Goal: Task Accomplishment & Management: Complete application form

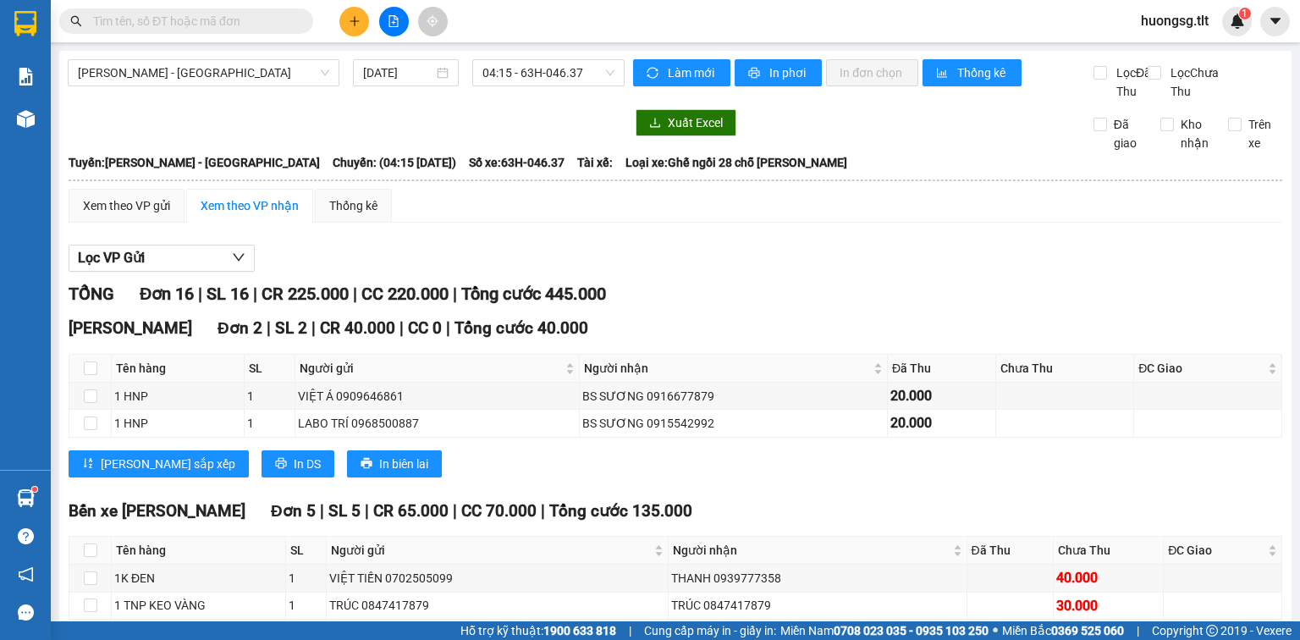
scroll to position [203, 0]
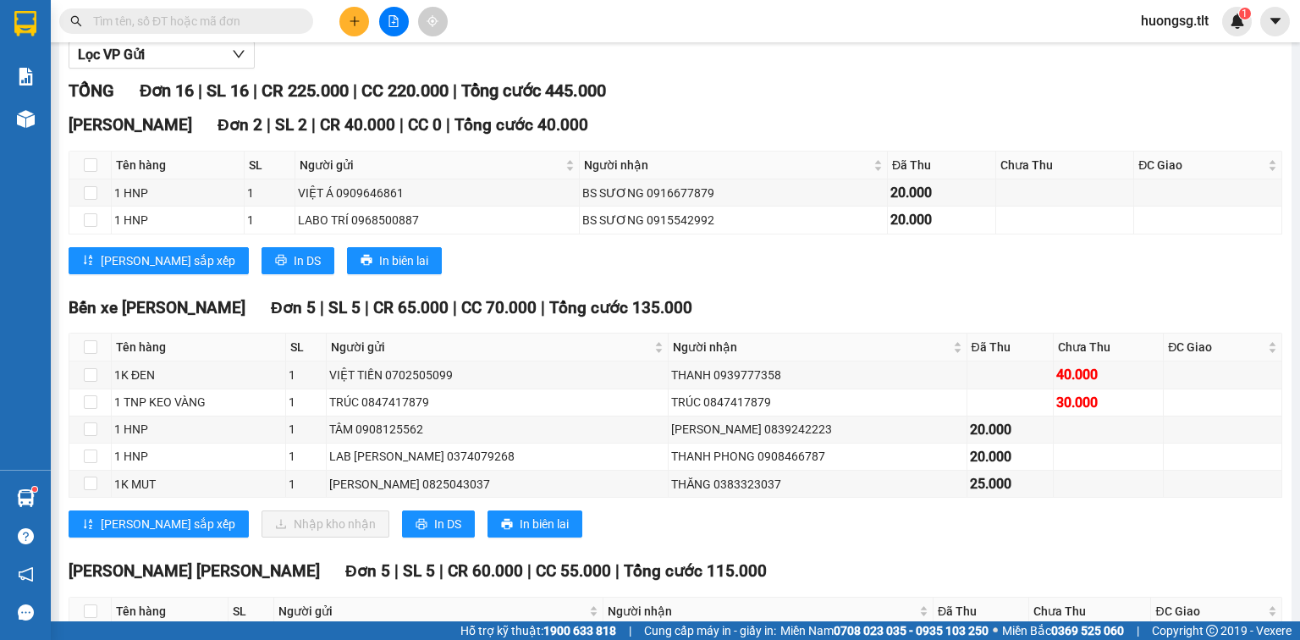
click at [359, 7] on div at bounding box center [393, 22] width 127 height 30
click at [356, 14] on button at bounding box center [354, 22] width 30 height 30
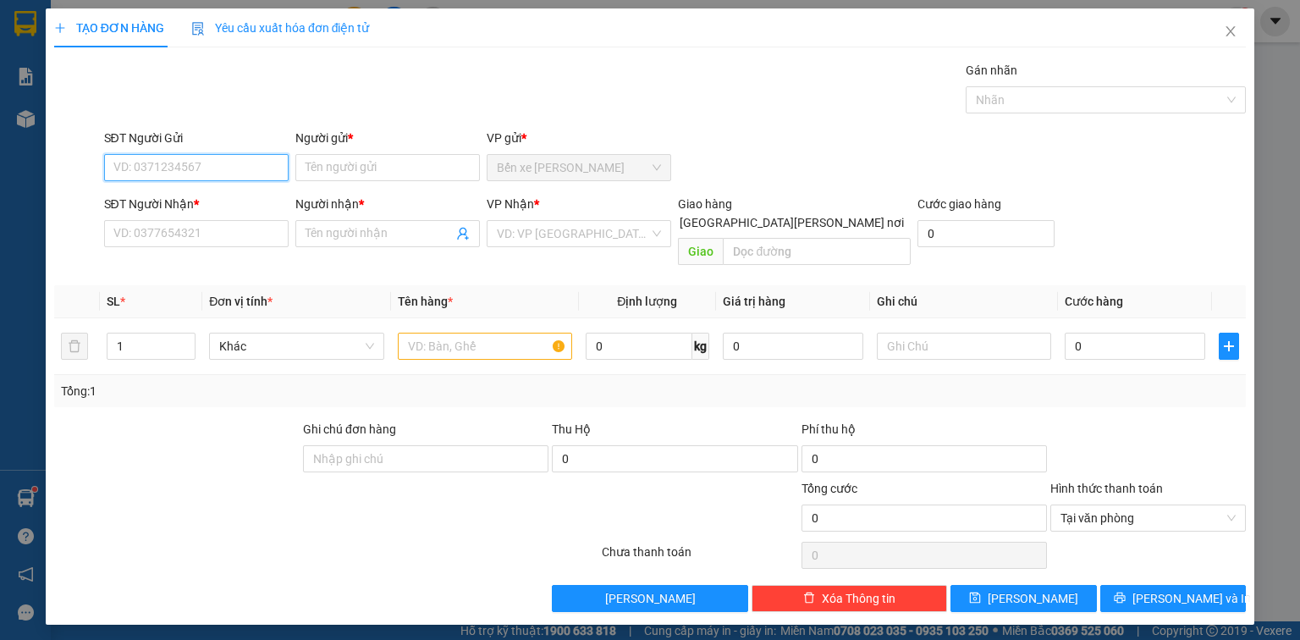
click at [171, 163] on input "SĐT Người Gửi" at bounding box center [196, 167] width 184 height 27
type input "0379715215"
click at [196, 203] on div "0379715215 - SỰ" at bounding box center [196, 200] width 164 height 19
type input "SỰ"
type input "0379715215"
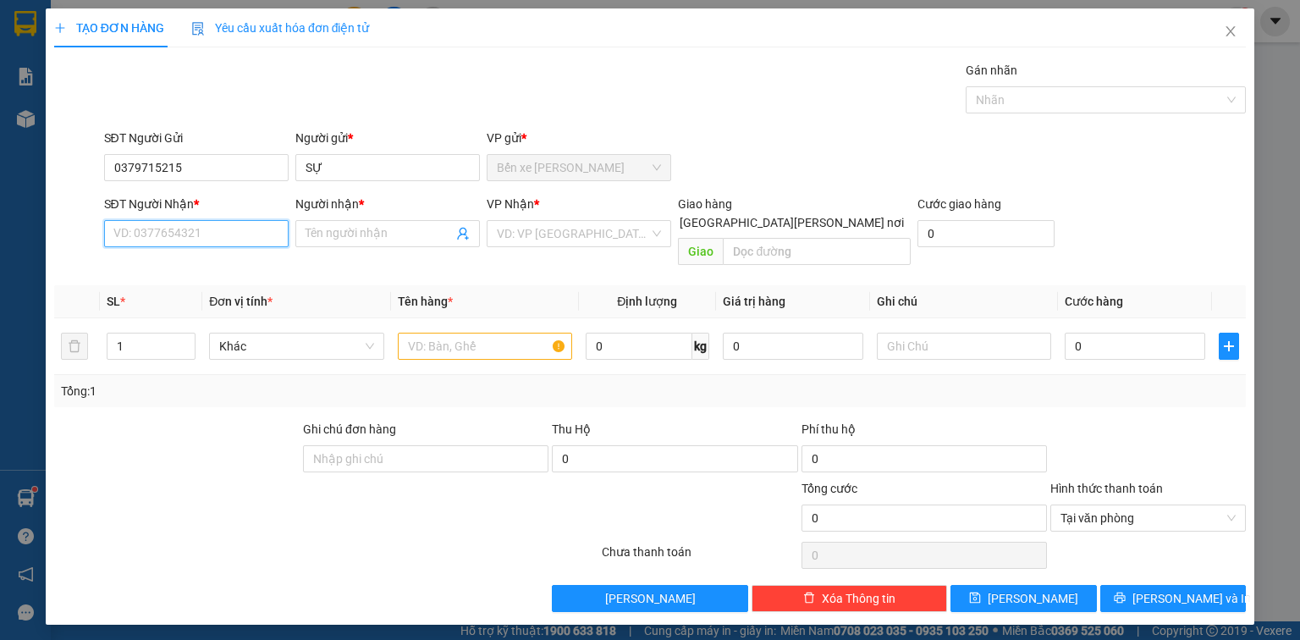
click at [202, 228] on input "SĐT Người Nhận *" at bounding box center [196, 233] width 184 height 27
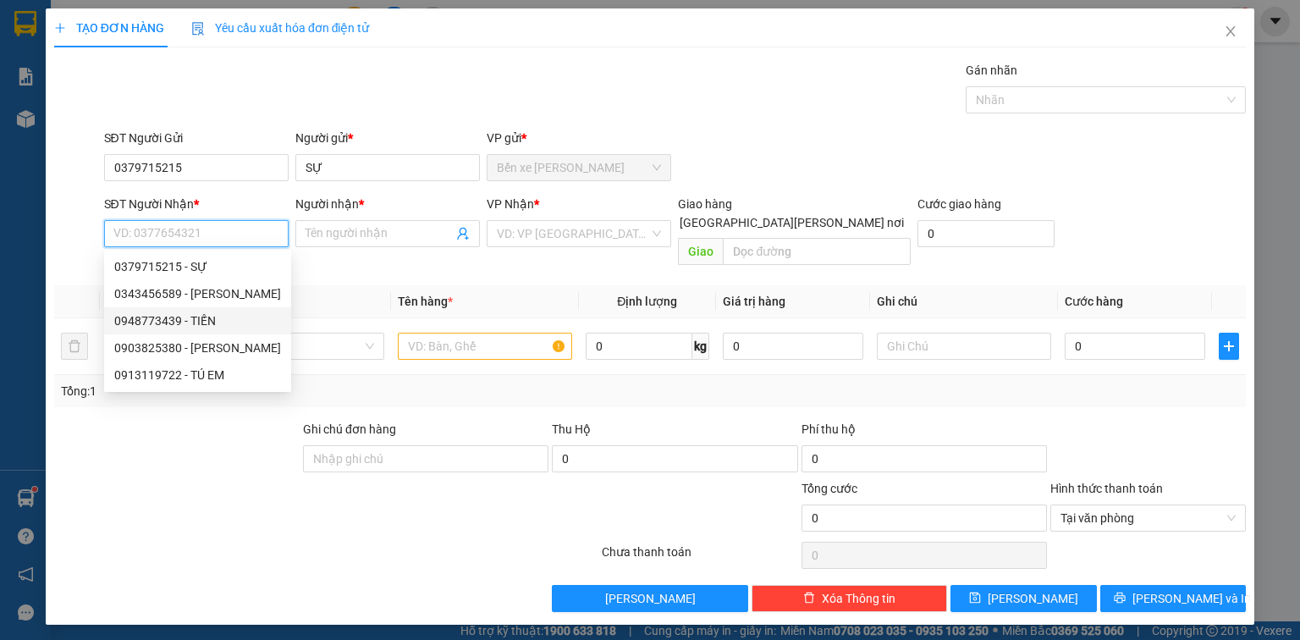
click at [183, 320] on div "0948773439 - TIẾN" at bounding box center [197, 320] width 167 height 19
type input "0948773439"
type input "TIẾN"
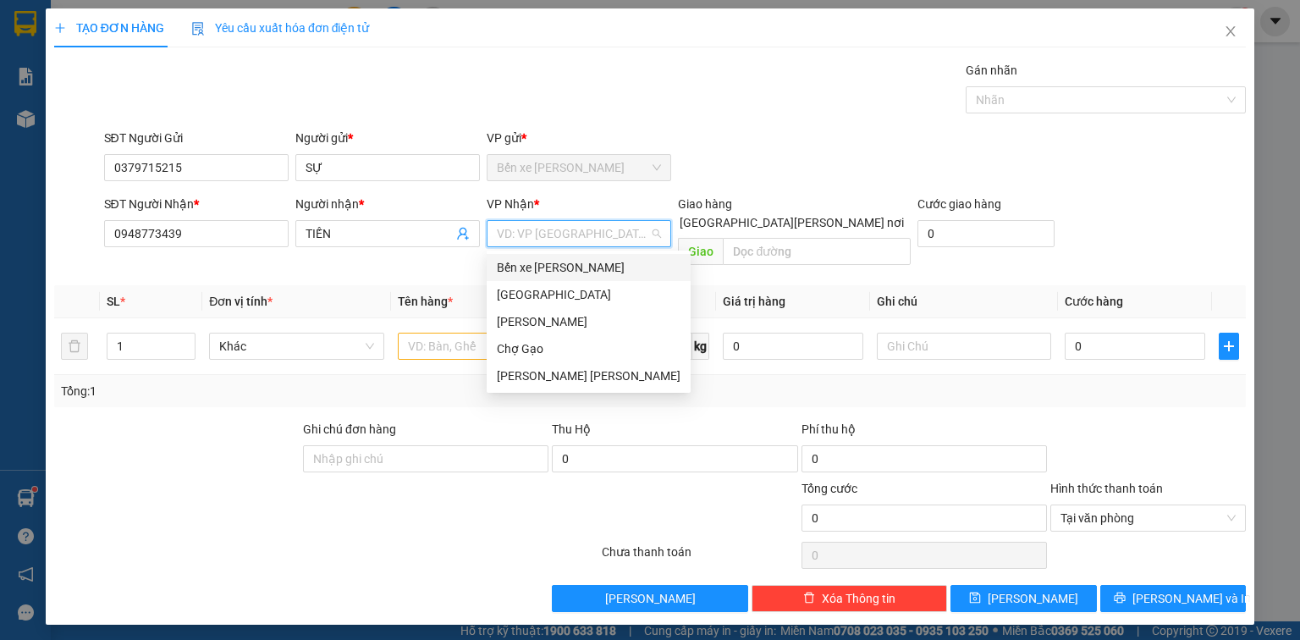
drag, startPoint x: 559, startPoint y: 240, endPoint x: 535, endPoint y: 266, distance: 35.3
click at [558, 240] on input "search" at bounding box center [573, 233] width 152 height 25
click at [524, 288] on div "[GEOGRAPHIC_DATA]" at bounding box center [589, 294] width 184 height 19
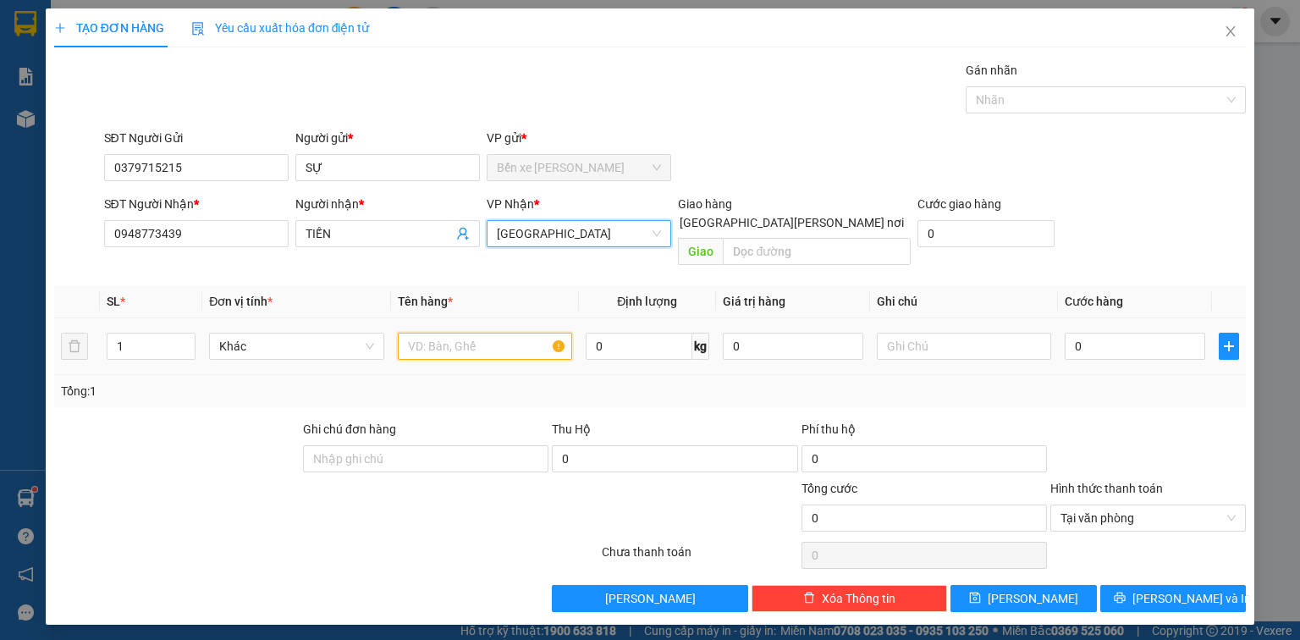
click at [452, 335] on input "text" at bounding box center [485, 345] width 174 height 27
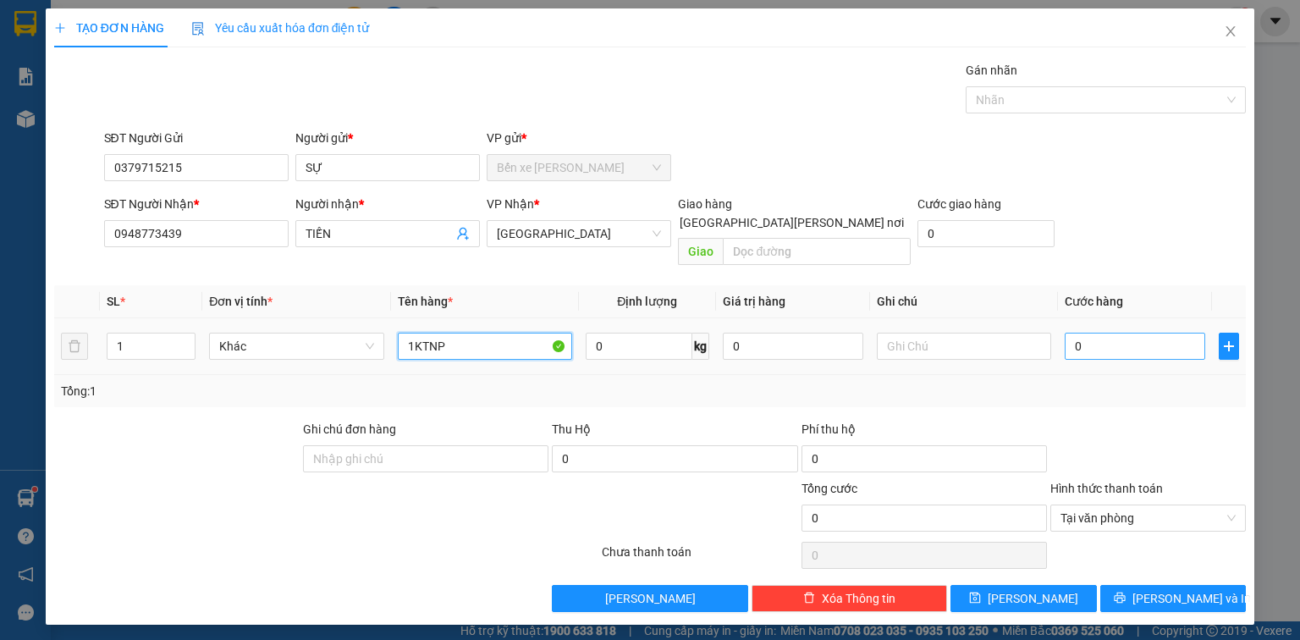
type input "1KTNP"
click at [1136, 332] on input "0" at bounding box center [1134, 345] width 140 height 27
type input "6"
type input "65"
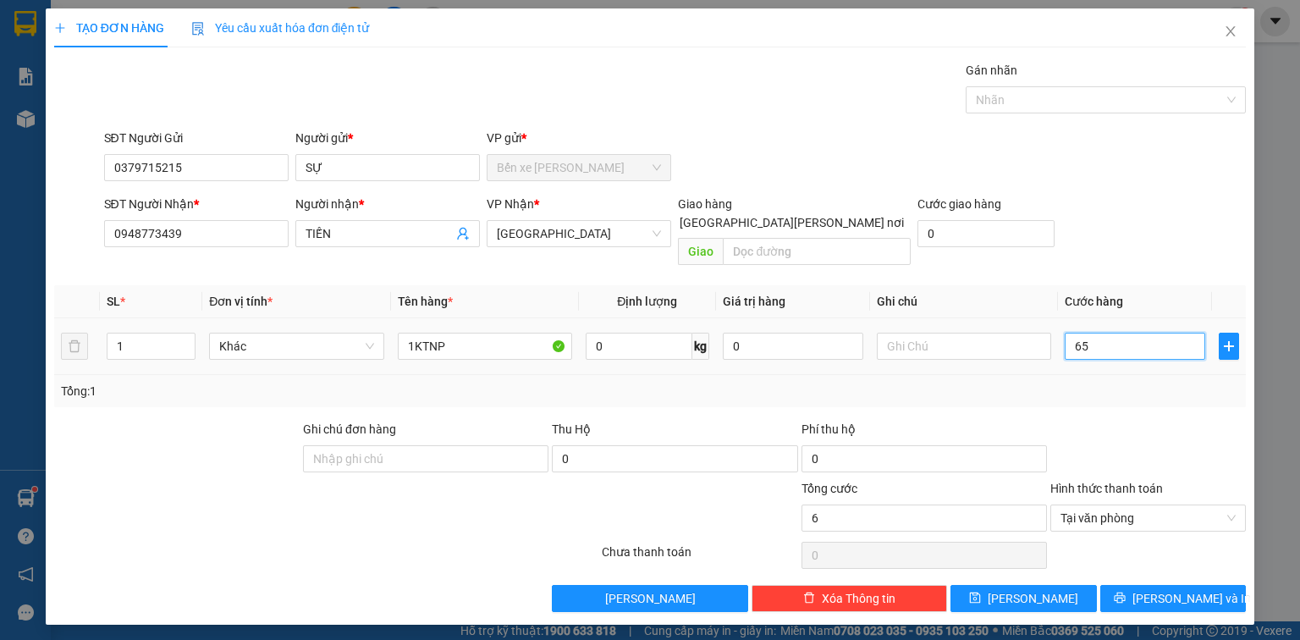
type input "65"
type input "6"
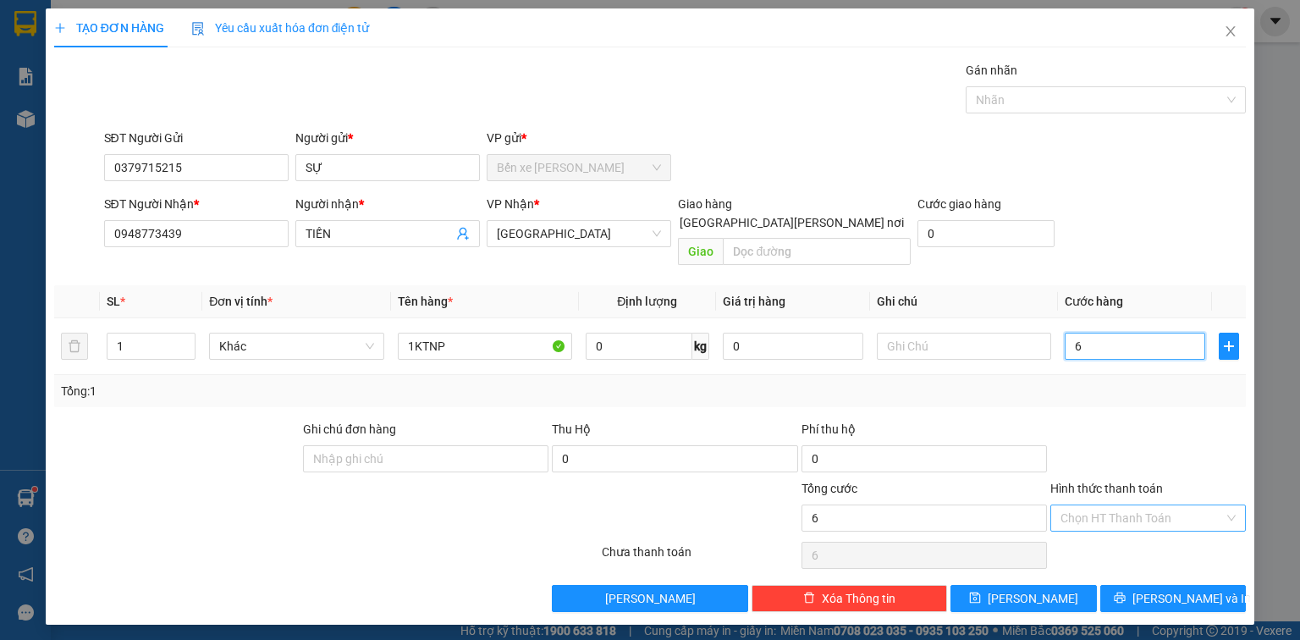
type input "60"
type input "60.000"
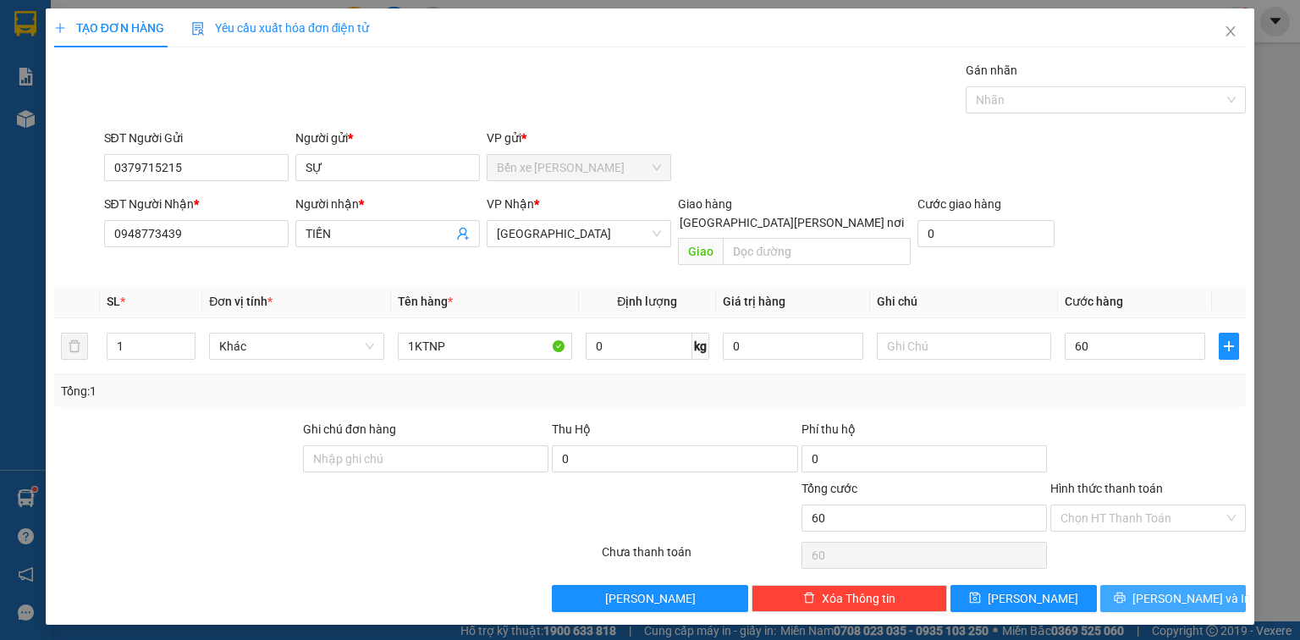
type input "60.000"
click at [1125, 591] on span "printer" at bounding box center [1119, 598] width 12 height 14
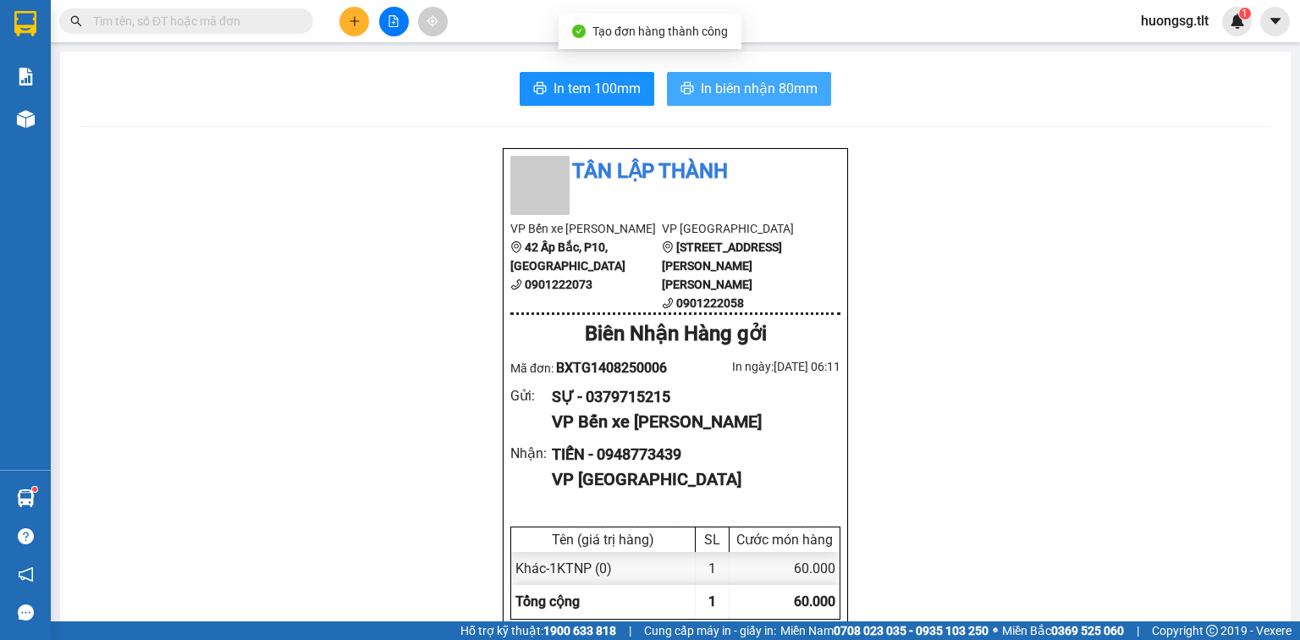
click at [788, 84] on span "In biên nhận 80mm" at bounding box center [759, 88] width 117 height 21
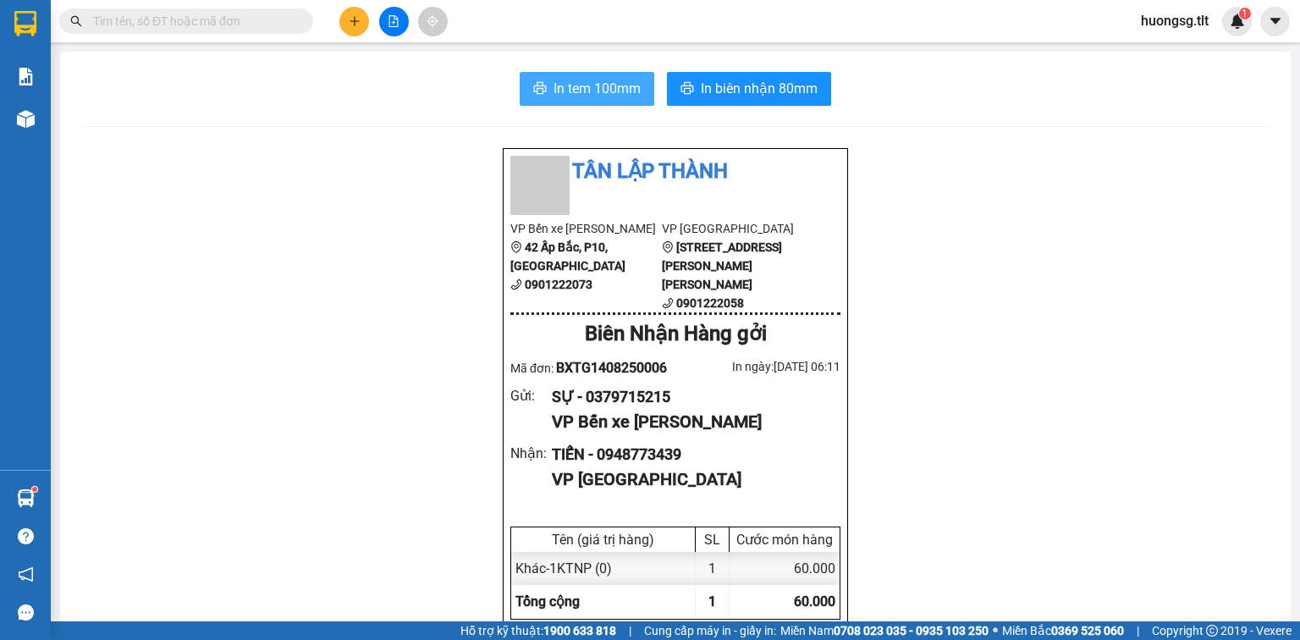
click at [602, 80] on span "In tem 100mm" at bounding box center [596, 88] width 87 height 21
click at [252, 18] on input "text" at bounding box center [193, 21] width 200 height 19
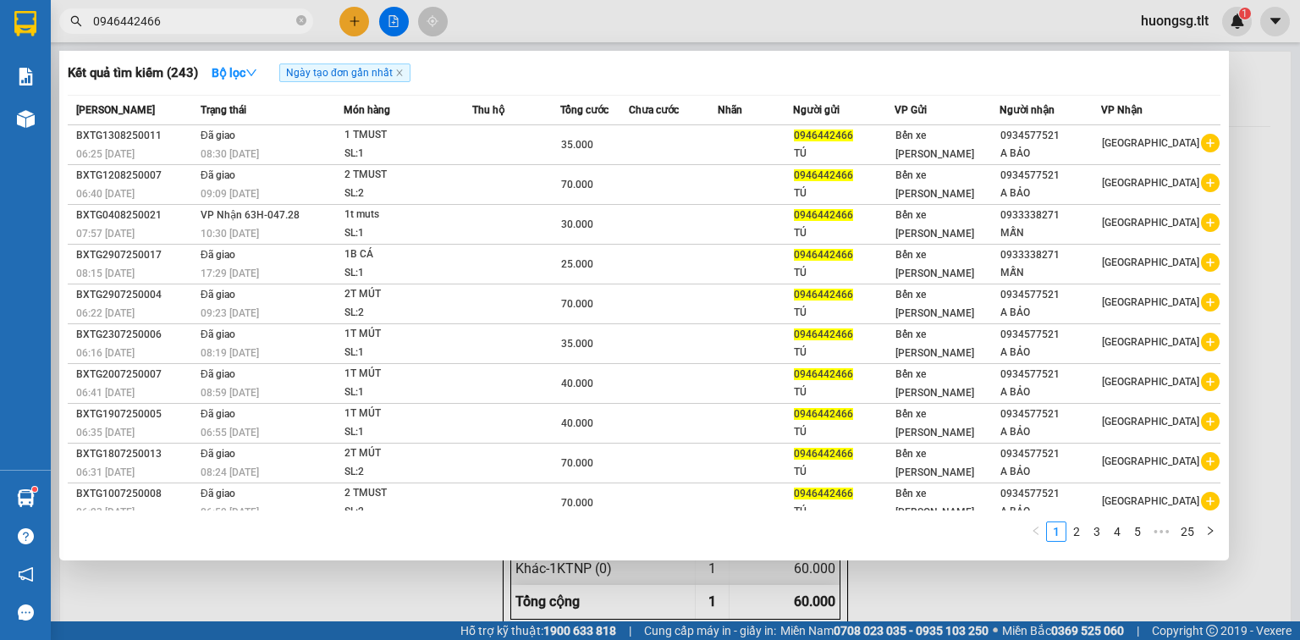
type input "0946442466"
click at [355, 14] on div at bounding box center [650, 320] width 1300 height 640
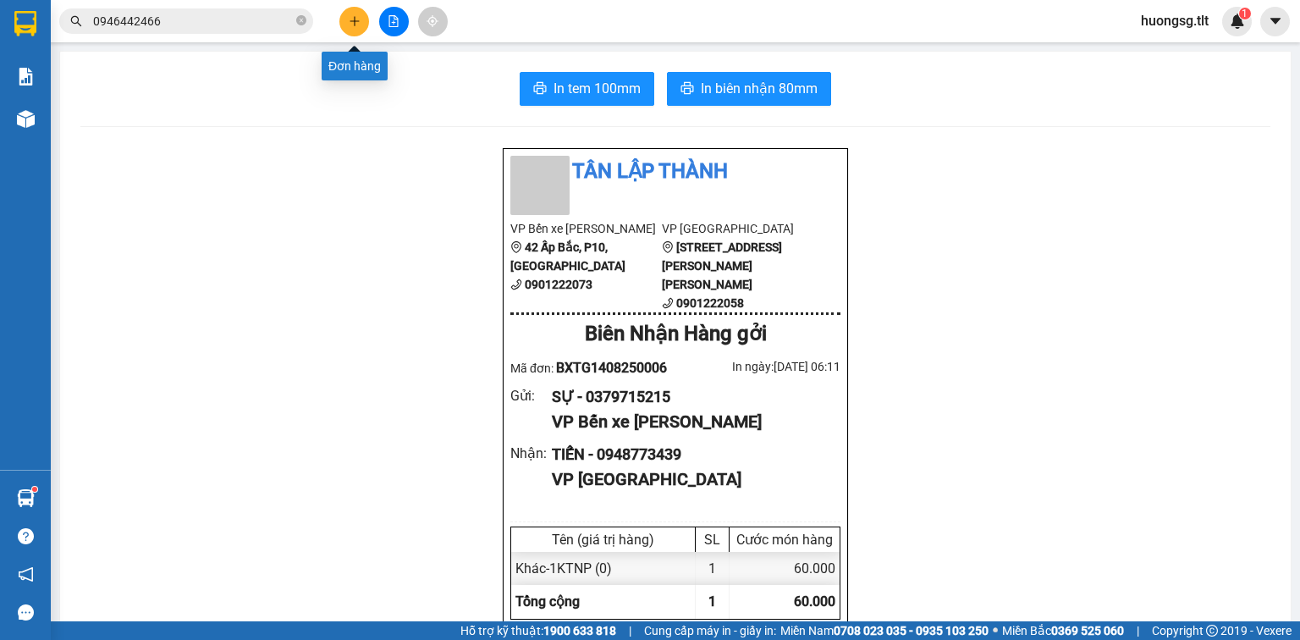
click at [354, 18] on icon "plus" at bounding box center [354, 20] width 1 height 9
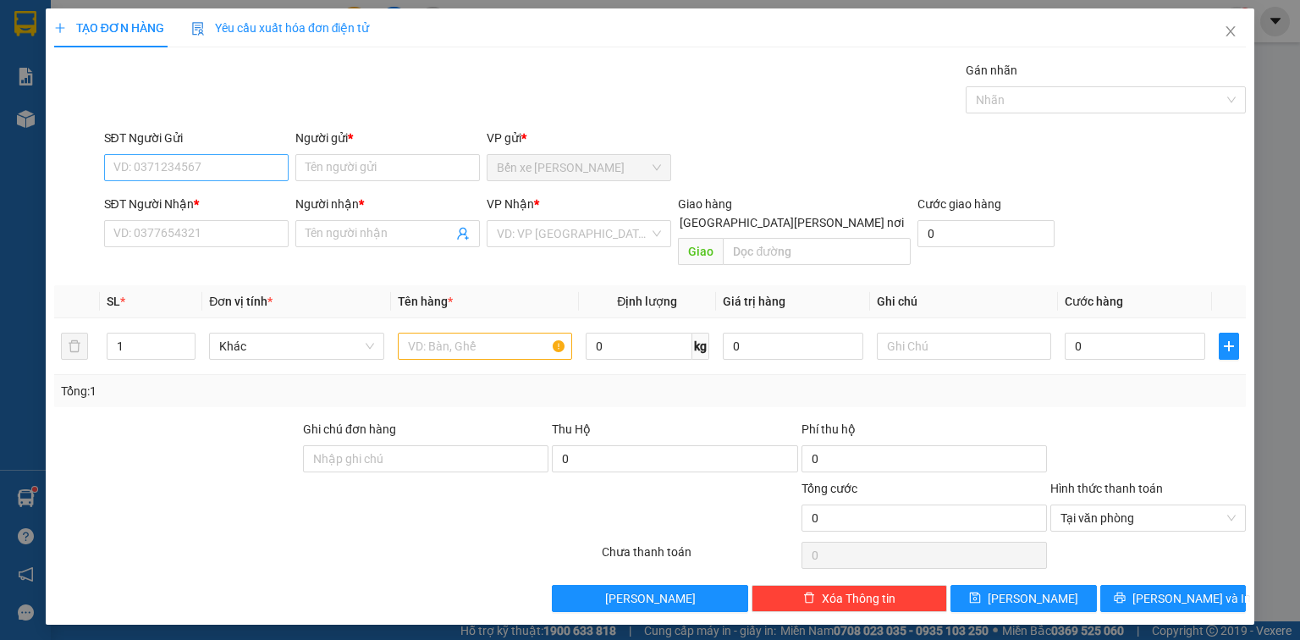
click at [197, 153] on div "SĐT Người Gửi VD: 0371234567" at bounding box center [196, 158] width 184 height 59
click at [192, 173] on input "SĐT Người Gửi" at bounding box center [196, 167] width 184 height 27
type input "0946442466"
drag, startPoint x: 214, startPoint y: 196, endPoint x: 211, endPoint y: 217, distance: 20.6
click at [213, 200] on div "0946442466 - TÚ" at bounding box center [196, 200] width 164 height 19
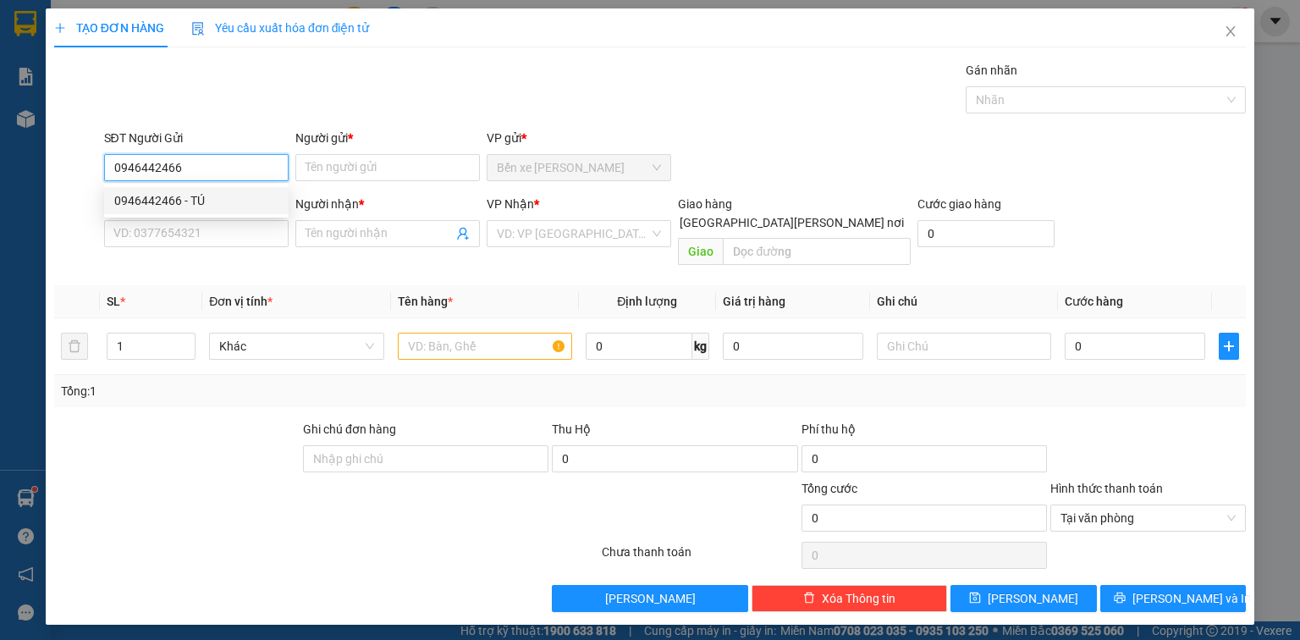
type input "TÚ"
type input "0946442466"
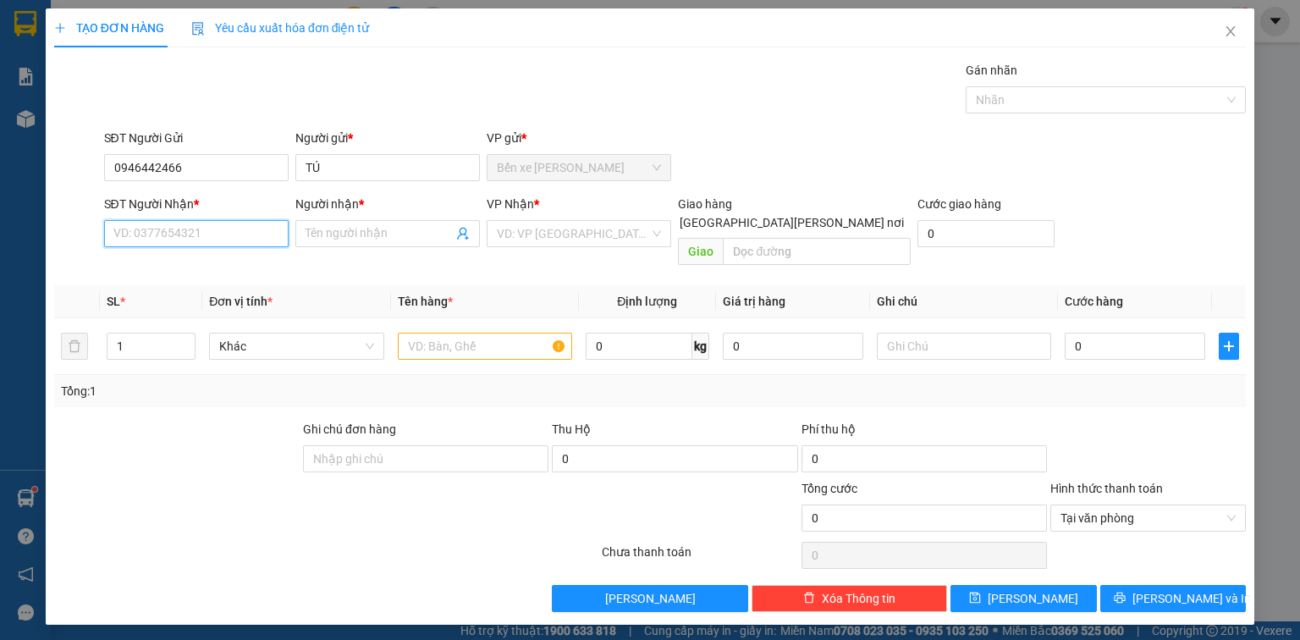
click at [207, 240] on input "SĐT Người Nhận *" at bounding box center [196, 233] width 184 height 27
click at [220, 288] on div "0934577521 - A BẢO" at bounding box center [196, 293] width 164 height 19
type input "0934577521"
type input "A BẢO"
click at [431, 332] on input "text" at bounding box center [485, 345] width 174 height 27
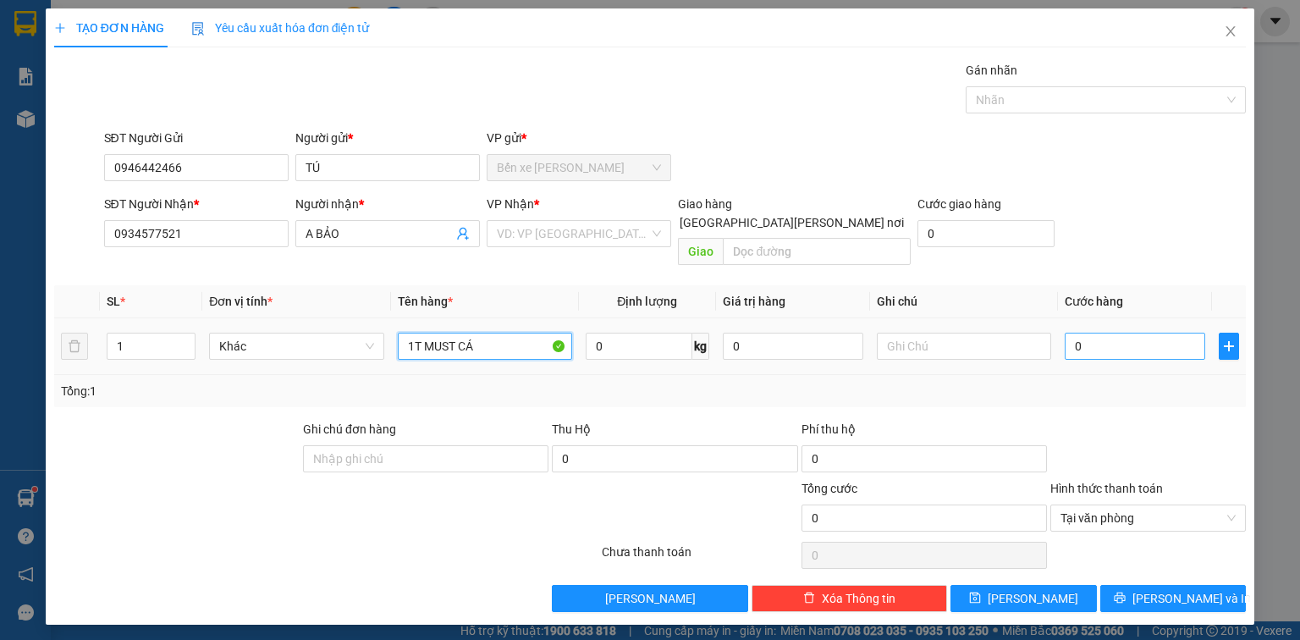
type input "1T MUST CÁ"
click at [1158, 332] on input "0" at bounding box center [1134, 345] width 140 height 27
type input "3"
type input "30"
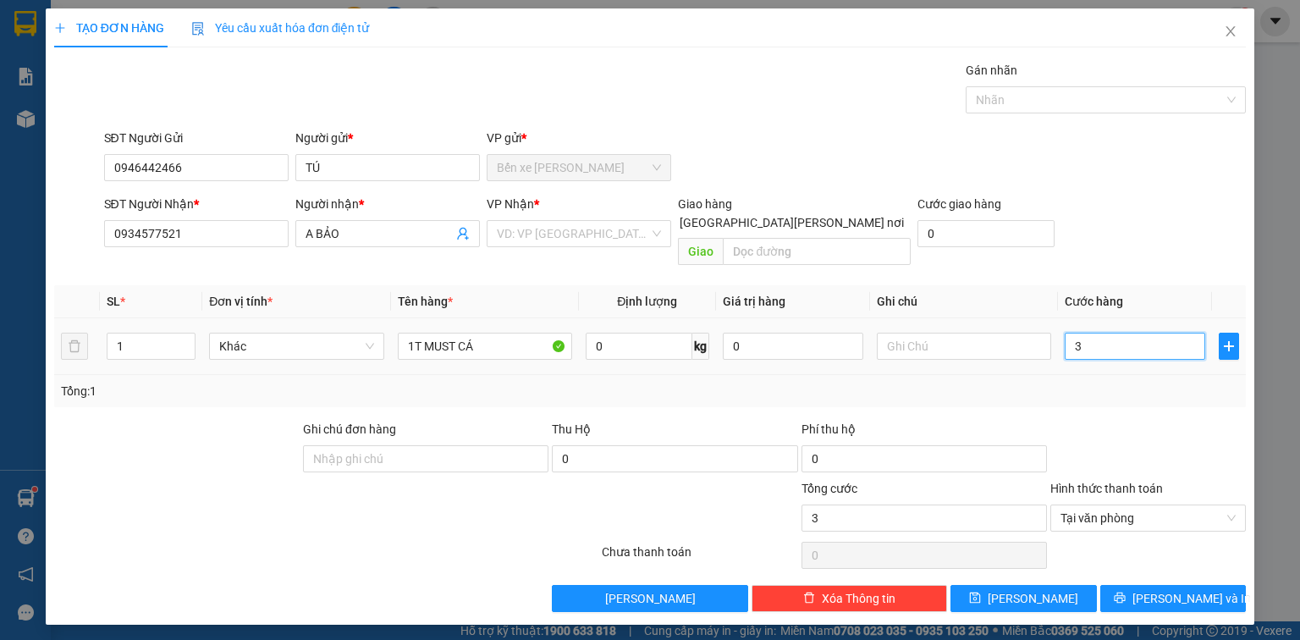
type input "30"
type input "30.000"
click at [1157, 585] on button "[PERSON_NAME] và In" at bounding box center [1173, 598] width 146 height 27
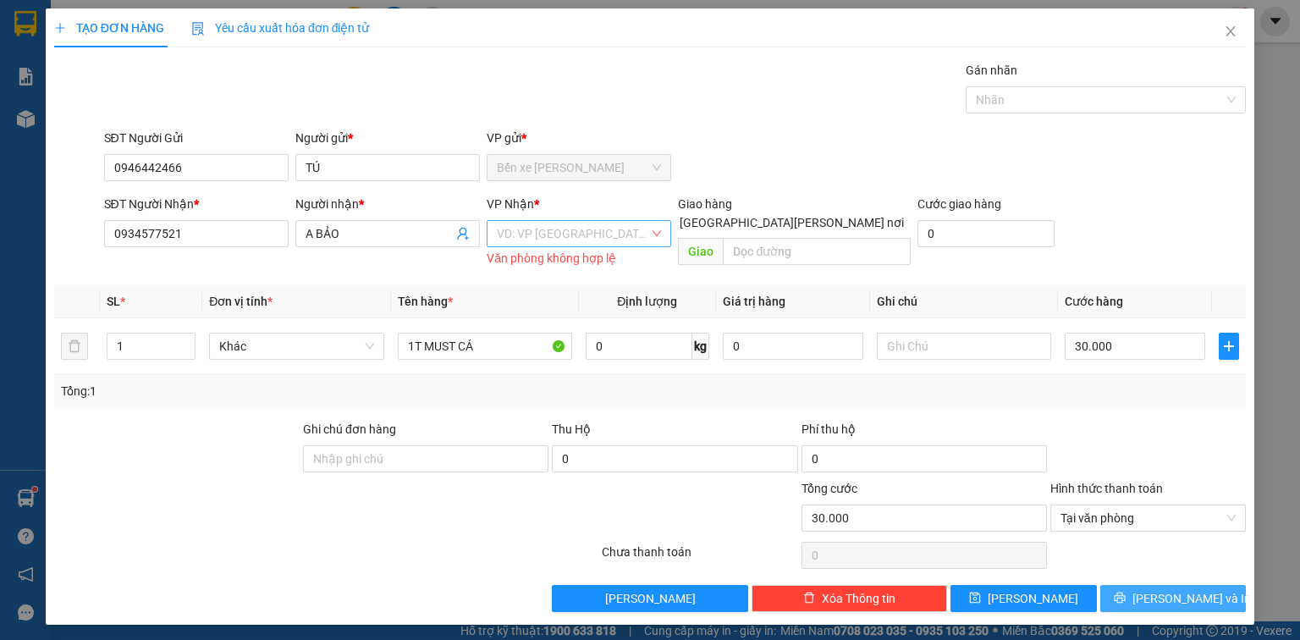
click at [569, 223] on div "VD: VP [GEOGRAPHIC_DATA]" at bounding box center [578, 233] width 184 height 27
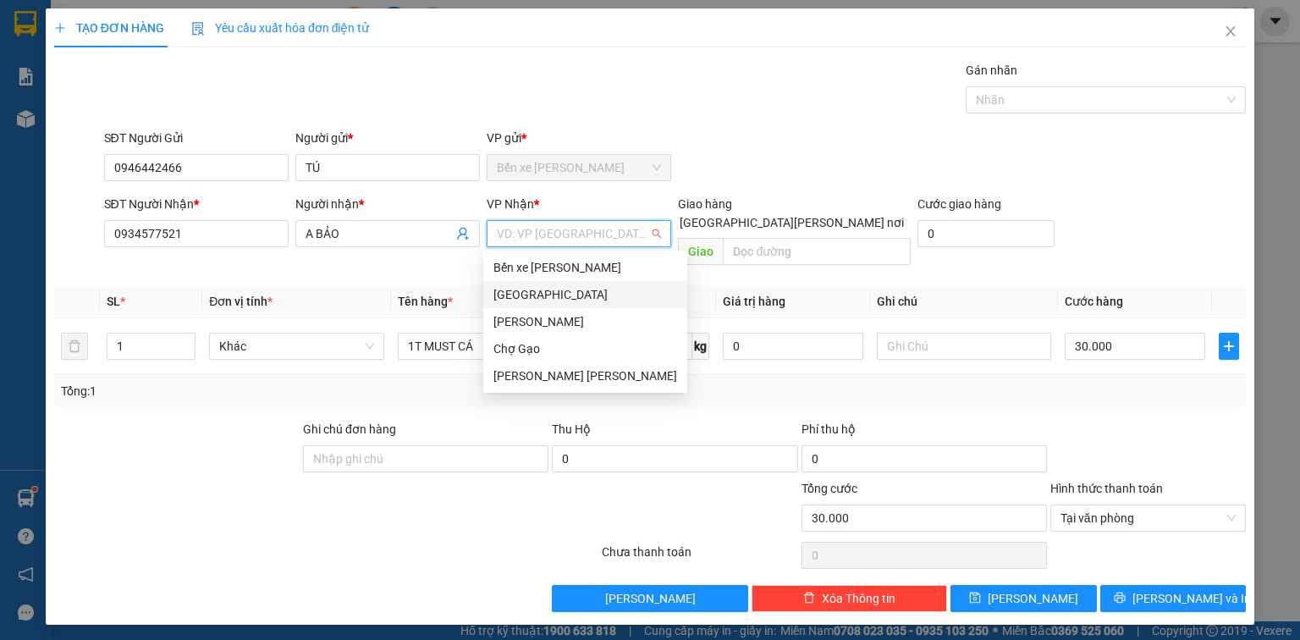
click at [547, 298] on div "[GEOGRAPHIC_DATA]" at bounding box center [585, 294] width 184 height 19
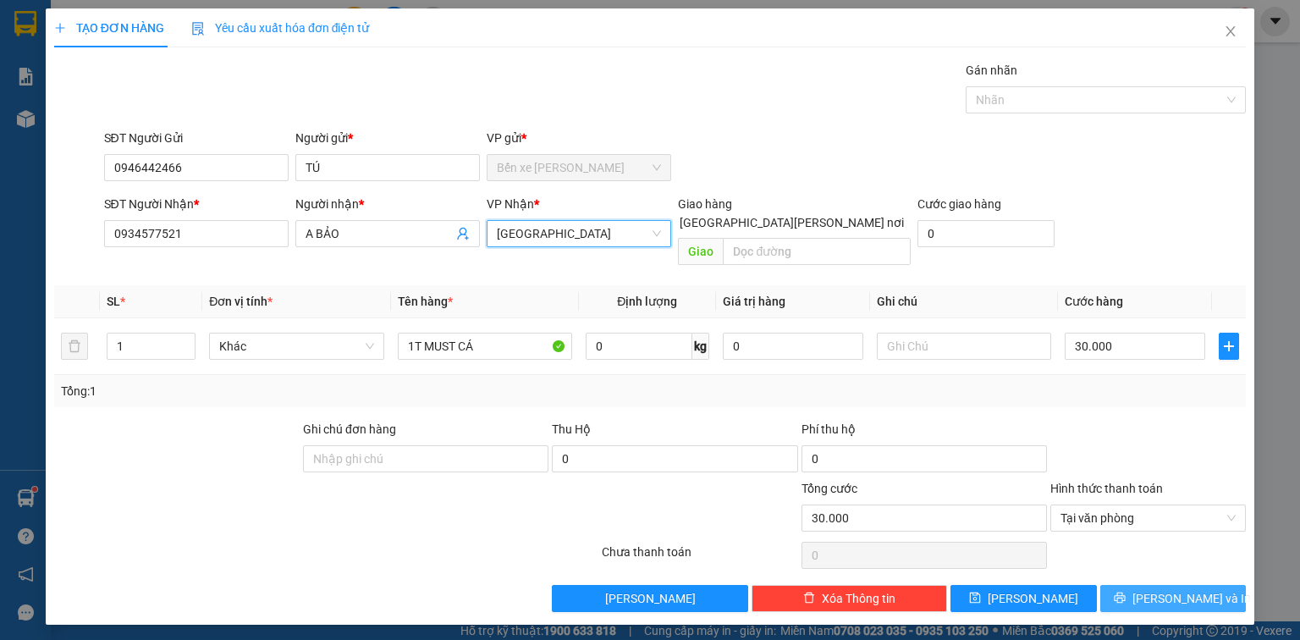
click at [1182, 589] on span "[PERSON_NAME] và In" at bounding box center [1191, 598] width 118 height 19
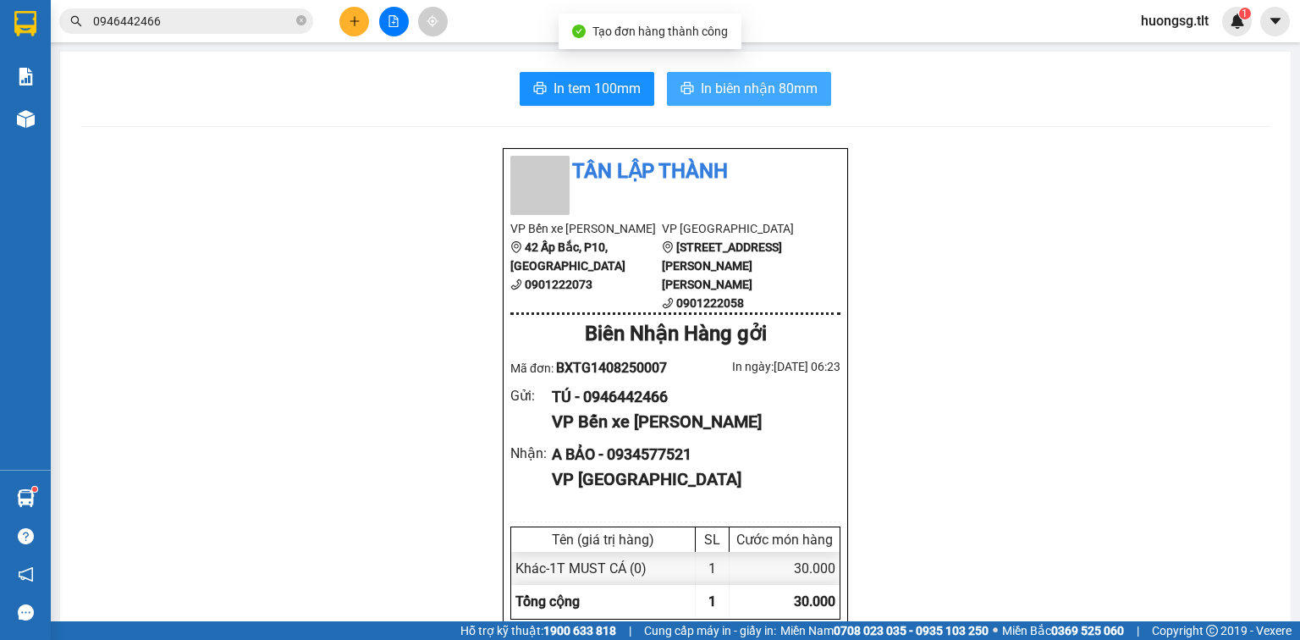
click at [777, 91] on span "In biên nhận 80mm" at bounding box center [759, 88] width 117 height 21
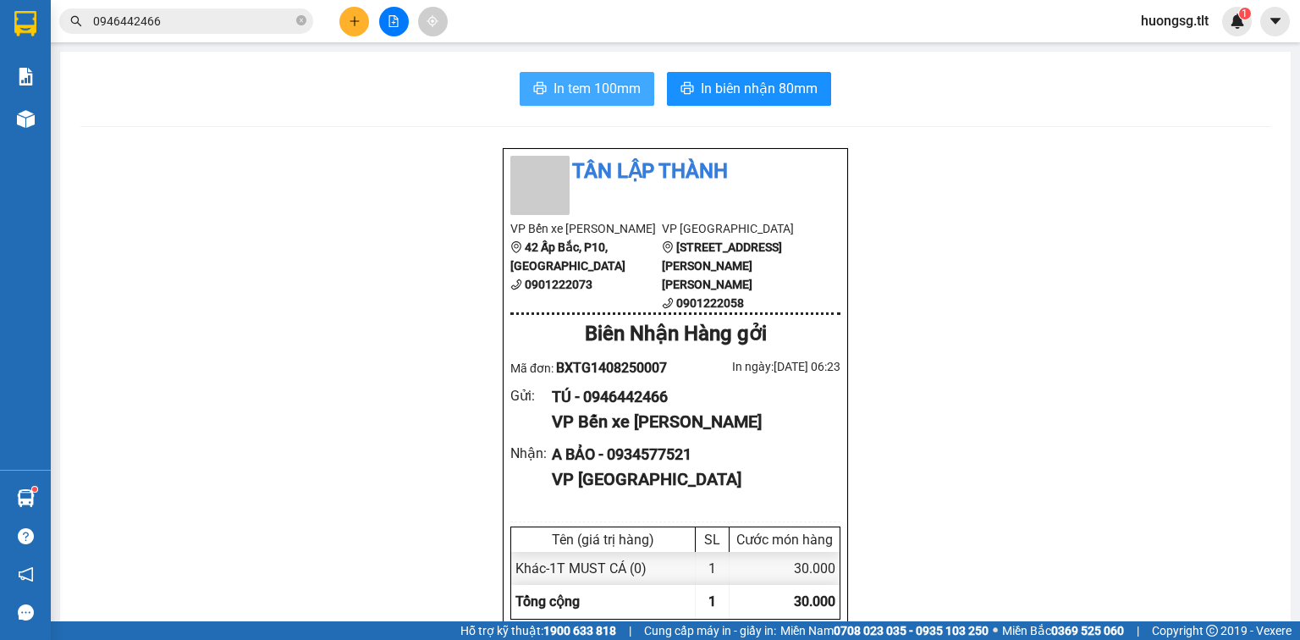
click at [613, 85] on span "In tem 100mm" at bounding box center [596, 88] width 87 height 21
click at [353, 20] on icon "plus" at bounding box center [355, 21] width 12 height 12
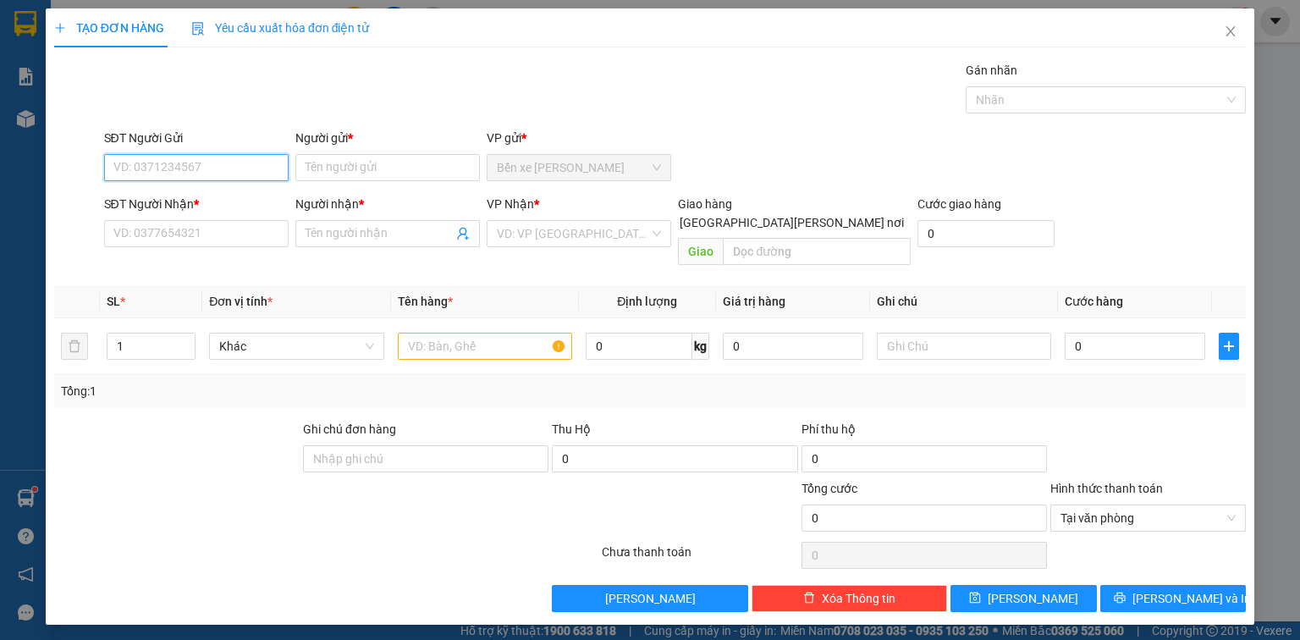
click at [187, 166] on input "SĐT Người Gửi" at bounding box center [196, 167] width 184 height 27
type input "0975390038"
click at [196, 201] on div "0975390038 - [PERSON_NAME]" at bounding box center [197, 200] width 167 height 19
type input "HUY"
type input "0975390038"
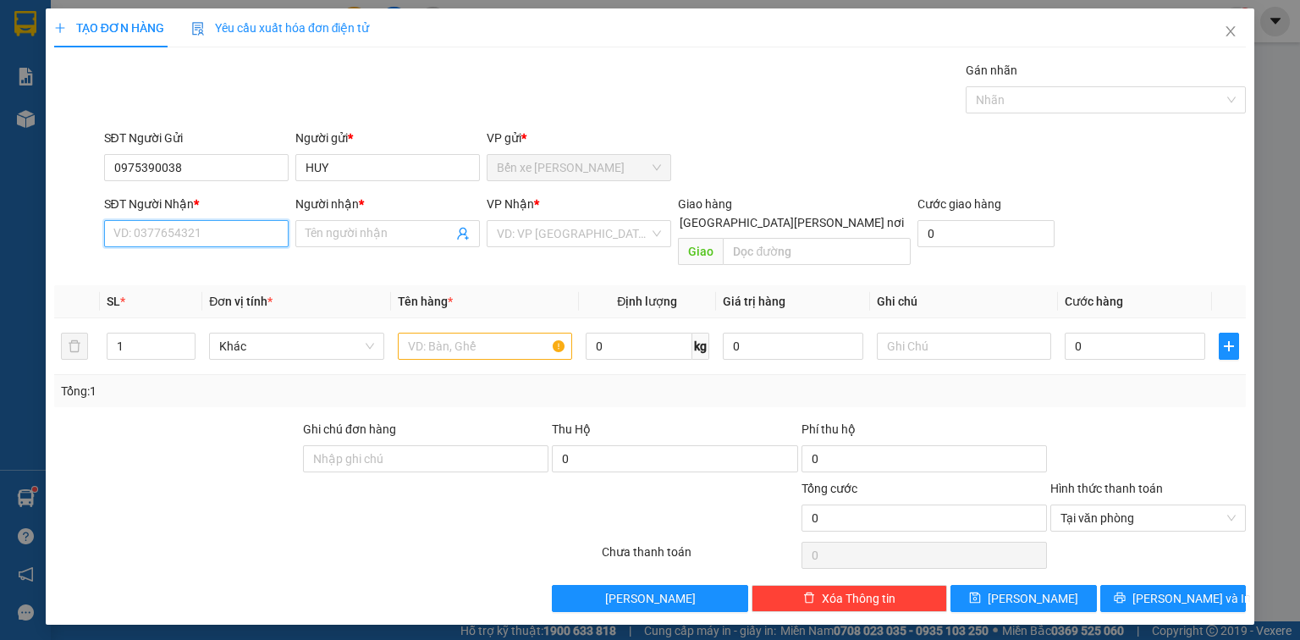
click at [210, 234] on input "SĐT Người Nhận *" at bounding box center [196, 233] width 184 height 27
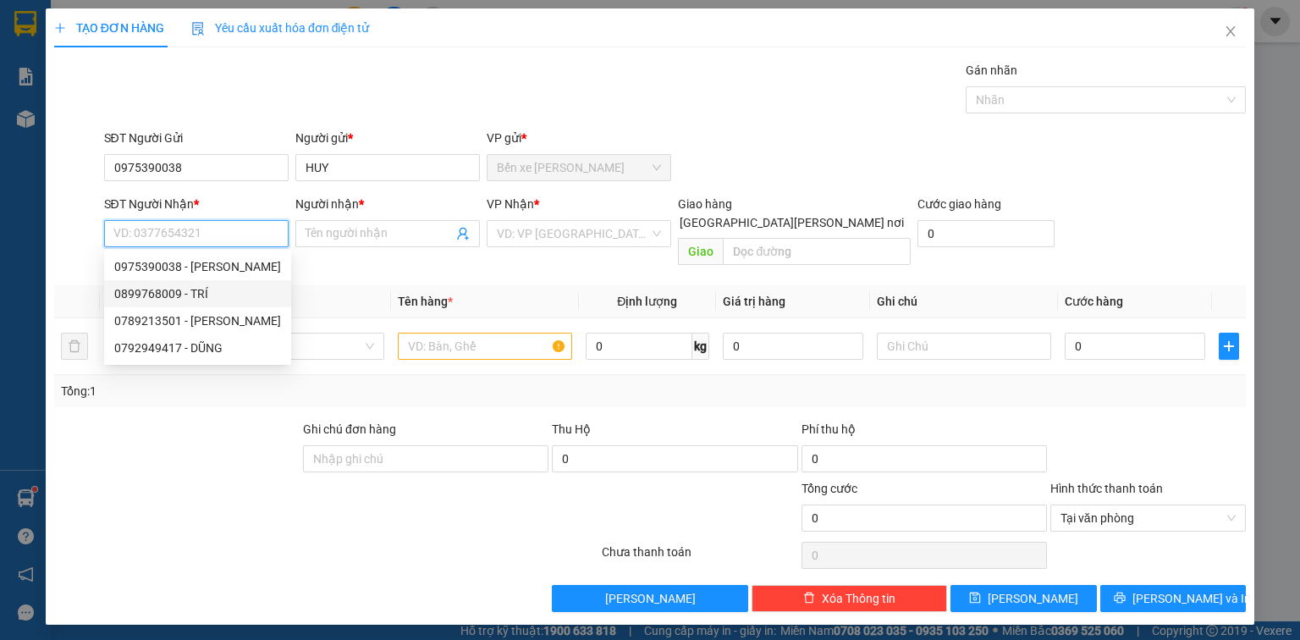
click at [179, 295] on div "0899768009 - TRÍ" at bounding box center [197, 293] width 167 height 19
type input "0899768009"
type input "TRÍ"
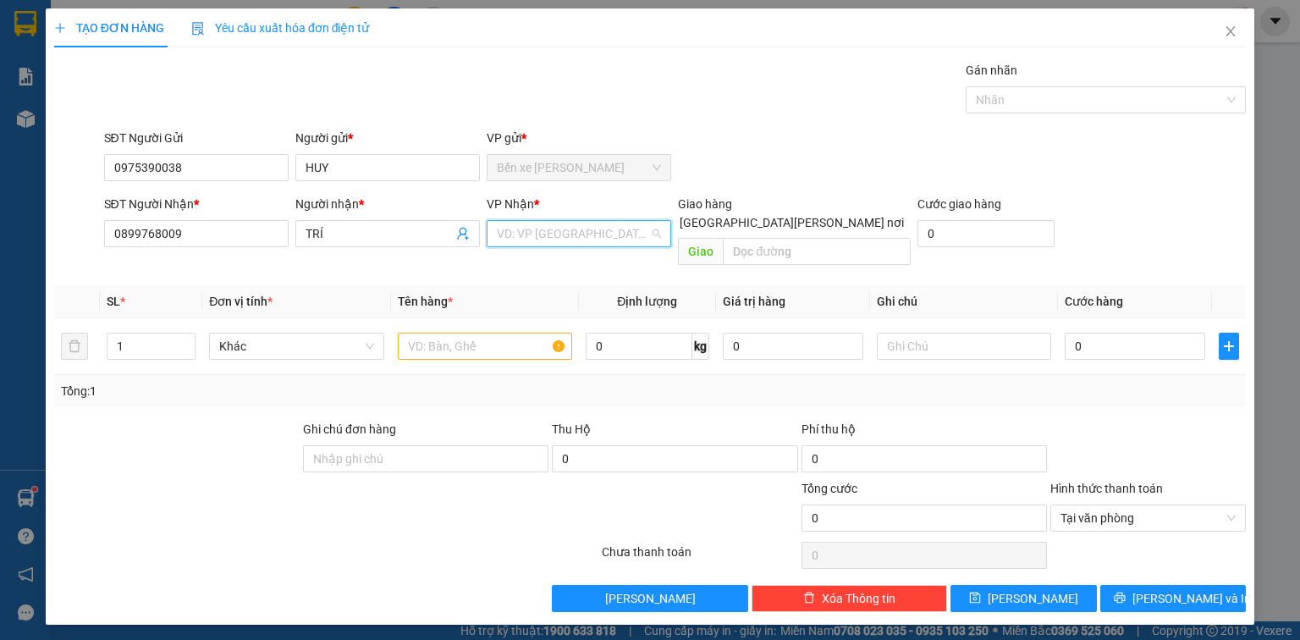
click at [592, 231] on input "search" at bounding box center [573, 233] width 152 height 25
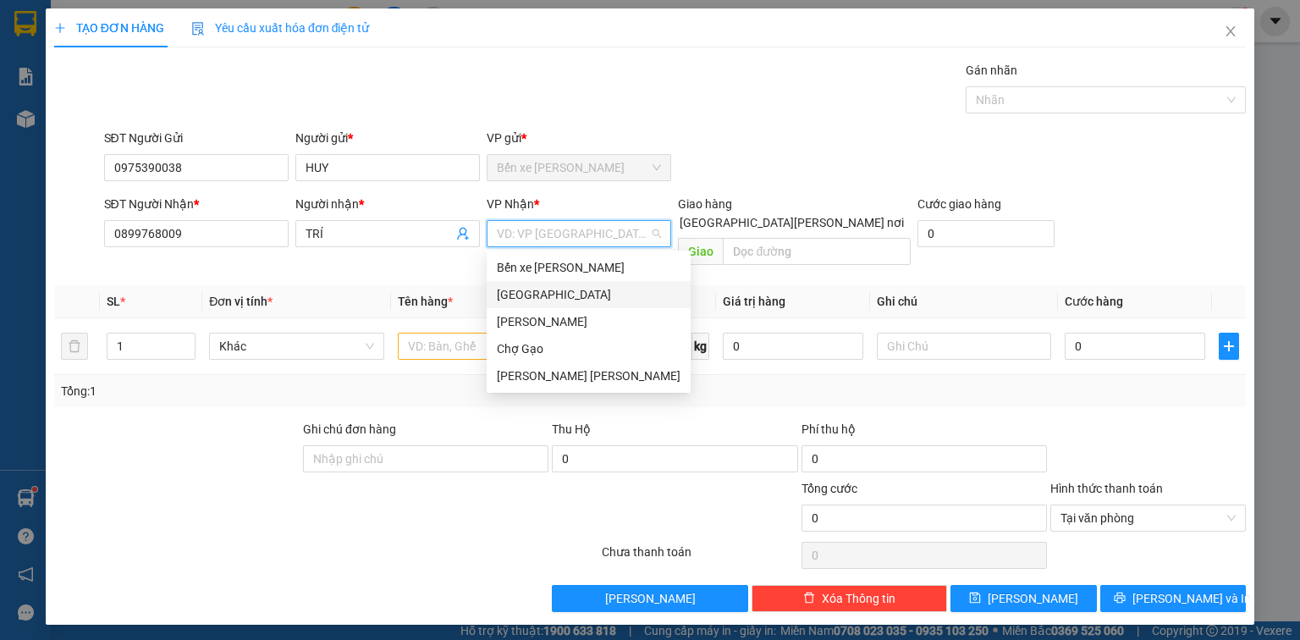
click at [580, 293] on div "[GEOGRAPHIC_DATA]" at bounding box center [589, 294] width 184 height 19
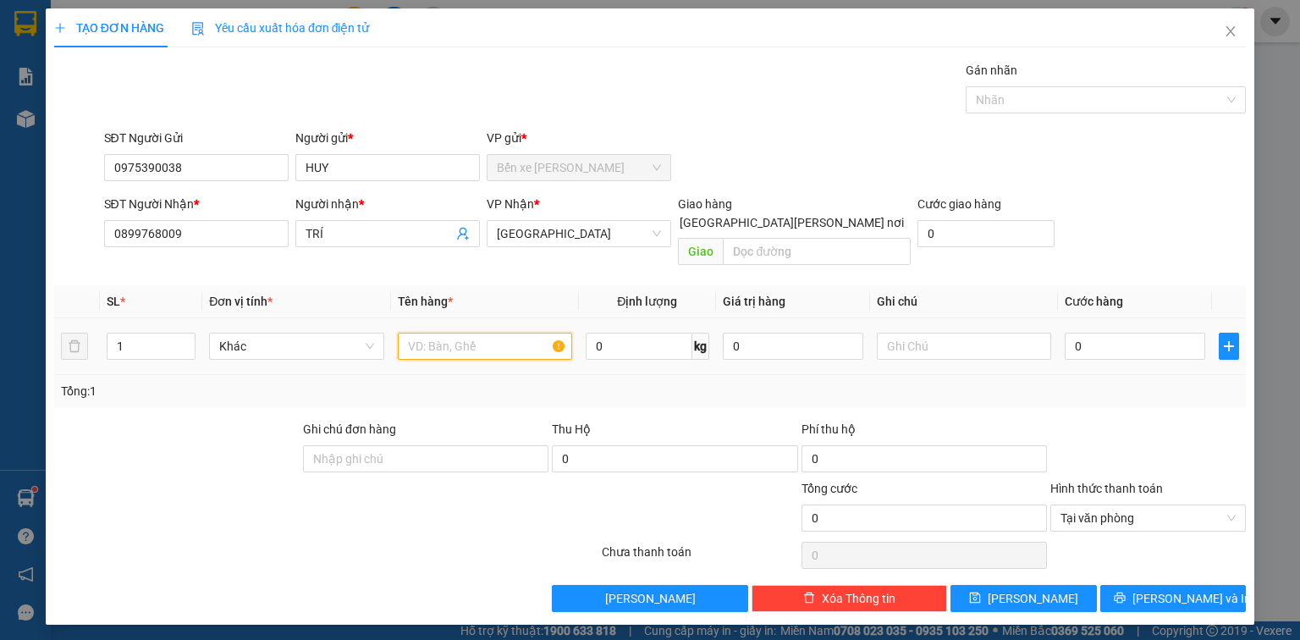
click at [469, 332] on input "text" at bounding box center [485, 345] width 174 height 27
type input "1 BAO CÁ"
click at [1144, 332] on input "0" at bounding box center [1134, 345] width 140 height 27
type input "3"
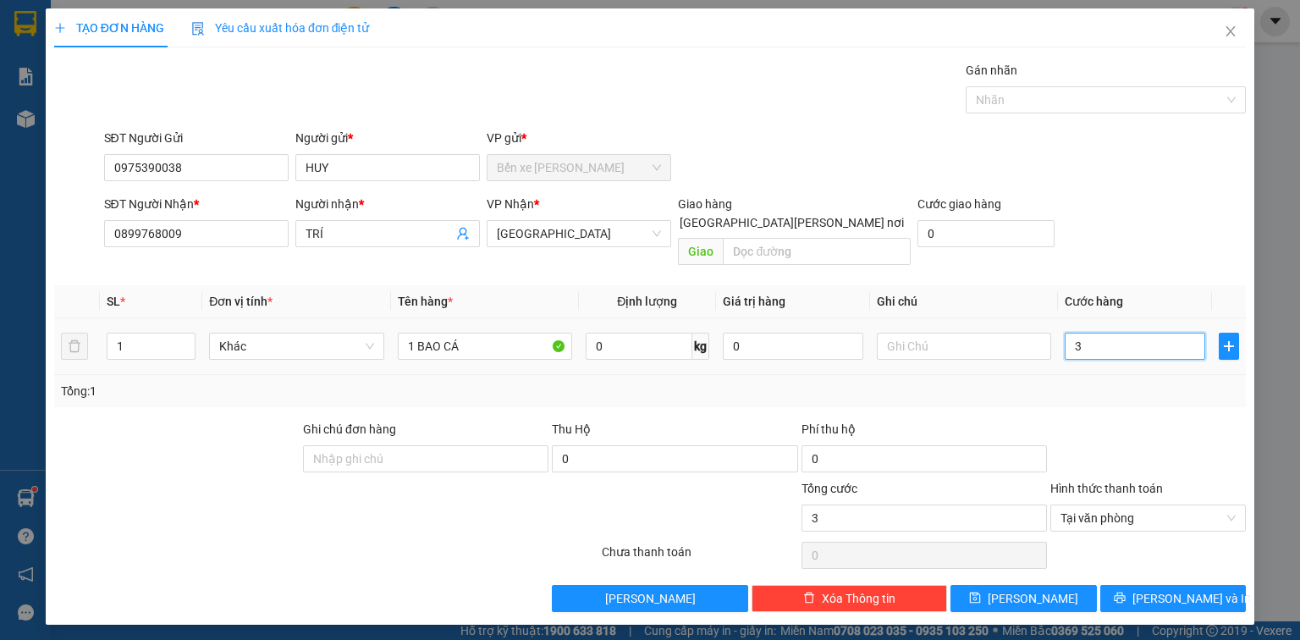
type input "30"
type input "30.000"
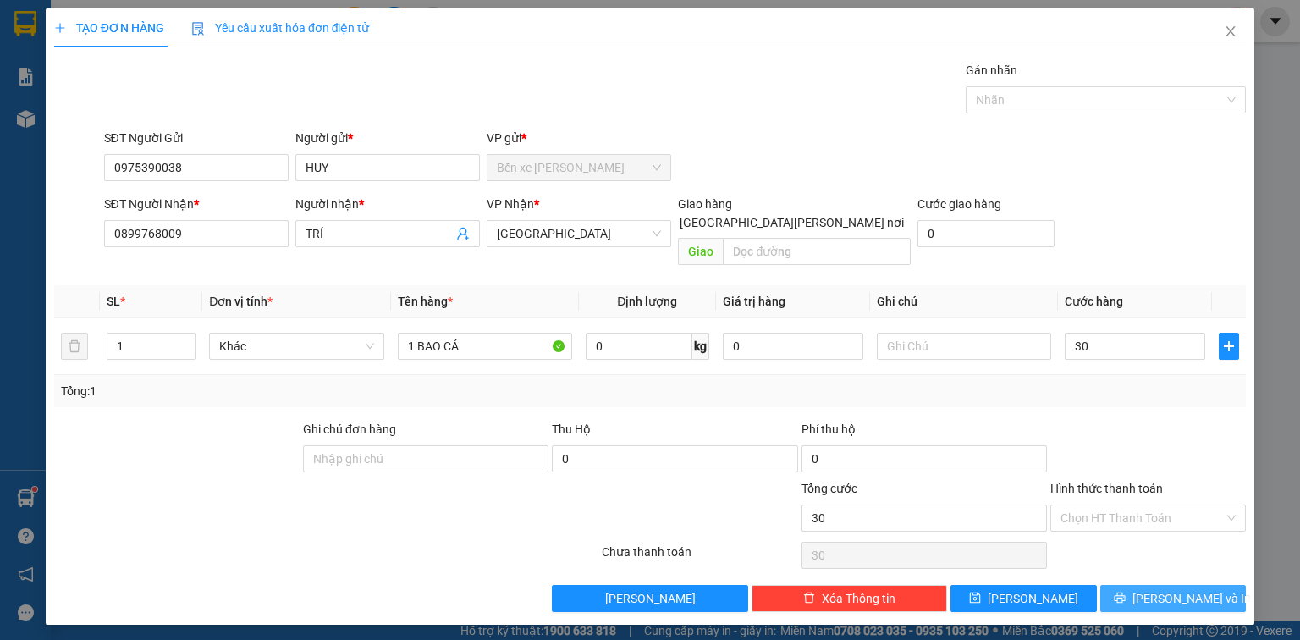
type input "30.000"
click at [1195, 589] on span "[PERSON_NAME] và In" at bounding box center [1191, 598] width 118 height 19
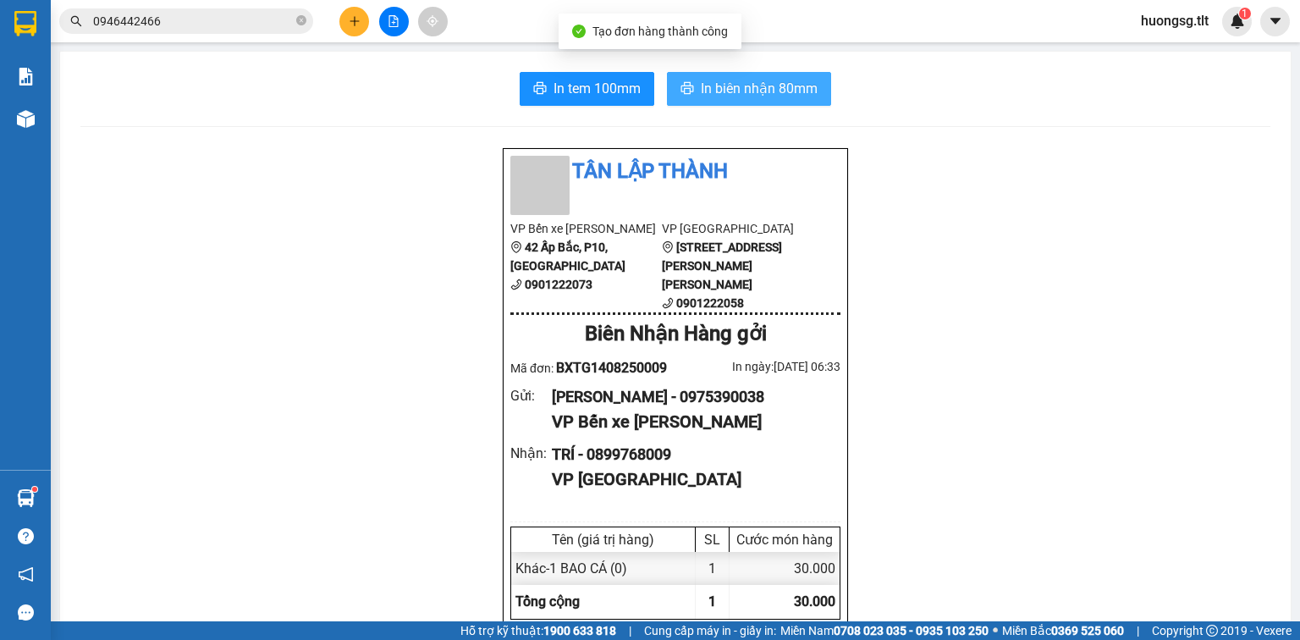
click at [706, 72] on button "In biên nhận 80mm" at bounding box center [749, 89] width 164 height 34
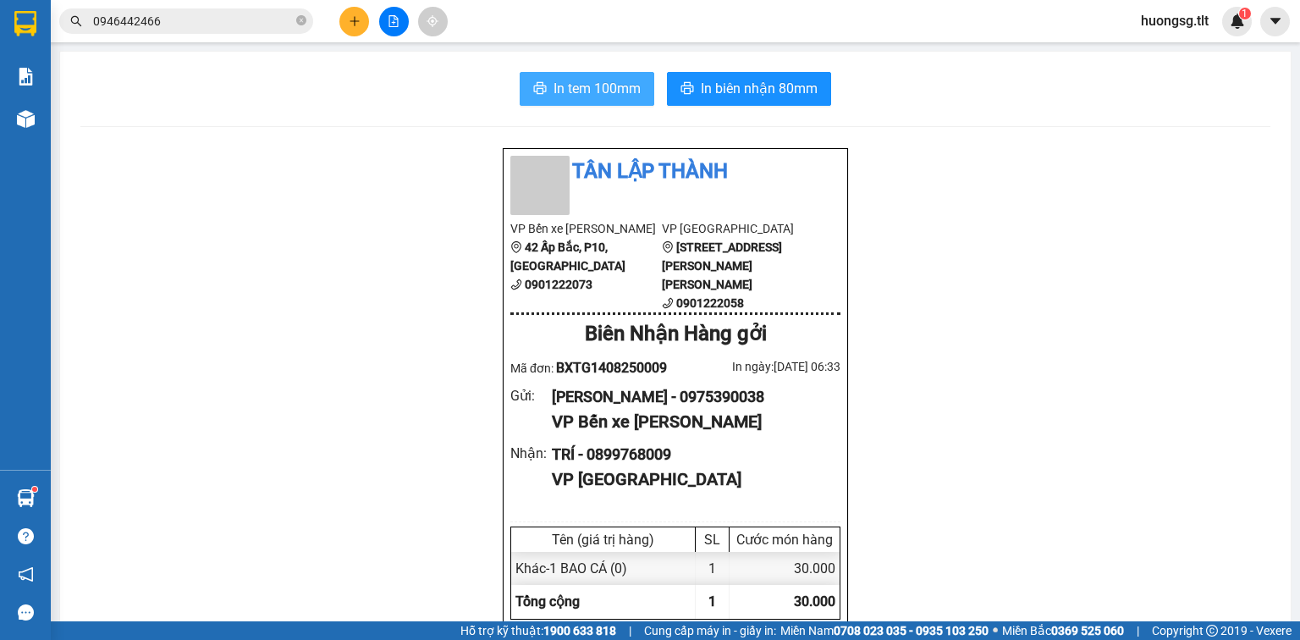
click at [596, 84] on span "In tem 100mm" at bounding box center [596, 88] width 87 height 21
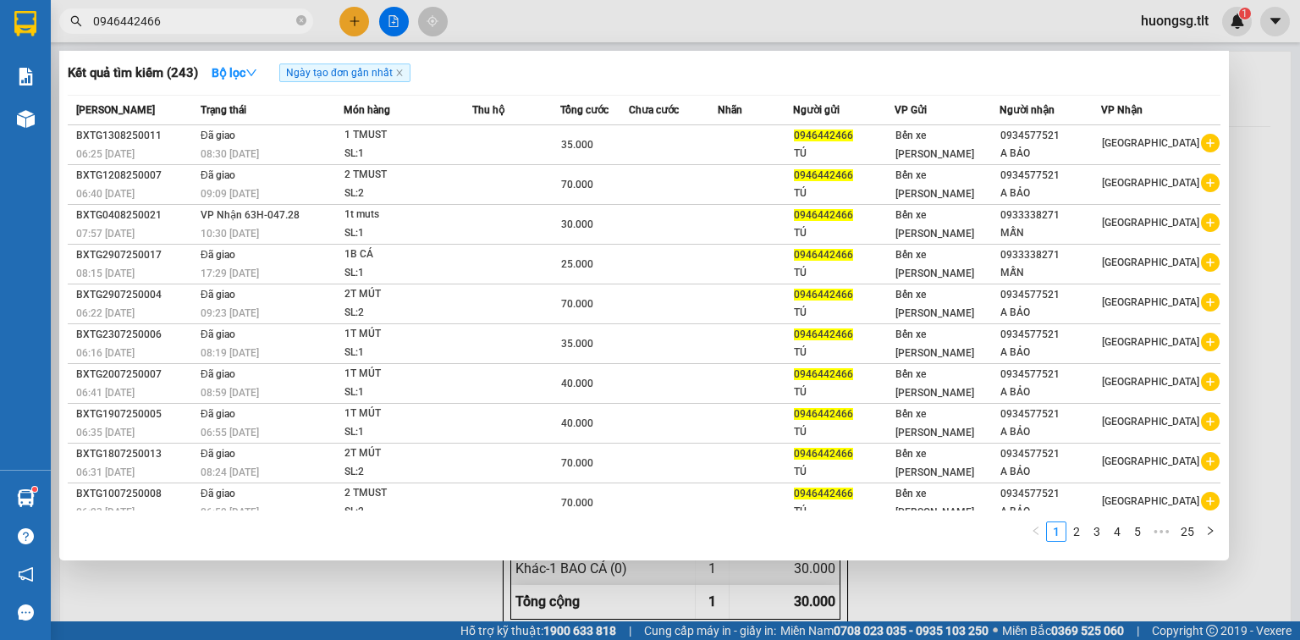
drag, startPoint x: 157, startPoint y: 22, endPoint x: 82, endPoint y: 14, distance: 74.9
click at [80, 14] on span "0946442466" at bounding box center [186, 20] width 254 height 25
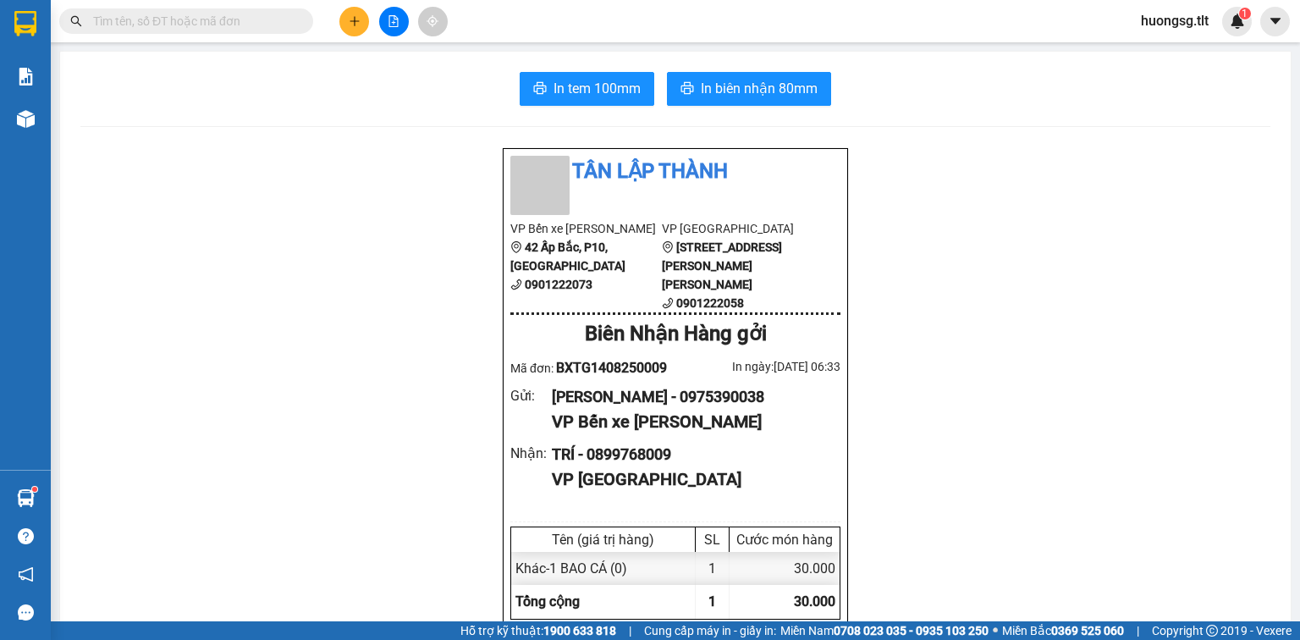
click at [217, 20] on input "text" at bounding box center [193, 21] width 200 height 19
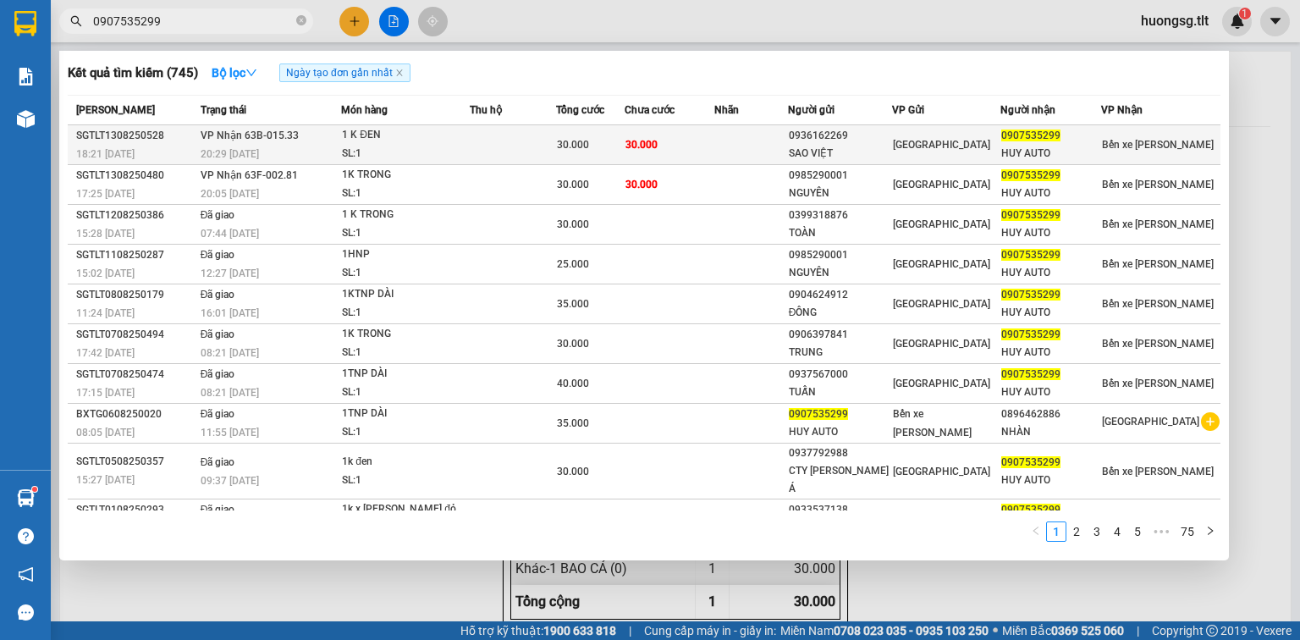
type input "0907535299"
click at [761, 142] on td at bounding box center [751, 145] width 74 height 40
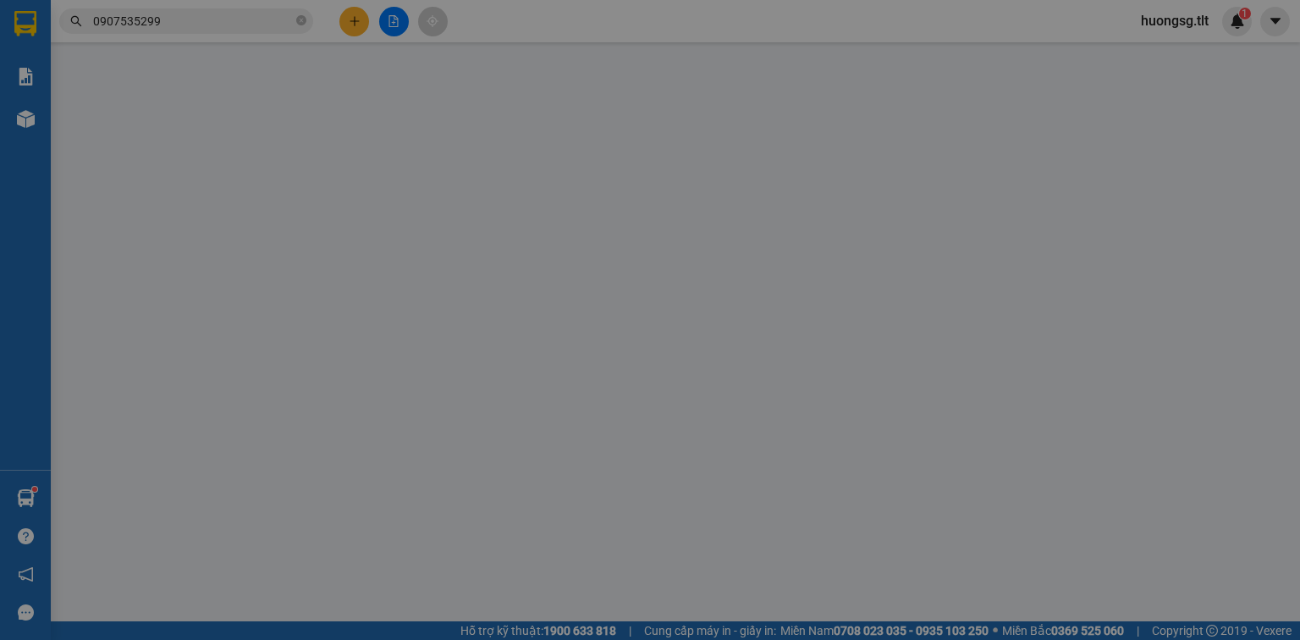
type input "0936162269"
type input "SAO VIỆT"
type input "0907535299"
type input "HUY AUTO"
type input "30.000"
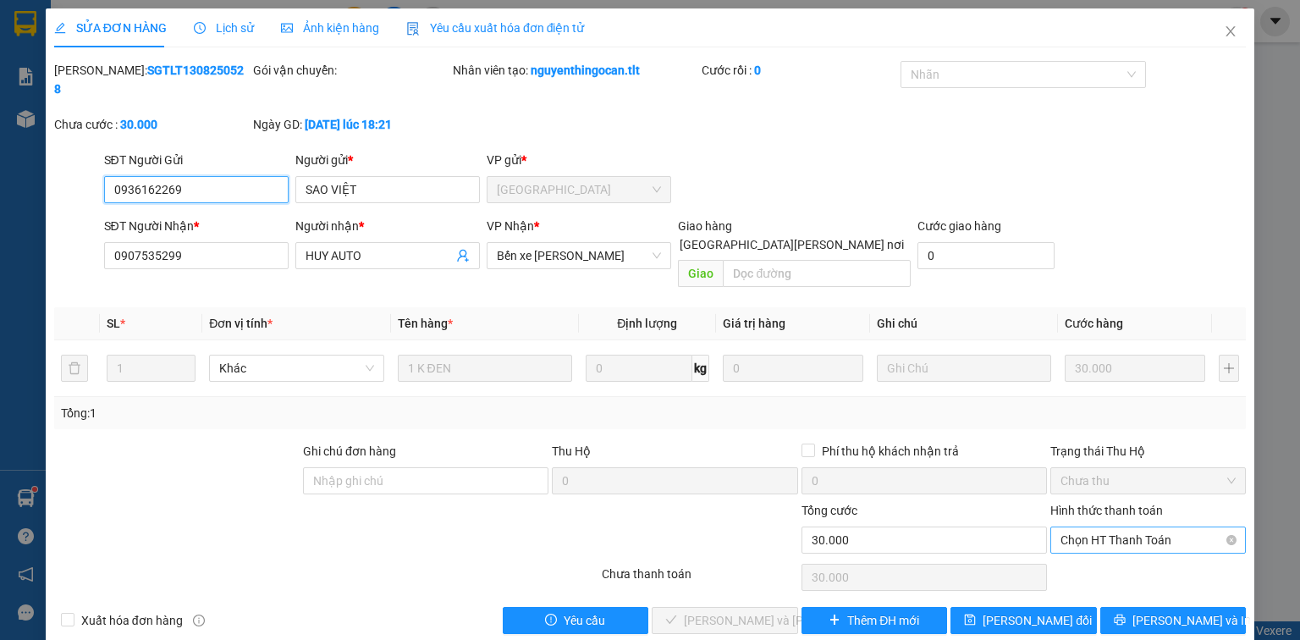
click at [1159, 527] on span "Chọn HT Thanh Toán" at bounding box center [1147, 539] width 175 height 25
click at [1141, 531] on div "Tại văn phòng" at bounding box center [1147, 535] width 175 height 19
type input "0"
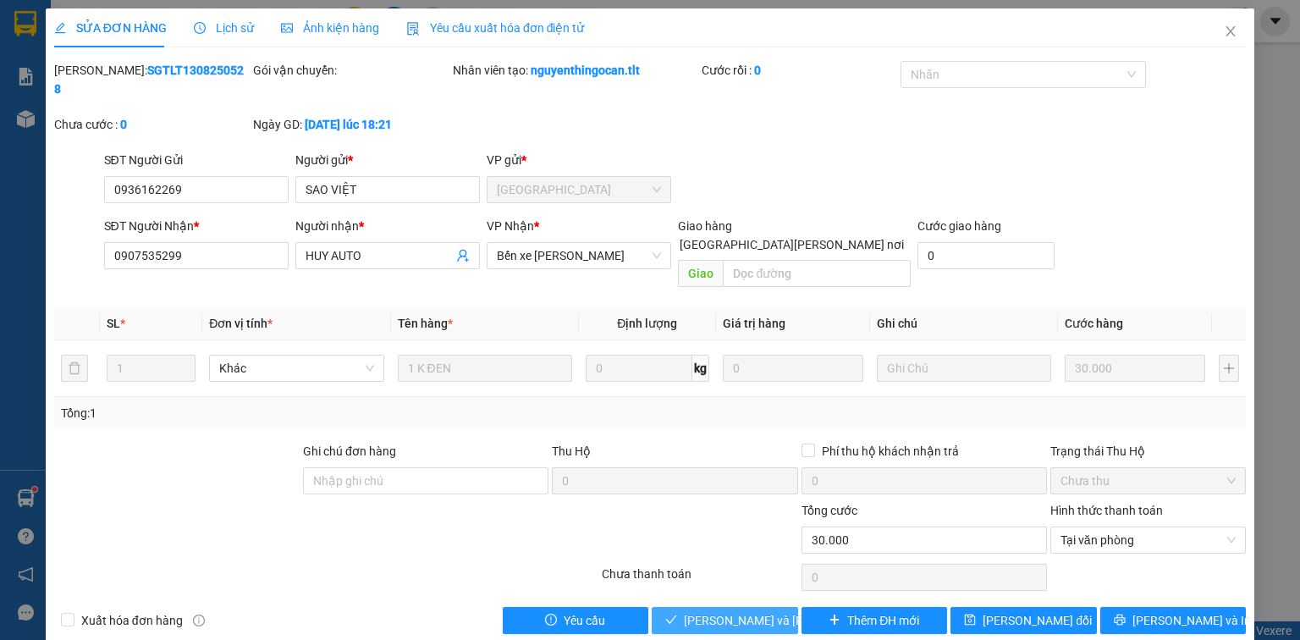
click at [726, 611] on span "[PERSON_NAME] và [PERSON_NAME] hàng" at bounding box center [798, 620] width 228 height 19
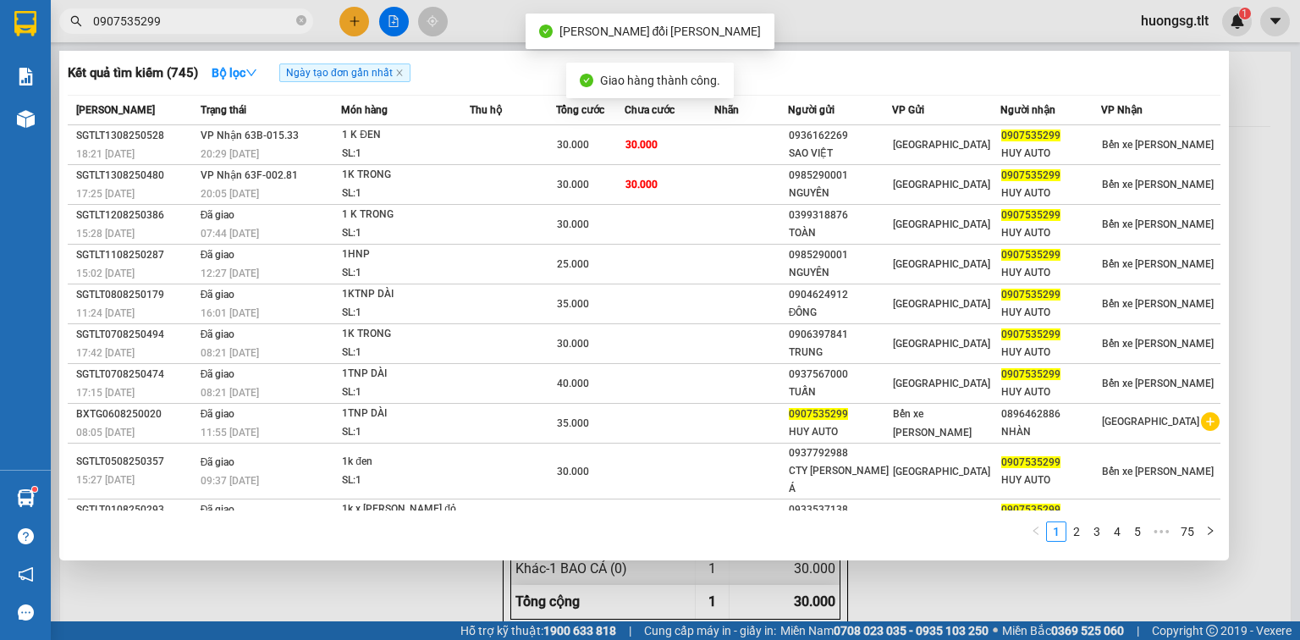
drag, startPoint x: 184, startPoint y: 19, endPoint x: 195, endPoint y: 25, distance: 12.1
click at [184, 19] on input "0907535299" at bounding box center [193, 21] width 200 height 19
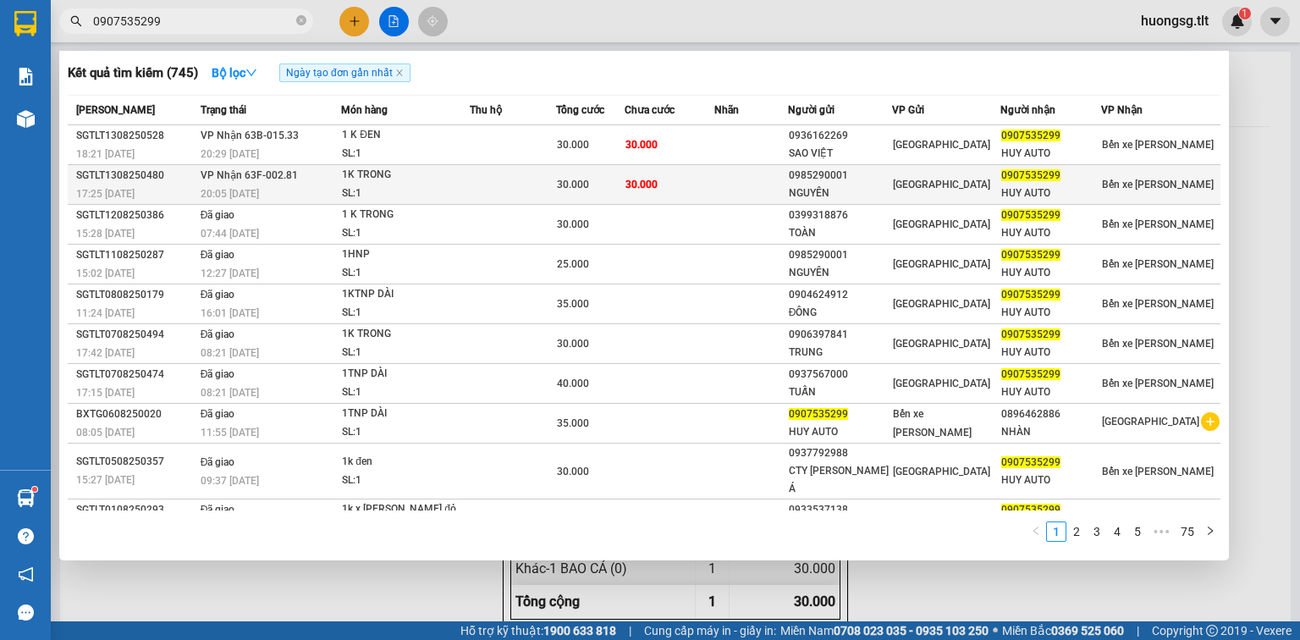
click at [657, 183] on span "30.000" at bounding box center [641, 185] width 32 height 12
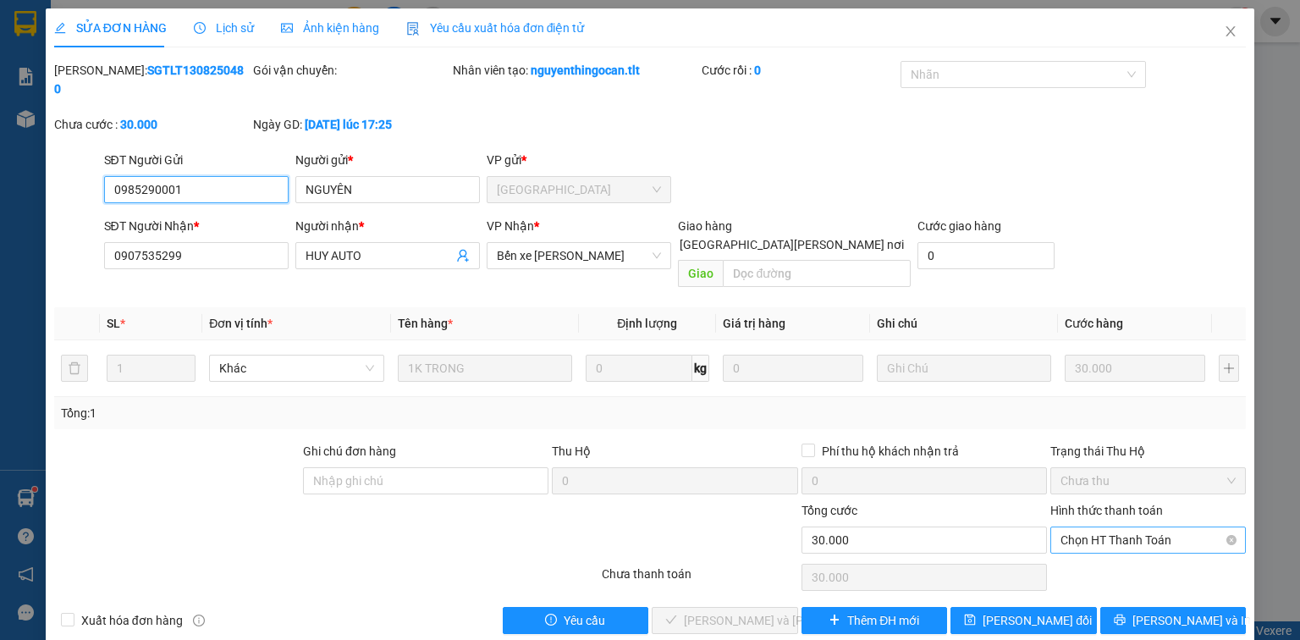
click at [1102, 527] on span "Chọn HT Thanh Toán" at bounding box center [1147, 539] width 175 height 25
click at [1129, 535] on div "Tại văn phòng" at bounding box center [1147, 535] width 175 height 19
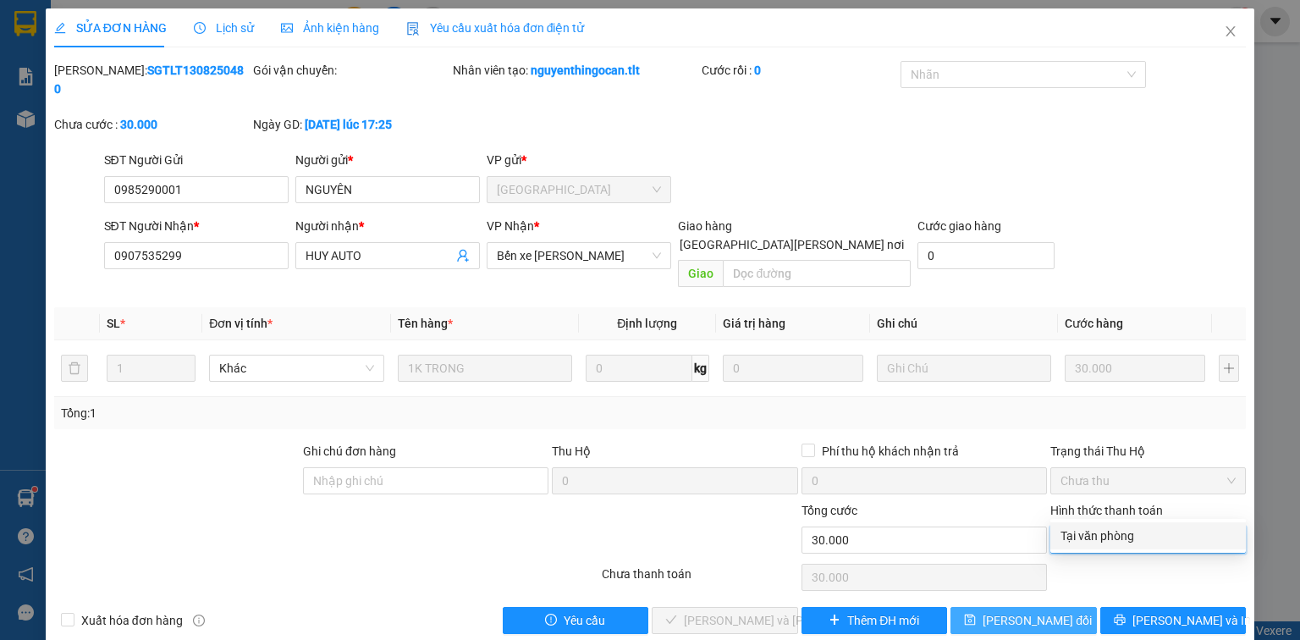
type input "0"
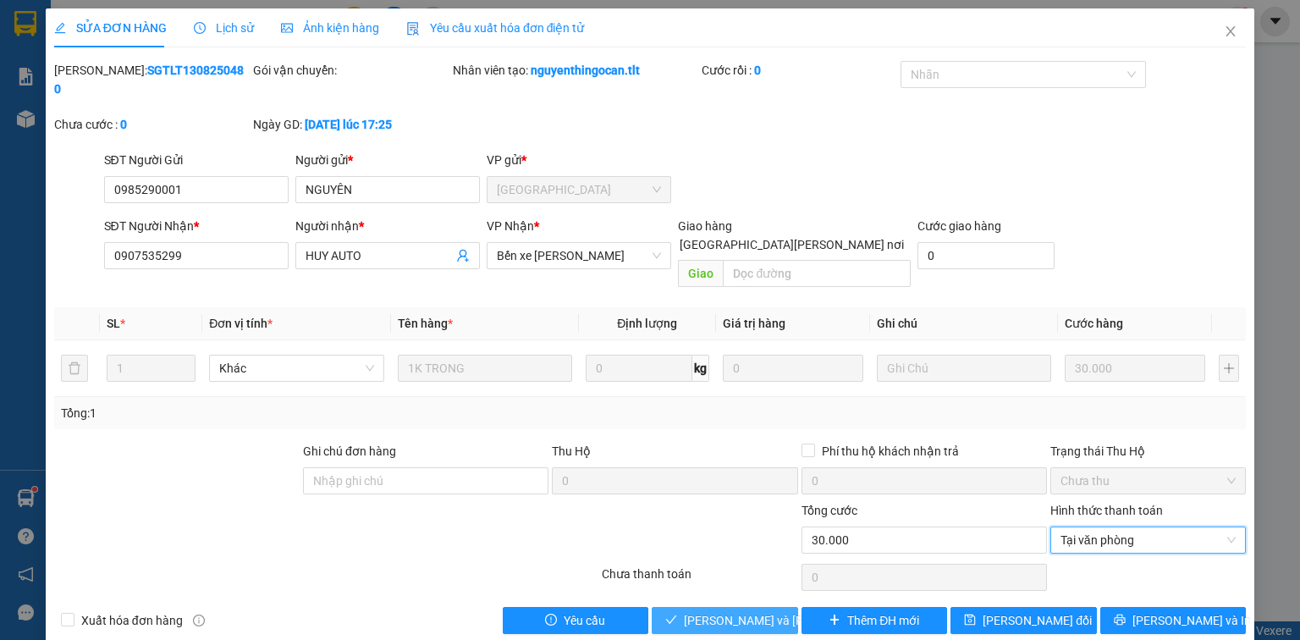
click at [753, 611] on span "[PERSON_NAME] và [PERSON_NAME] hàng" at bounding box center [798, 620] width 228 height 19
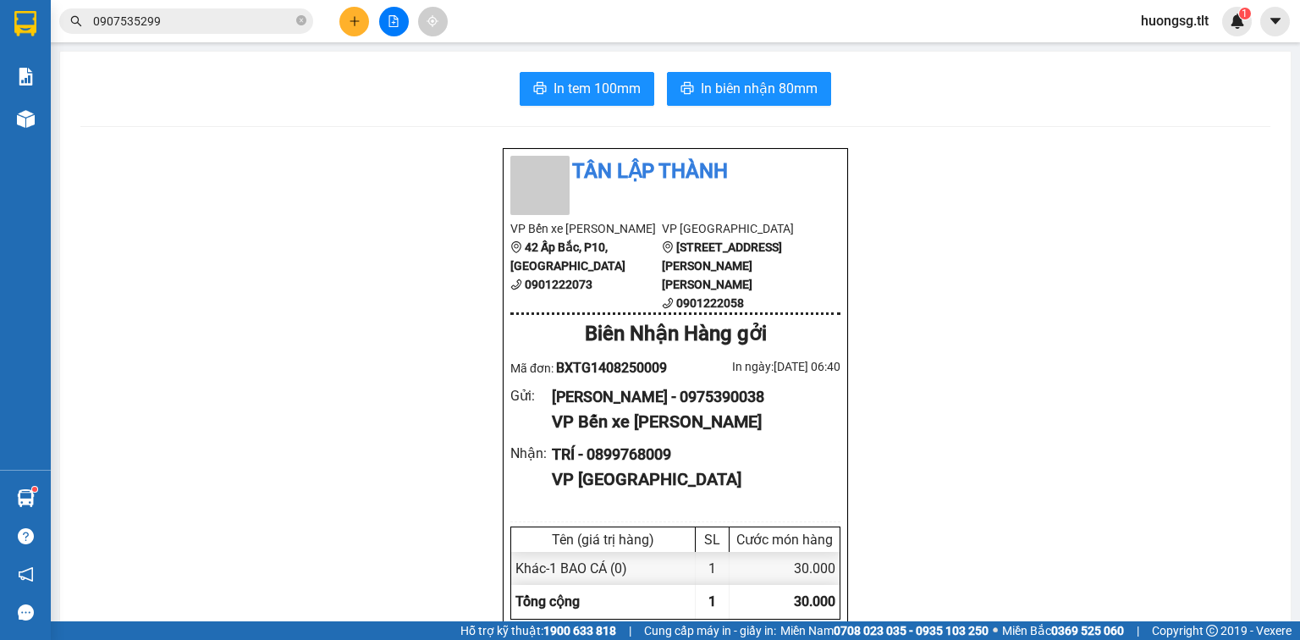
click at [179, 19] on input "0907535299" at bounding box center [193, 21] width 200 height 19
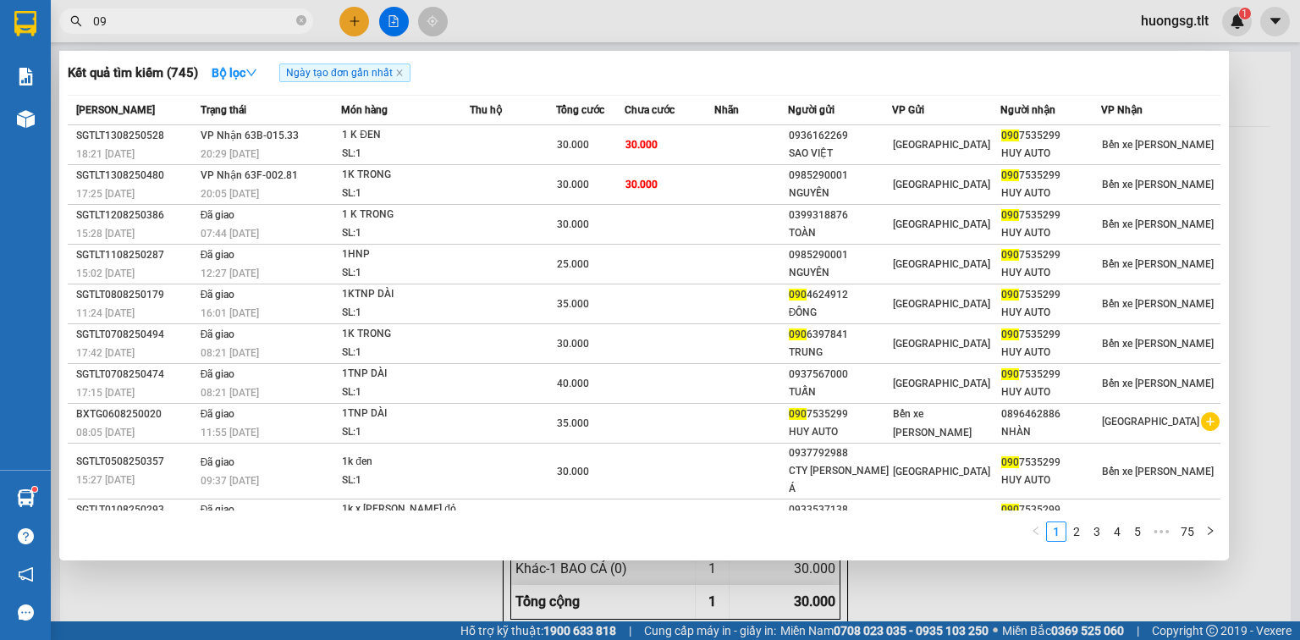
type input "0"
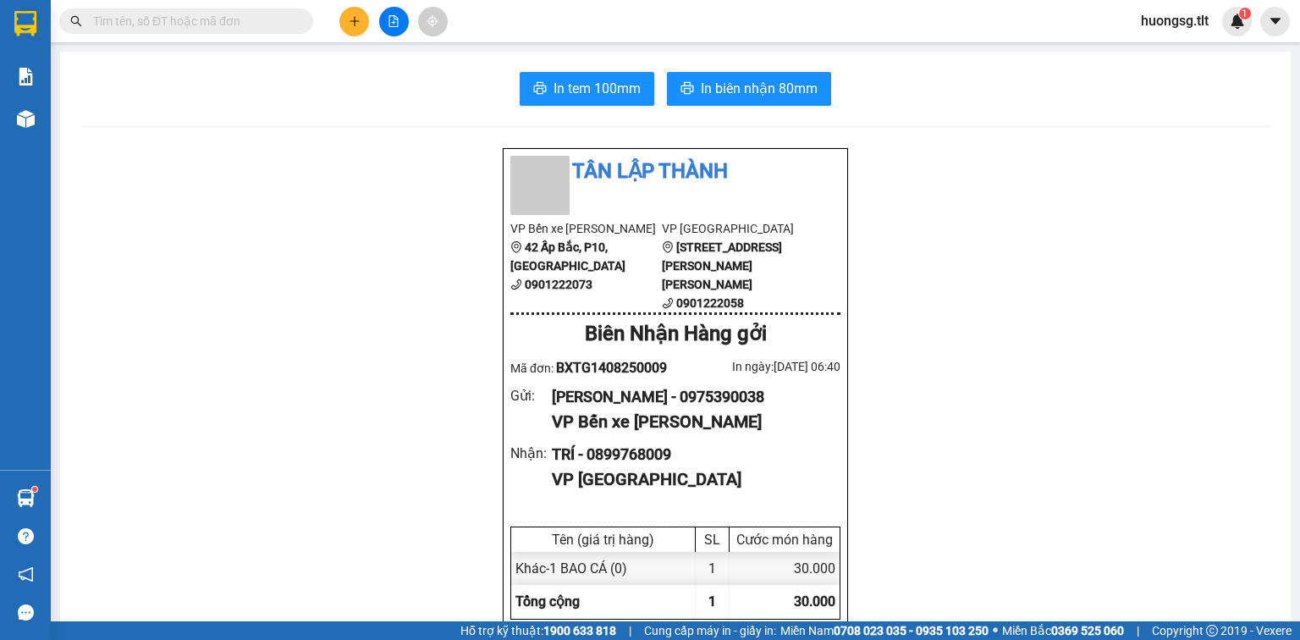
click at [112, 24] on input "text" at bounding box center [193, 21] width 200 height 19
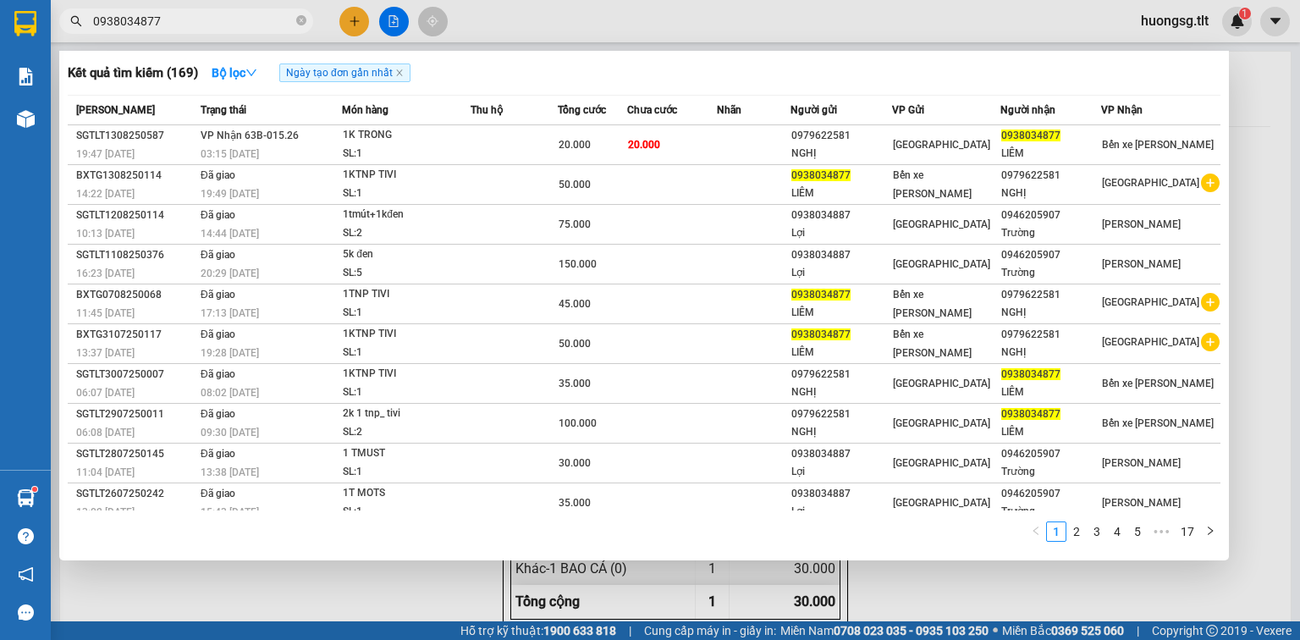
type input "0938034877"
click at [355, 16] on div at bounding box center [650, 320] width 1300 height 640
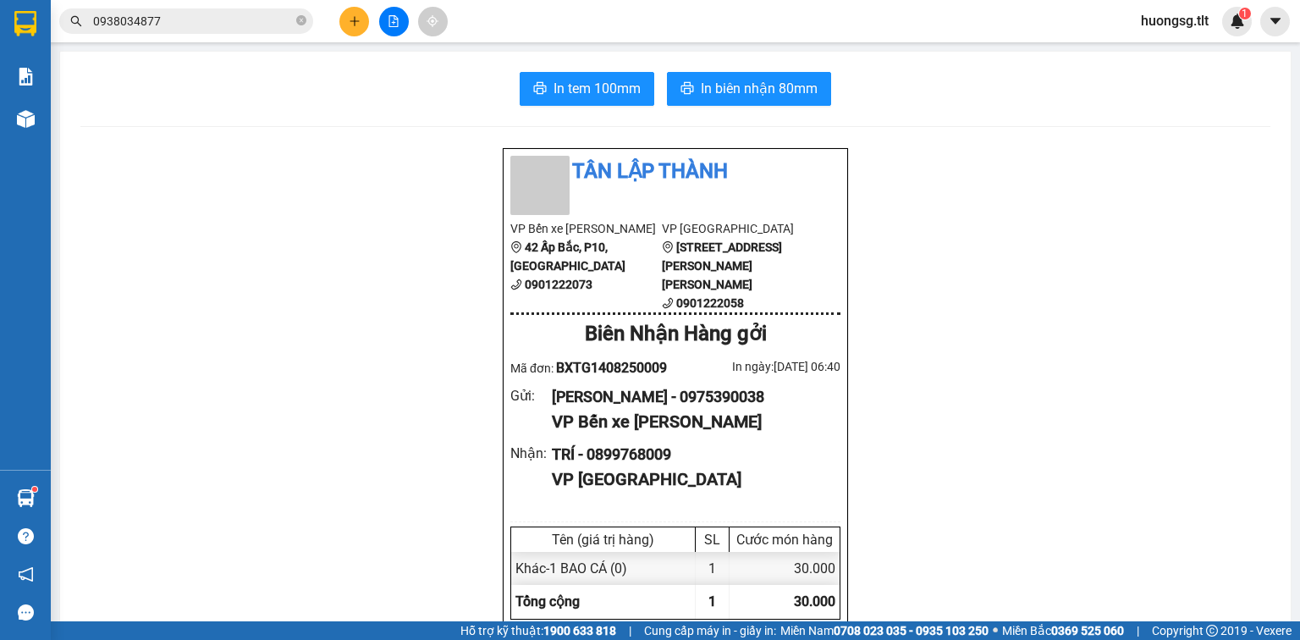
click at [356, 19] on icon "plus" at bounding box center [355, 21] width 12 height 12
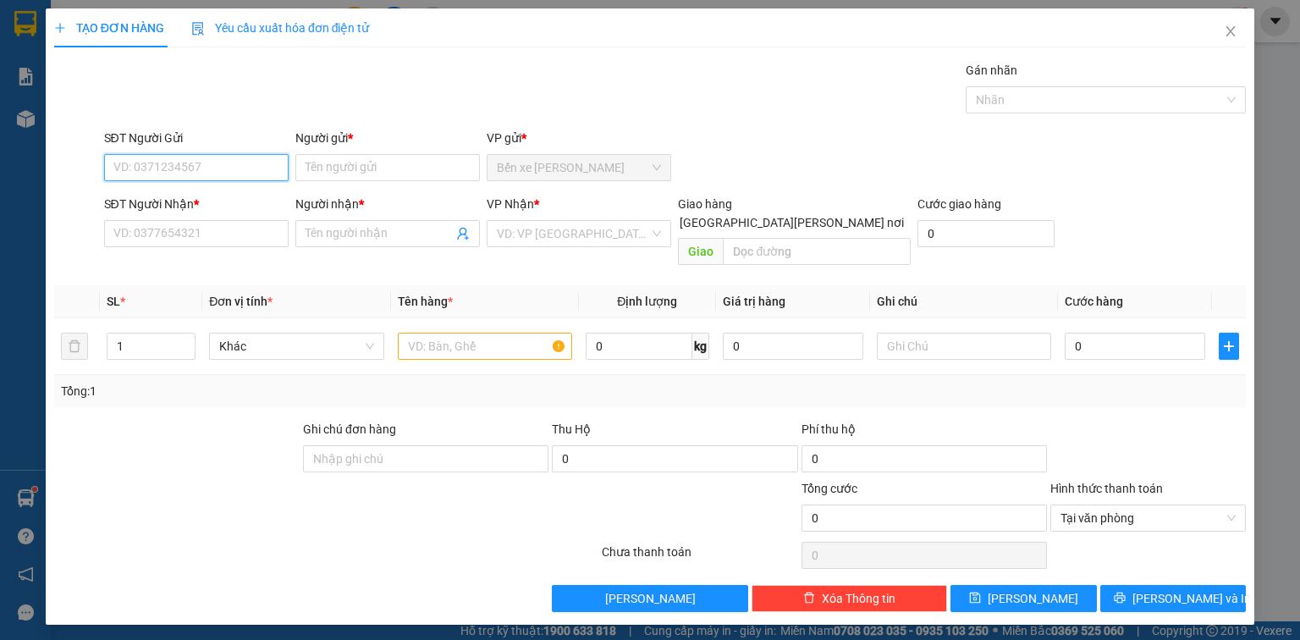
click at [129, 164] on input "SĐT Người Gửi" at bounding box center [196, 167] width 184 height 27
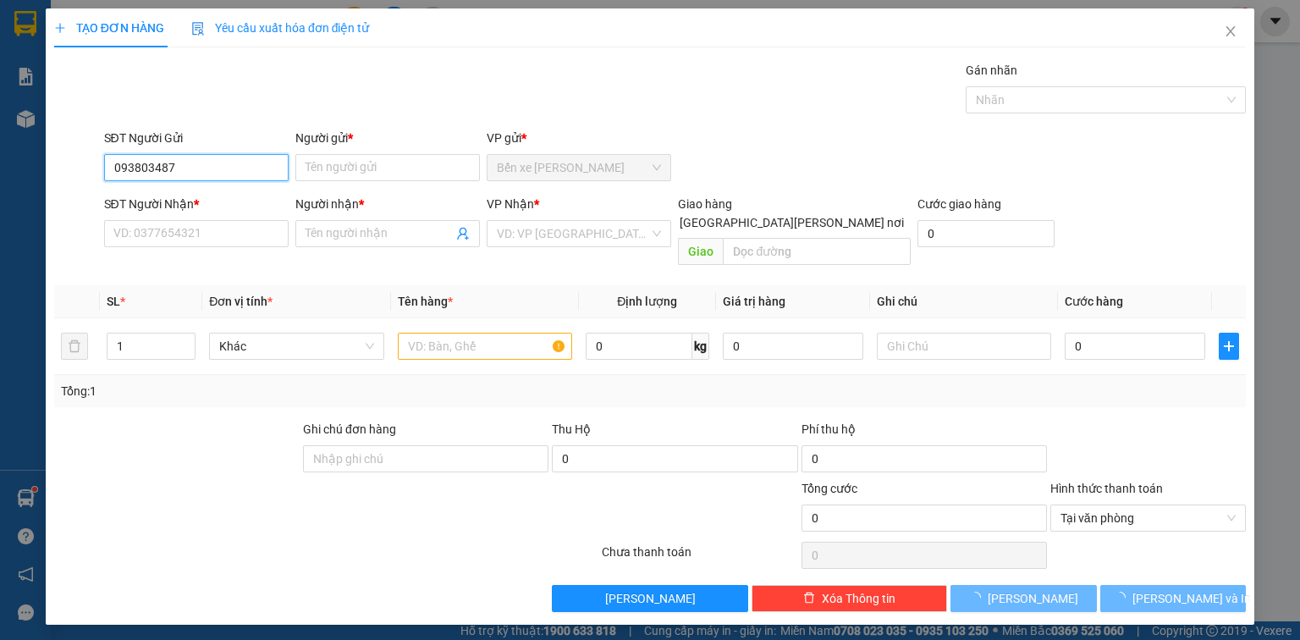
type input "0938034877"
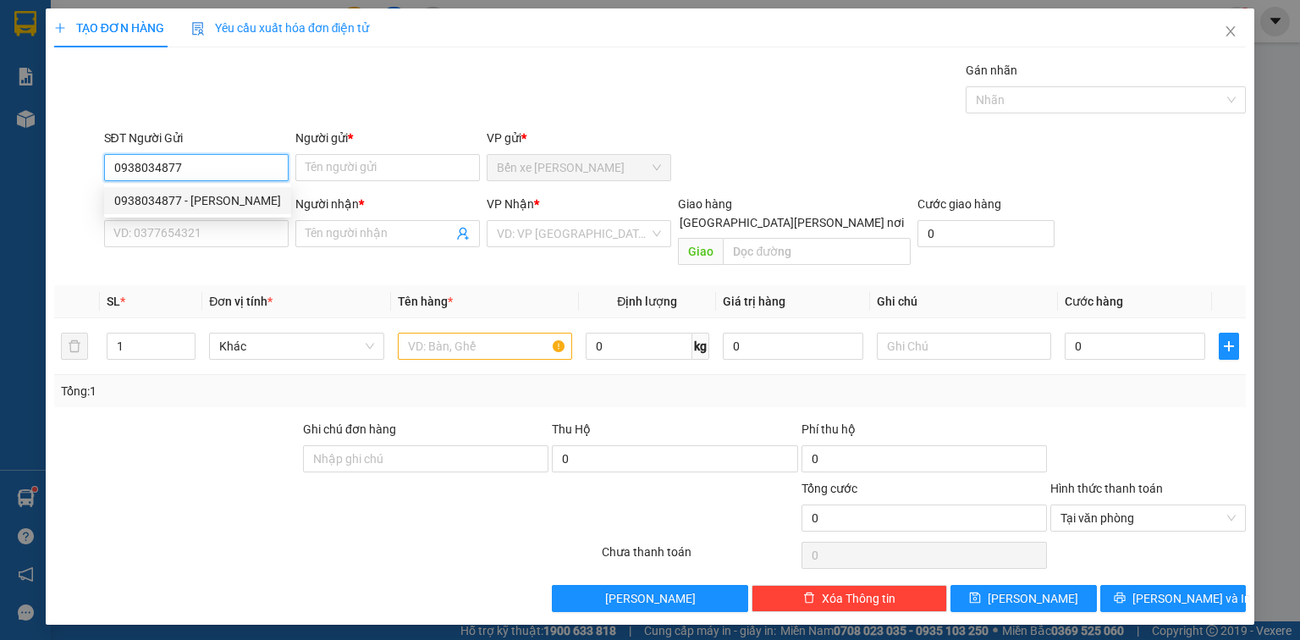
click at [203, 201] on div "0938034877 - [PERSON_NAME]" at bounding box center [197, 200] width 167 height 19
type input "LIÊM"
type input "0938034877"
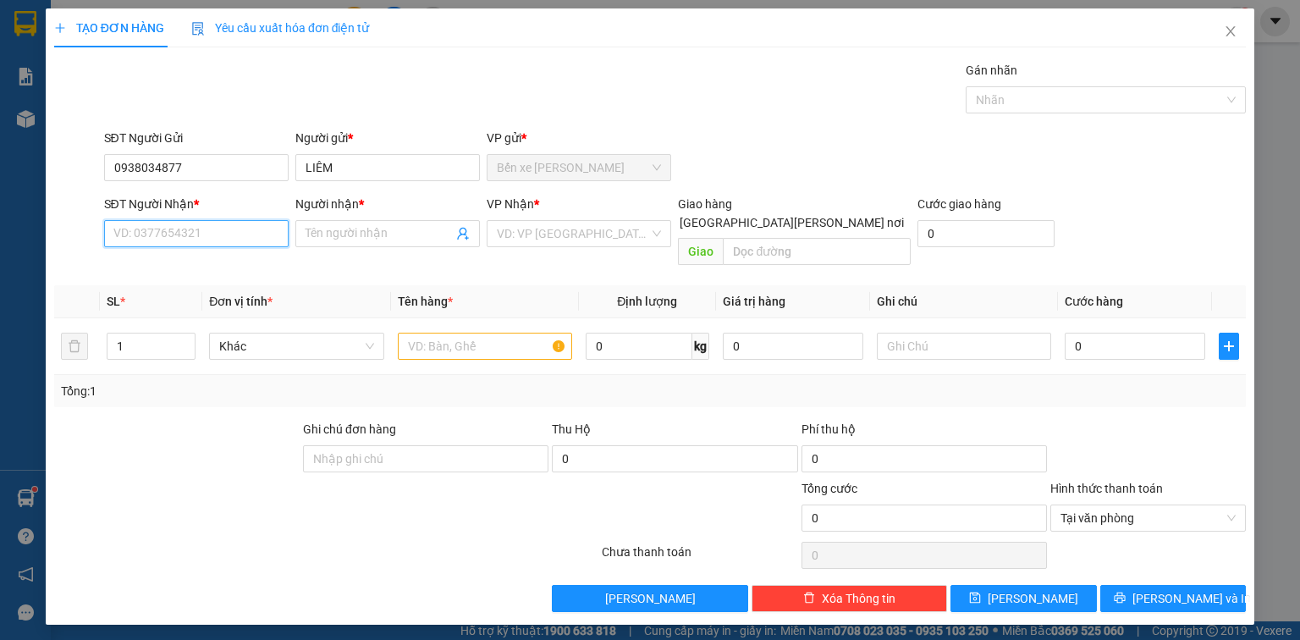
click at [190, 223] on input "SĐT Người Nhận *" at bounding box center [196, 233] width 184 height 27
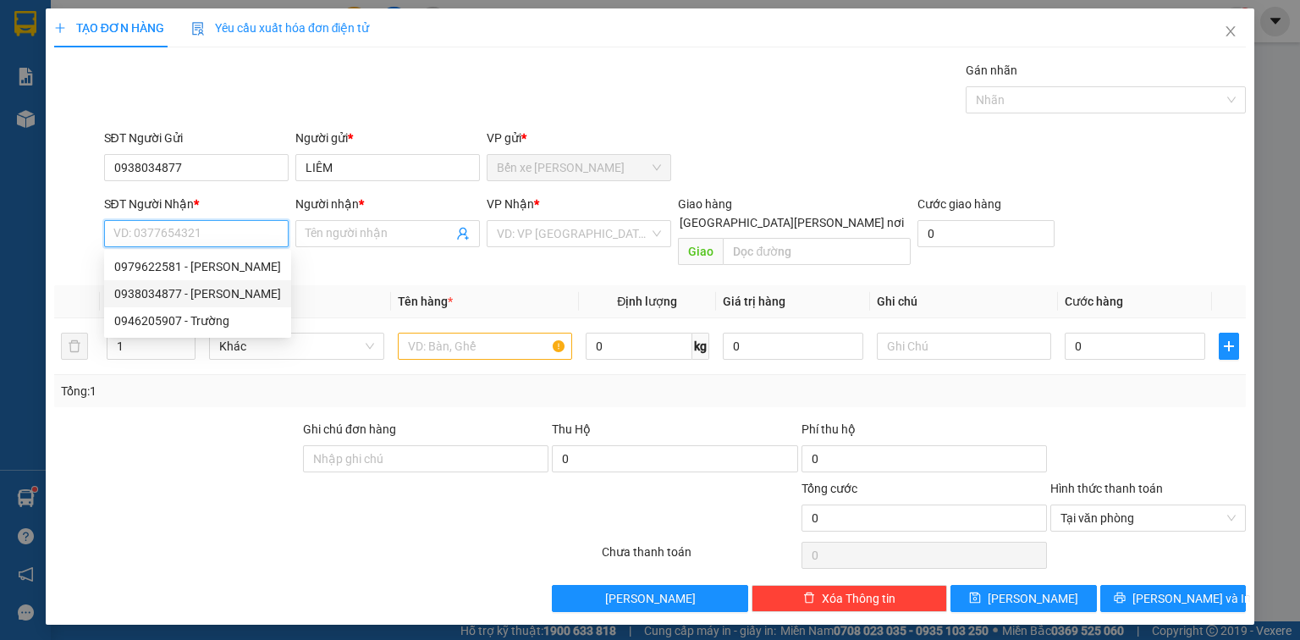
click at [176, 288] on div "0938034877 - [PERSON_NAME]" at bounding box center [197, 293] width 167 height 19
type input "0938034877"
type input "LIÊM"
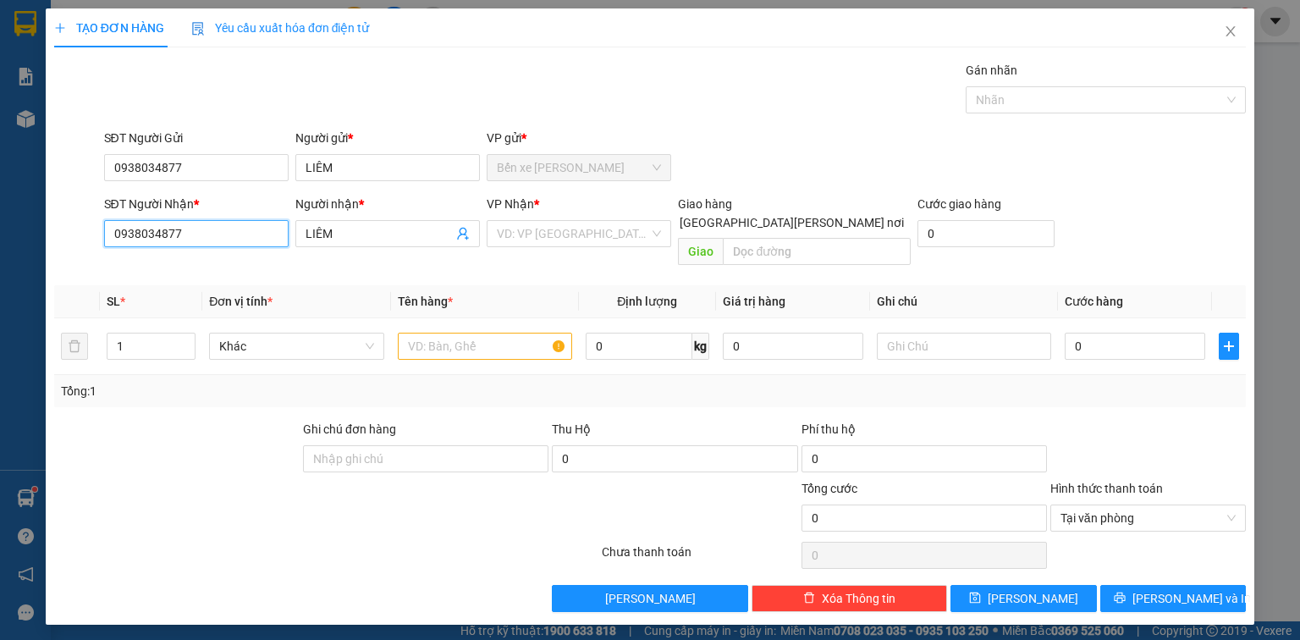
click at [203, 228] on input "0938034877" at bounding box center [196, 233] width 184 height 27
type input "0"
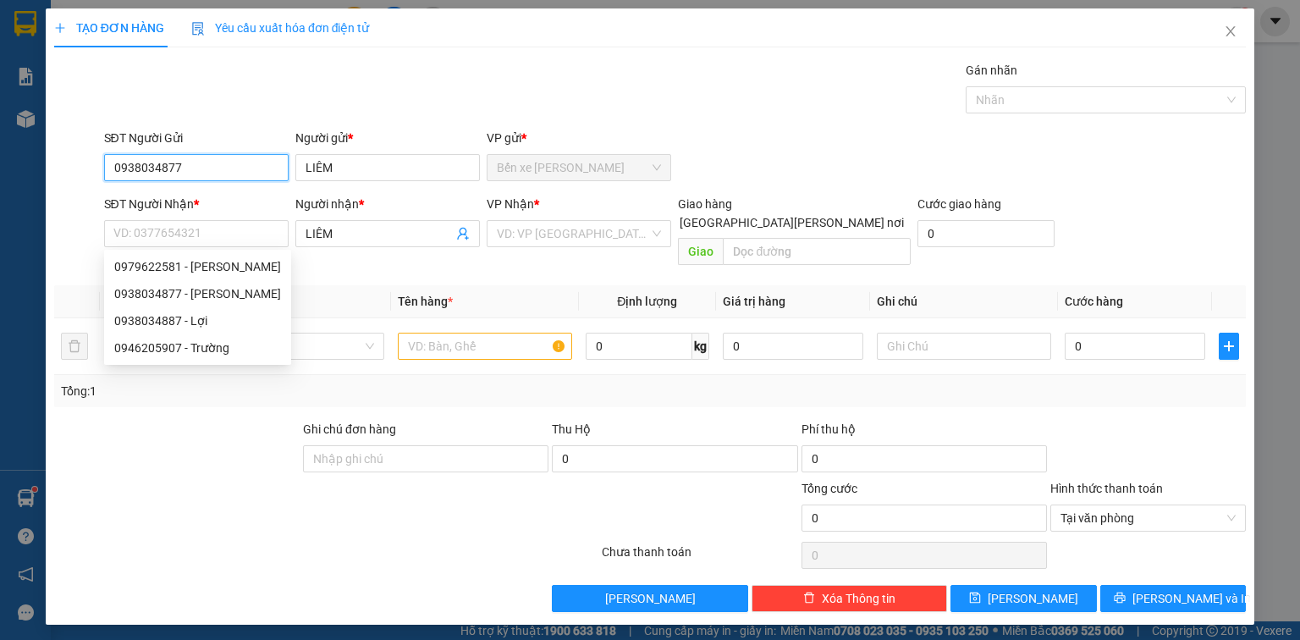
click at [209, 159] on input "0938034877" at bounding box center [196, 167] width 184 height 27
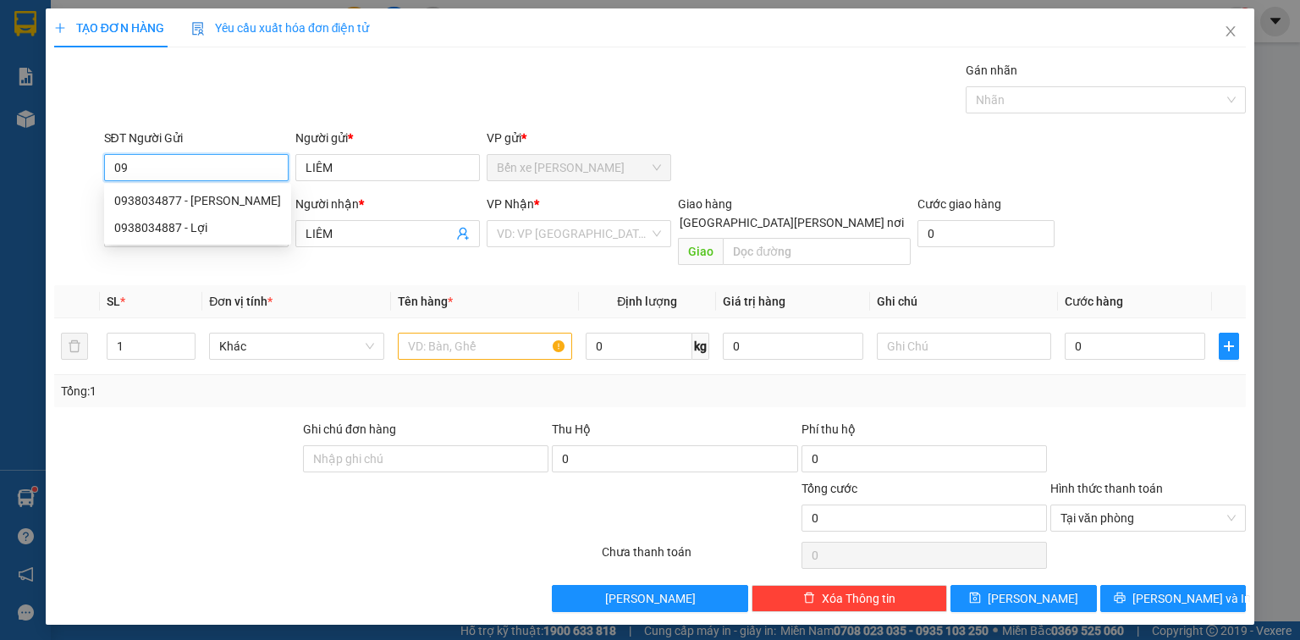
type input "0"
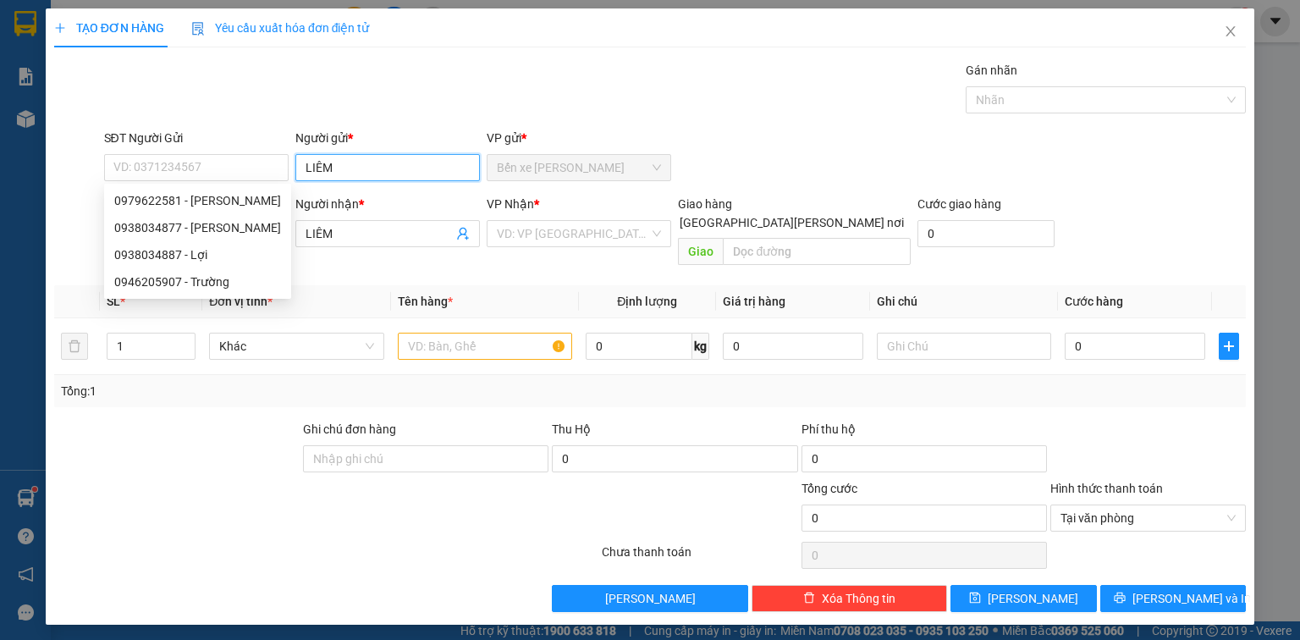
click at [349, 169] on input "LIÊM" at bounding box center [387, 167] width 184 height 27
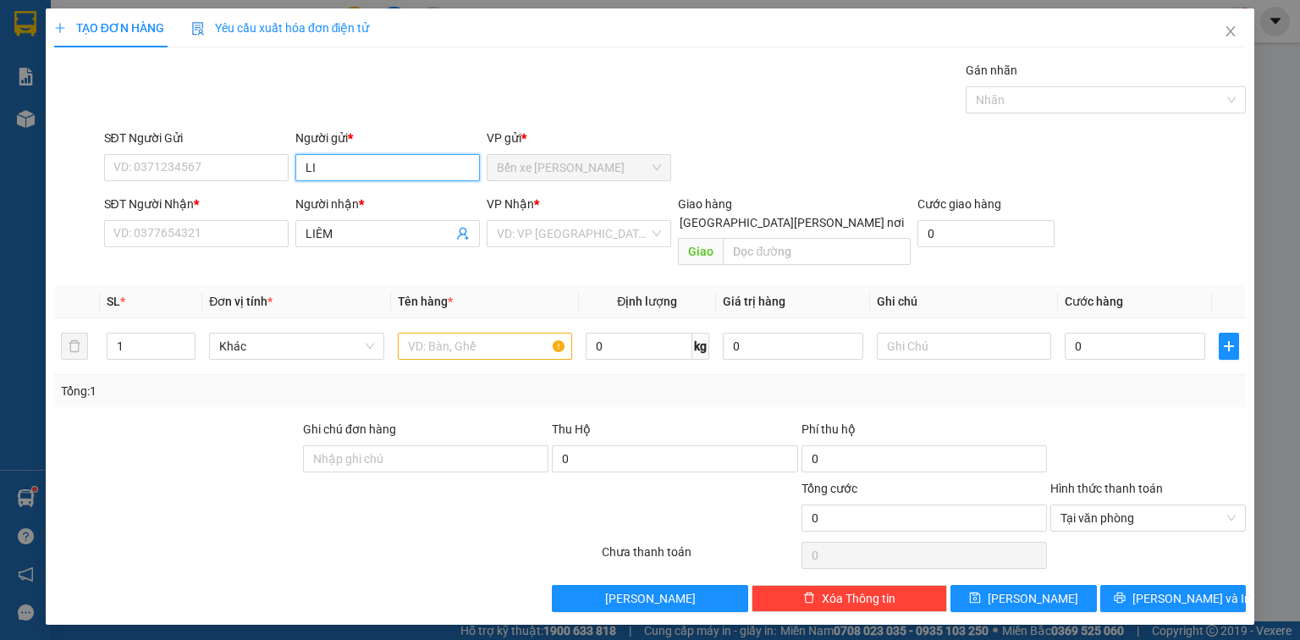
type input "L"
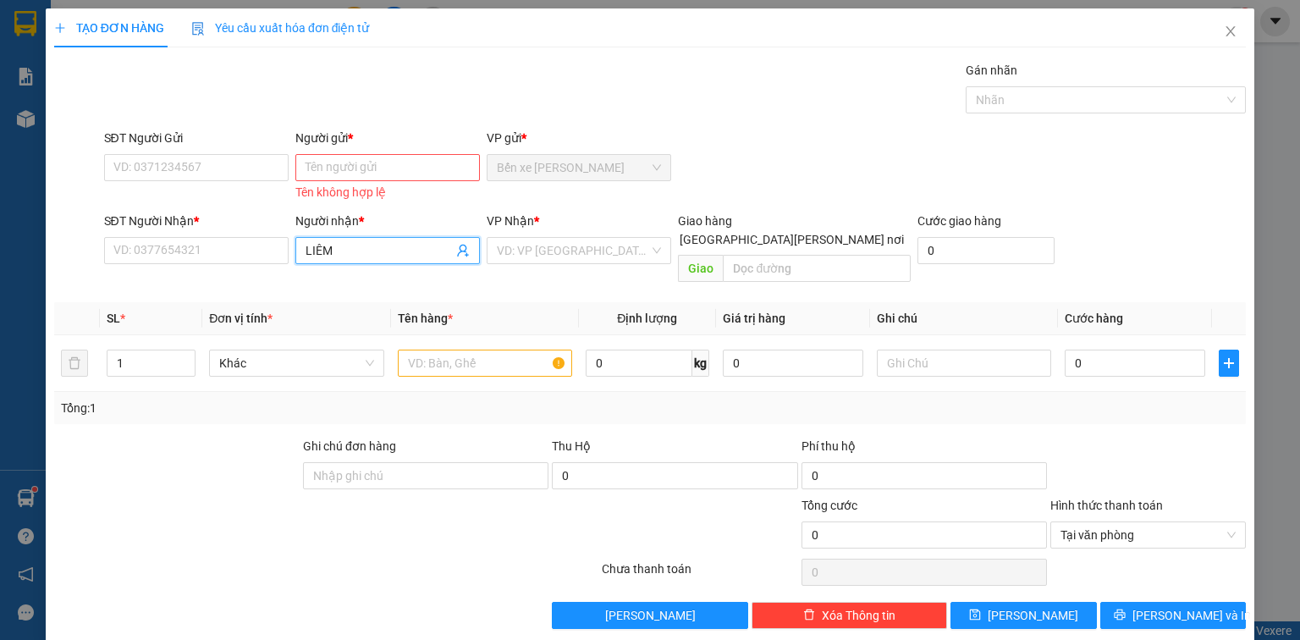
click at [341, 250] on input "LIÊM" at bounding box center [378, 250] width 147 height 19
type input "L"
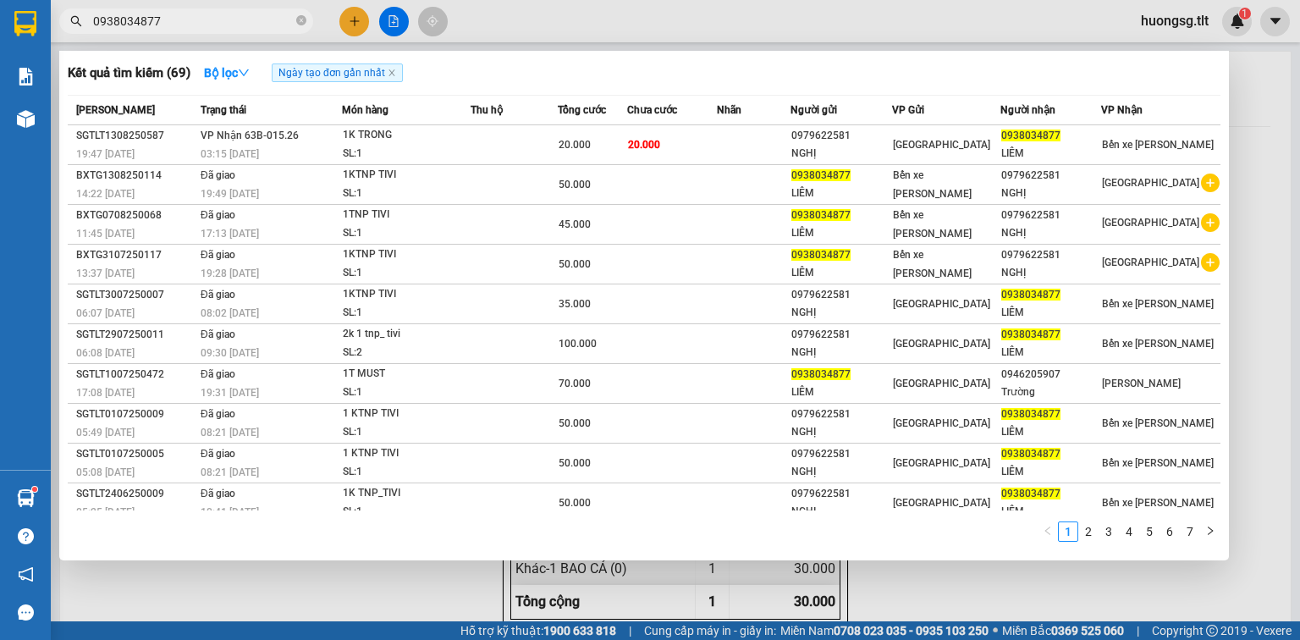
click at [192, 17] on input "0938034877" at bounding box center [193, 21] width 200 height 19
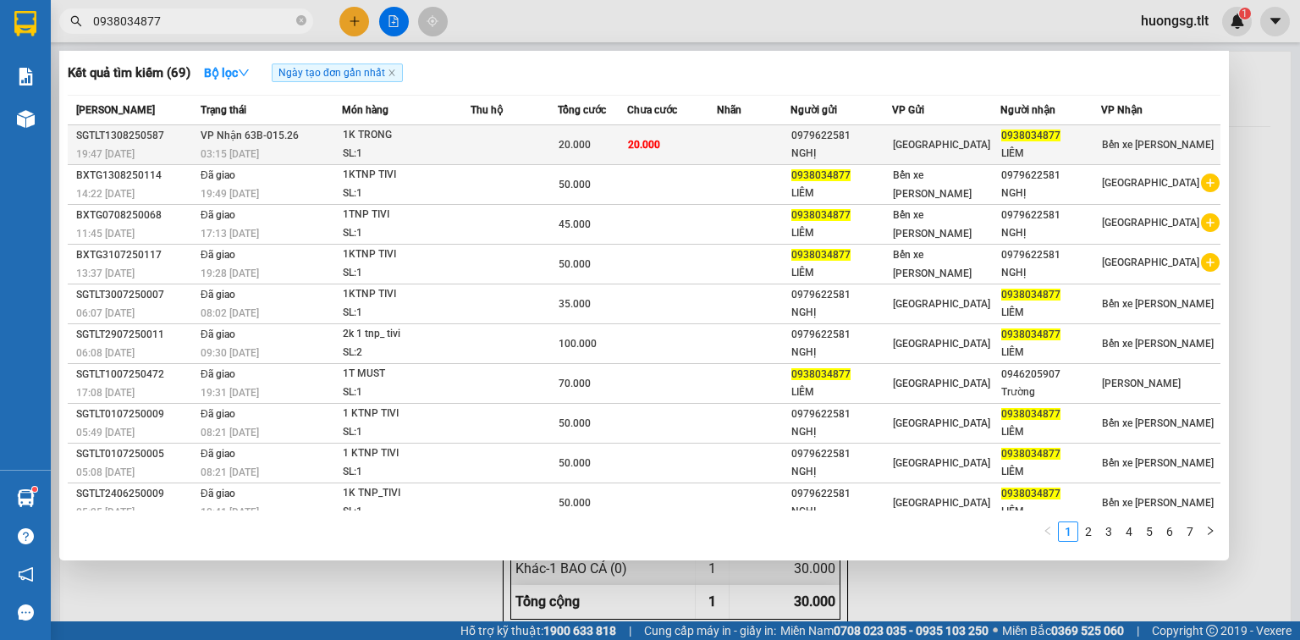
click at [717, 142] on td "20.000" at bounding box center [672, 145] width 90 height 40
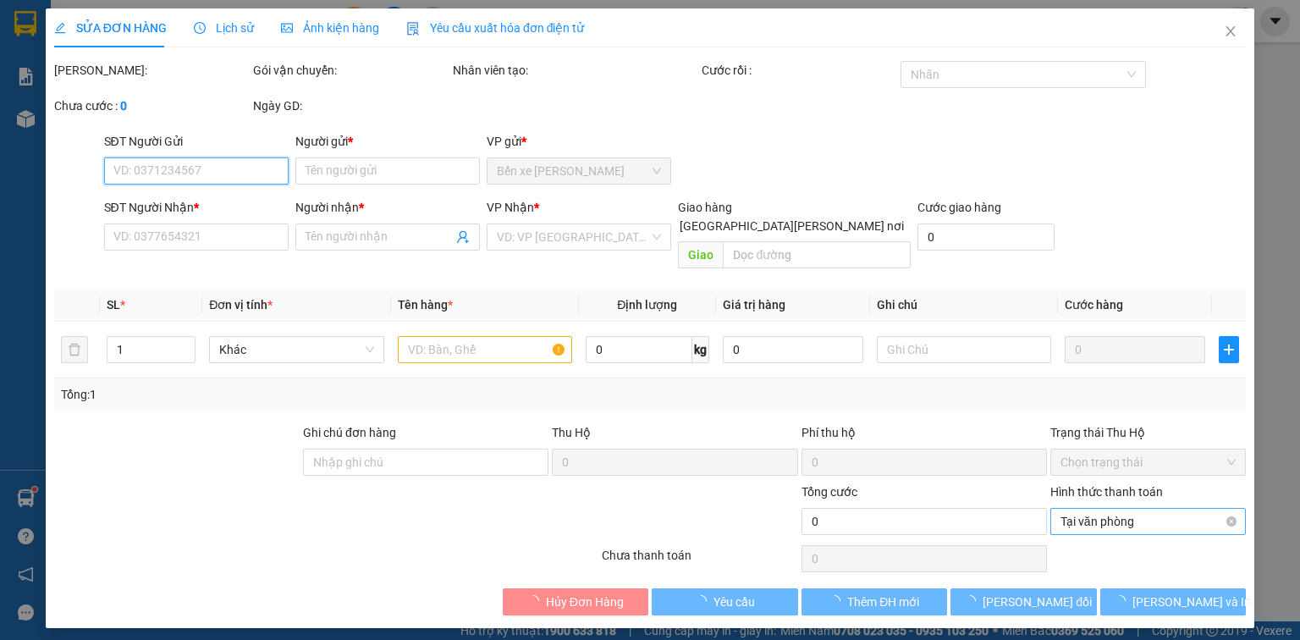
type input "0979622581"
type input "NGHỊ"
type input "0938034877"
type input "LIÊM"
type input "20.000"
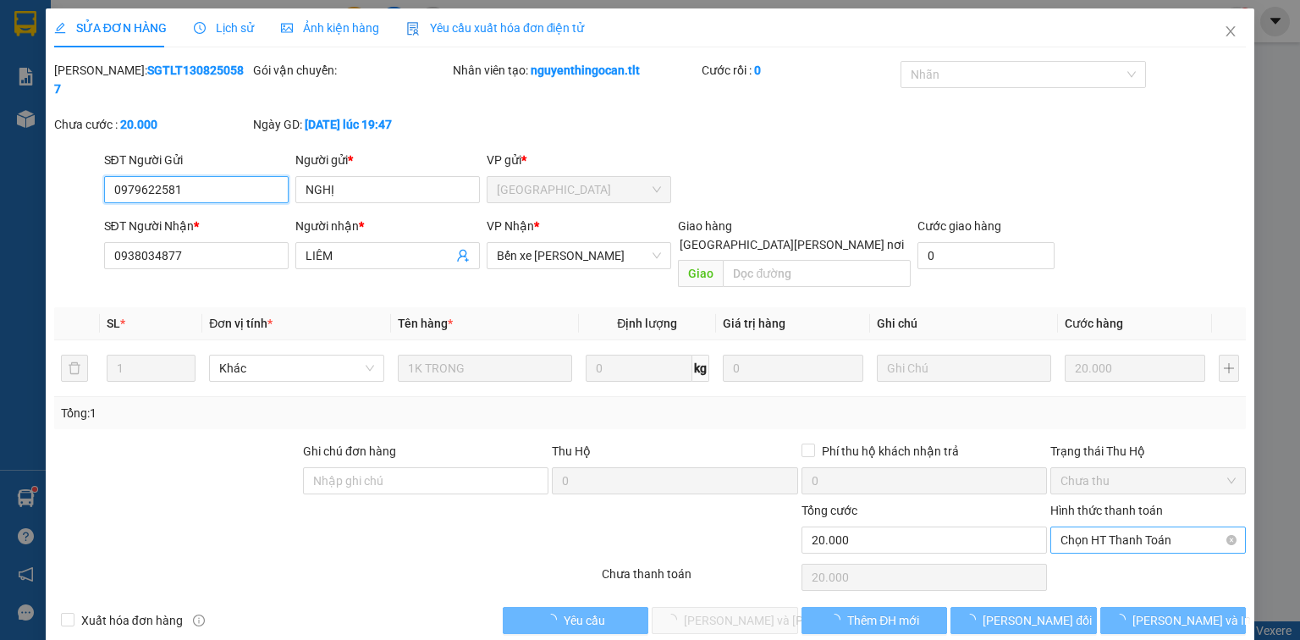
click at [1130, 527] on span "Chọn HT Thanh Toán" at bounding box center [1147, 539] width 175 height 25
drag, startPoint x: 1105, startPoint y: 535, endPoint x: 1095, endPoint y: 532, distance: 10.5
click at [1104, 534] on div "Tại văn phòng" at bounding box center [1147, 535] width 175 height 19
type input "0"
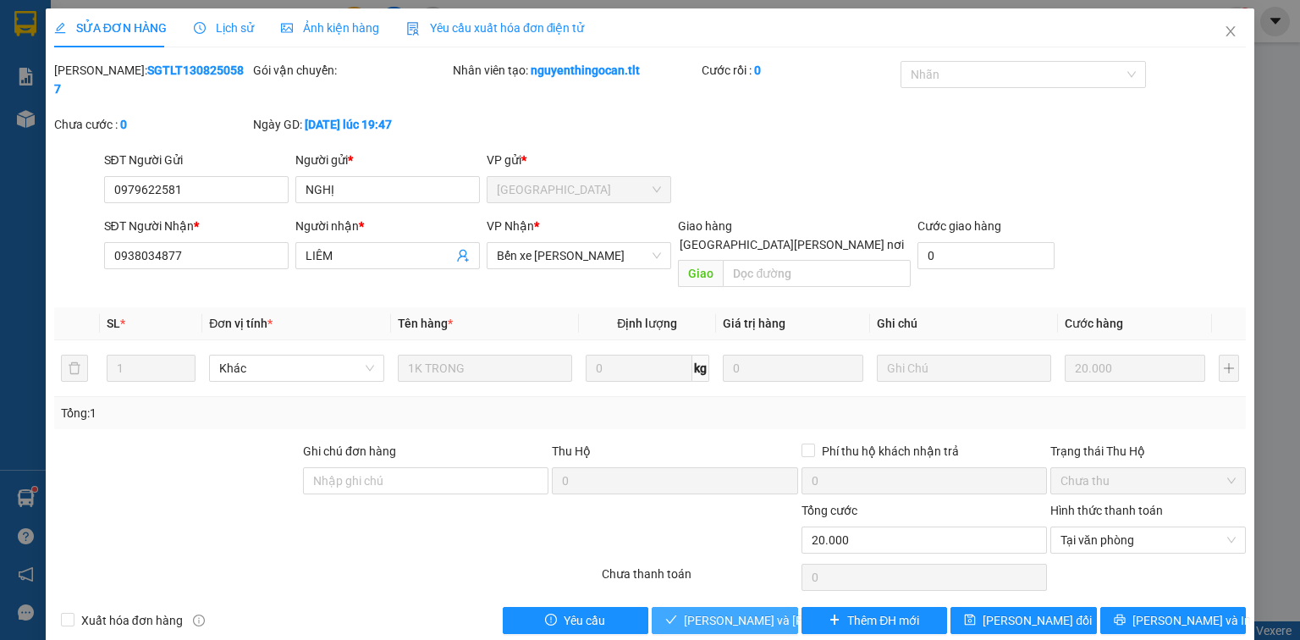
click at [724, 611] on span "[PERSON_NAME] và [PERSON_NAME] hàng" at bounding box center [798, 620] width 228 height 19
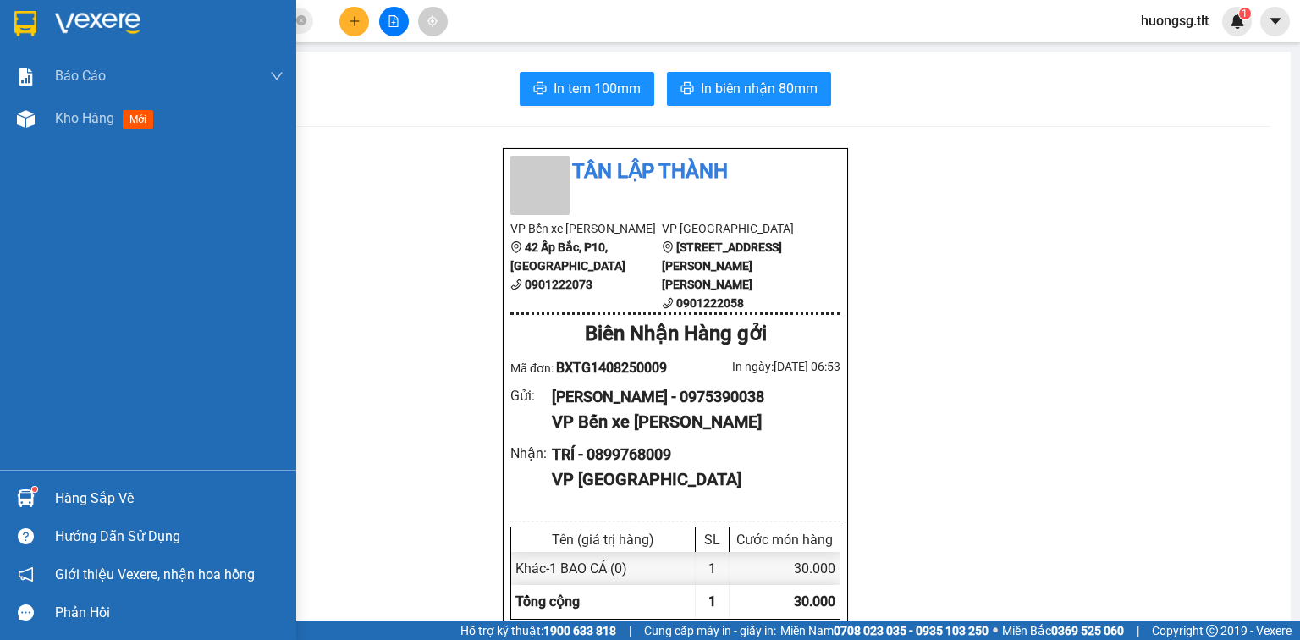
click at [102, 501] on div "Hàng sắp về" at bounding box center [169, 498] width 228 height 25
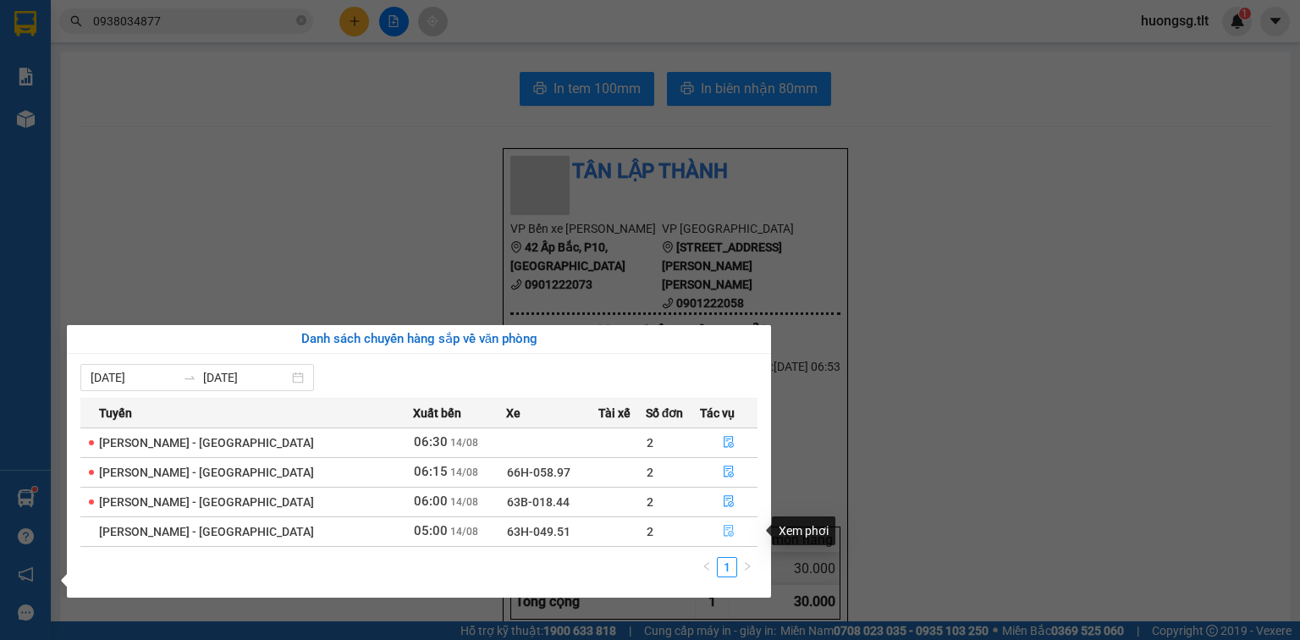
click at [722, 540] on button "button" at bounding box center [729, 531] width 56 height 27
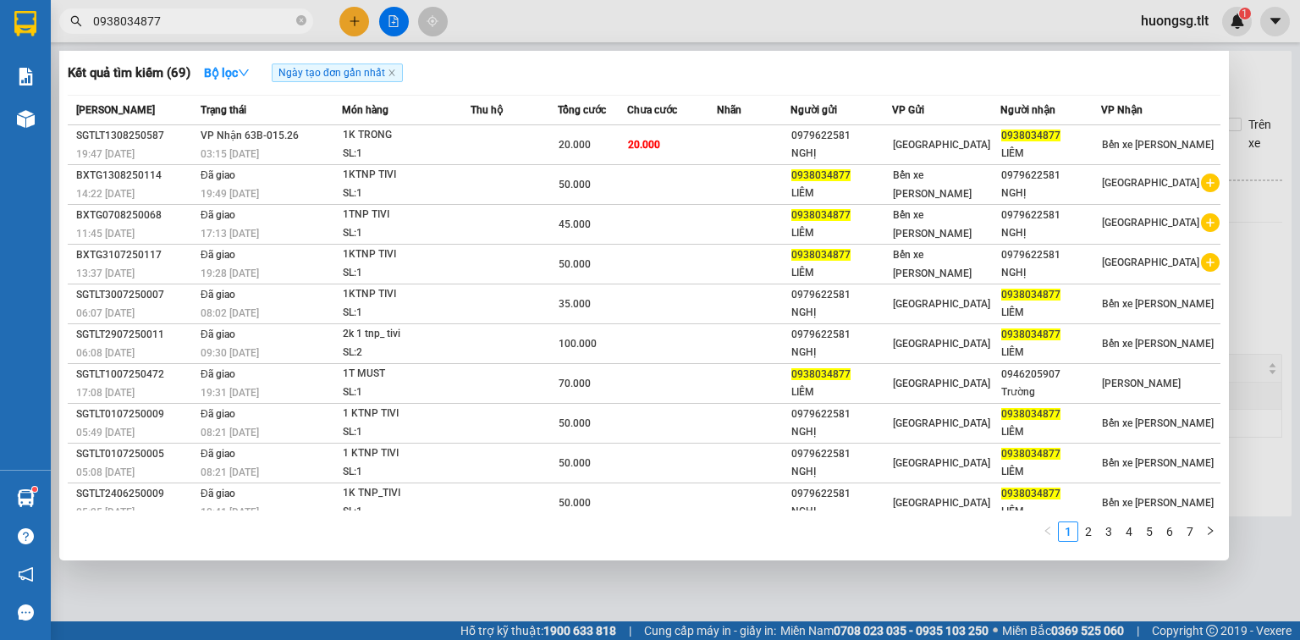
drag, startPoint x: 174, startPoint y: 10, endPoint x: 166, endPoint y: 14, distance: 9.1
click at [166, 14] on span "0938034877" at bounding box center [186, 20] width 254 height 25
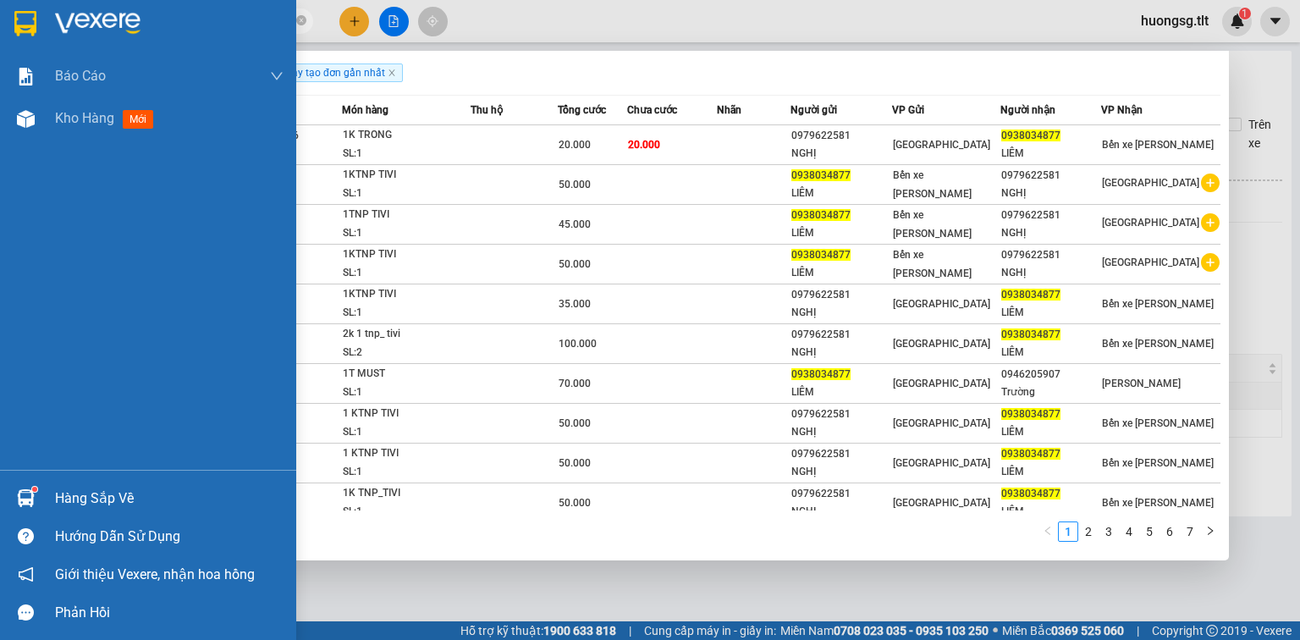
drag, startPoint x: 166, startPoint y: 14, endPoint x: 109, endPoint y: 27, distance: 58.3
click at [51, 31] on section "Kết quả [PERSON_NAME] ( 69 ) Bộ lọc Ngày tạo [PERSON_NAME] nhất Mã ĐH Trạng thá…" at bounding box center [650, 320] width 1300 height 640
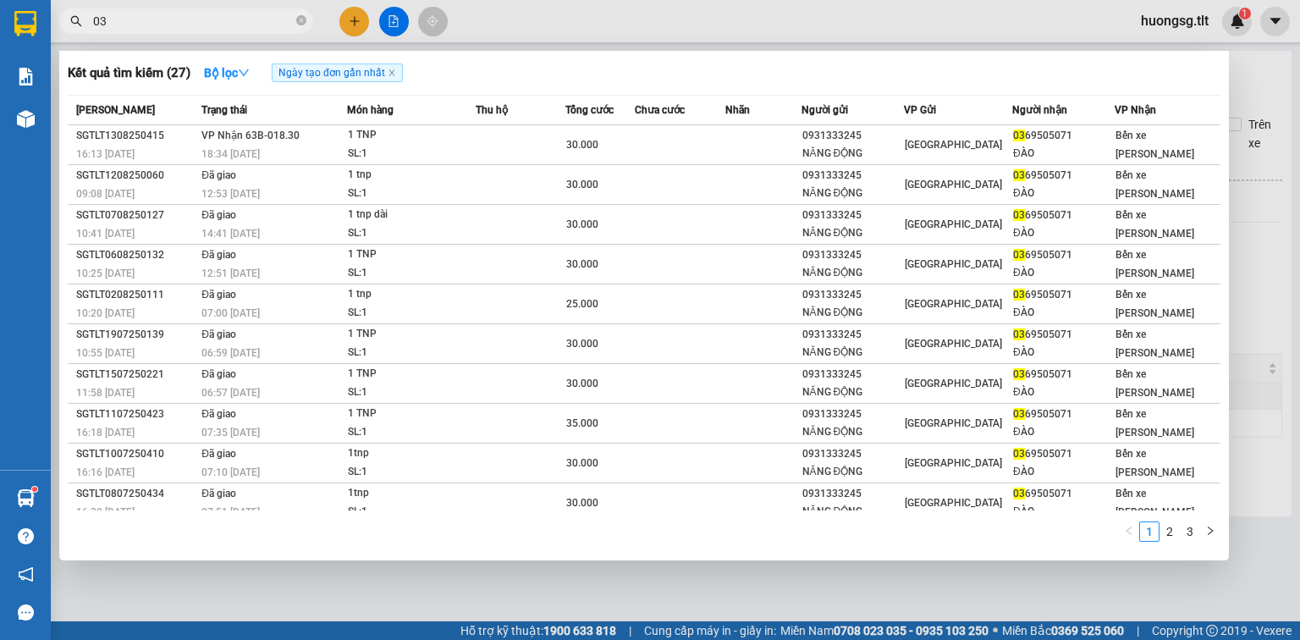
type input "0"
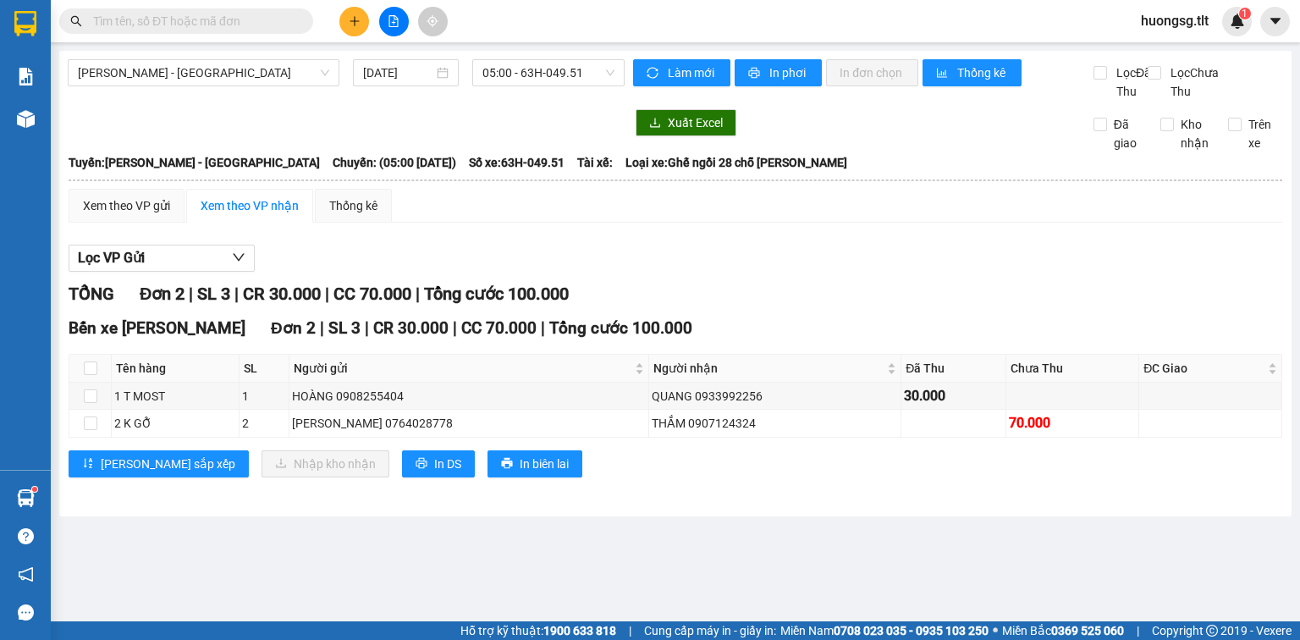
click at [162, 24] on input "text" at bounding box center [193, 21] width 200 height 19
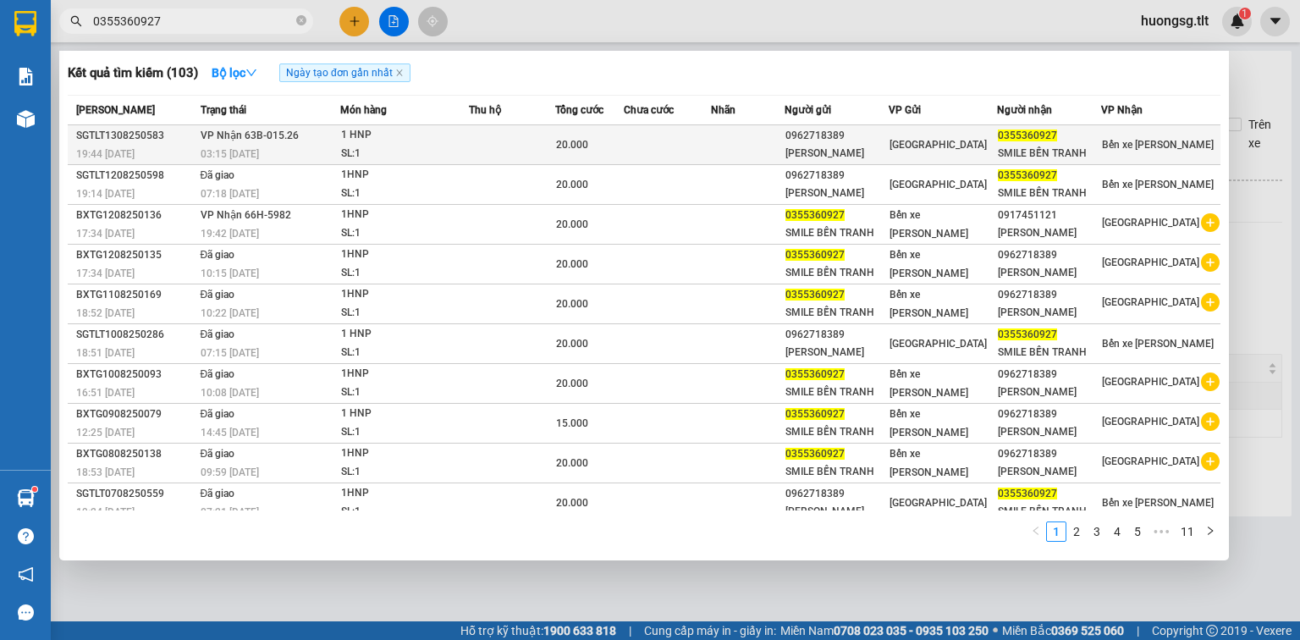
type input "0355360927"
click at [699, 146] on td at bounding box center [667, 145] width 87 height 40
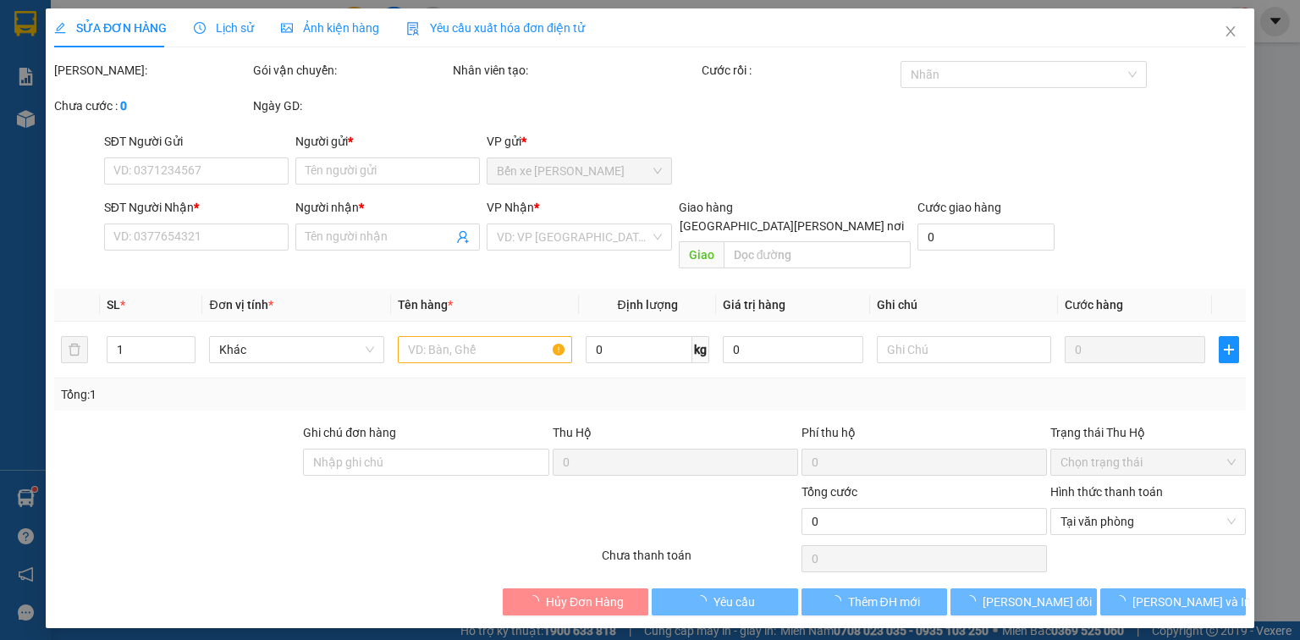
type input "0962718389"
type input "[PERSON_NAME]"
type input "0355360927"
type input "SMILE BẾN TRANH"
type input "20.000"
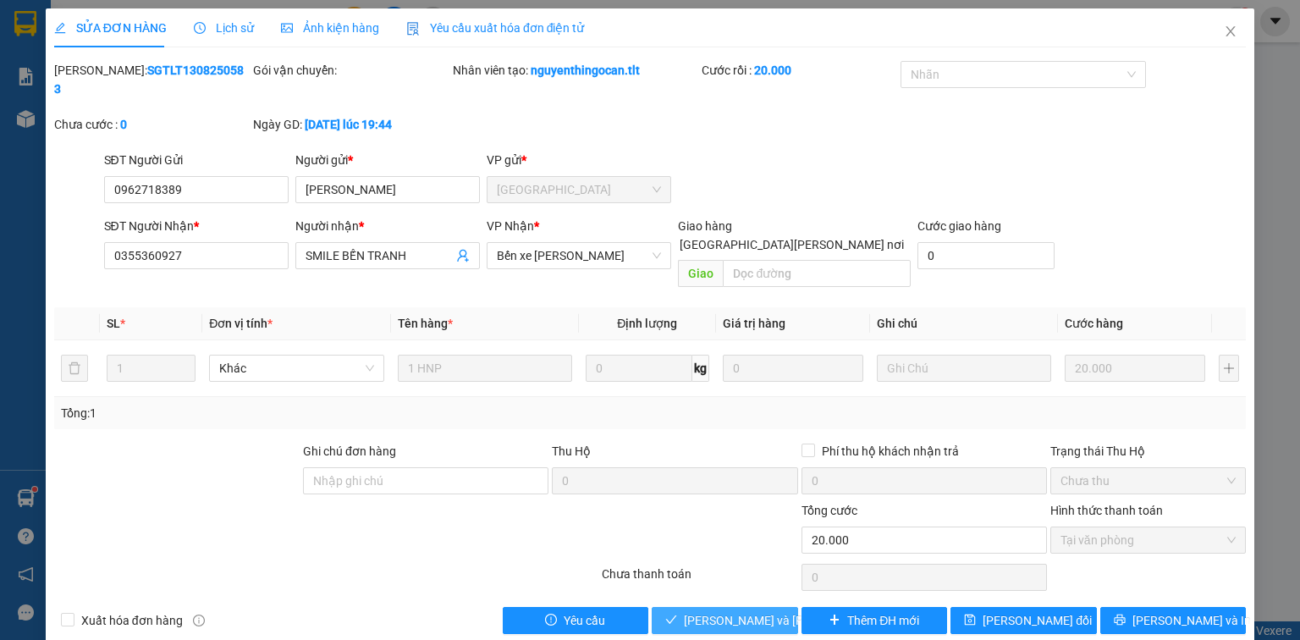
click at [728, 611] on span "[PERSON_NAME] và [PERSON_NAME] hàng" at bounding box center [798, 620] width 228 height 19
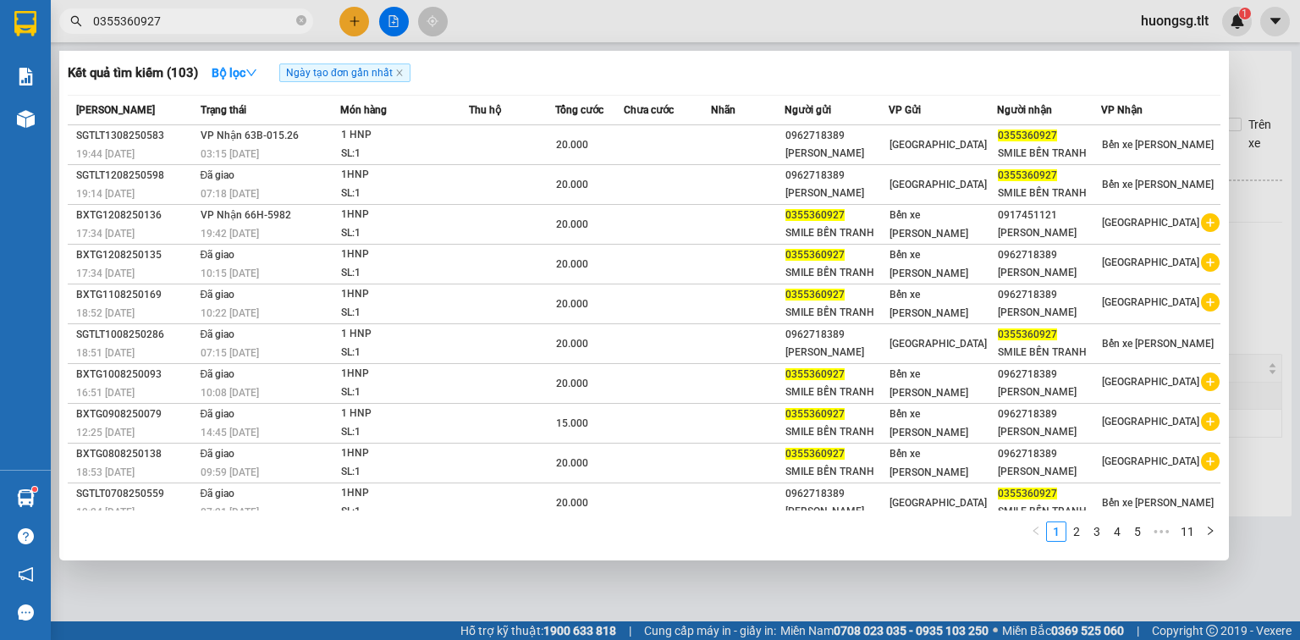
drag, startPoint x: 156, startPoint y: 19, endPoint x: 79, endPoint y: 21, distance: 77.0
click at [71, 27] on span "0355360927" at bounding box center [186, 20] width 254 height 25
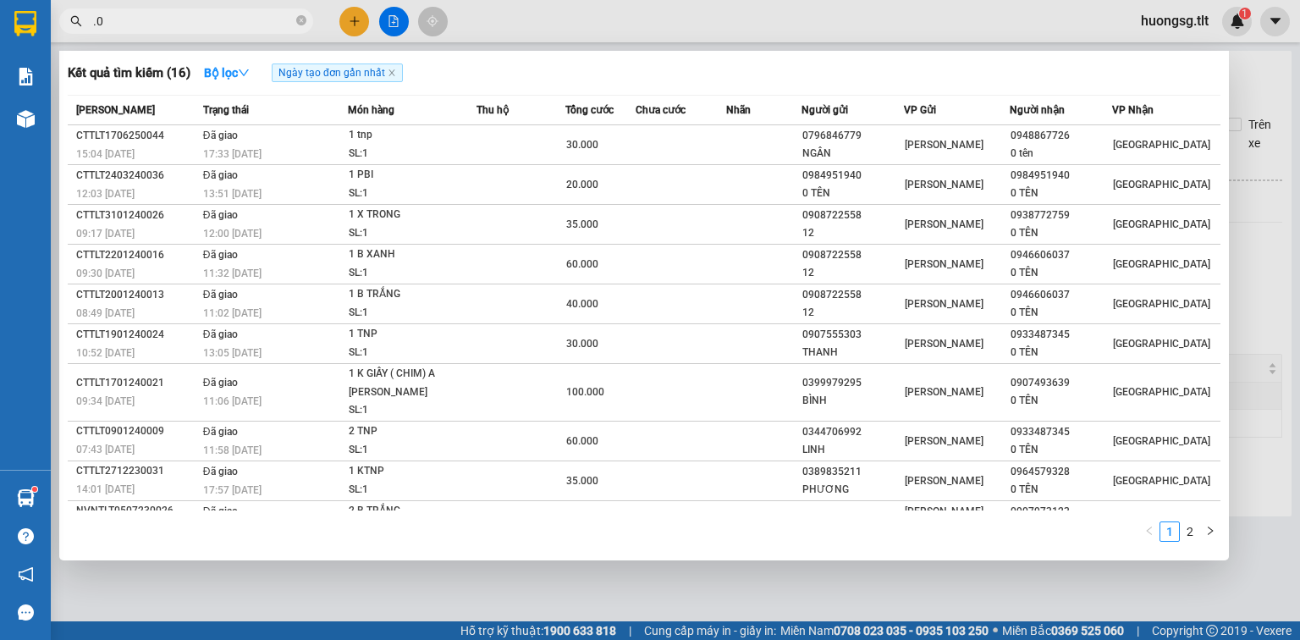
type input "."
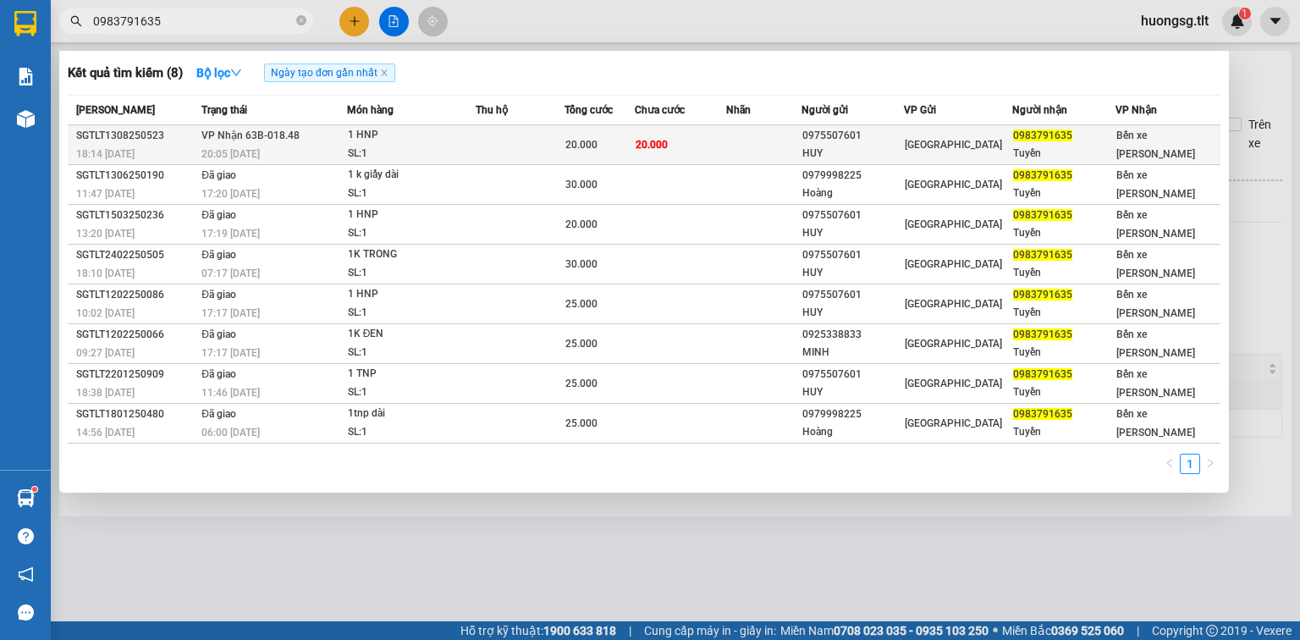
type input "0983791635"
click at [433, 146] on div "SL: 1" at bounding box center [411, 154] width 127 height 19
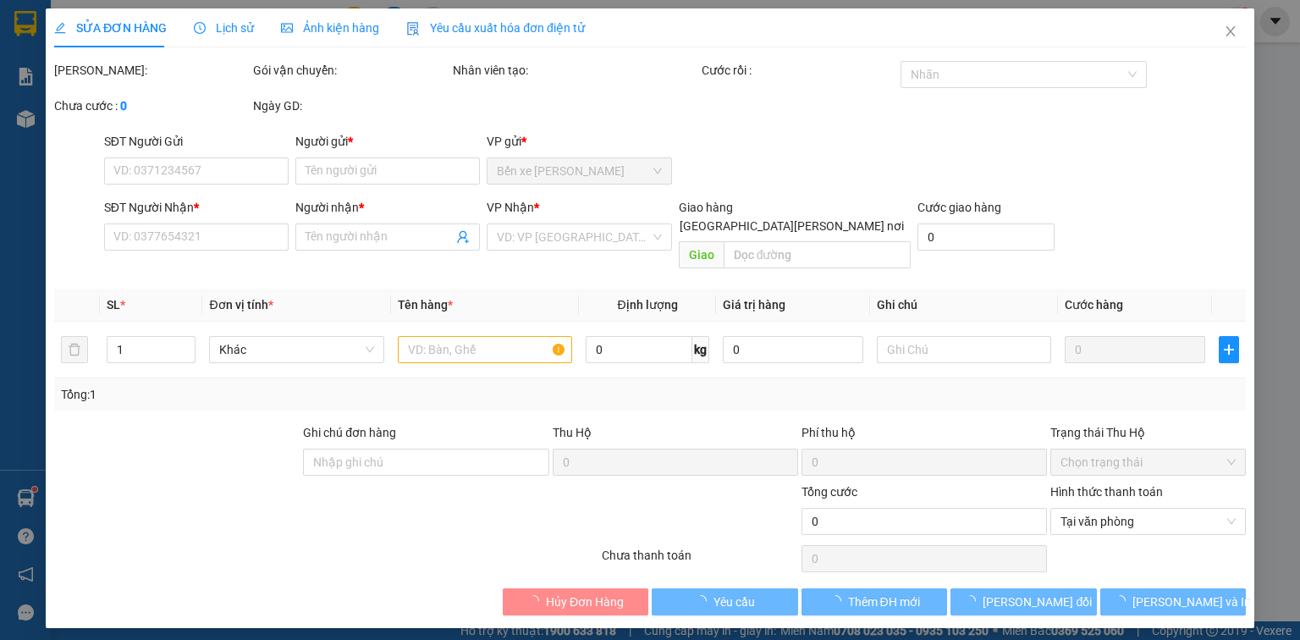
type input "0975507601"
type input "HUY"
type input "0983791635"
type input "Tuyền"
type input "20.000"
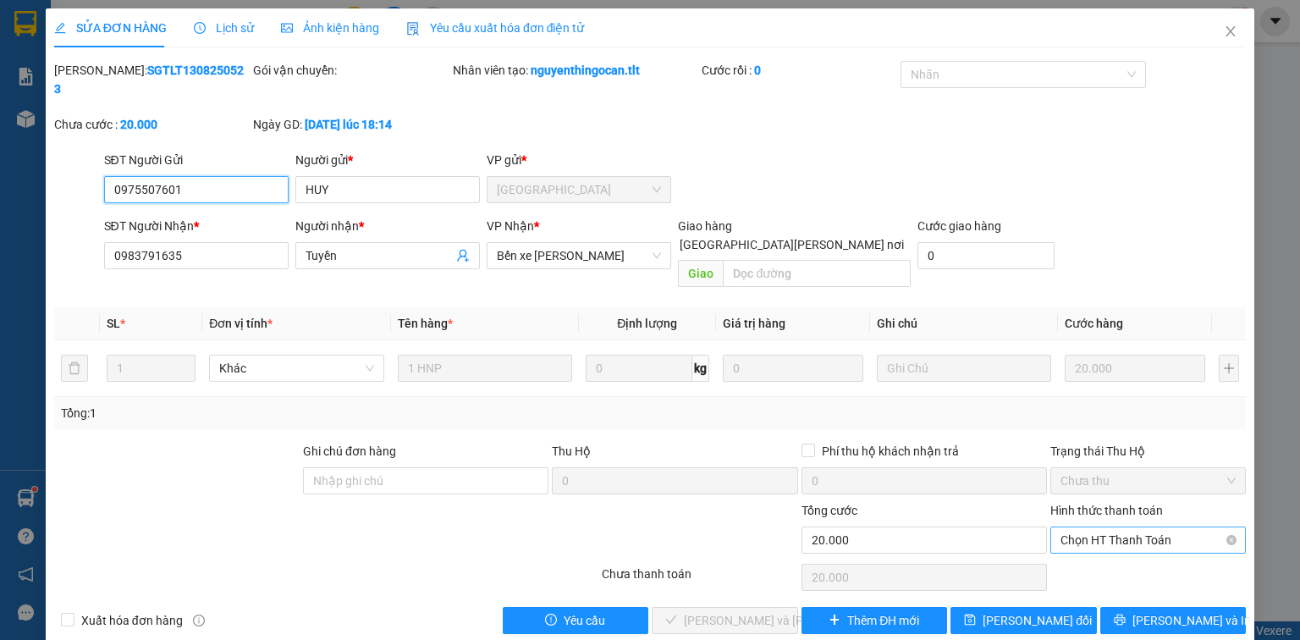
click at [1107, 527] on span "Chọn HT Thanh Toán" at bounding box center [1147, 539] width 175 height 25
click at [1122, 535] on div "Tại văn phòng" at bounding box center [1147, 535] width 175 height 19
type input "0"
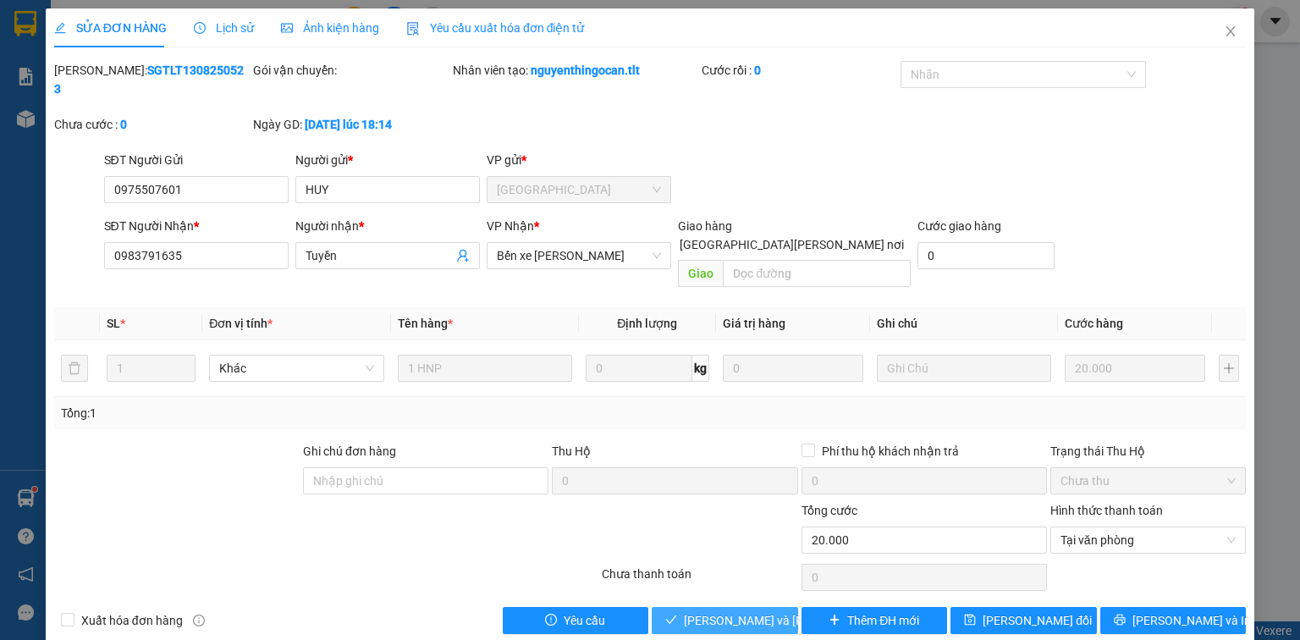
click at [734, 611] on span "[PERSON_NAME] và [PERSON_NAME] hàng" at bounding box center [798, 620] width 228 height 19
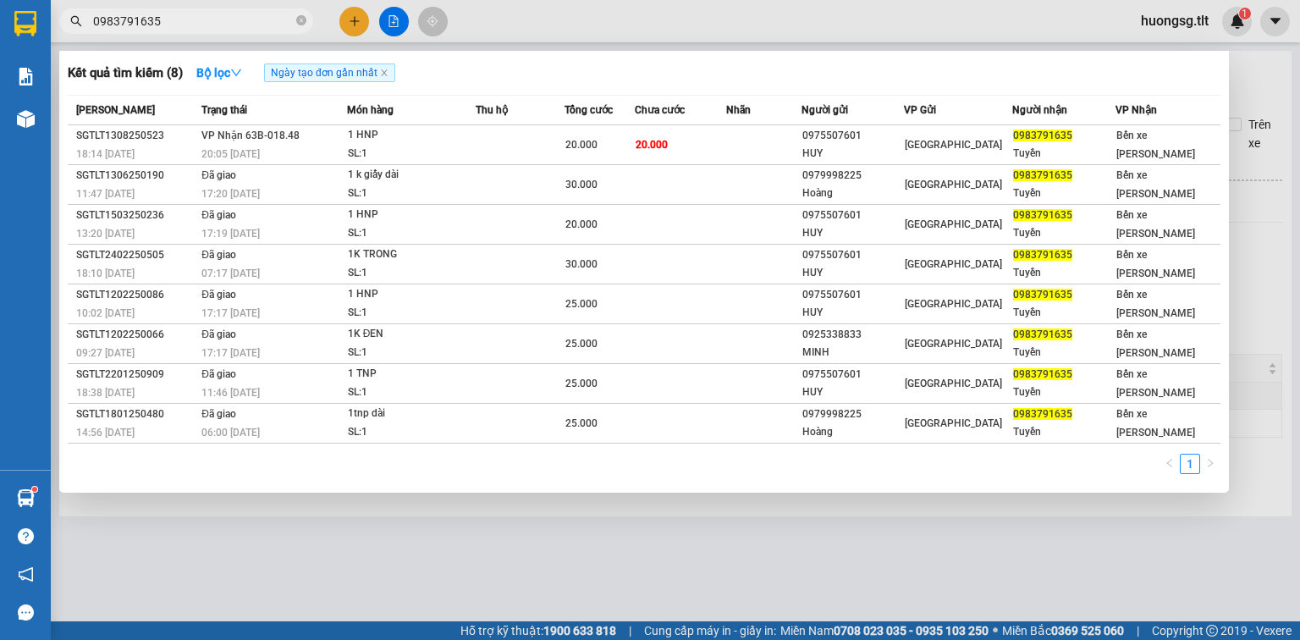
drag, startPoint x: 156, startPoint y: 20, endPoint x: 34, endPoint y: 36, distance: 122.8
click at [34, 36] on section "Kết quả [PERSON_NAME] ( 8 ) Bộ lọc Ngày tạo [PERSON_NAME] nhất Mã ĐH Trạng thái…" at bounding box center [650, 320] width 1300 height 640
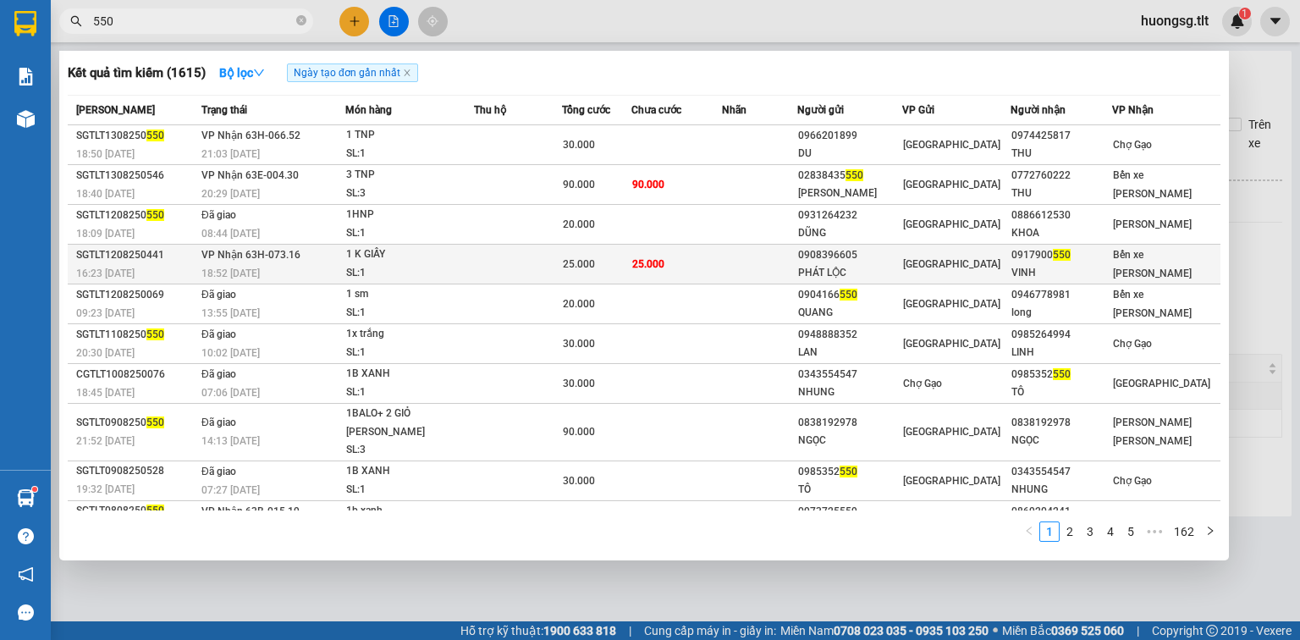
type input "550"
click at [728, 266] on tr "SGTLT1208250441 16:23 [DATE] [PERSON_NAME] 63H-073.16 18:52 [DATE] 1 K GIẤY SL:…" at bounding box center [644, 265] width 1152 height 40
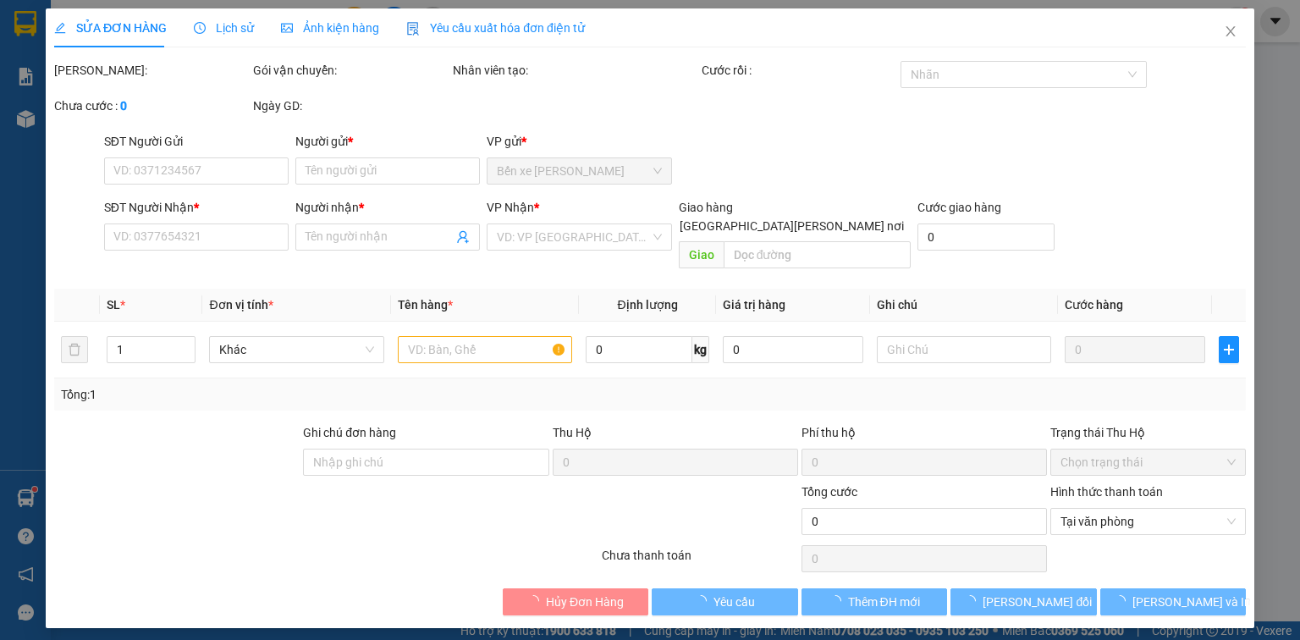
type input "0908396605"
type input "PHÁT LỘC"
type input "0917900550"
type input "VINH"
type input "25.000"
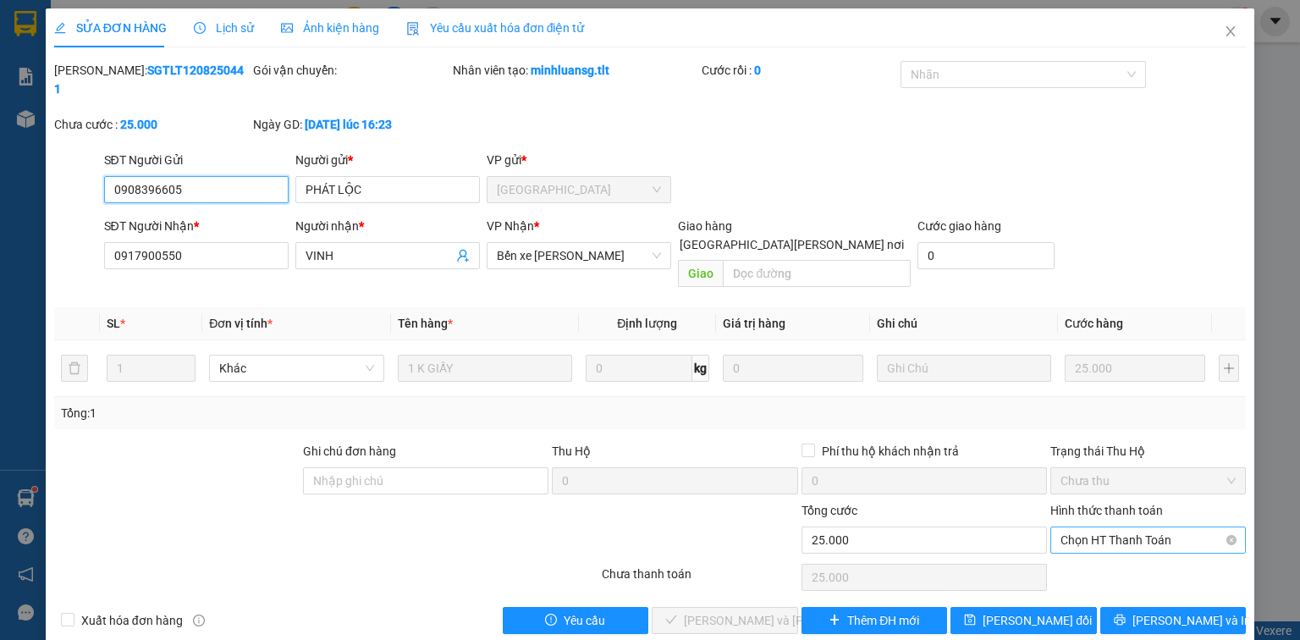
drag, startPoint x: 1144, startPoint y: 503, endPoint x: 1137, endPoint y: 514, distance: 12.9
click at [1143, 527] on span "Chọn HT Thanh Toán" at bounding box center [1147, 539] width 175 height 25
click at [1124, 532] on div "Tại văn phòng" at bounding box center [1147, 535] width 175 height 19
type input "0"
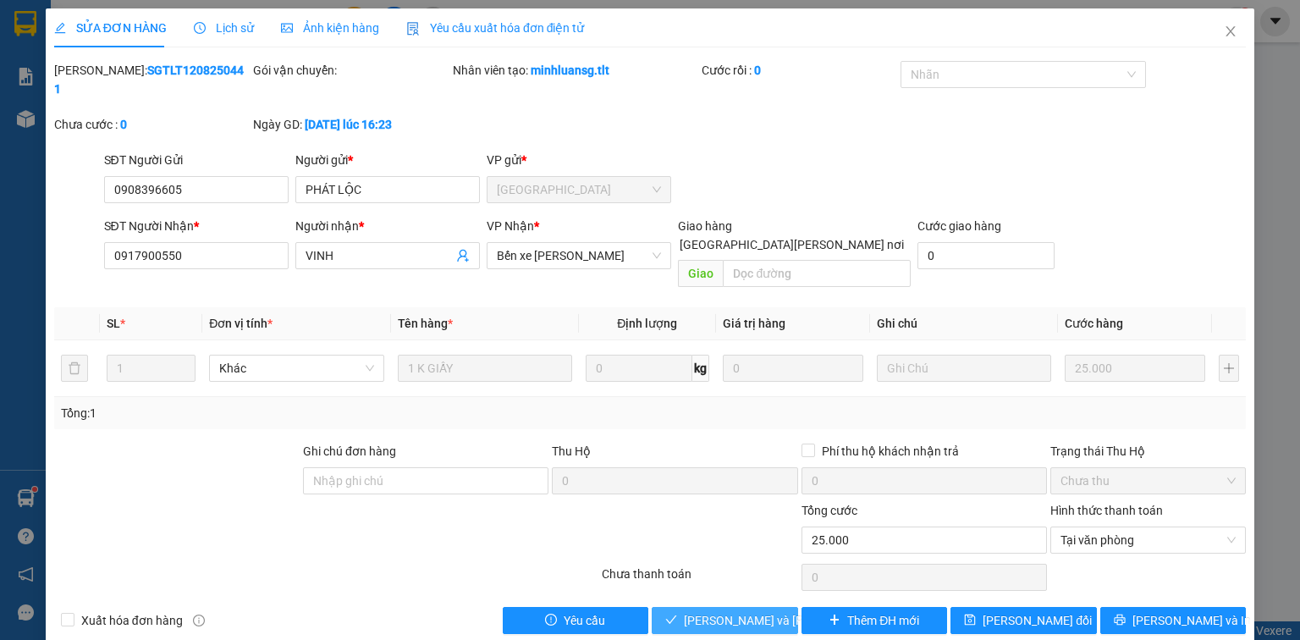
click at [732, 611] on span "[PERSON_NAME] và [PERSON_NAME] hàng" at bounding box center [798, 620] width 228 height 19
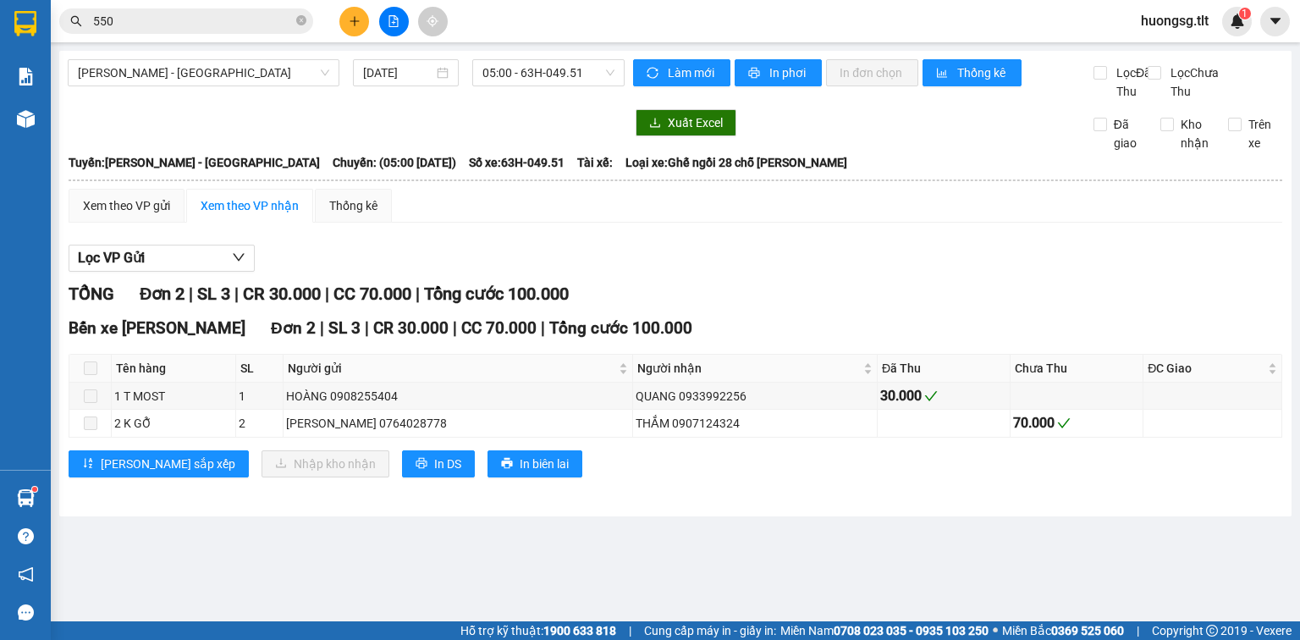
click at [126, 24] on input "550" at bounding box center [193, 21] width 200 height 19
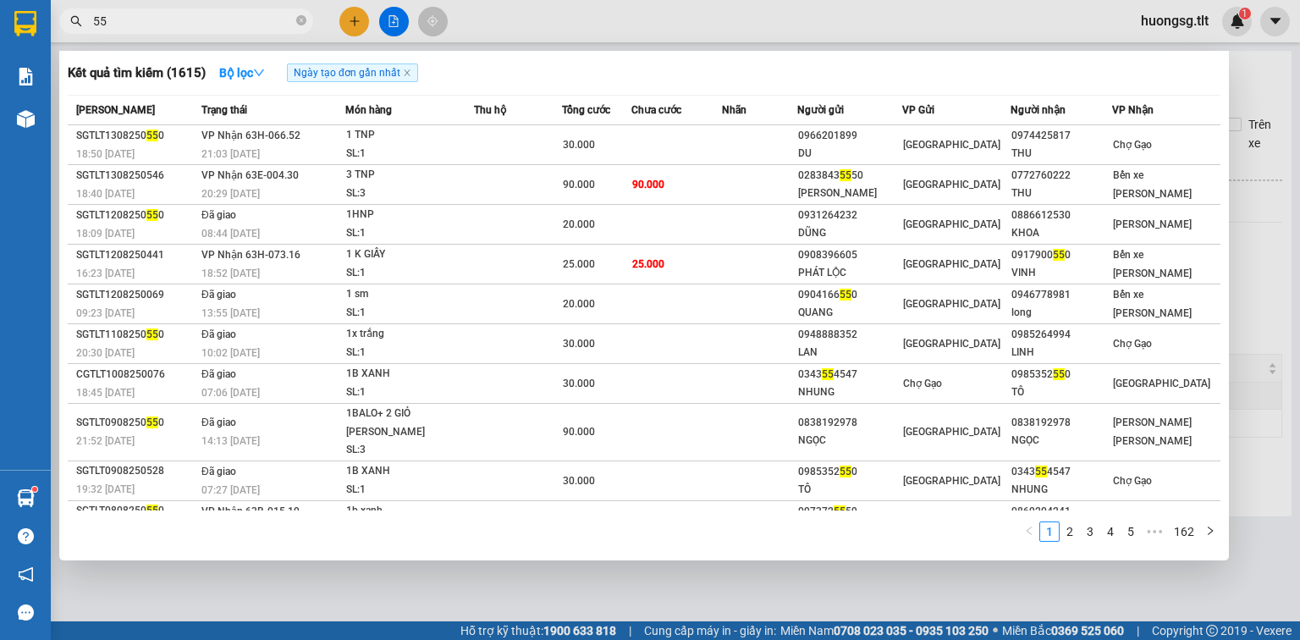
type input "5"
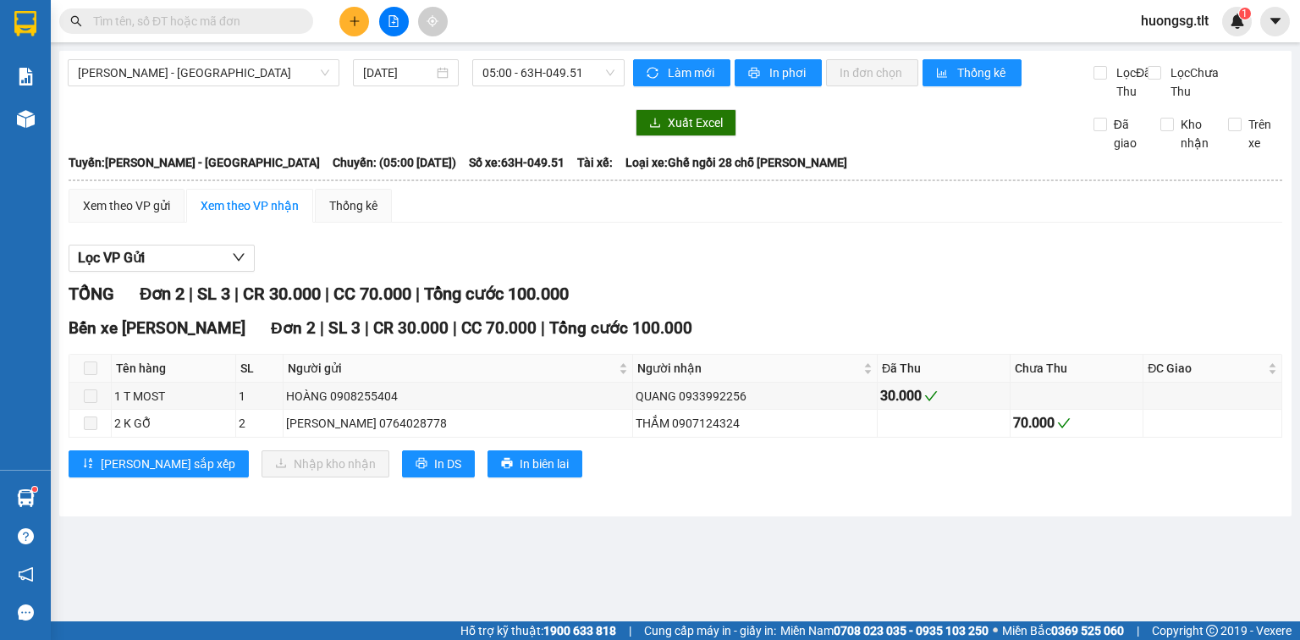
click at [242, 24] on input "text" at bounding box center [193, 21] width 200 height 19
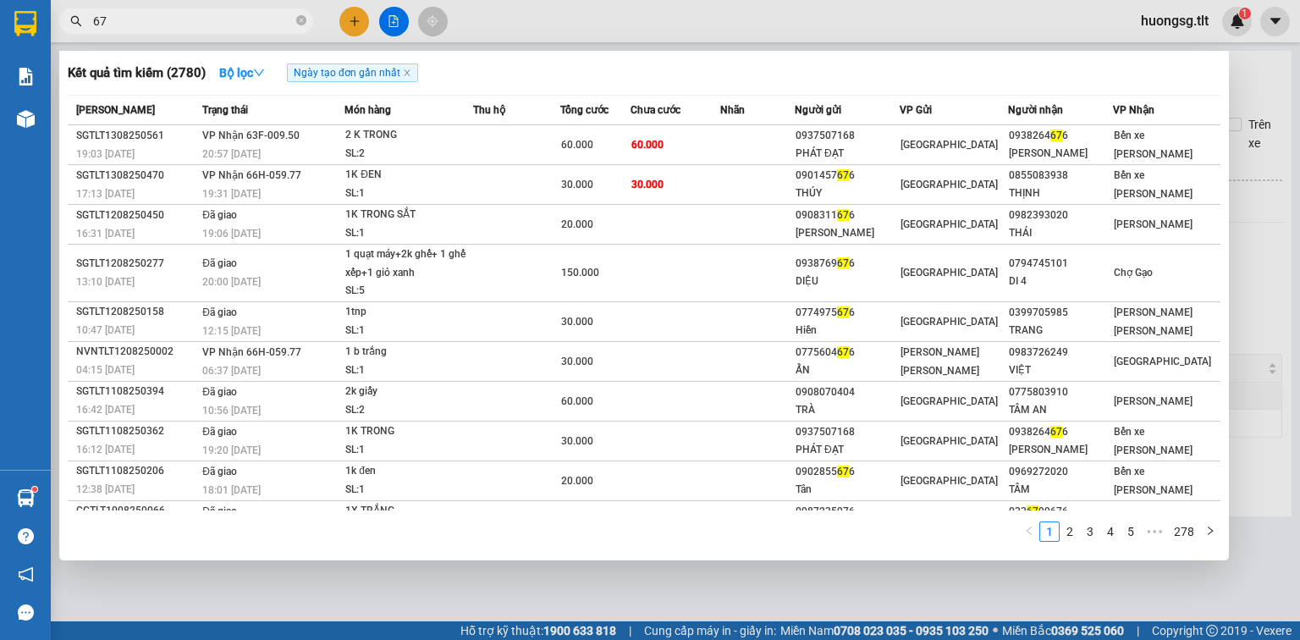
type input "6"
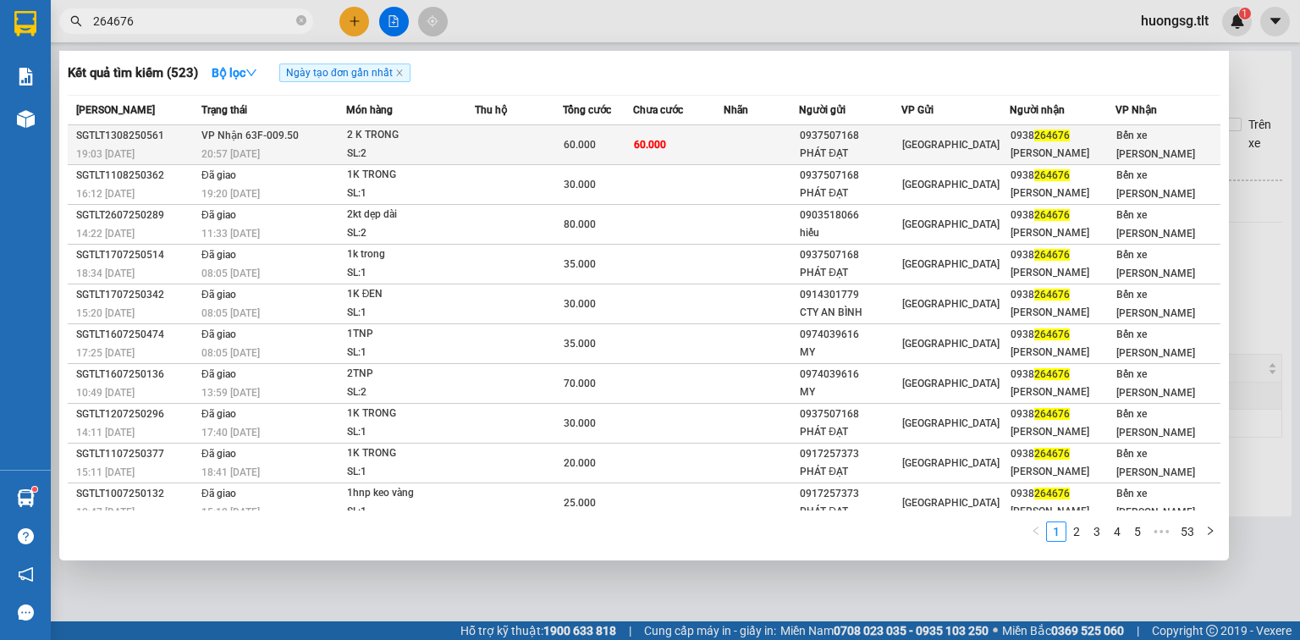
type input "264676"
click at [775, 144] on td at bounding box center [760, 145] width 75 height 40
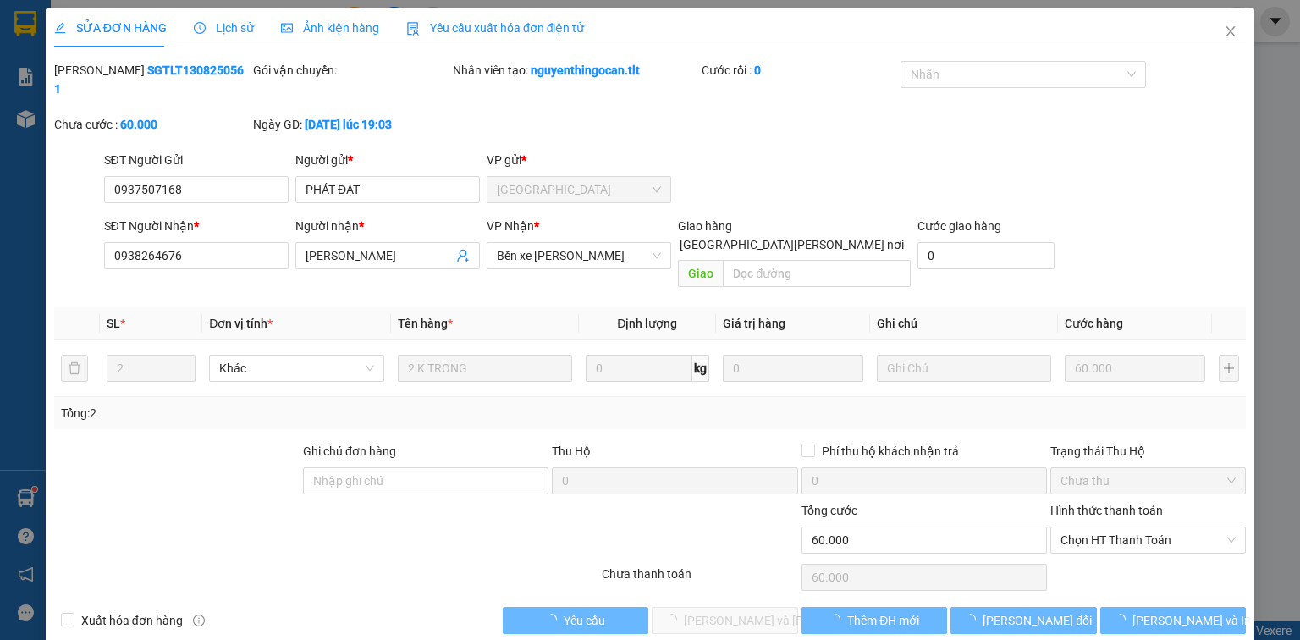
type input "0937507168"
type input "PHÁT ĐẠT"
type input "0938264676"
type input "[PERSON_NAME]"
type input "60.000"
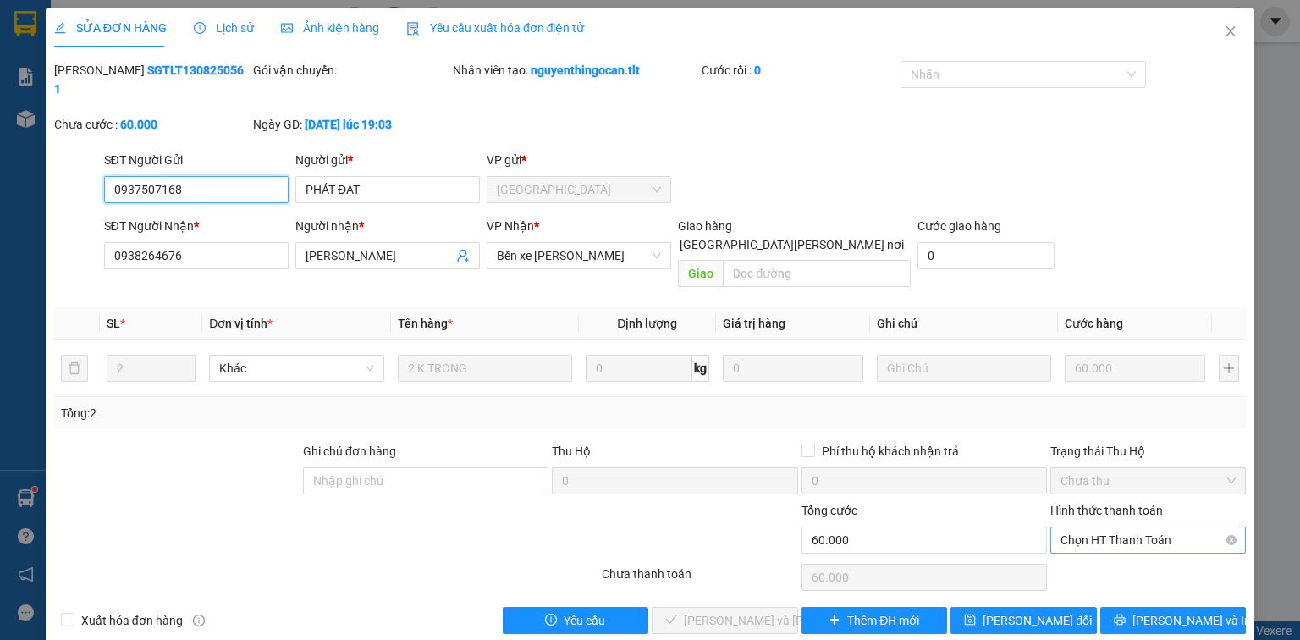
click at [1158, 527] on span "Chọn HT Thanh Toán" at bounding box center [1147, 539] width 175 height 25
click at [1146, 535] on div "Tại văn phòng" at bounding box center [1147, 535] width 175 height 19
type input "0"
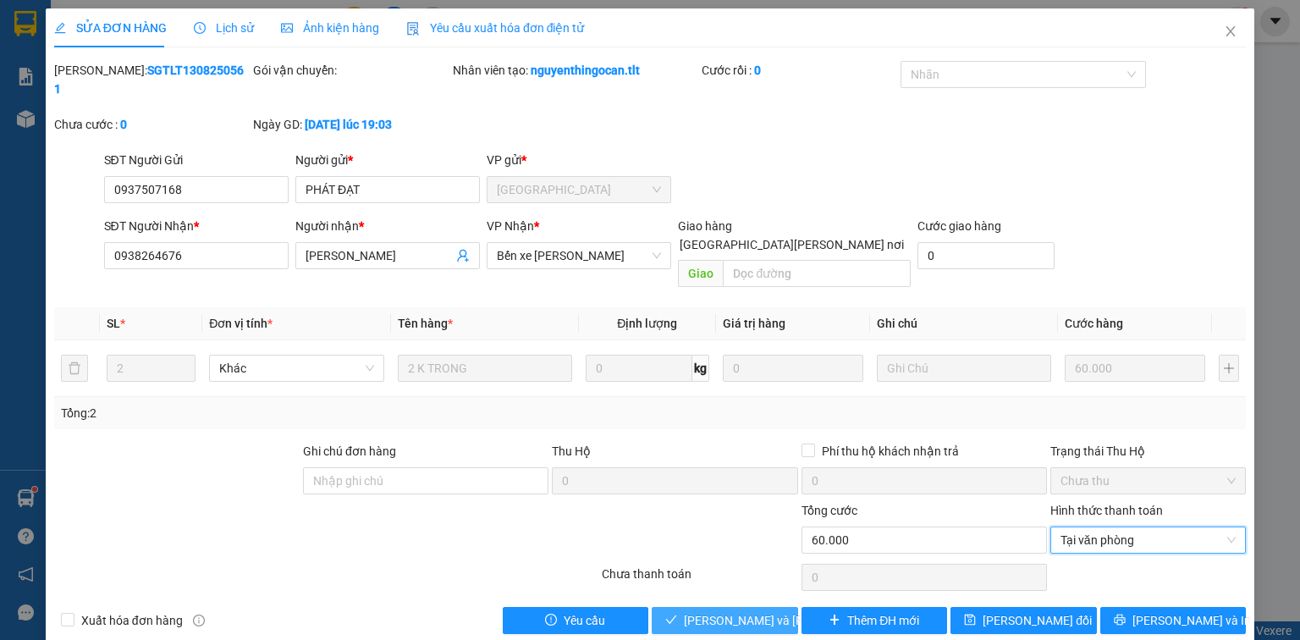
click at [723, 611] on span "[PERSON_NAME] và [PERSON_NAME] hàng" at bounding box center [798, 620] width 228 height 19
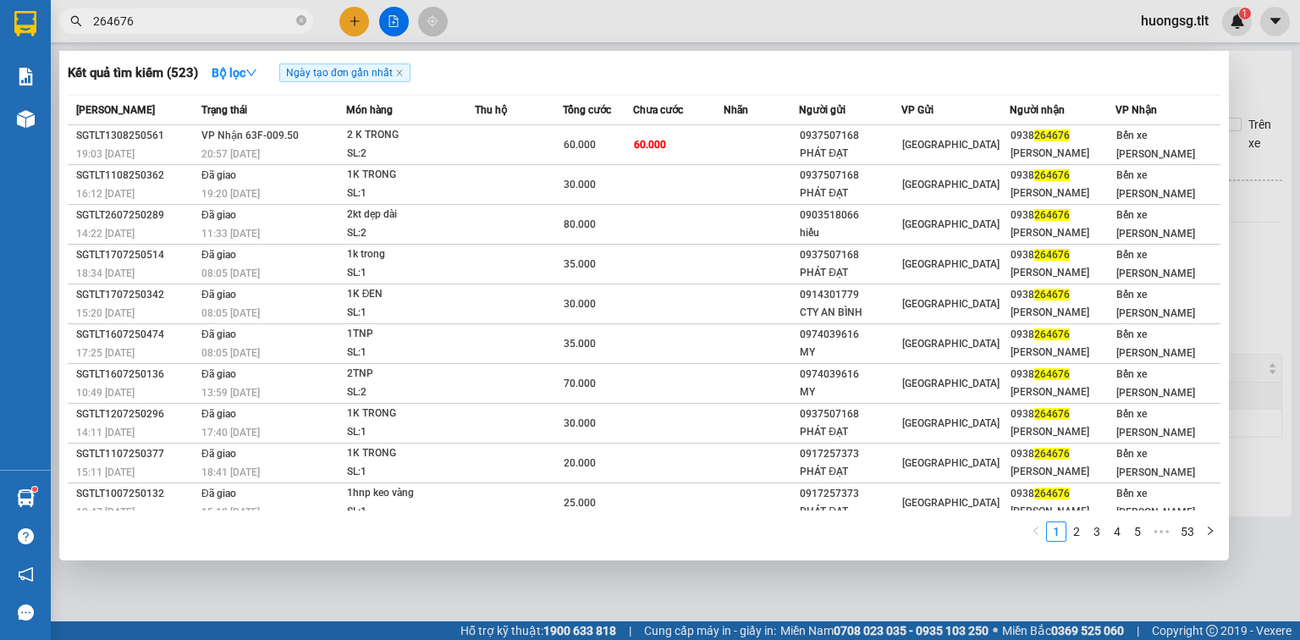
click at [170, 25] on input "264676" at bounding box center [193, 21] width 200 height 19
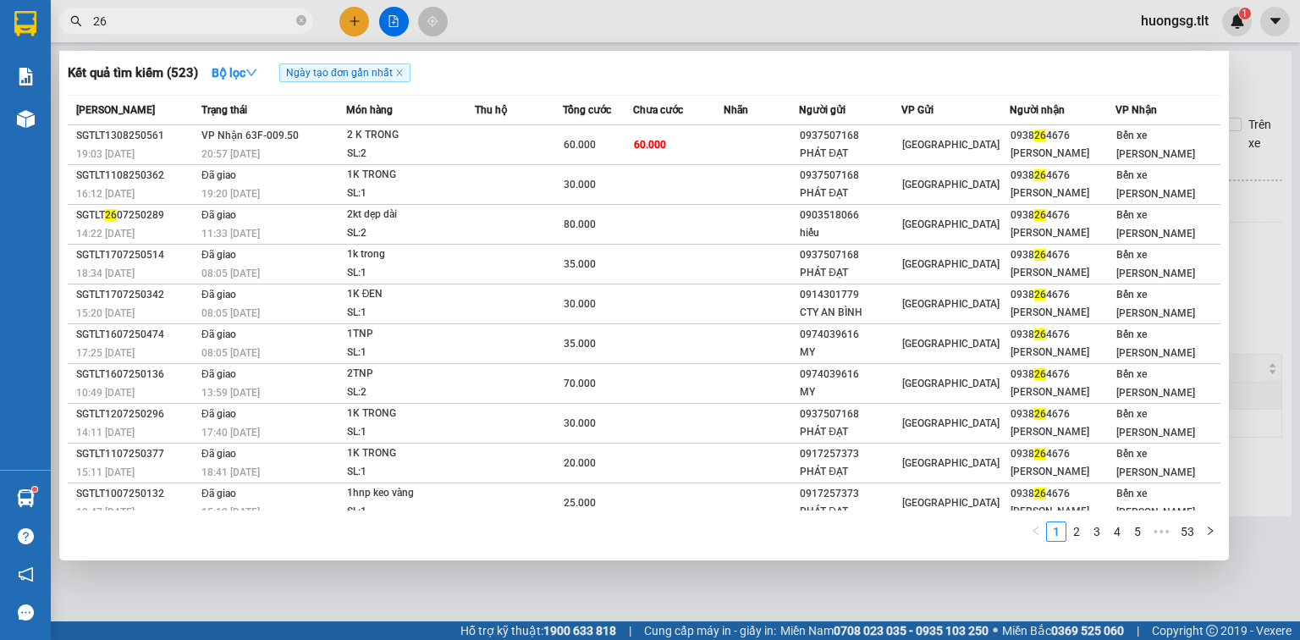
type input "2"
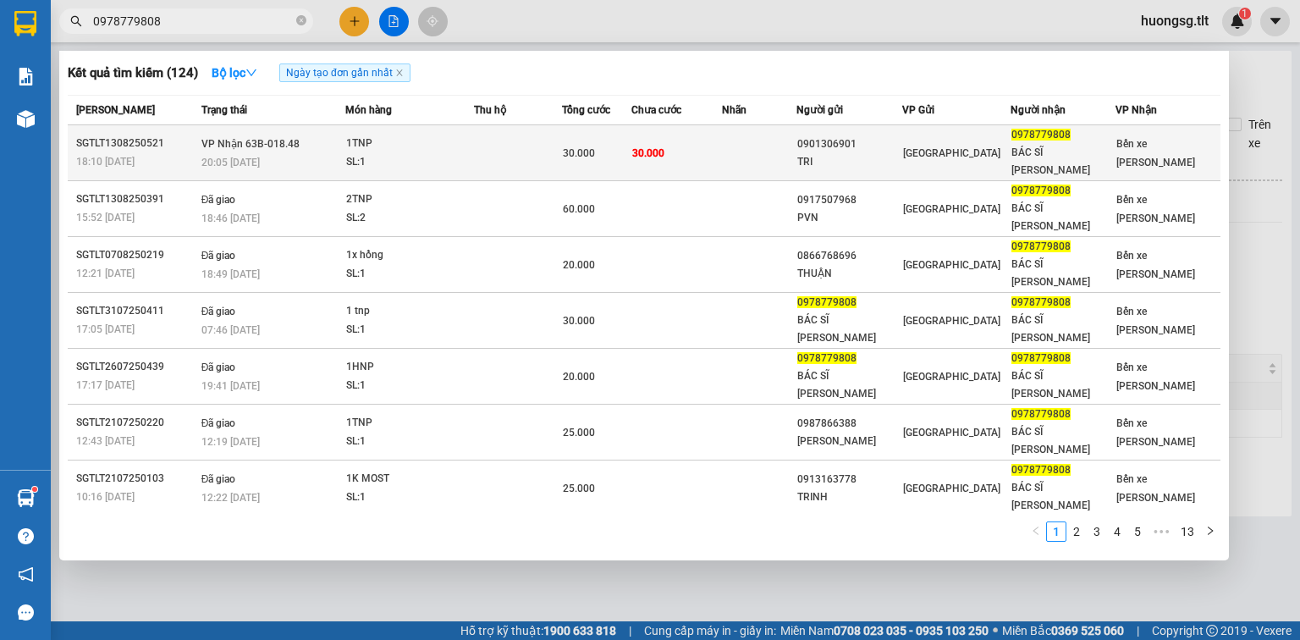
type input "0978779808"
click at [900, 153] on div "TRI" at bounding box center [848, 162] width 103 height 18
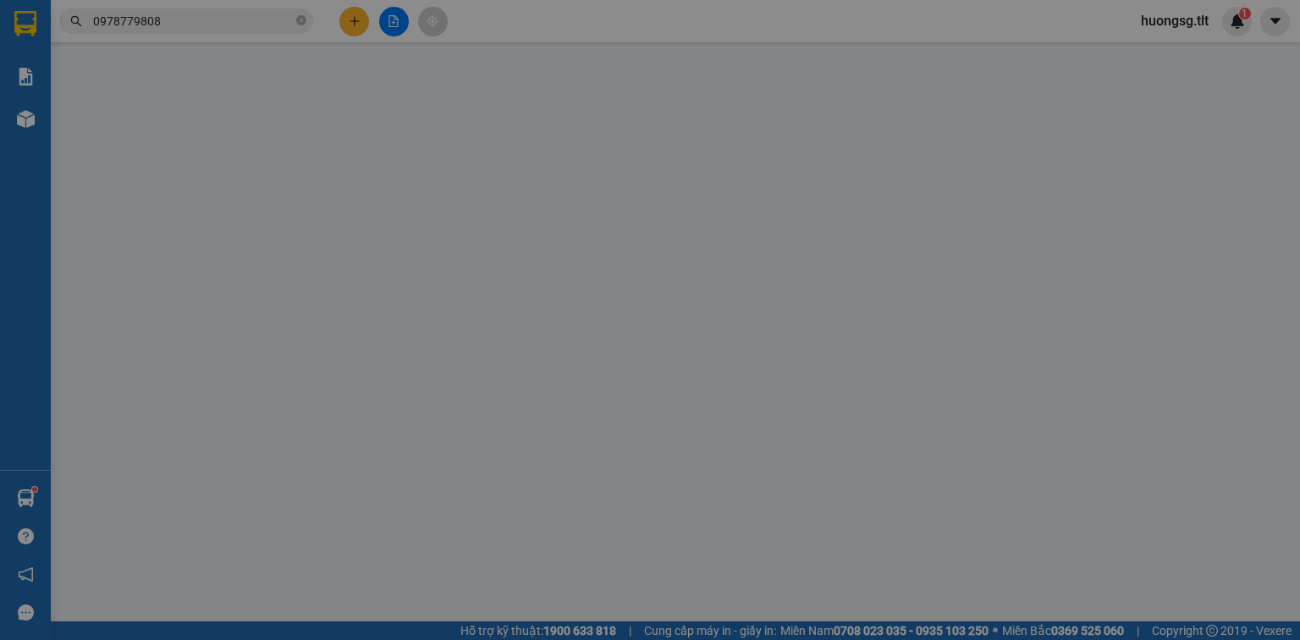
type input "0901306901"
type input "TRI"
type input "0978779808"
type input "BÁC SĨ [PERSON_NAME]"
type input "30.000"
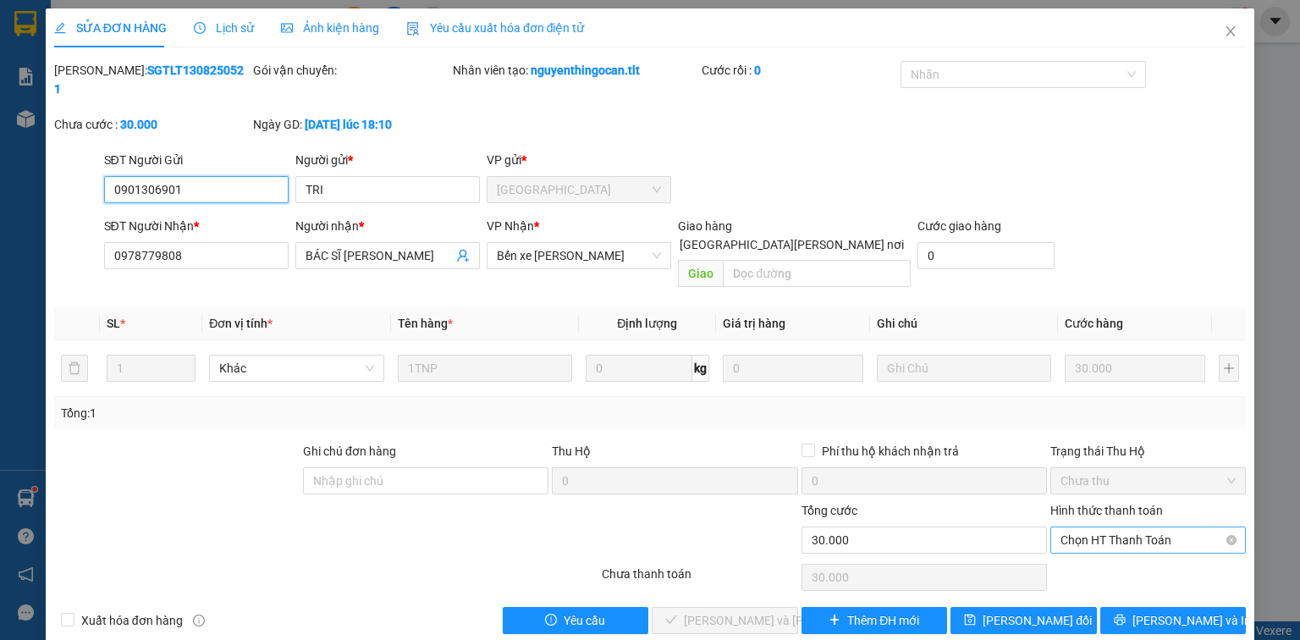
click at [1178, 527] on span "Chọn HT Thanh Toán" at bounding box center [1147, 539] width 175 height 25
click at [1086, 546] on div "Tại văn phòng" at bounding box center [1147, 535] width 195 height 27
type input "0"
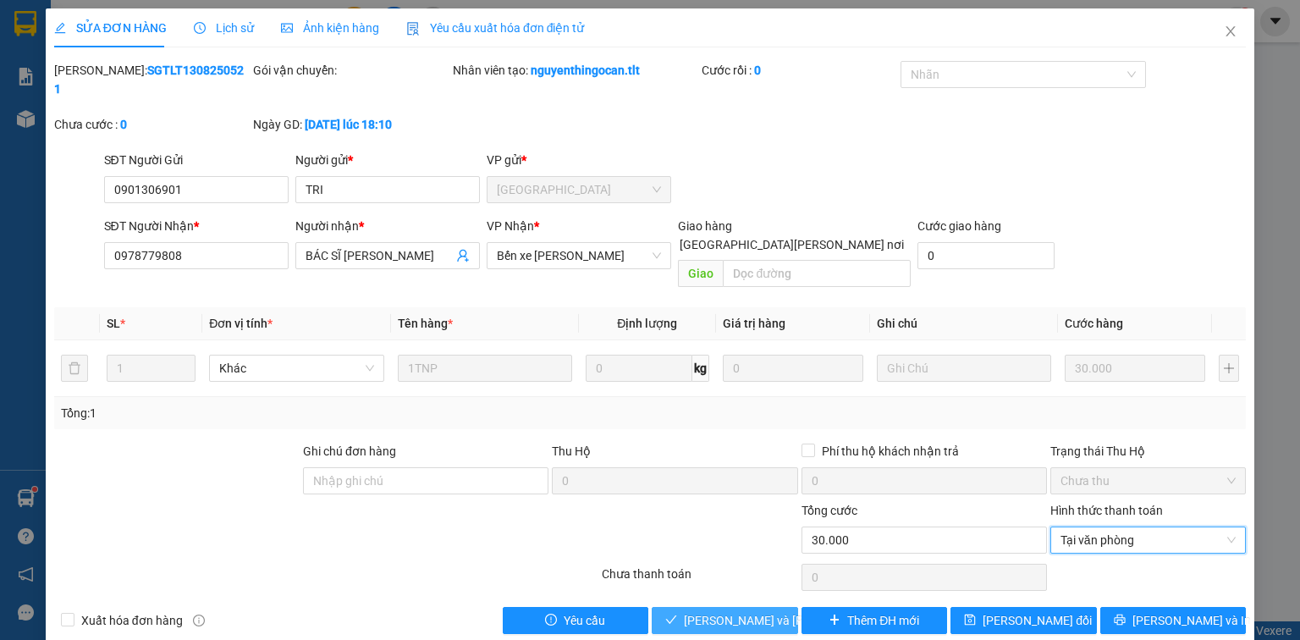
click at [702, 611] on span "[PERSON_NAME] và [PERSON_NAME] hàng" at bounding box center [798, 620] width 228 height 19
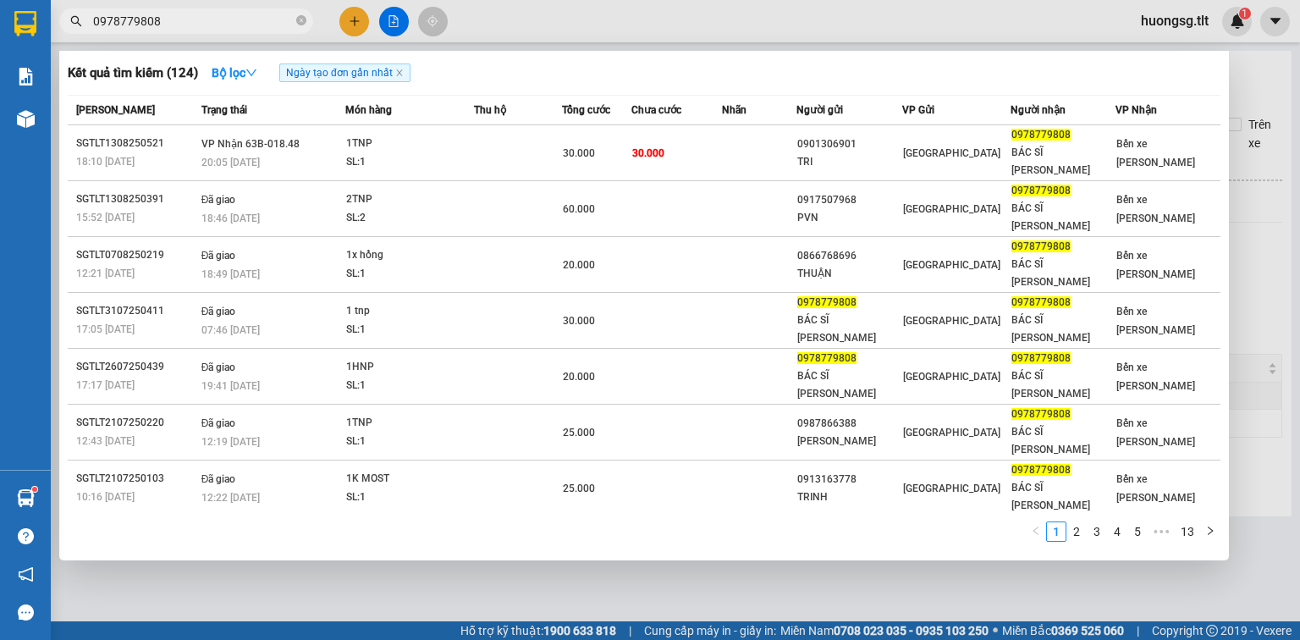
drag, startPoint x: 196, startPoint y: 19, endPoint x: 179, endPoint y: 17, distance: 17.1
click at [179, 17] on input "0978779808" at bounding box center [193, 21] width 200 height 19
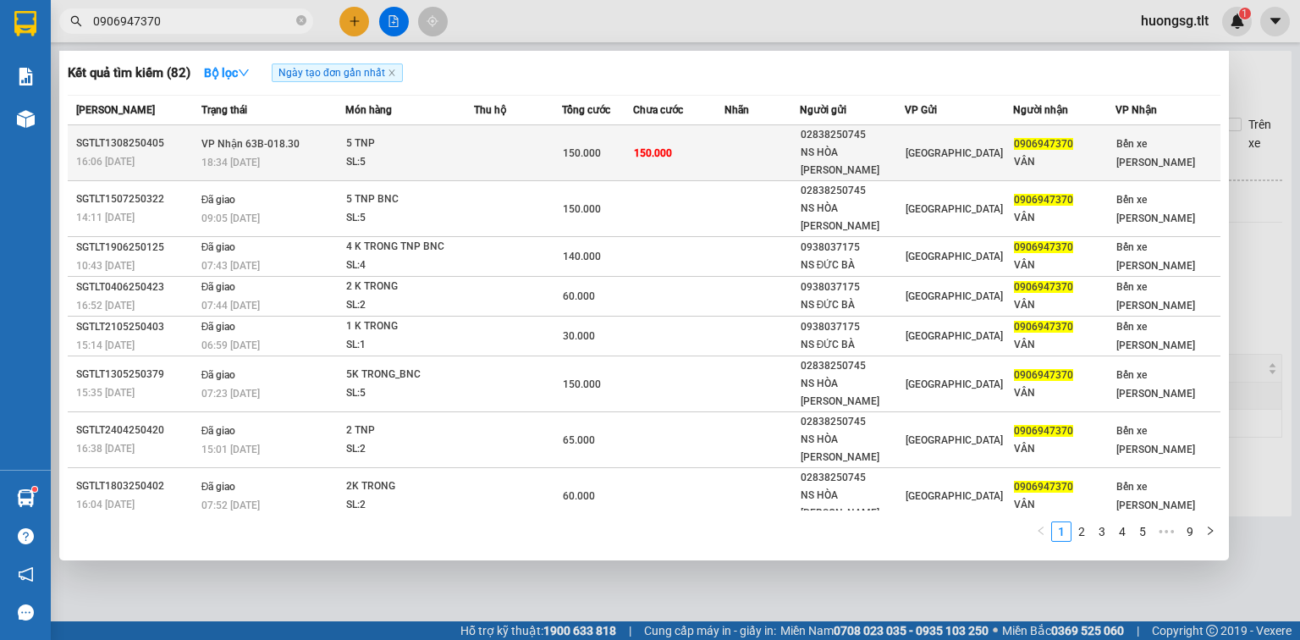
type input "0906947370"
click at [723, 133] on td "150.000" at bounding box center [678, 153] width 91 height 56
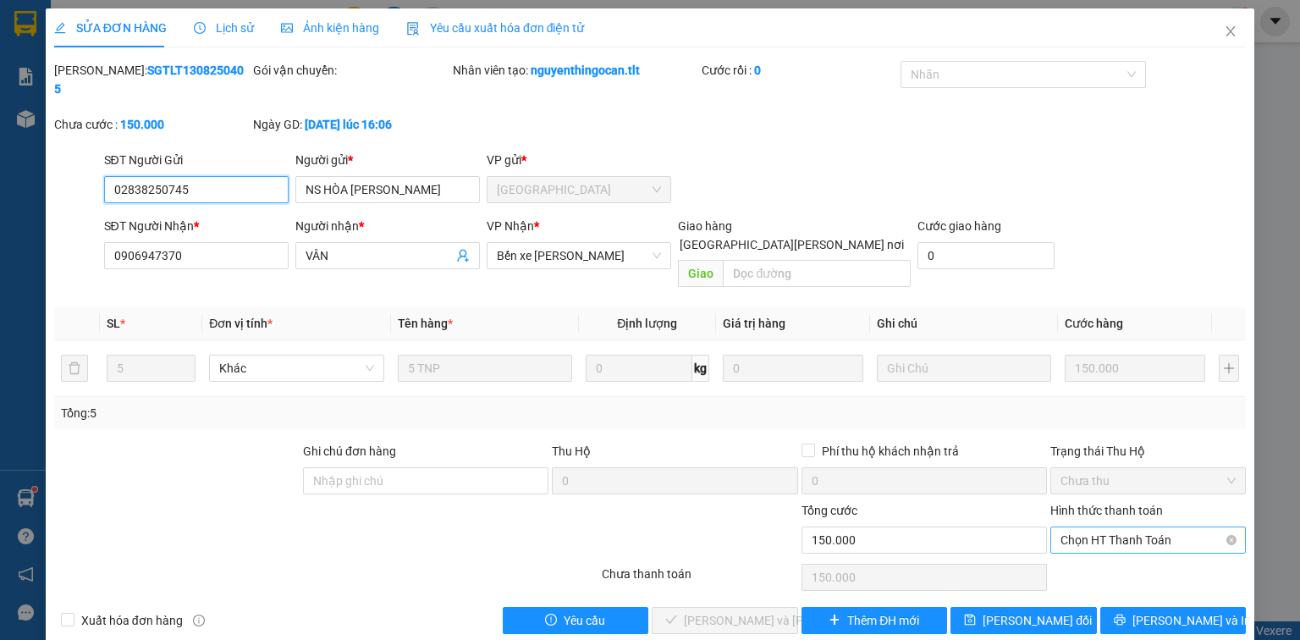
click at [1179, 527] on span "Chọn HT Thanh Toán" at bounding box center [1147, 539] width 175 height 25
drag, startPoint x: 1142, startPoint y: 535, endPoint x: 1134, endPoint y: 538, distance: 9.1
click at [1140, 536] on div "Tại văn phòng" at bounding box center [1147, 535] width 175 height 19
type input "0"
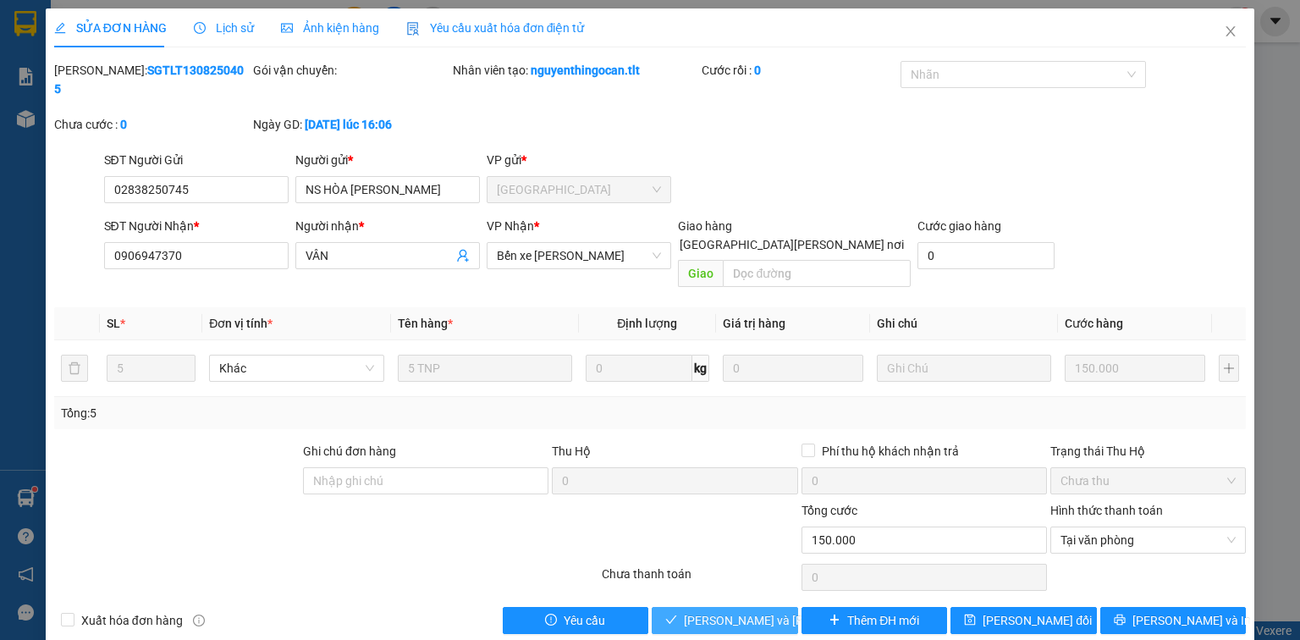
click at [712, 611] on span "[PERSON_NAME] và [PERSON_NAME] hàng" at bounding box center [798, 620] width 228 height 19
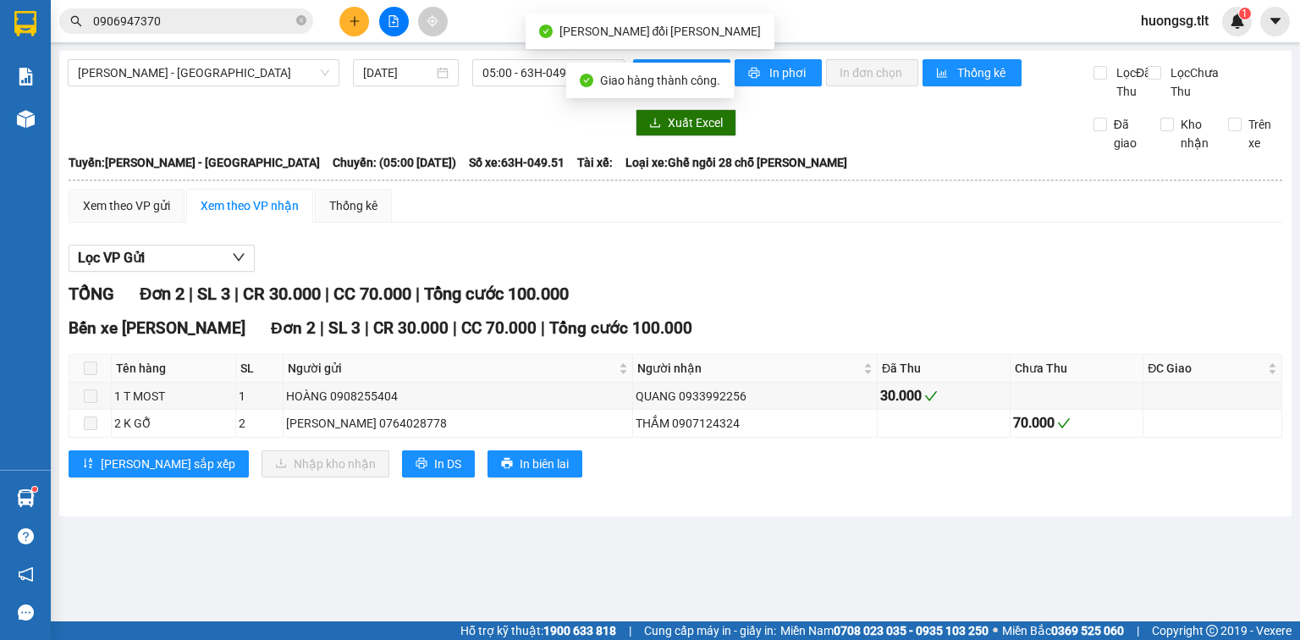
click at [355, 20] on icon "plus" at bounding box center [355, 21] width 12 height 12
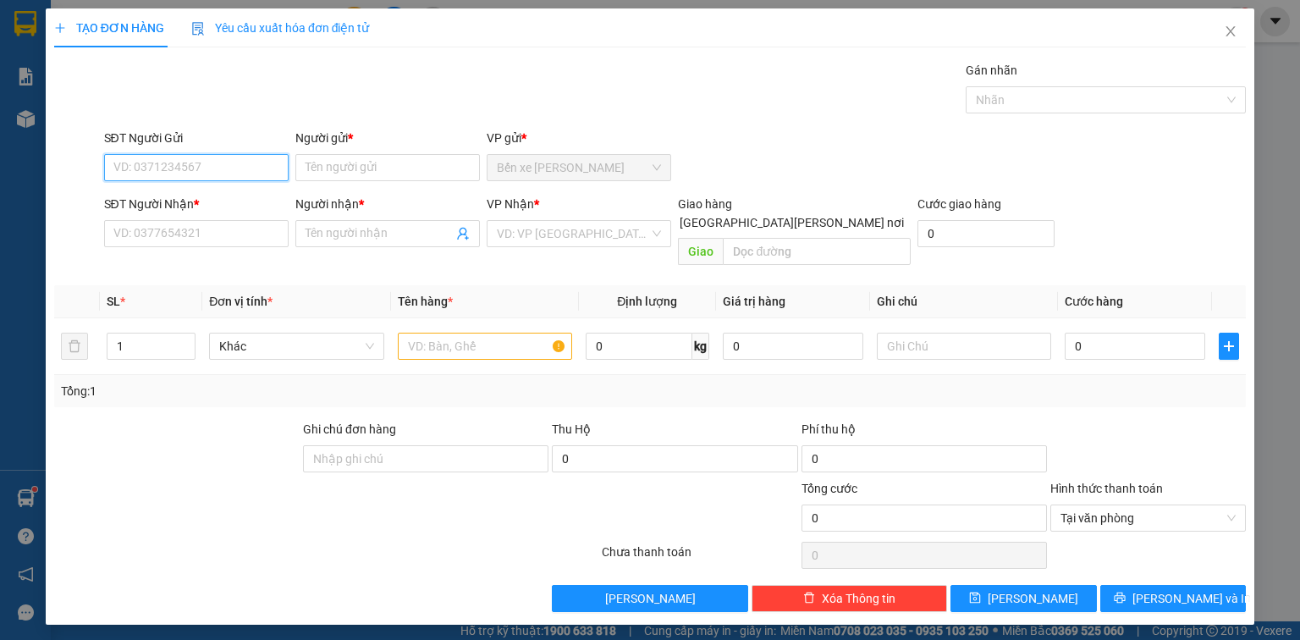
click at [214, 168] on input "SĐT Người Gửi" at bounding box center [196, 167] width 184 height 27
type input "0937932907"
click at [228, 199] on div "0937932907 - [PERSON_NAME]" at bounding box center [197, 200] width 167 height 19
type input "VŨ"
type input "0937932907"
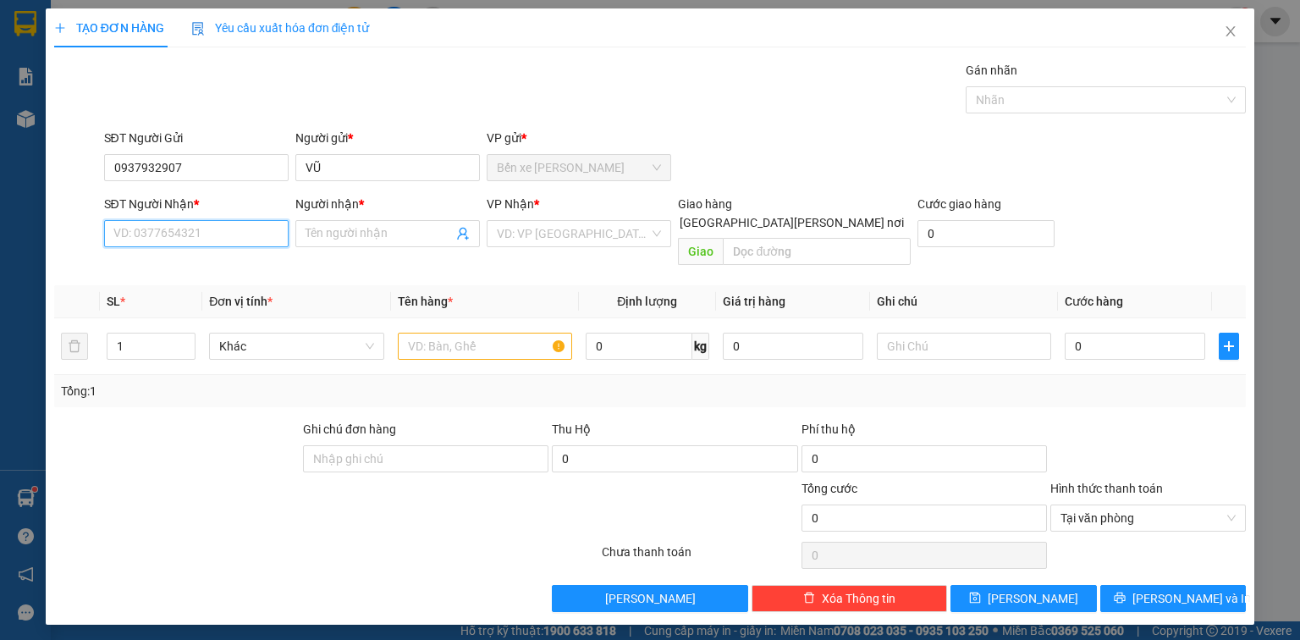
click at [212, 233] on input "SĐT Người Nhận *" at bounding box center [196, 233] width 184 height 27
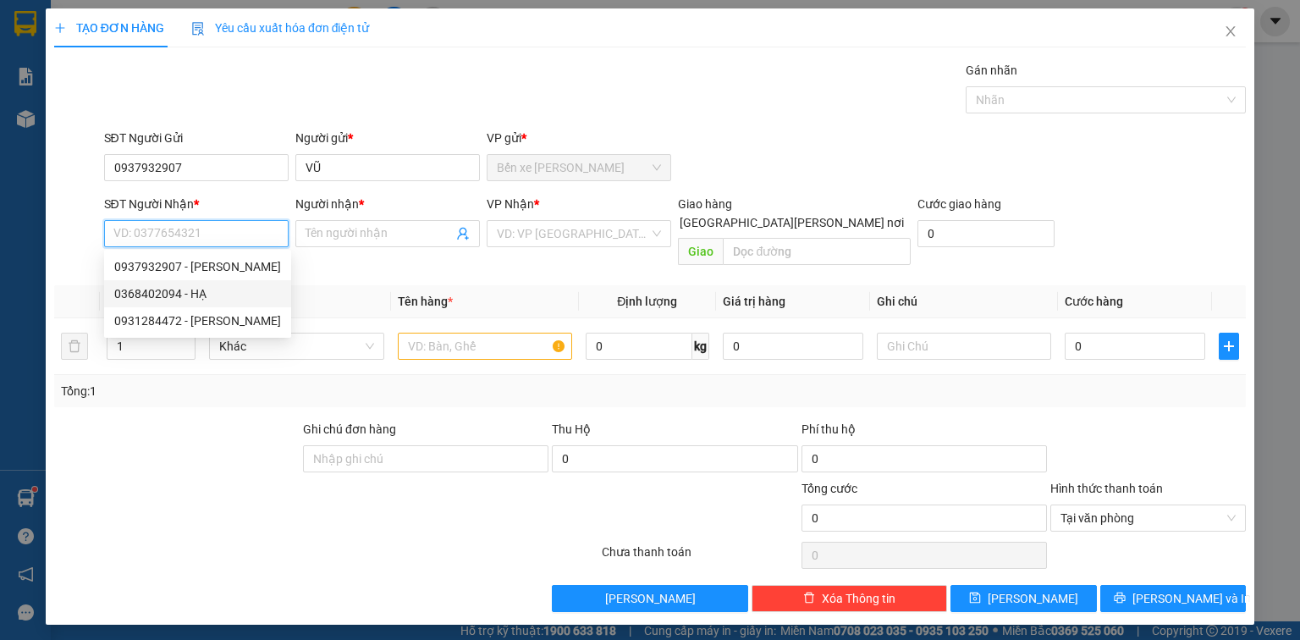
click at [168, 298] on div "0368402094 - HẠ" at bounding box center [197, 293] width 167 height 19
type input "0368402094"
type input "HẠ"
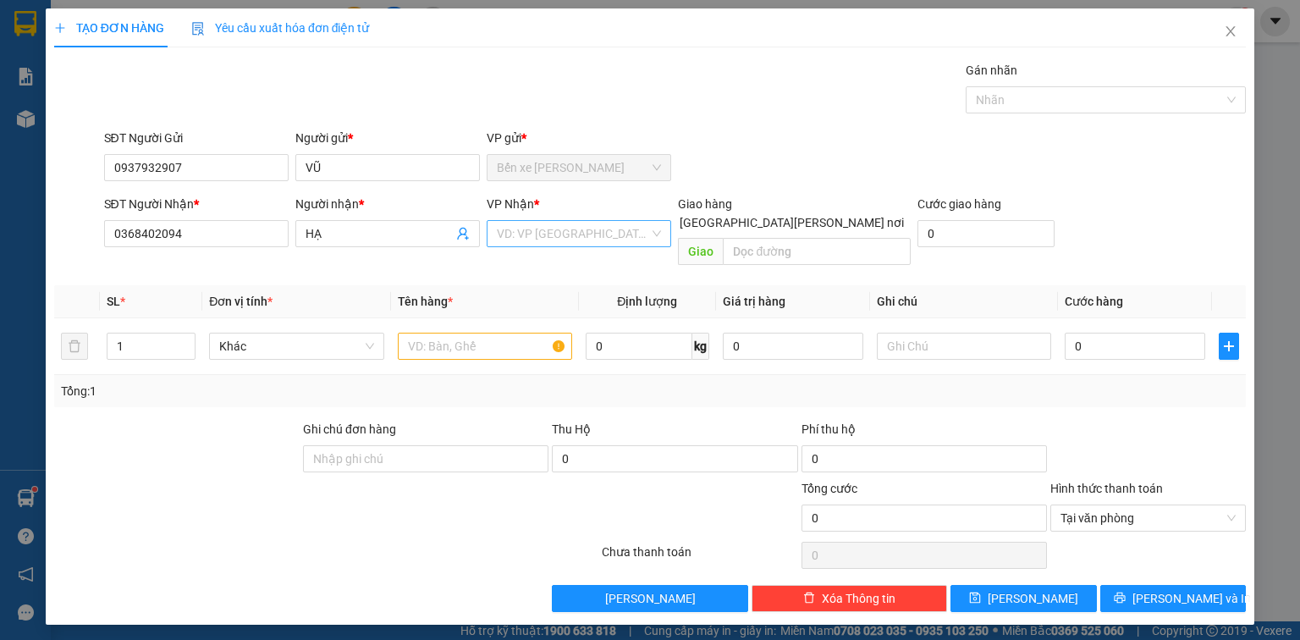
click at [603, 224] on input "search" at bounding box center [573, 233] width 152 height 25
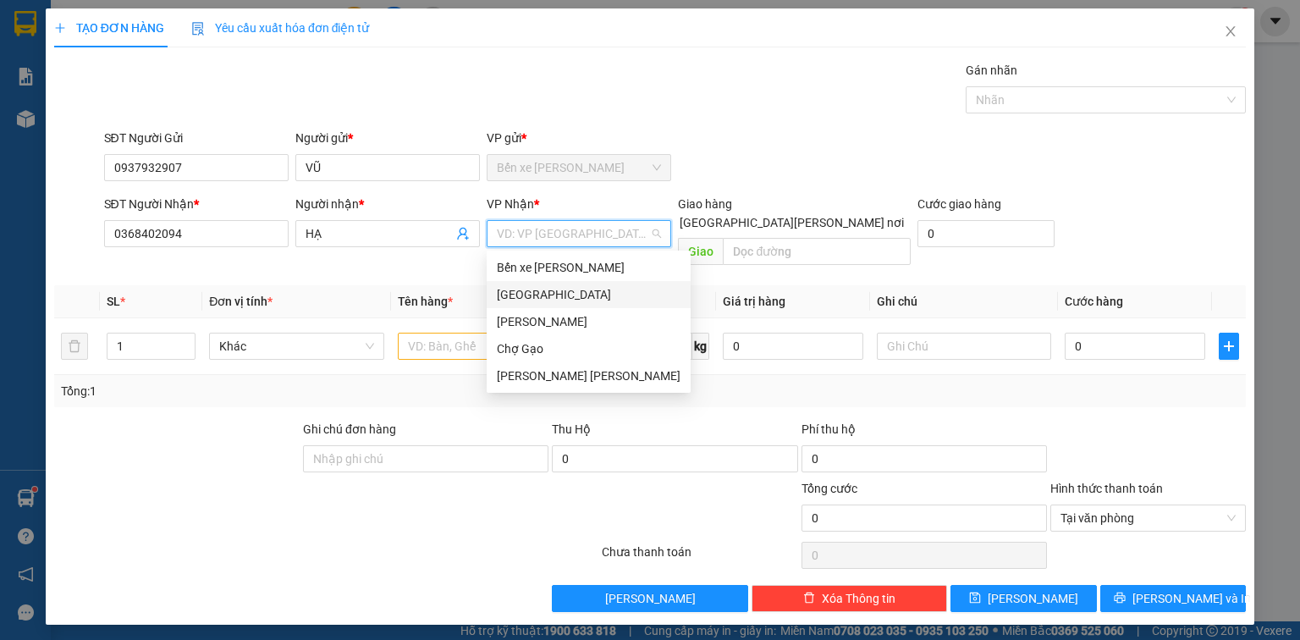
click at [541, 298] on div "[GEOGRAPHIC_DATA]" at bounding box center [589, 294] width 184 height 19
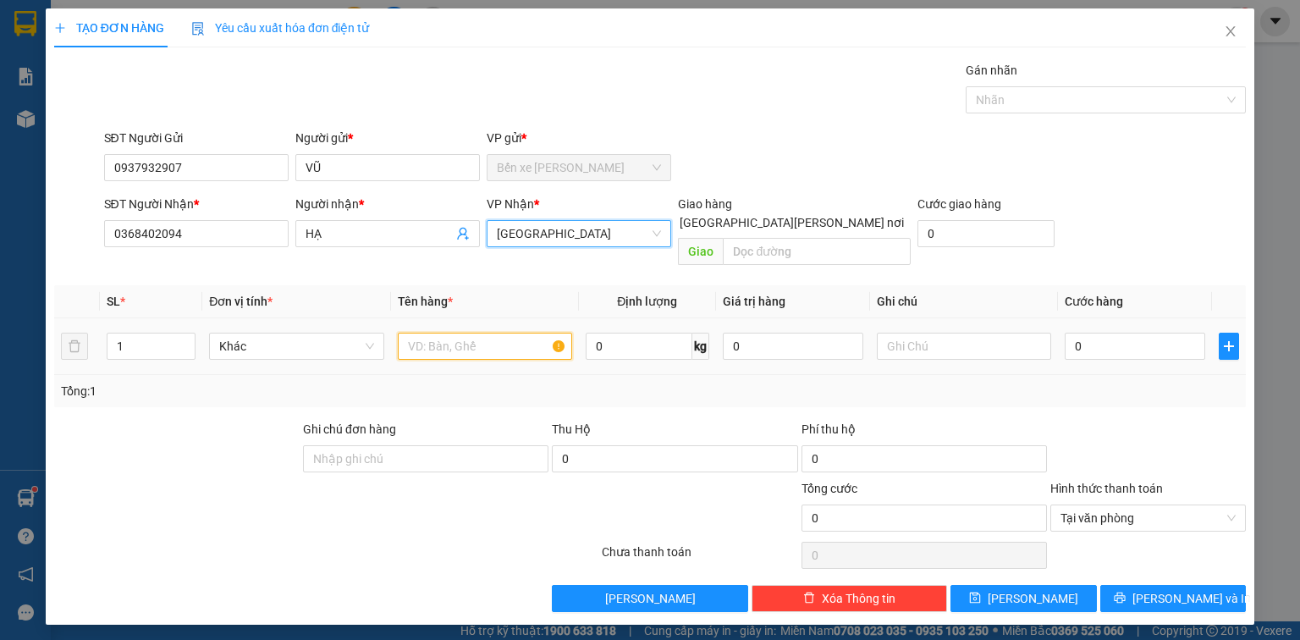
click at [496, 332] on input "text" at bounding box center [485, 345] width 174 height 27
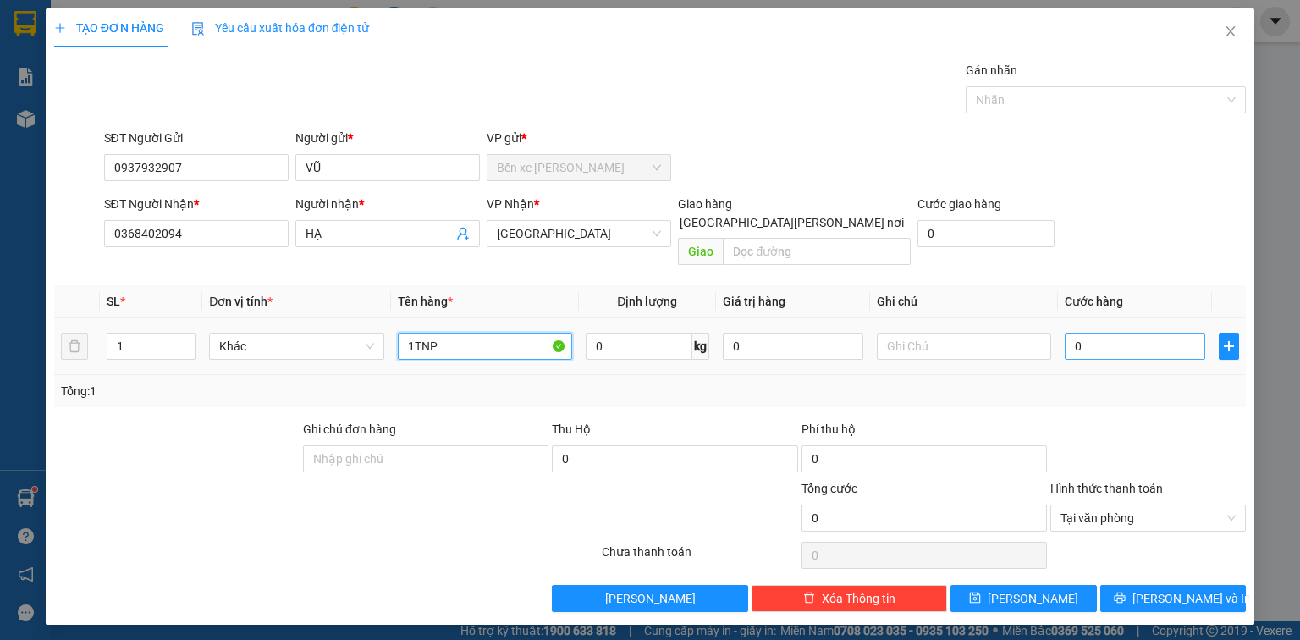
type input "1TNP"
click at [1132, 332] on input "0" at bounding box center [1134, 345] width 140 height 27
type input "2"
type input "25"
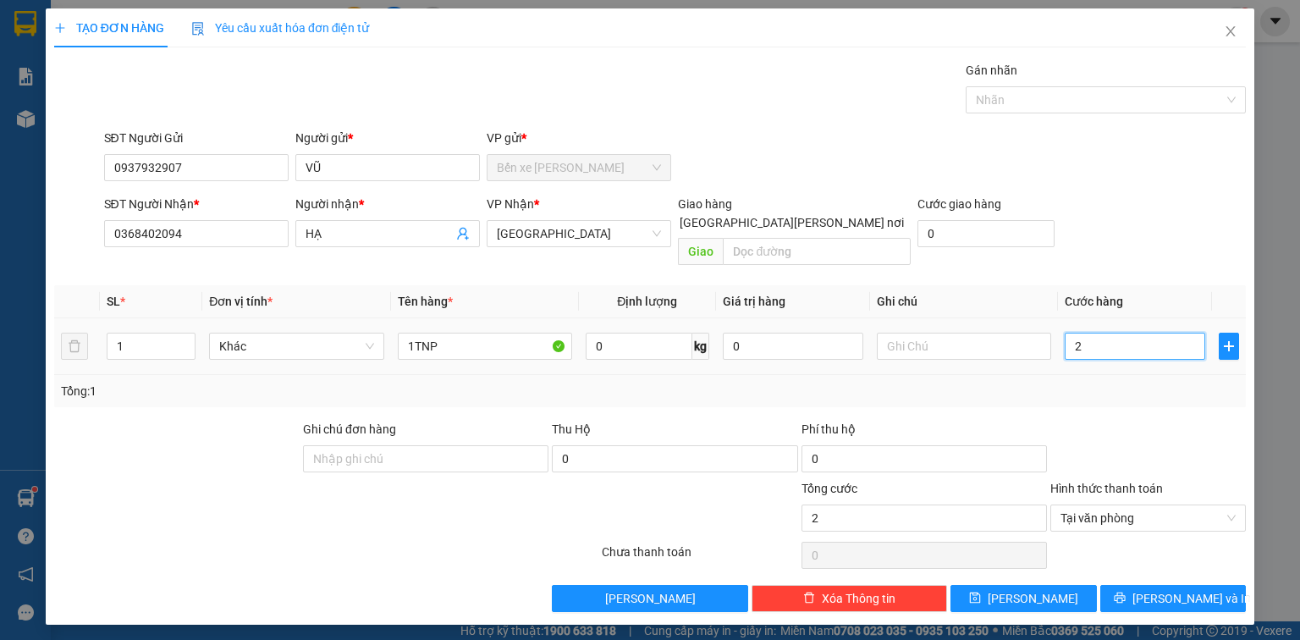
type input "25"
type input "25.000"
click at [1191, 589] on span "[PERSON_NAME] và In" at bounding box center [1191, 598] width 118 height 19
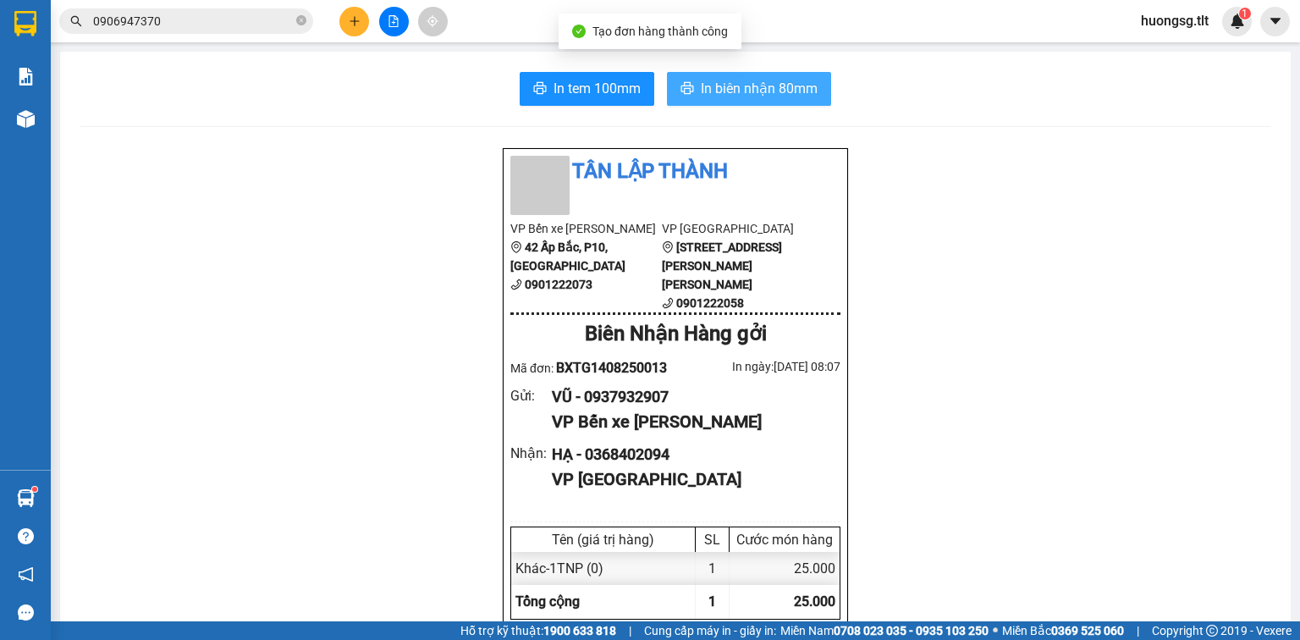
click at [758, 83] on span "In biên nhận 80mm" at bounding box center [759, 88] width 117 height 21
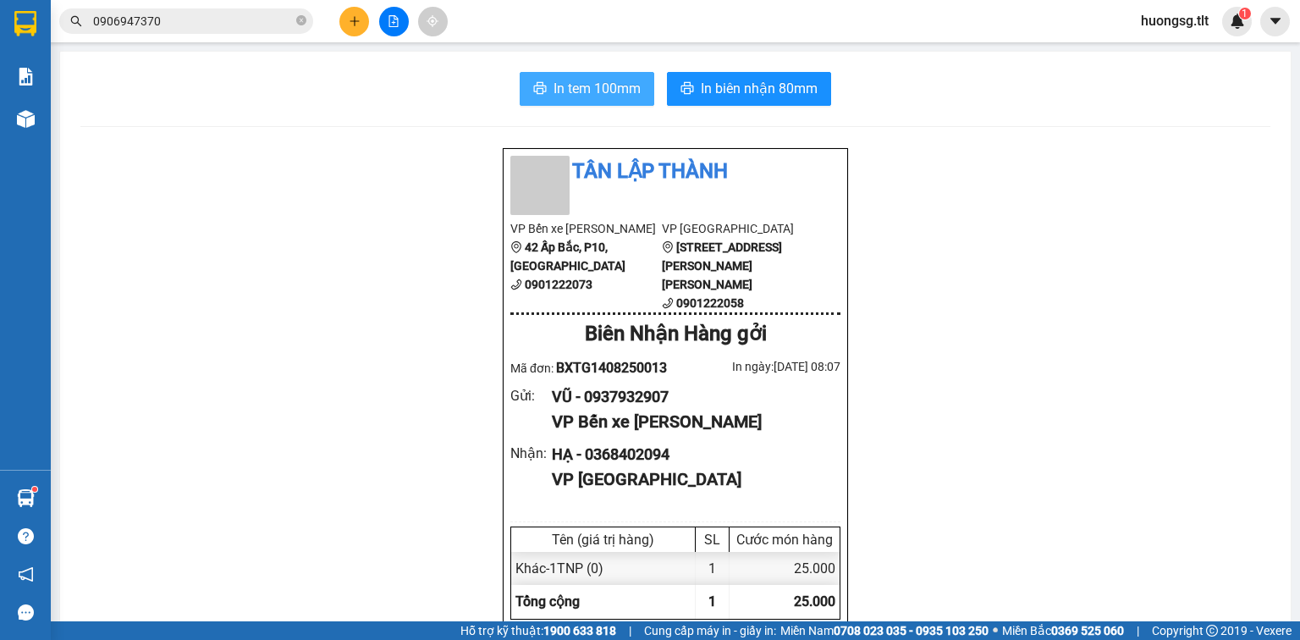
click at [575, 84] on span "In tem 100mm" at bounding box center [596, 88] width 87 height 21
click at [357, 25] on icon "plus" at bounding box center [355, 21] width 12 height 12
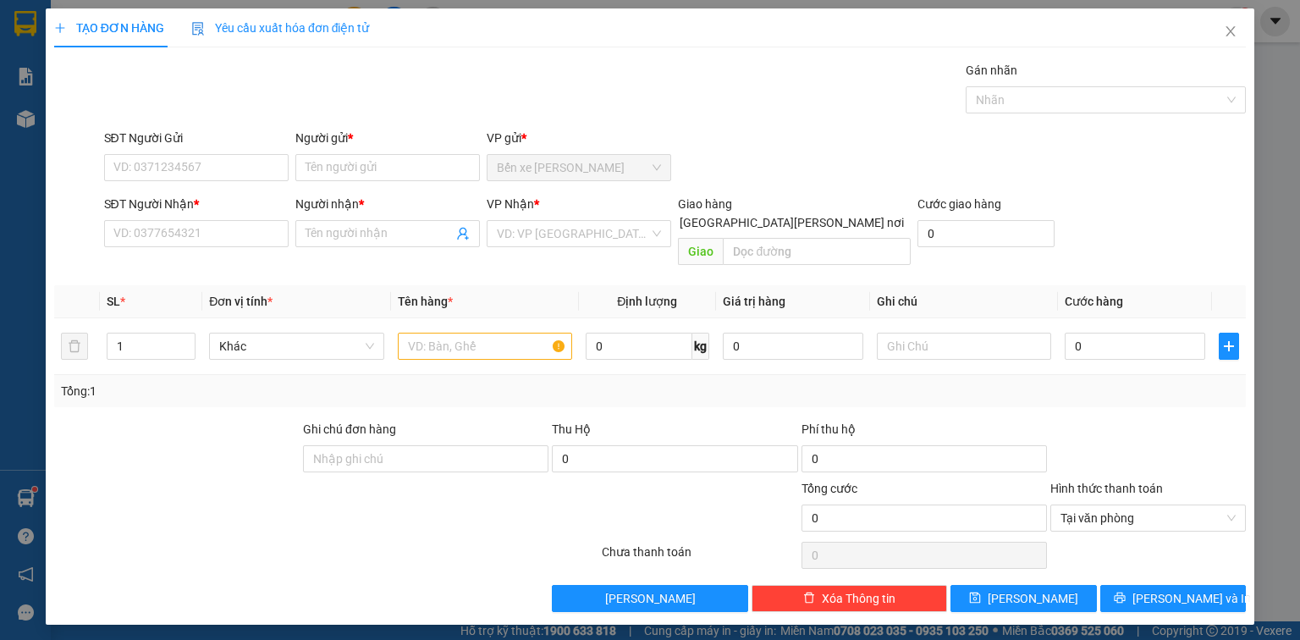
click at [226, 149] on div "SĐT Người Gửi" at bounding box center [196, 141] width 184 height 25
click at [216, 166] on input "SĐT Người Gửi" at bounding box center [196, 167] width 184 height 27
type input "0944388479"
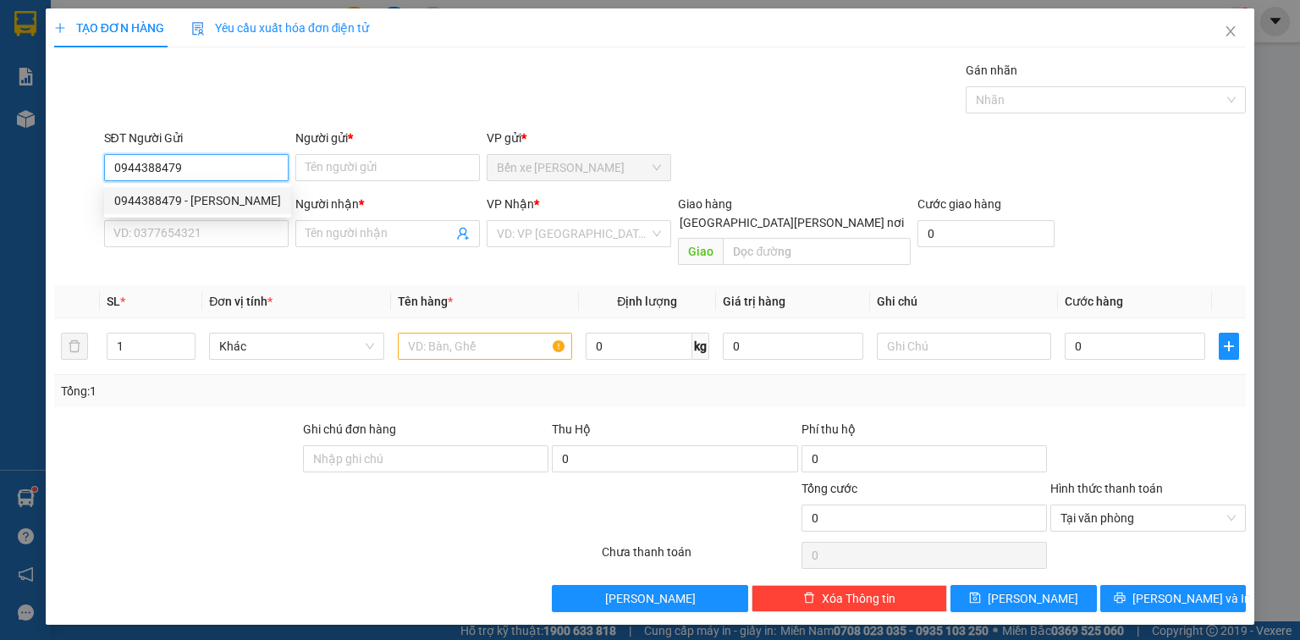
click at [219, 202] on div "0944388479 - [PERSON_NAME]" at bounding box center [197, 200] width 167 height 19
type input "LINH"
type input "0944388479"
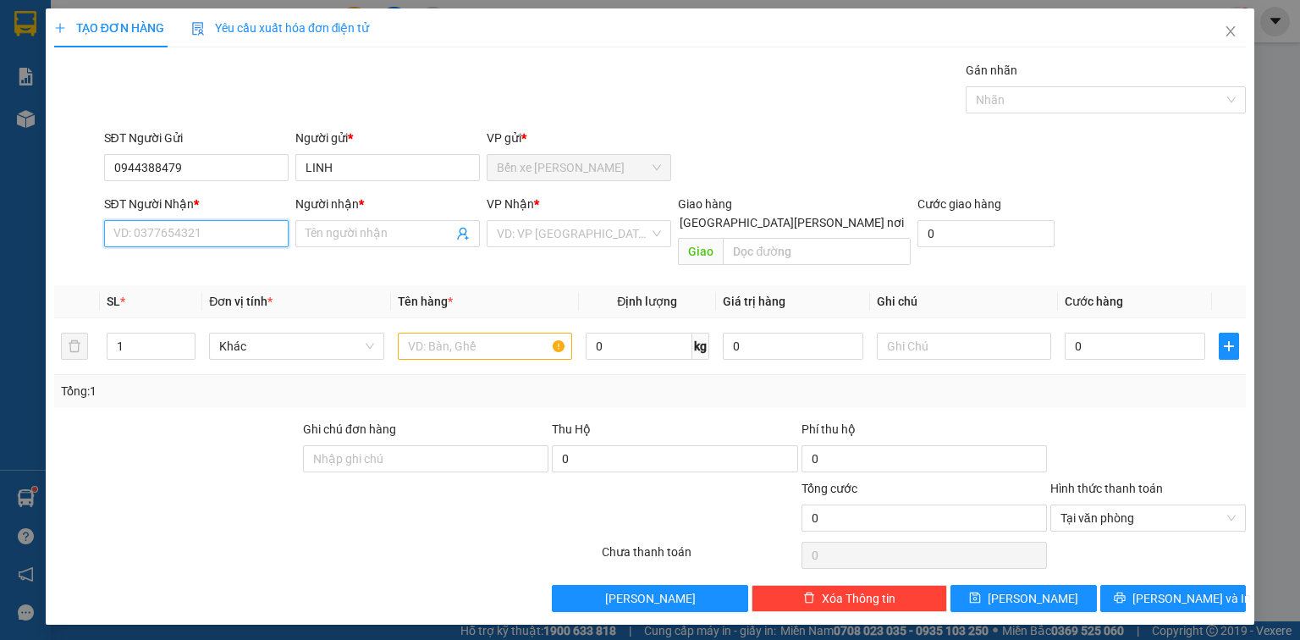
click at [217, 223] on input "SĐT Người Nhận *" at bounding box center [196, 233] width 184 height 27
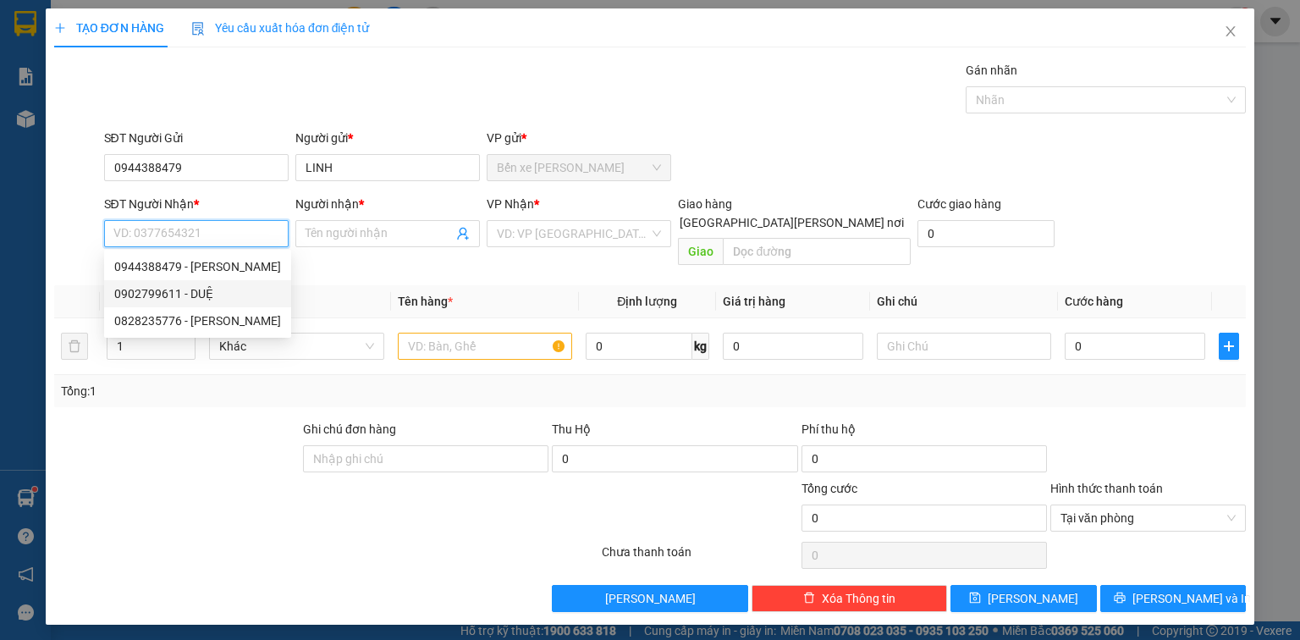
click at [203, 294] on div "0902799611 - DUỆ" at bounding box center [197, 293] width 167 height 19
type input "0902799611"
type input "DUỆ"
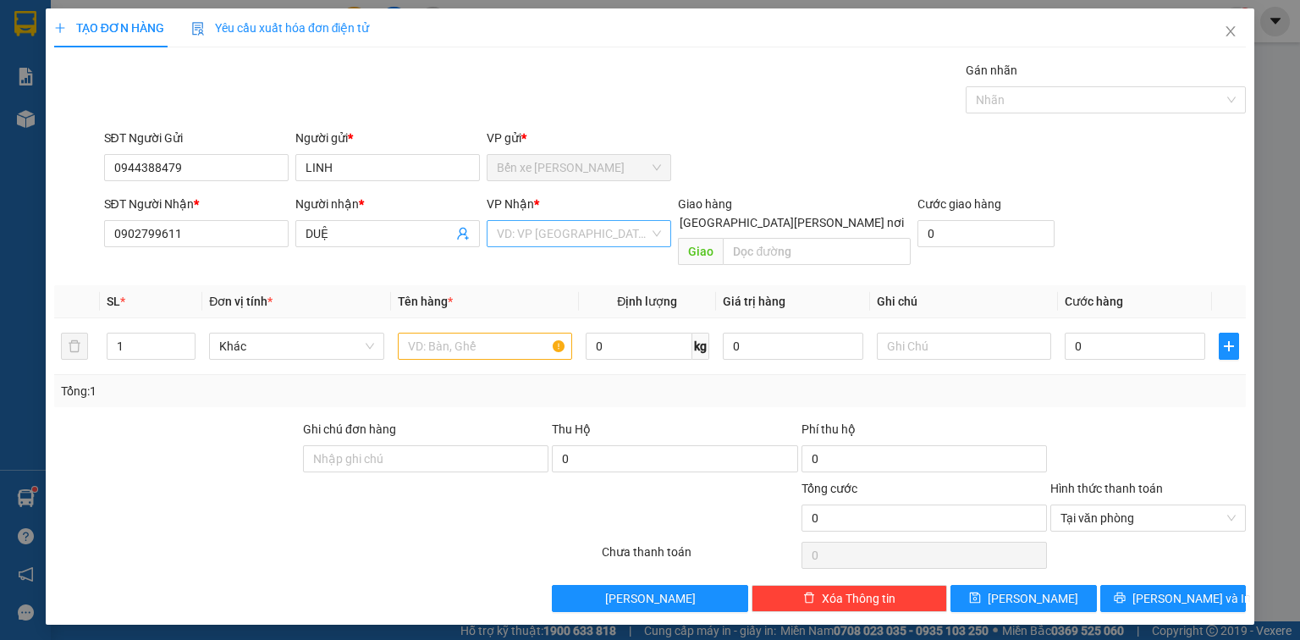
click at [584, 231] on input "search" at bounding box center [573, 233] width 152 height 25
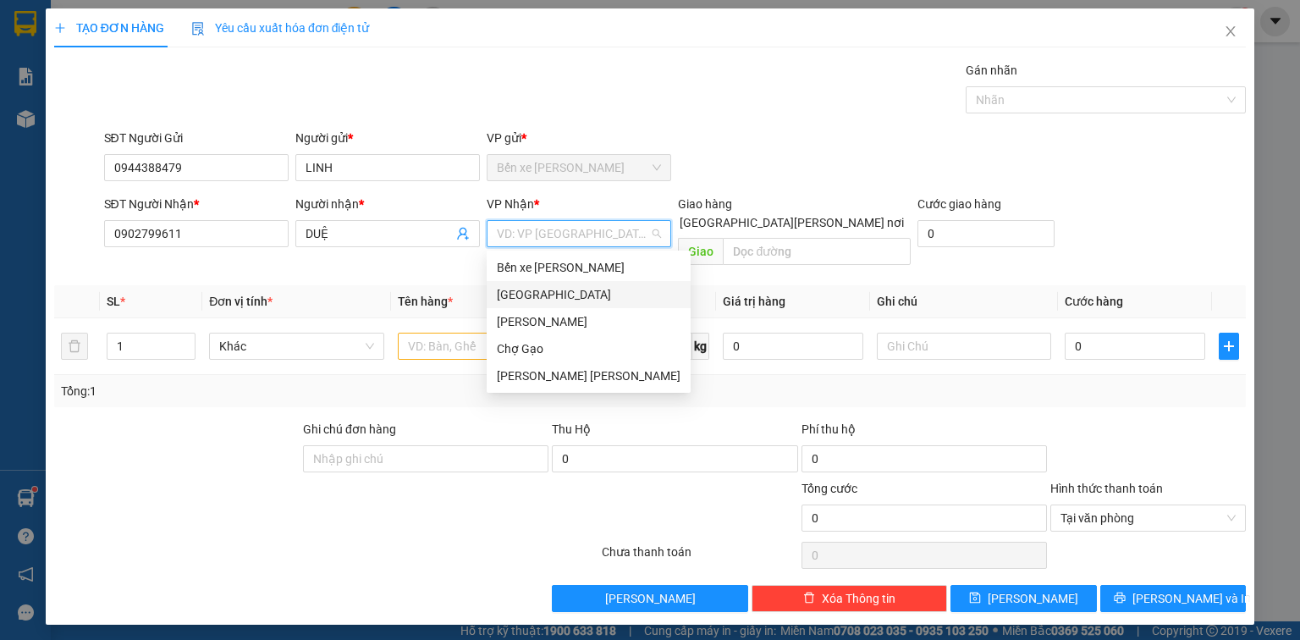
click at [534, 288] on div "[GEOGRAPHIC_DATA]" at bounding box center [589, 294] width 184 height 19
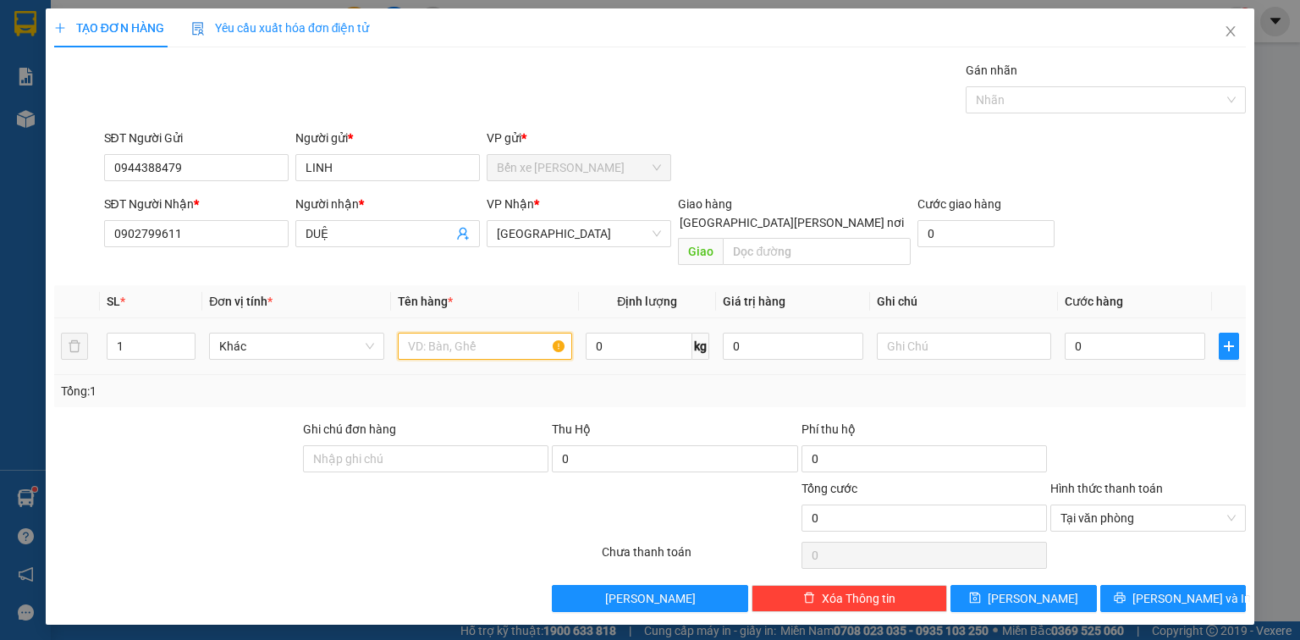
click at [457, 332] on input "text" at bounding box center [485, 345] width 174 height 27
type input "1T MUST"
click at [1131, 332] on input "0" at bounding box center [1134, 345] width 140 height 27
type input "3"
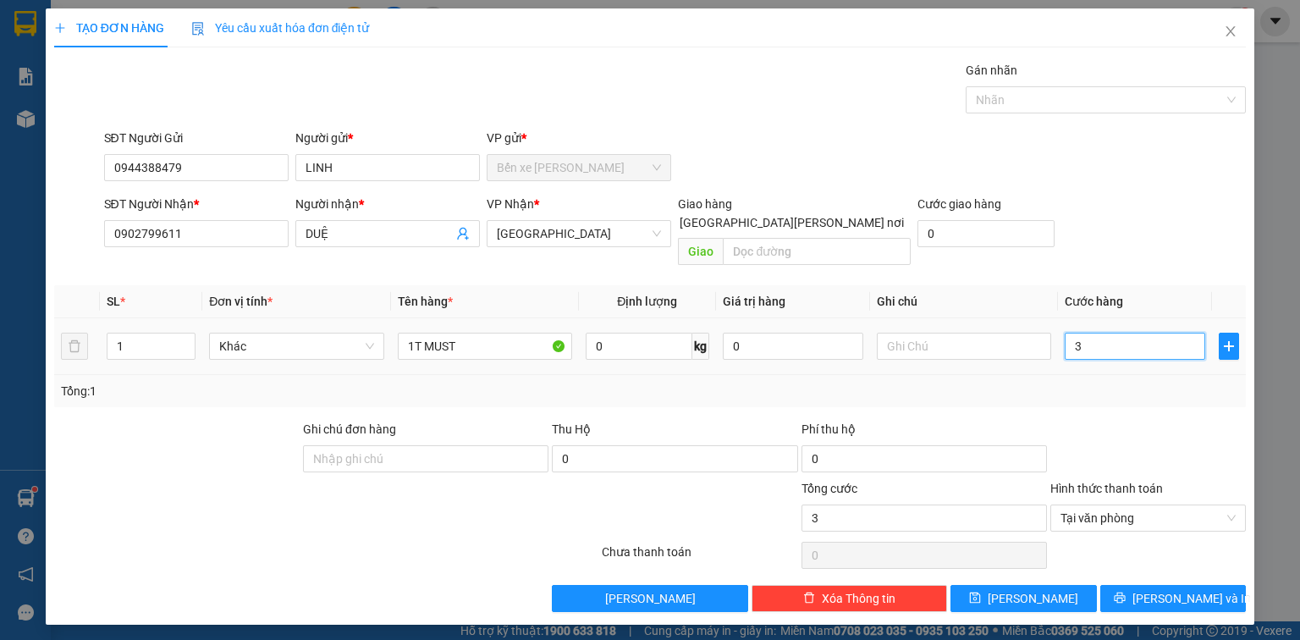
type input "30"
type input "30.000"
click at [1157, 585] on button "[PERSON_NAME] và In" at bounding box center [1173, 598] width 146 height 27
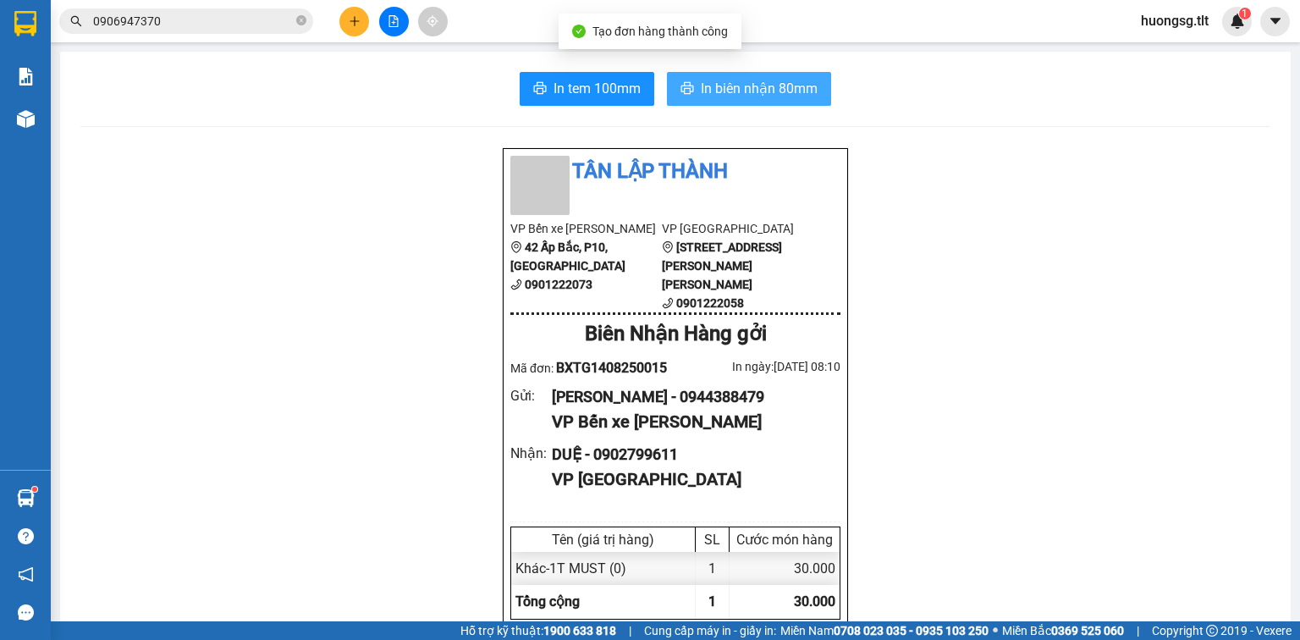
click at [806, 85] on span "In biên nhận 80mm" at bounding box center [759, 88] width 117 height 21
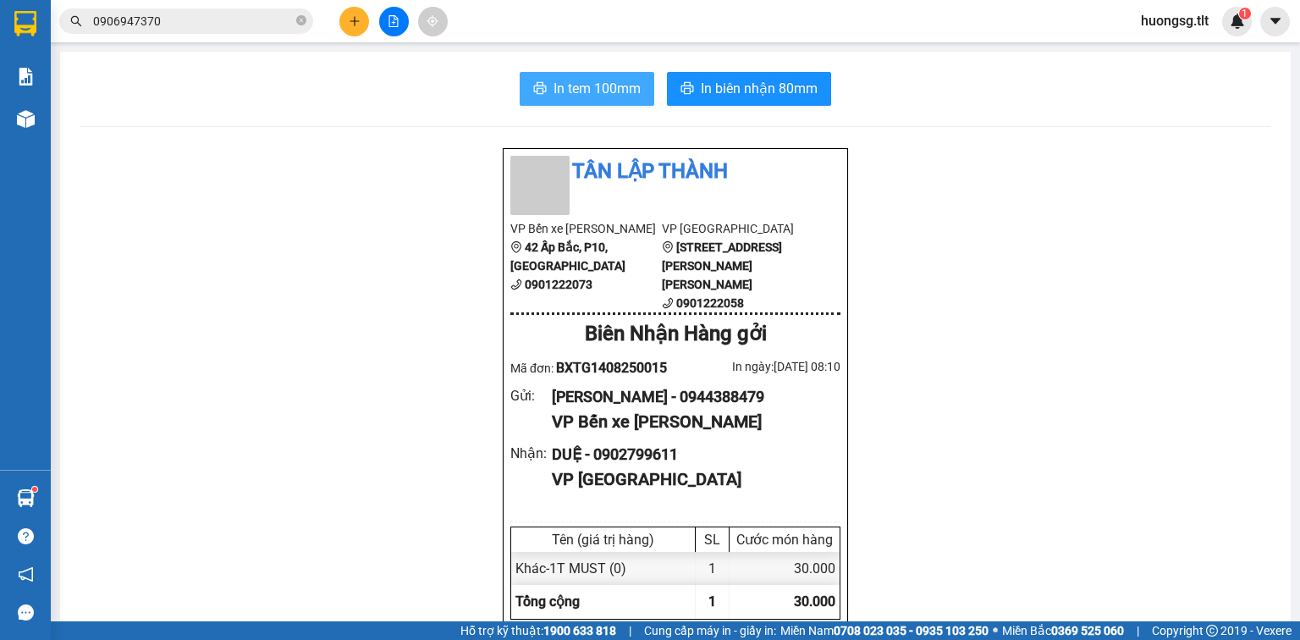
click at [567, 85] on span "In tem 100mm" at bounding box center [596, 88] width 87 height 21
click at [366, 17] on button at bounding box center [354, 22] width 30 height 30
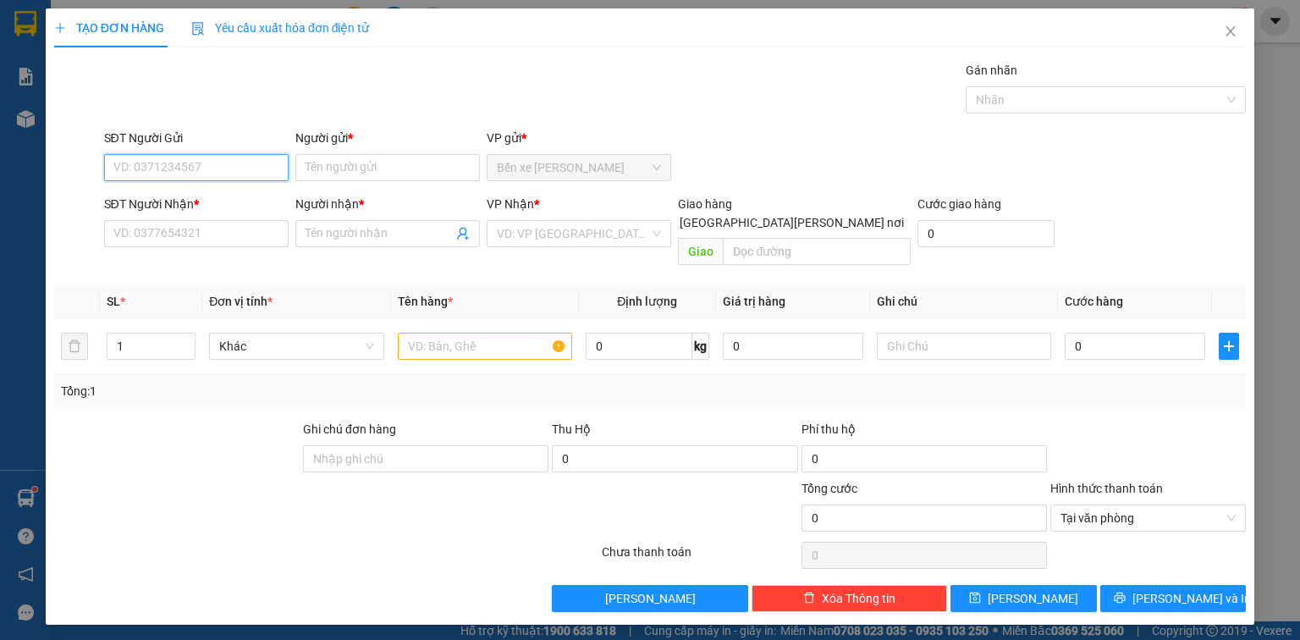
click at [229, 173] on input "SĐT Người Gửi" at bounding box center [196, 167] width 184 height 27
type input "0918071619"
click at [243, 206] on div "0918071619 - YẾN" at bounding box center [196, 200] width 164 height 19
type input "YẾN"
type input "0918071619"
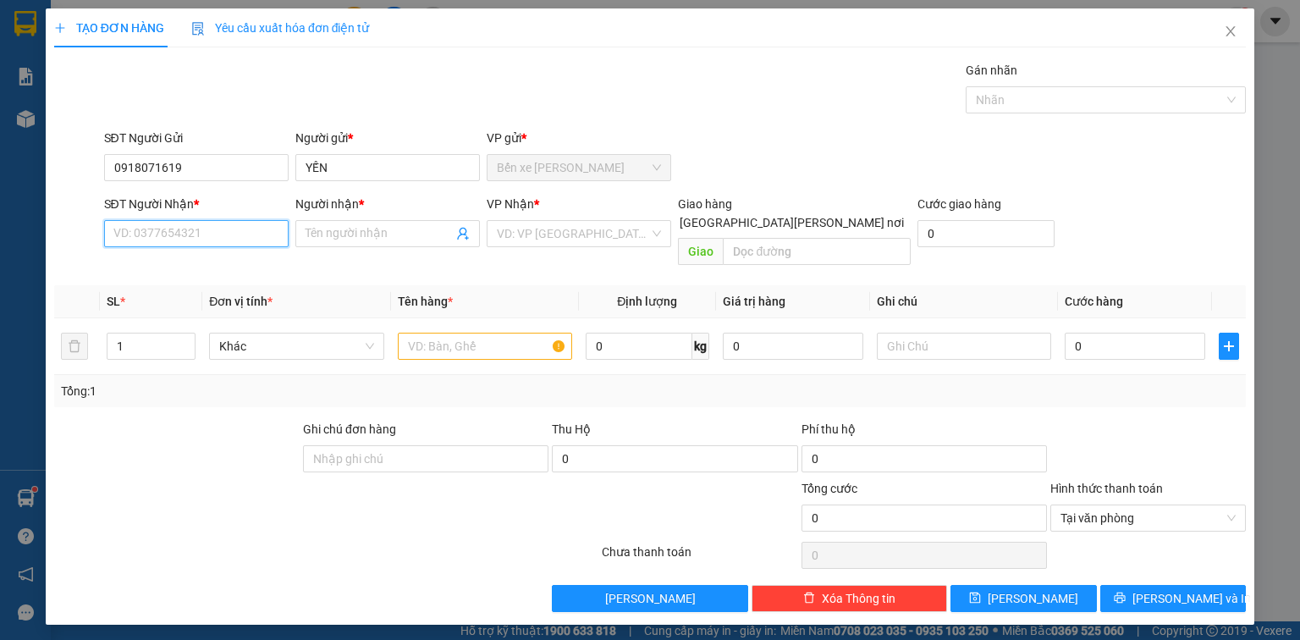
click at [237, 239] on input "SĐT Người Nhận *" at bounding box center [196, 233] width 184 height 27
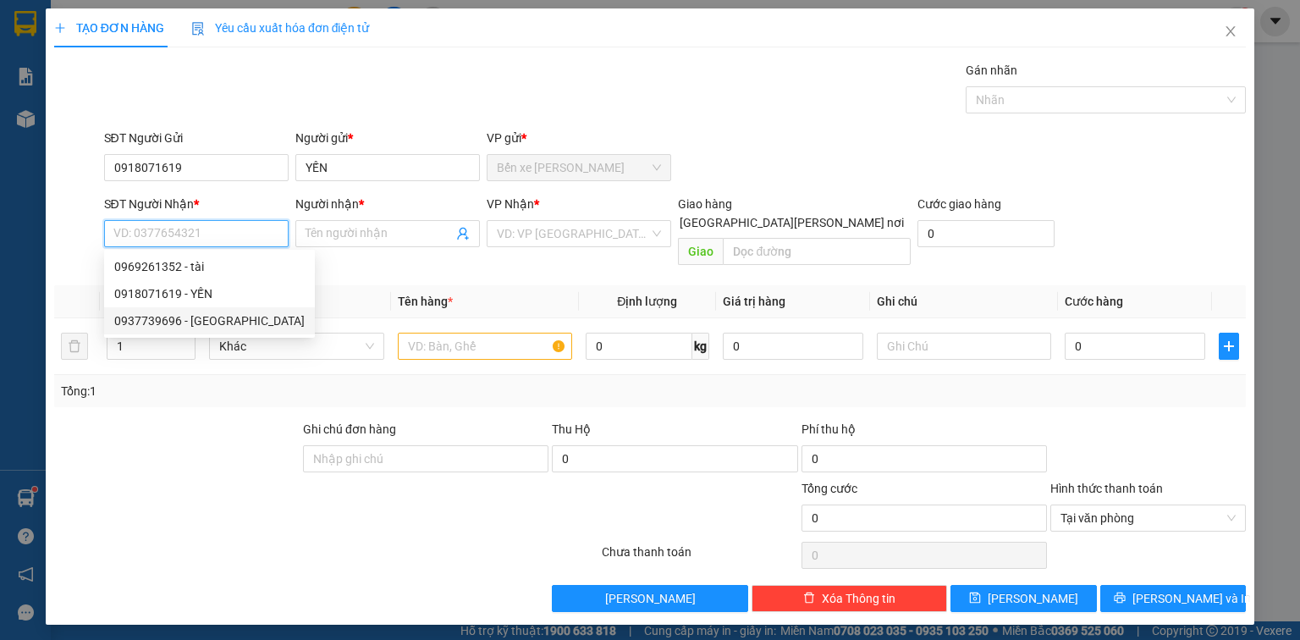
click at [202, 315] on div "0937739696 - [GEOGRAPHIC_DATA]" at bounding box center [209, 320] width 190 height 19
type input "0937739696"
type input "HÀ"
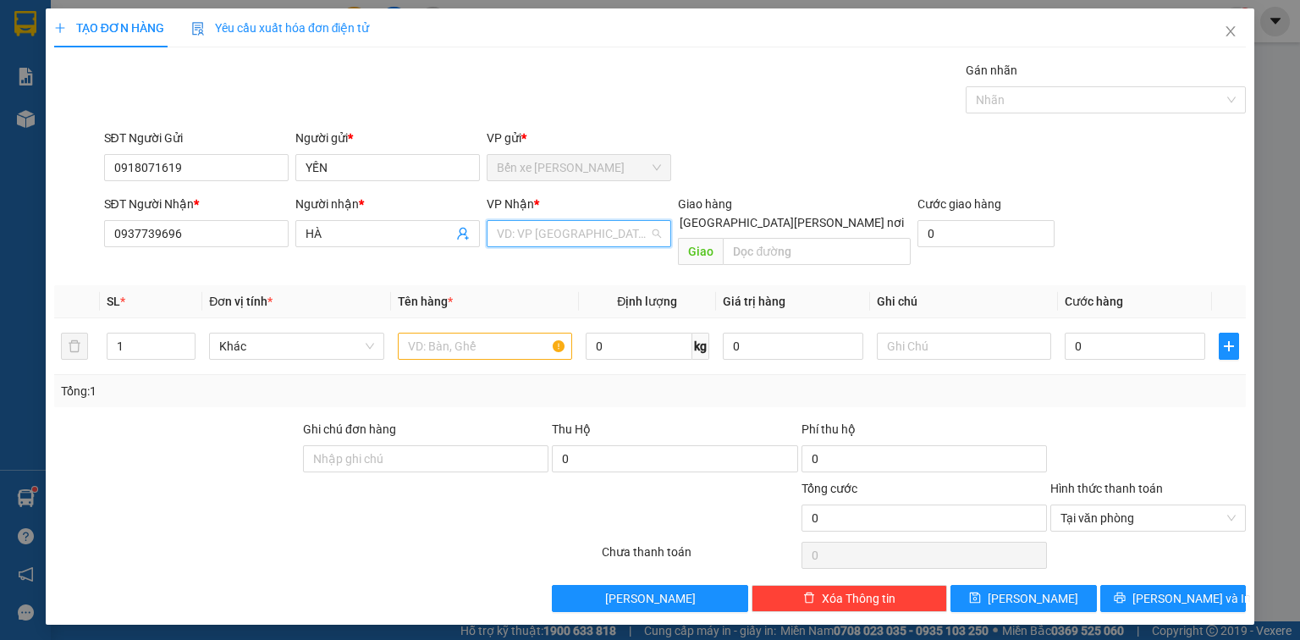
click at [619, 236] on input "search" at bounding box center [573, 233] width 152 height 25
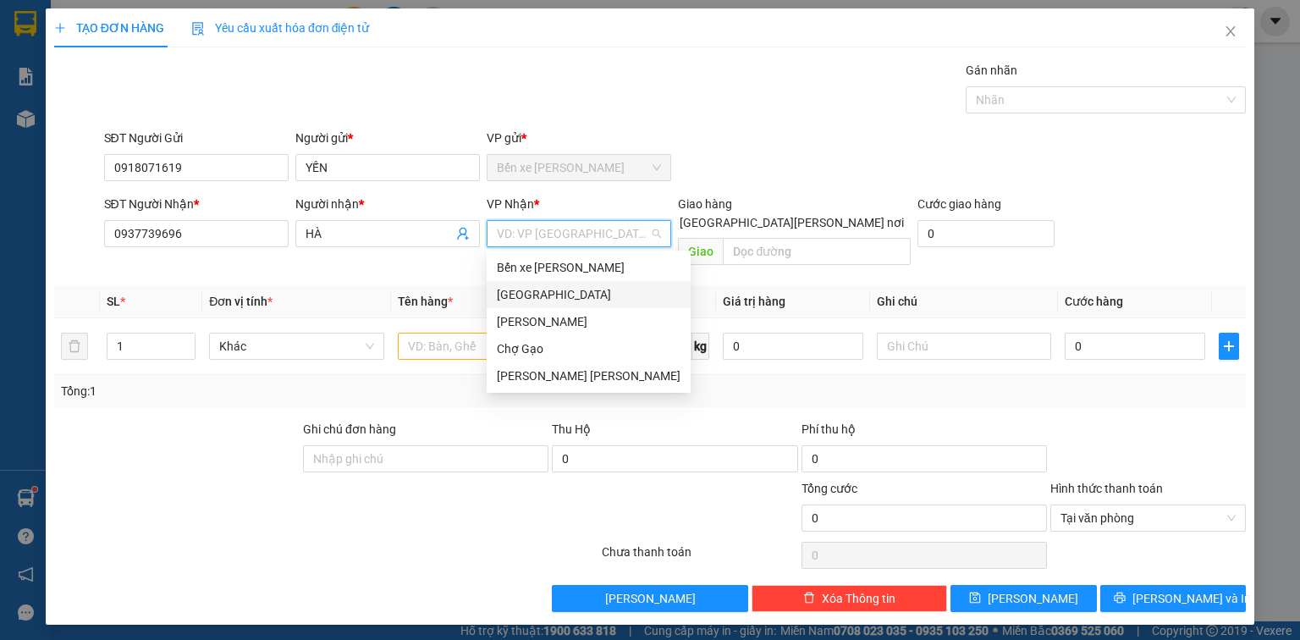
click at [546, 291] on div "[GEOGRAPHIC_DATA]" at bounding box center [589, 294] width 184 height 19
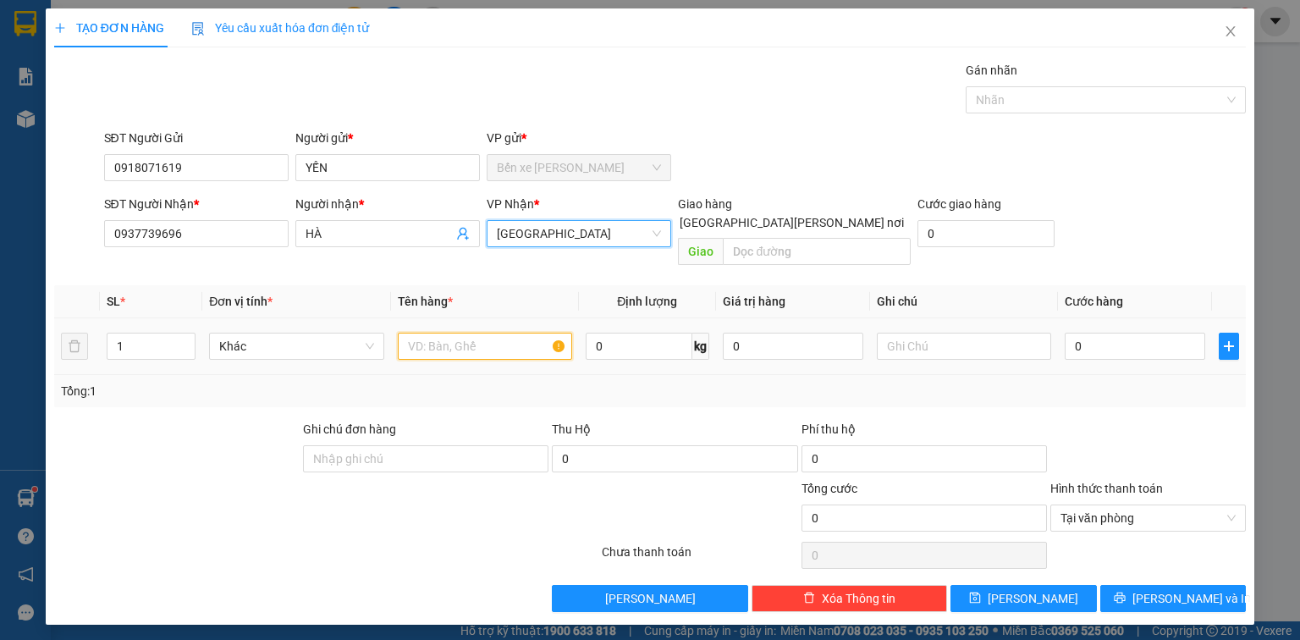
click at [497, 332] on input "text" at bounding box center [485, 345] width 174 height 27
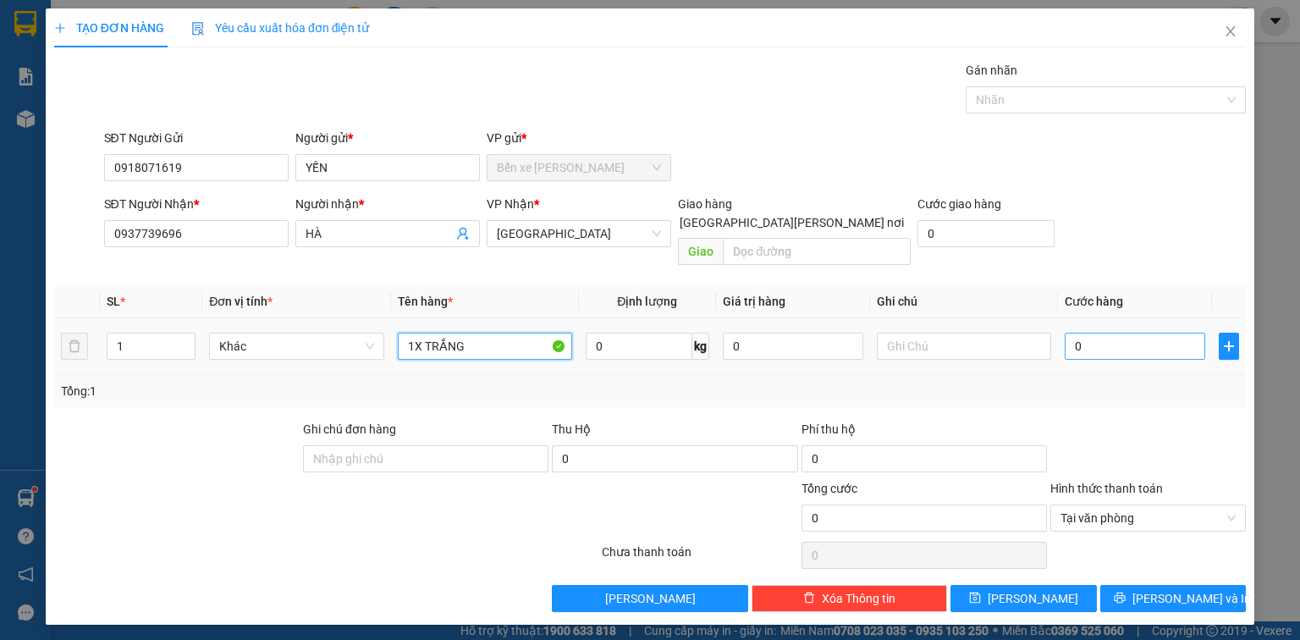
type input "1X TRẮNG"
click at [1144, 332] on input "0" at bounding box center [1134, 345] width 140 height 27
type input "3"
type input "30"
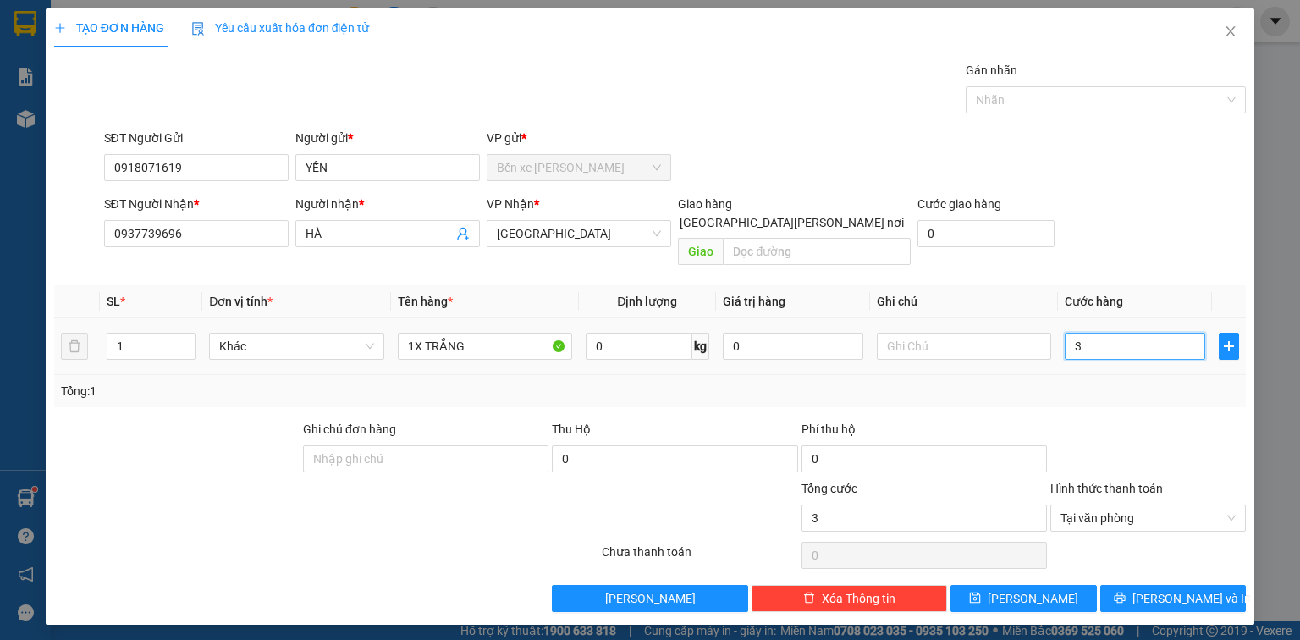
type input "30"
type input "30.000"
click at [1180, 589] on span "[PERSON_NAME] và In" at bounding box center [1191, 598] width 118 height 19
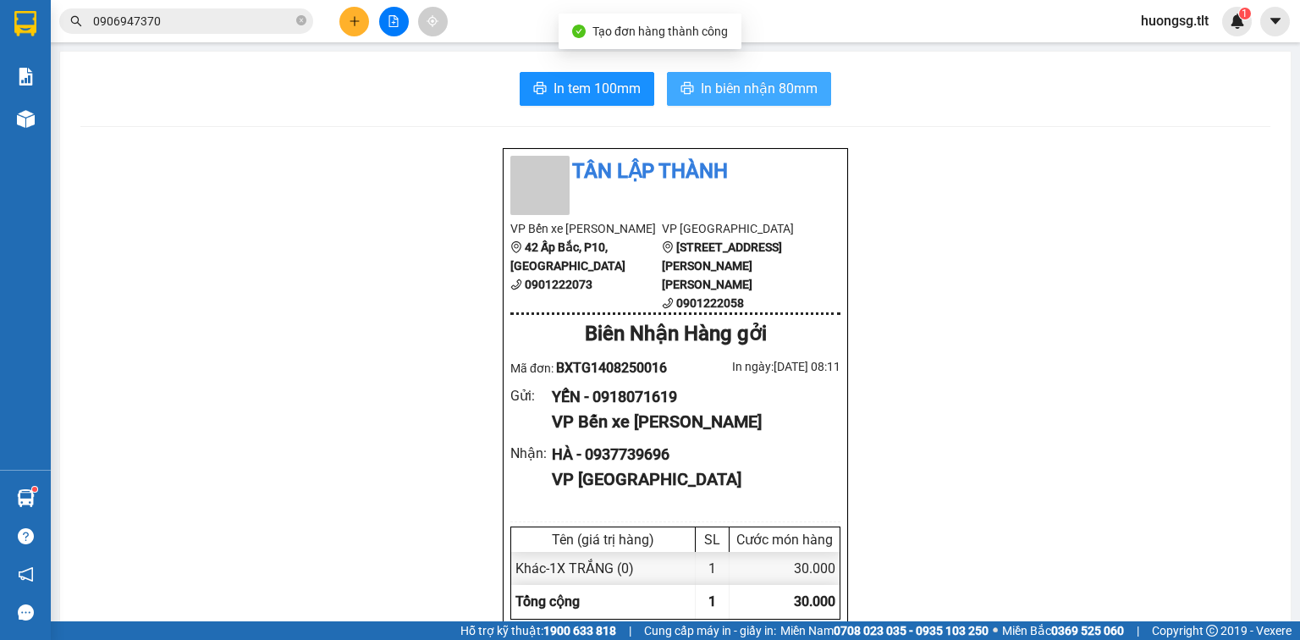
click at [740, 78] on span "In biên nhận 80mm" at bounding box center [759, 88] width 117 height 21
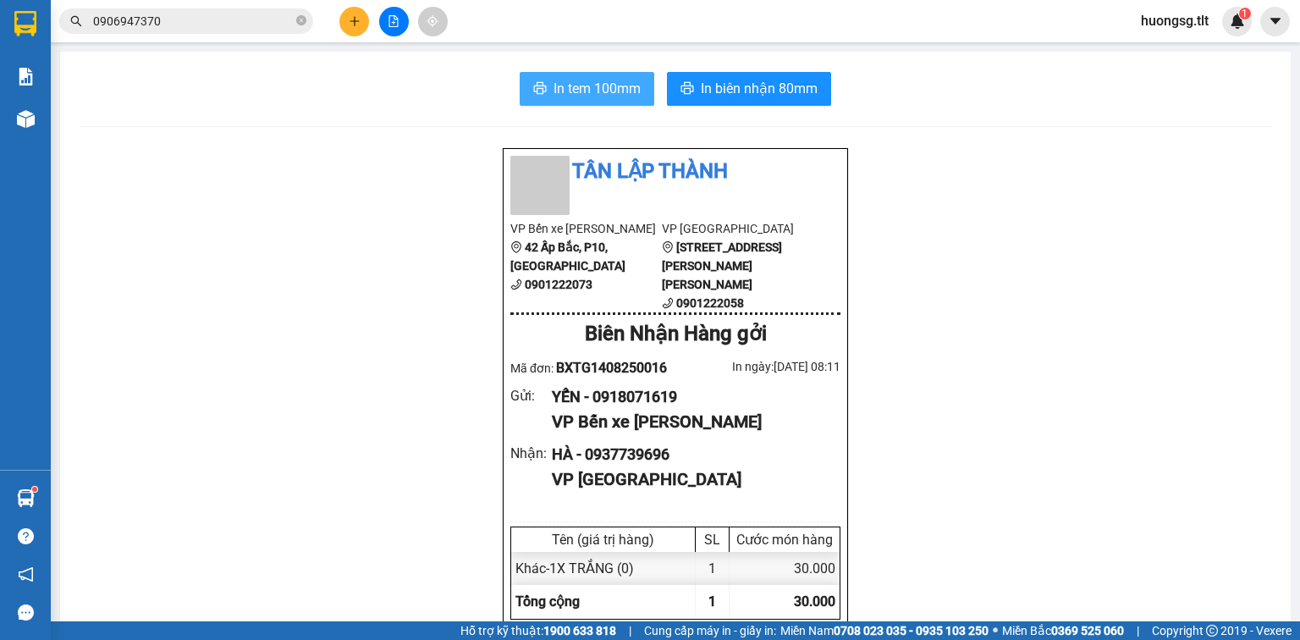
click at [596, 90] on span "In tem 100mm" at bounding box center [596, 88] width 87 height 21
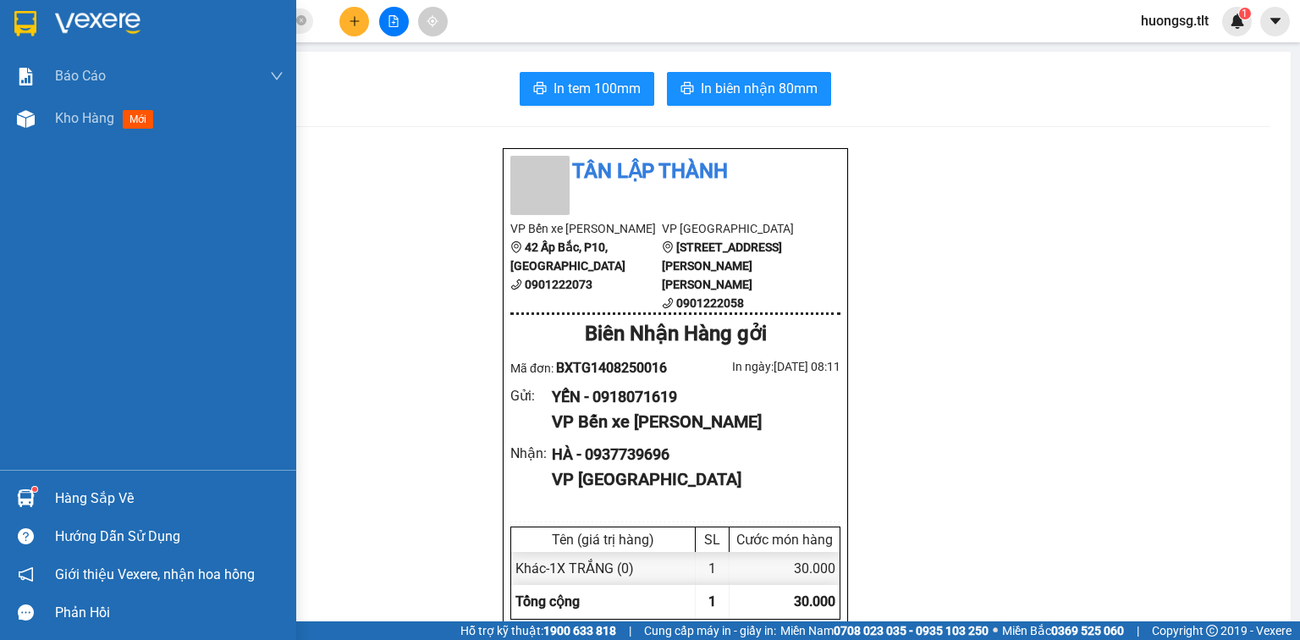
click at [103, 495] on div "Hàng sắp về" at bounding box center [169, 498] width 228 height 25
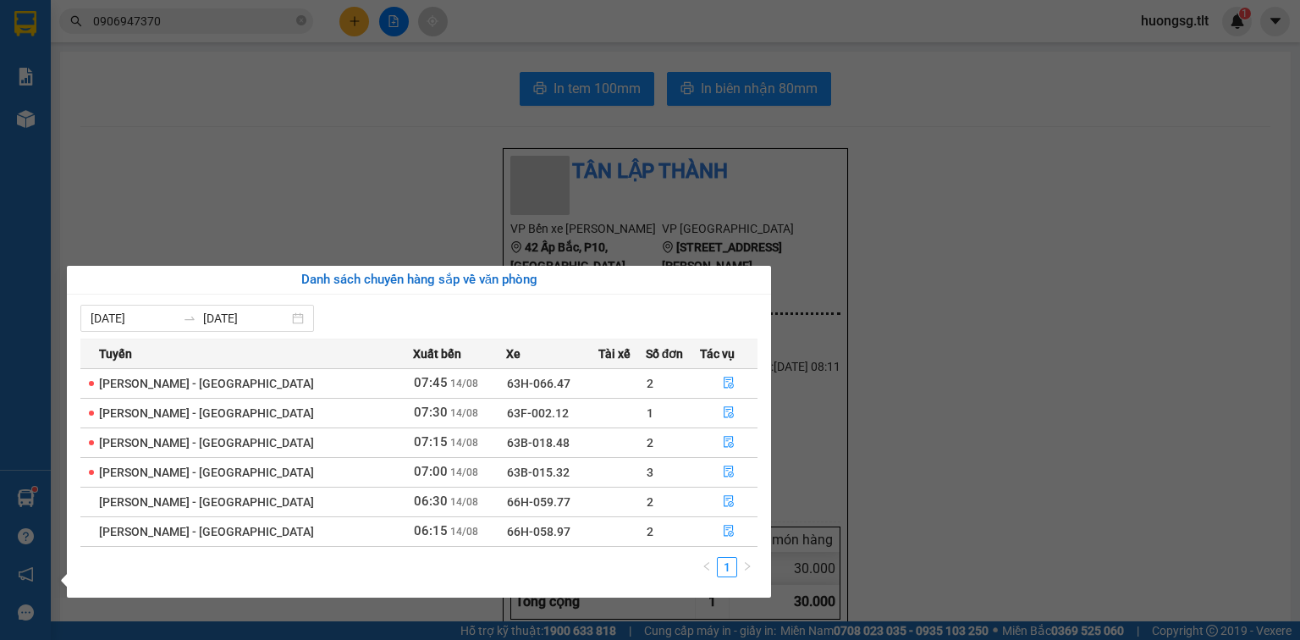
click at [622, 146] on section "Kết quả [PERSON_NAME] ( 82 ) Bộ lọc Ngày tạo [PERSON_NAME] nhất Mã ĐH Trạng thá…" at bounding box center [650, 320] width 1300 height 640
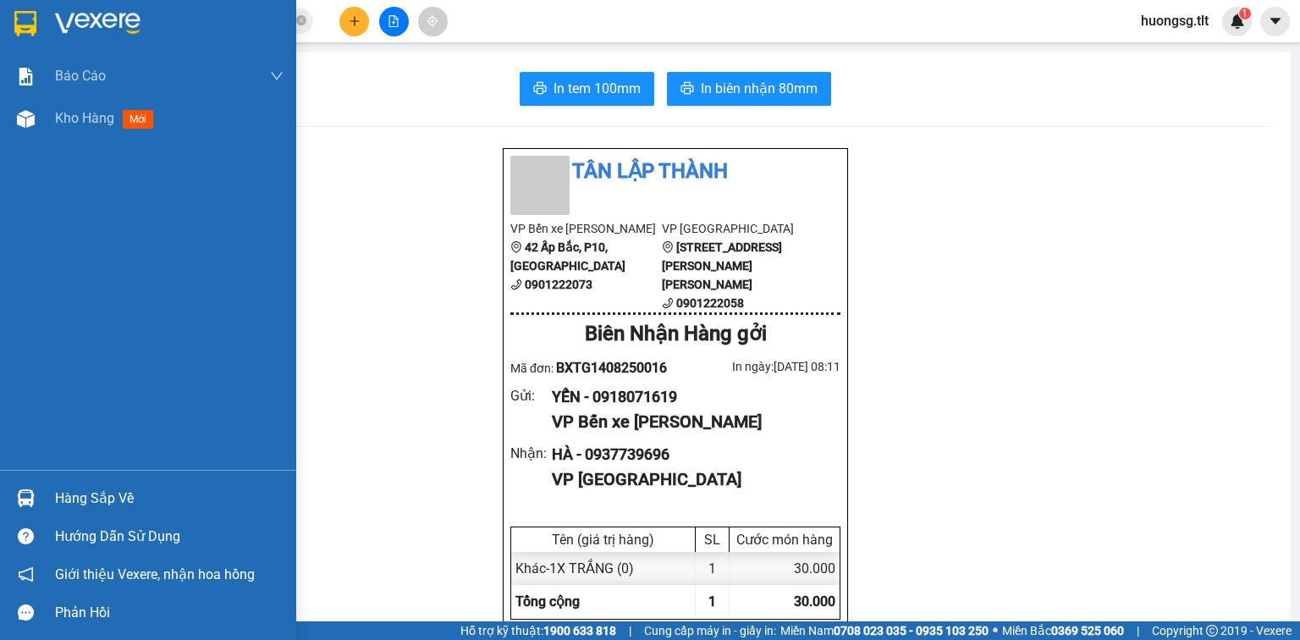
click at [66, 490] on div "Hàng sắp về" at bounding box center [169, 498] width 228 height 25
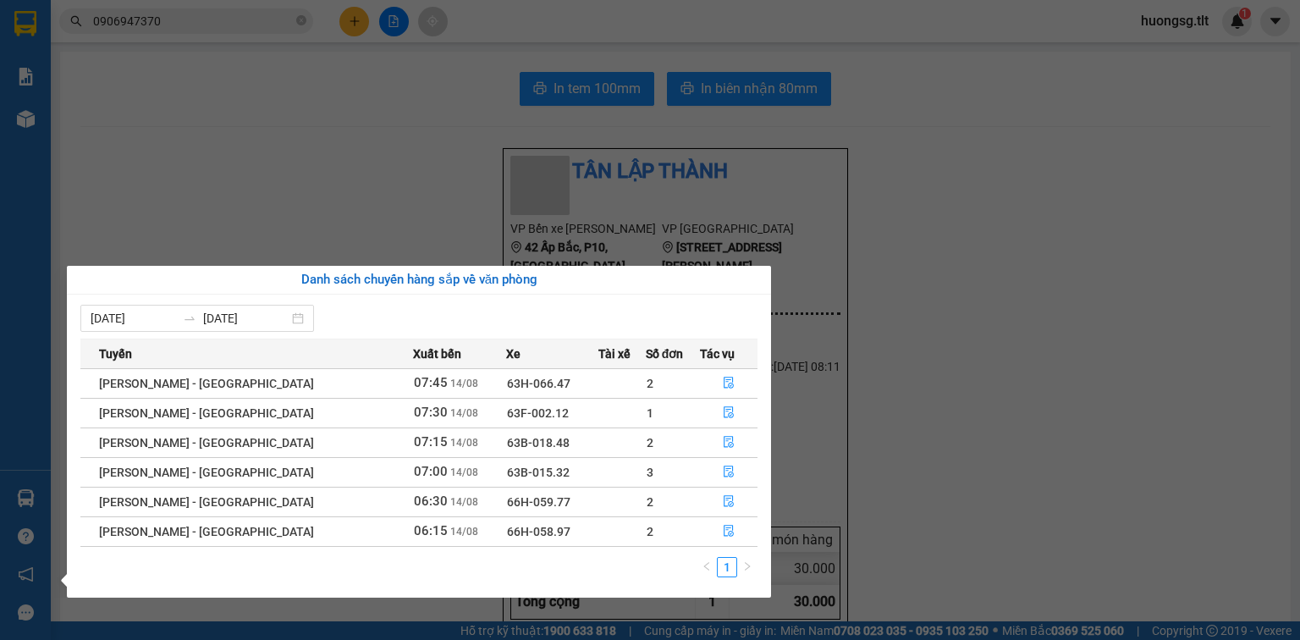
click at [819, 144] on section "Kết quả [PERSON_NAME] ( 82 ) Bộ lọc Ngày tạo [PERSON_NAME] nhất Mã ĐH Trạng thá…" at bounding box center [650, 320] width 1300 height 640
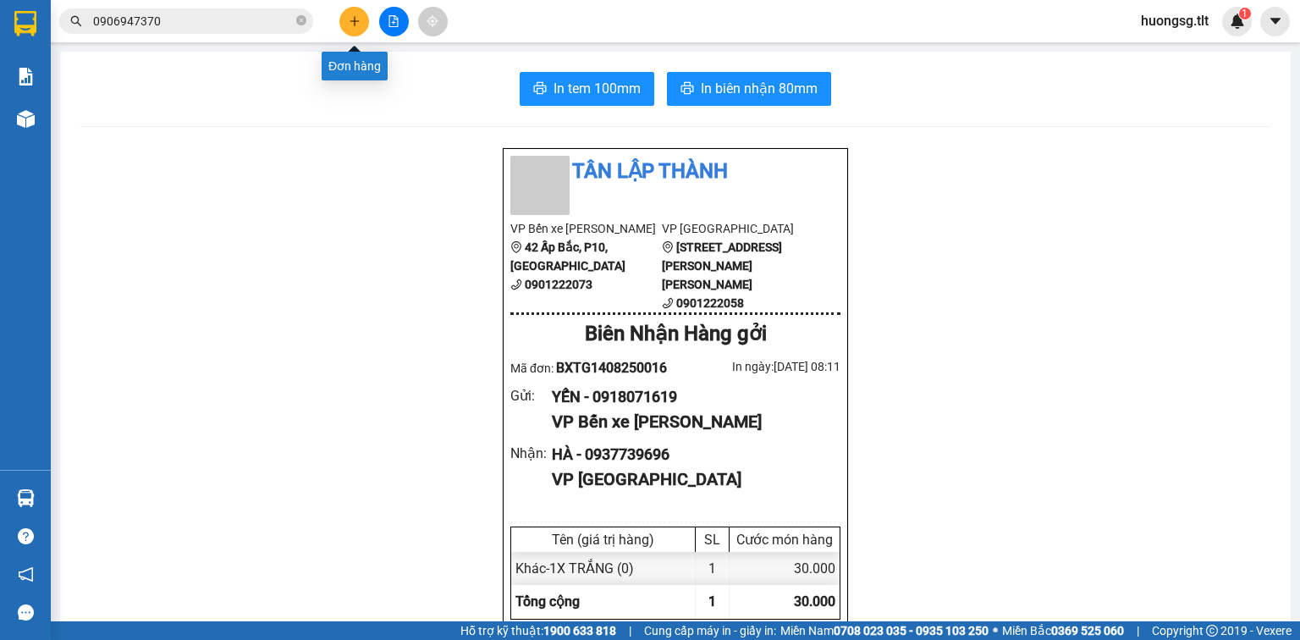
click at [362, 16] on button at bounding box center [354, 22] width 30 height 30
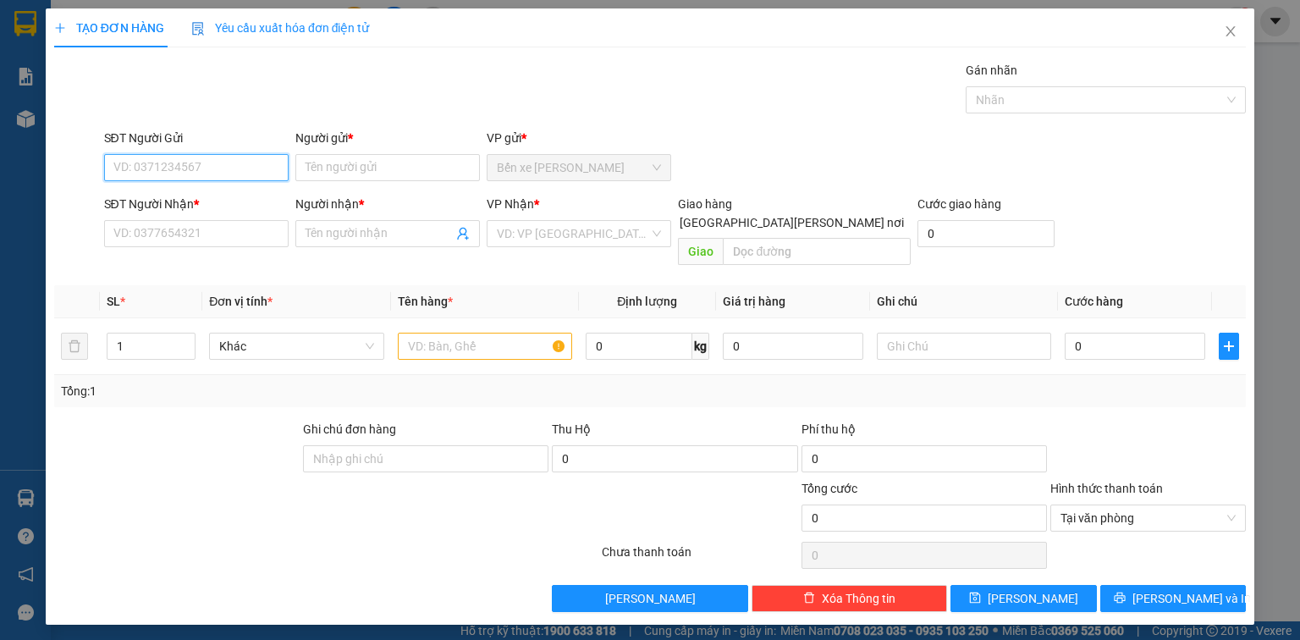
click at [184, 157] on input "SĐT Người Gửi" at bounding box center [196, 167] width 184 height 27
type input "0902041265"
click at [194, 198] on div "0902041265 - CHÚ MỸ" at bounding box center [196, 200] width 164 height 19
type input "CHÚ MỸ"
type input "0902041265"
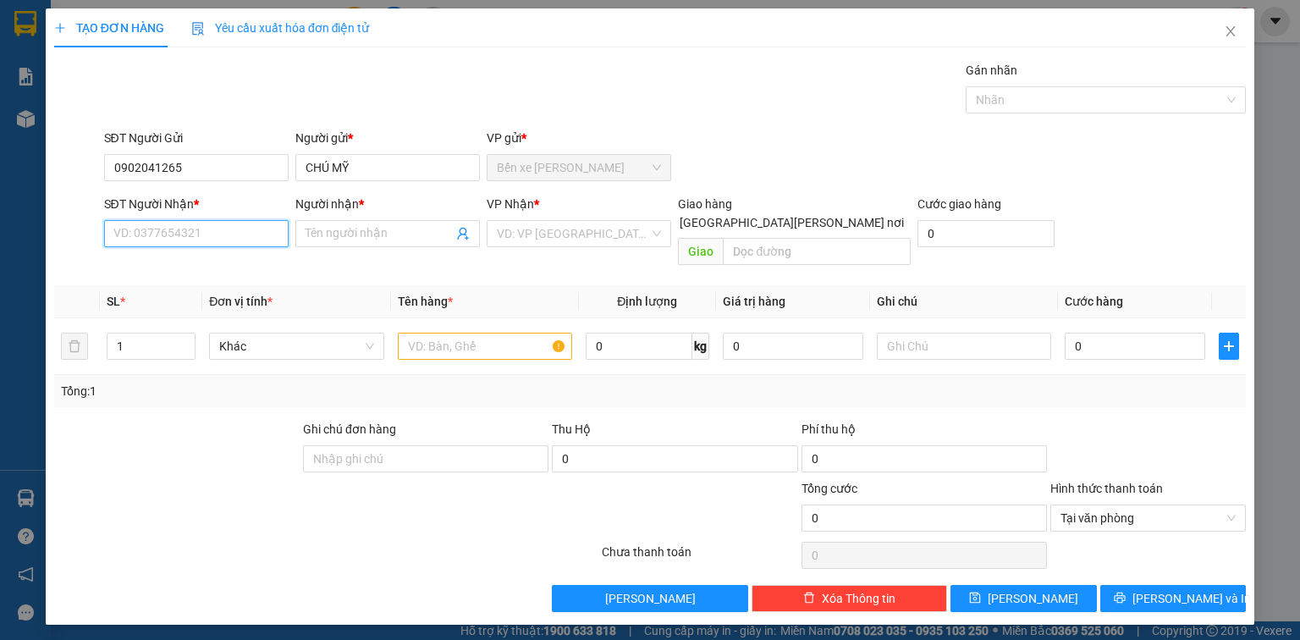
click at [203, 237] on input "SĐT Người Nhận *" at bounding box center [196, 233] width 184 height 27
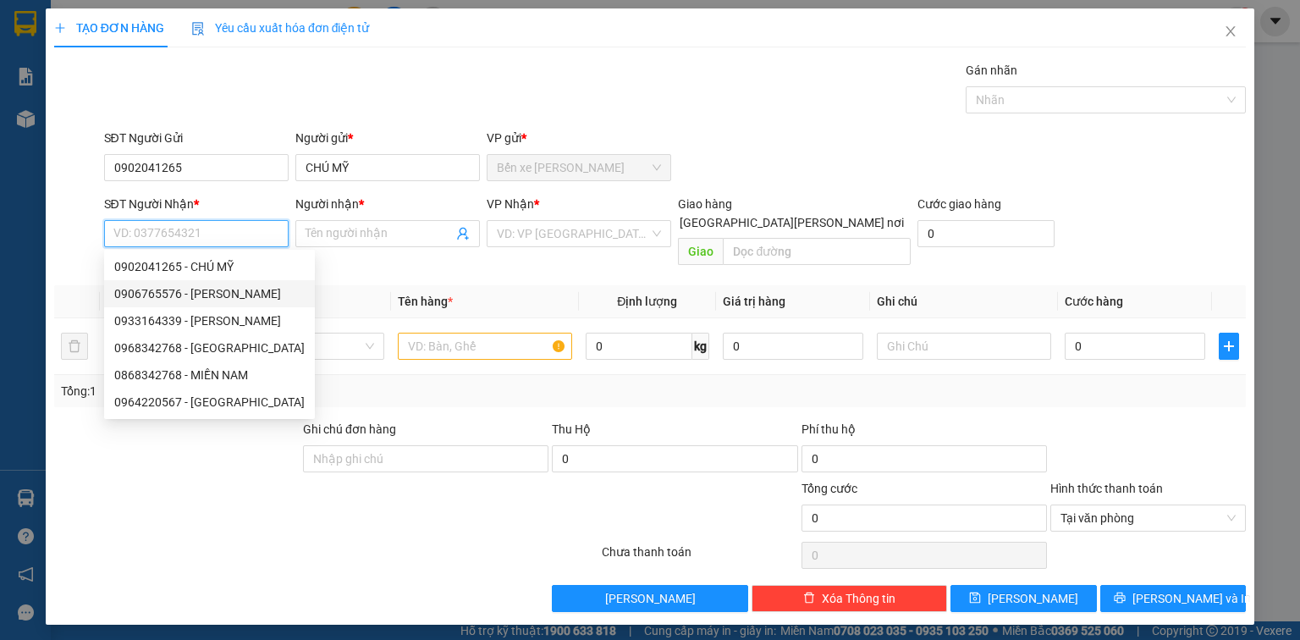
click at [214, 288] on div "0906765576 - [PERSON_NAME]" at bounding box center [209, 293] width 190 height 19
type input "0906765576"
type input "CHÂU"
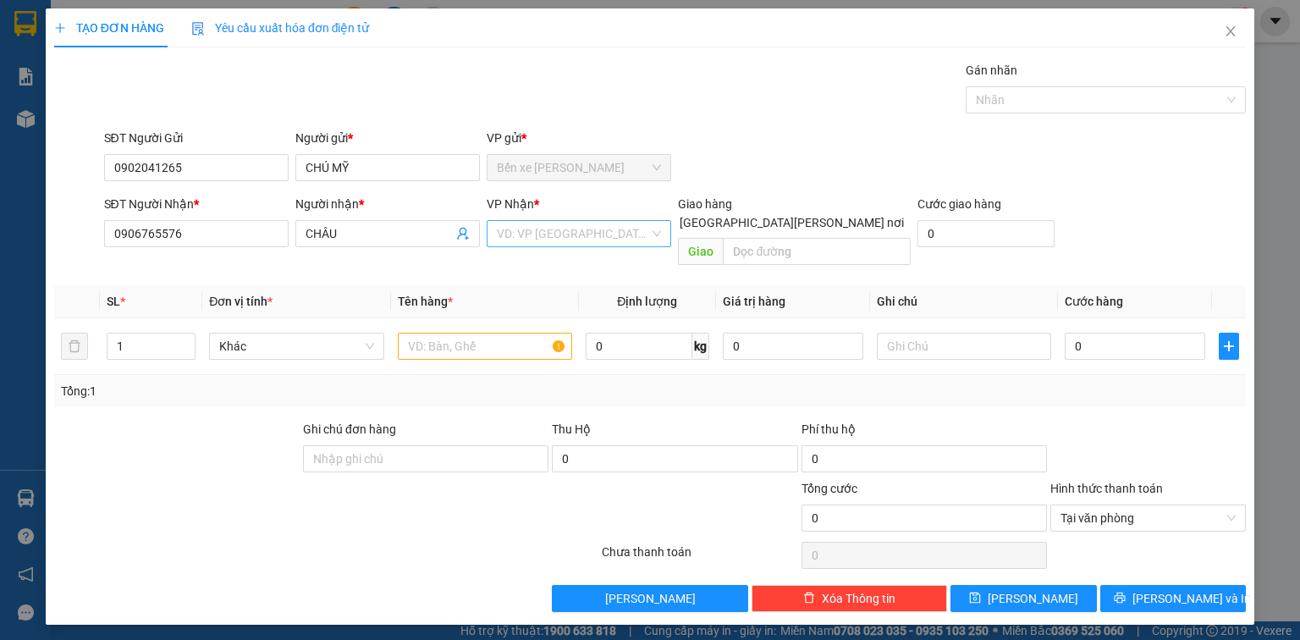
click at [558, 227] on input "search" at bounding box center [573, 233] width 152 height 25
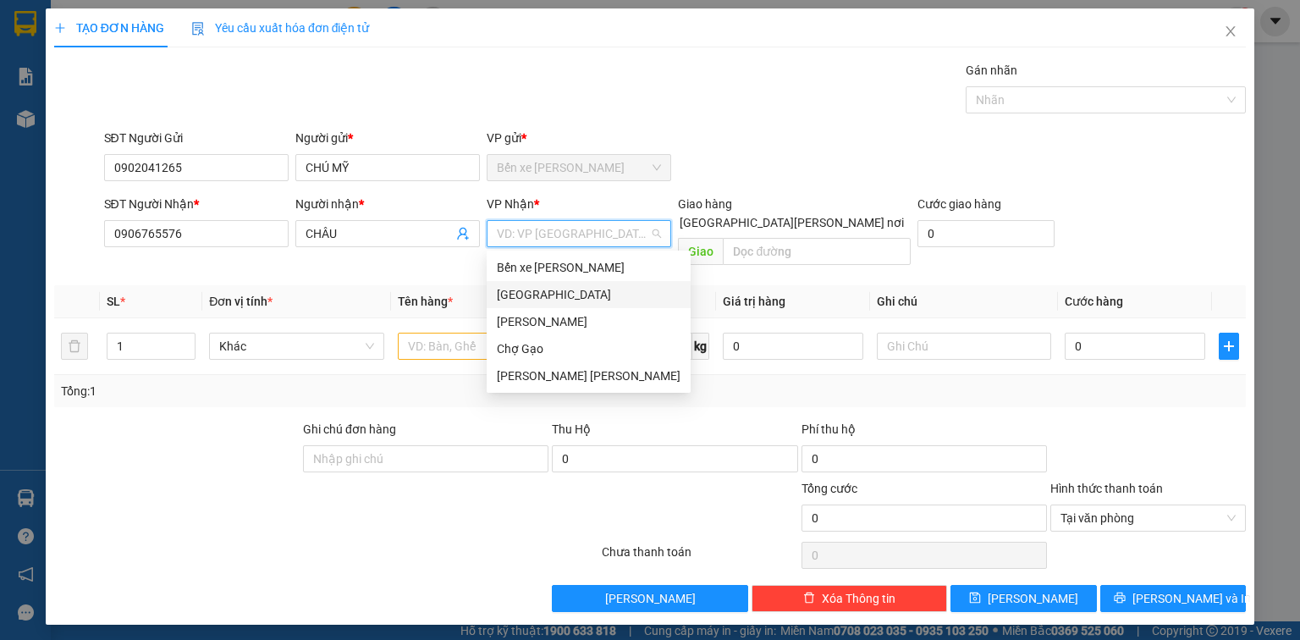
click at [550, 293] on div "[GEOGRAPHIC_DATA]" at bounding box center [589, 294] width 184 height 19
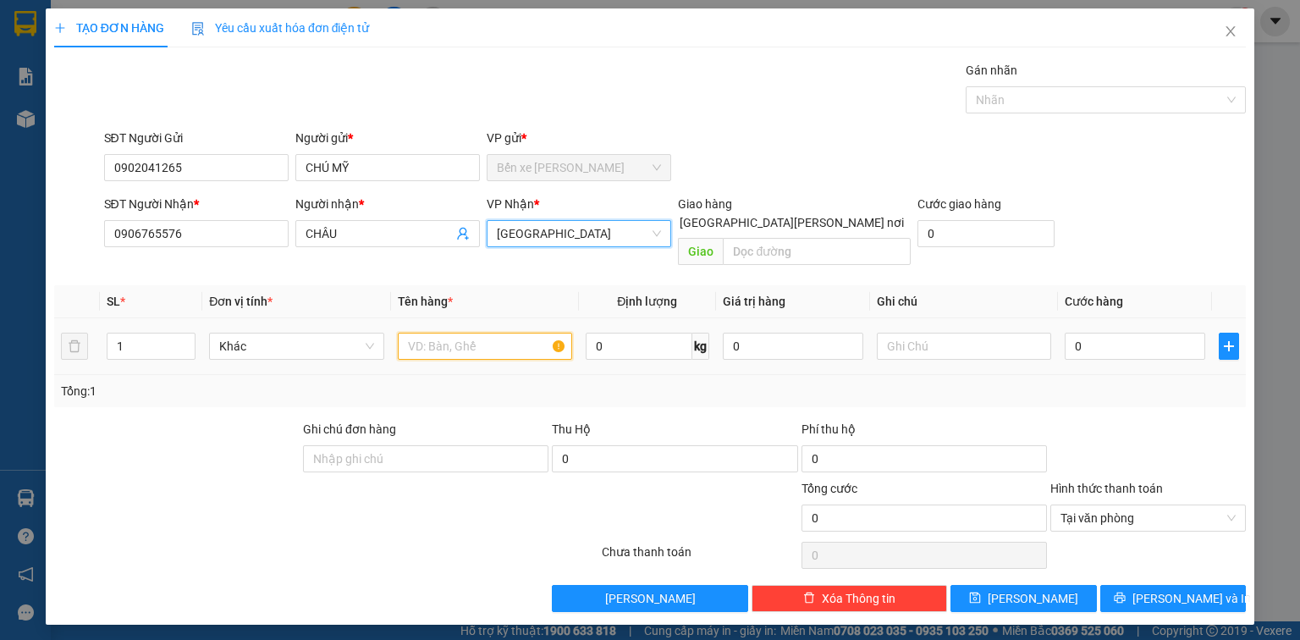
click at [447, 332] on input "text" at bounding box center [485, 345] width 174 height 27
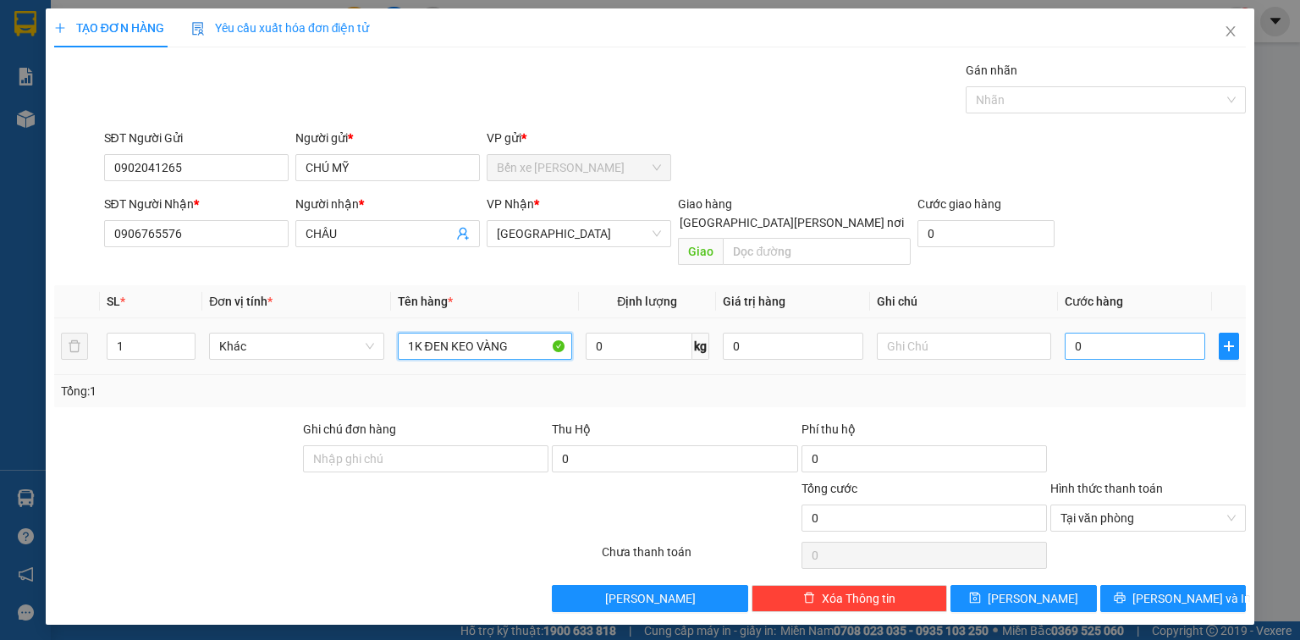
type input "1K ĐEN KEO VÀNG"
click at [1110, 332] on input "0" at bounding box center [1134, 345] width 140 height 27
type input "2"
type input "25"
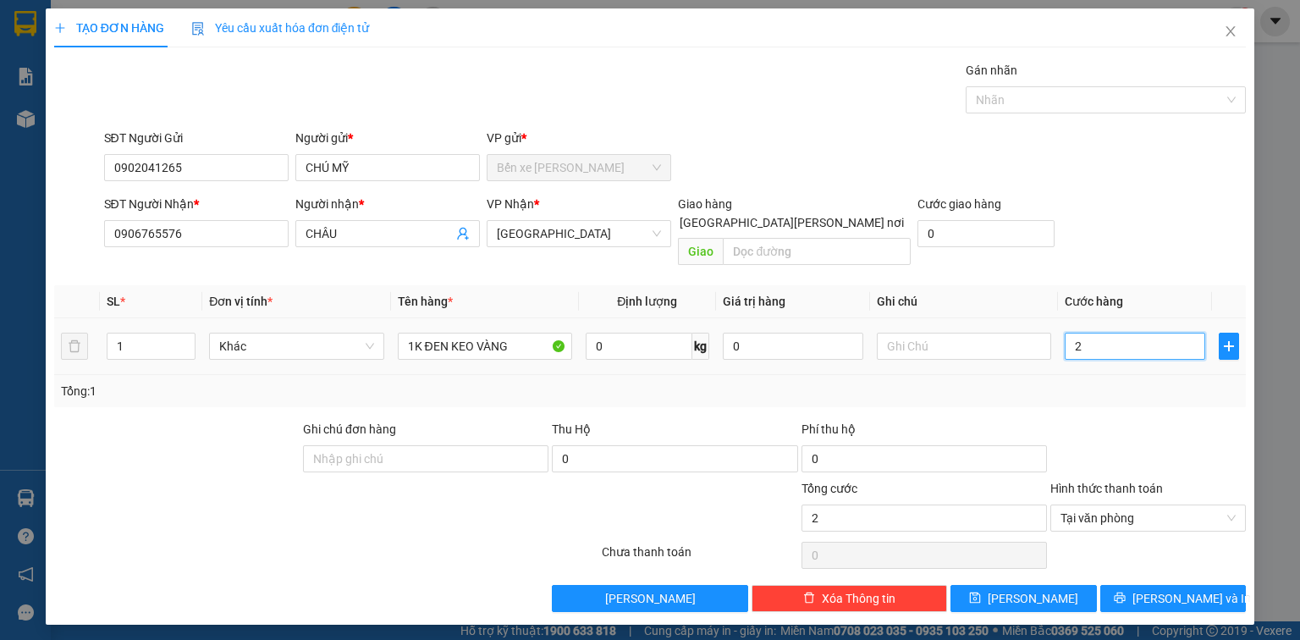
type input "25"
type input "25.000"
click at [1174, 589] on span "[PERSON_NAME] và In" at bounding box center [1191, 598] width 118 height 19
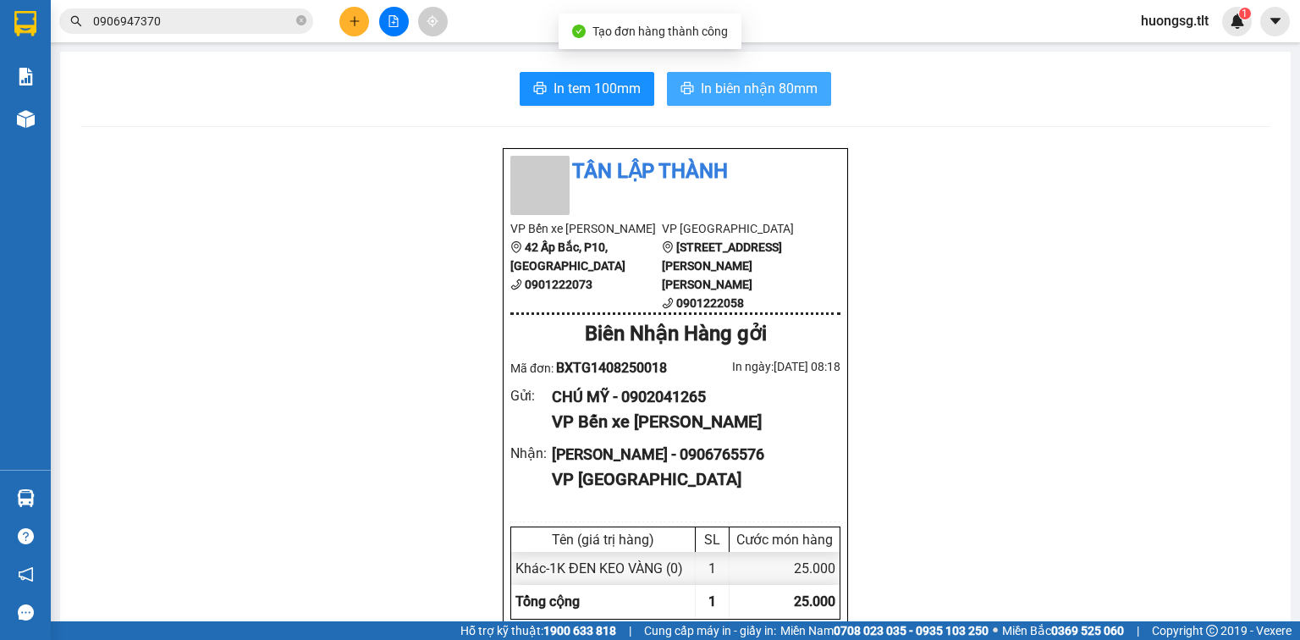
click at [706, 94] on span "In biên nhận 80mm" at bounding box center [759, 88] width 117 height 21
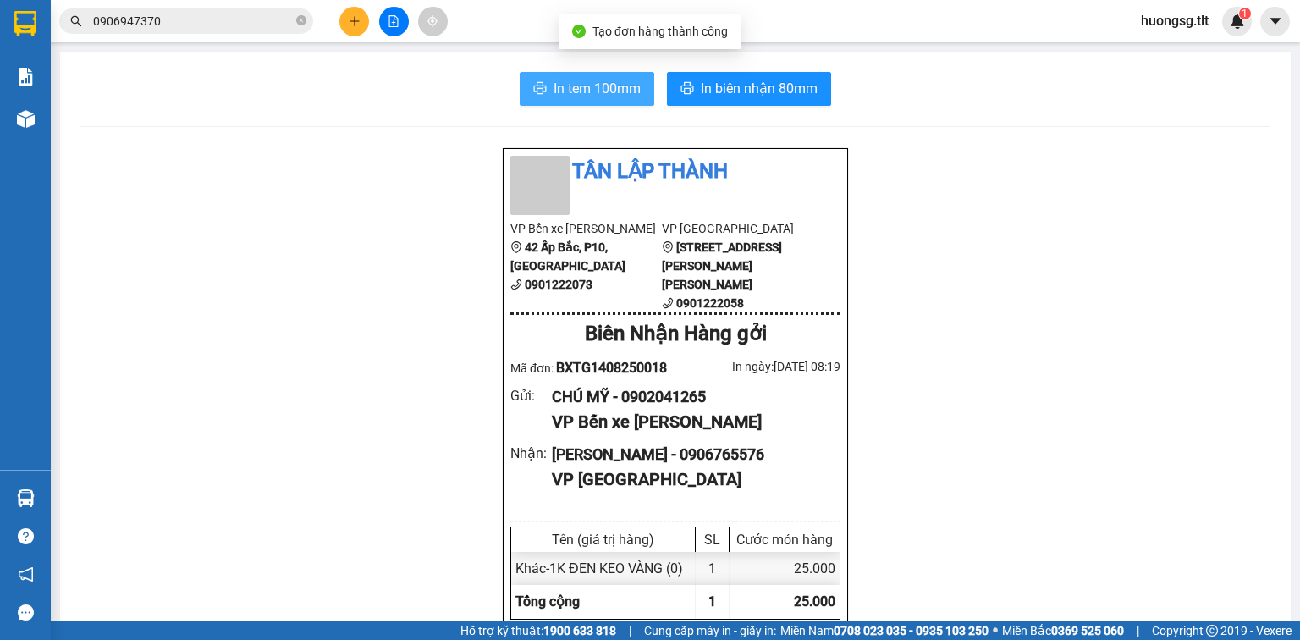
click at [613, 93] on span "In tem 100mm" at bounding box center [596, 88] width 87 height 21
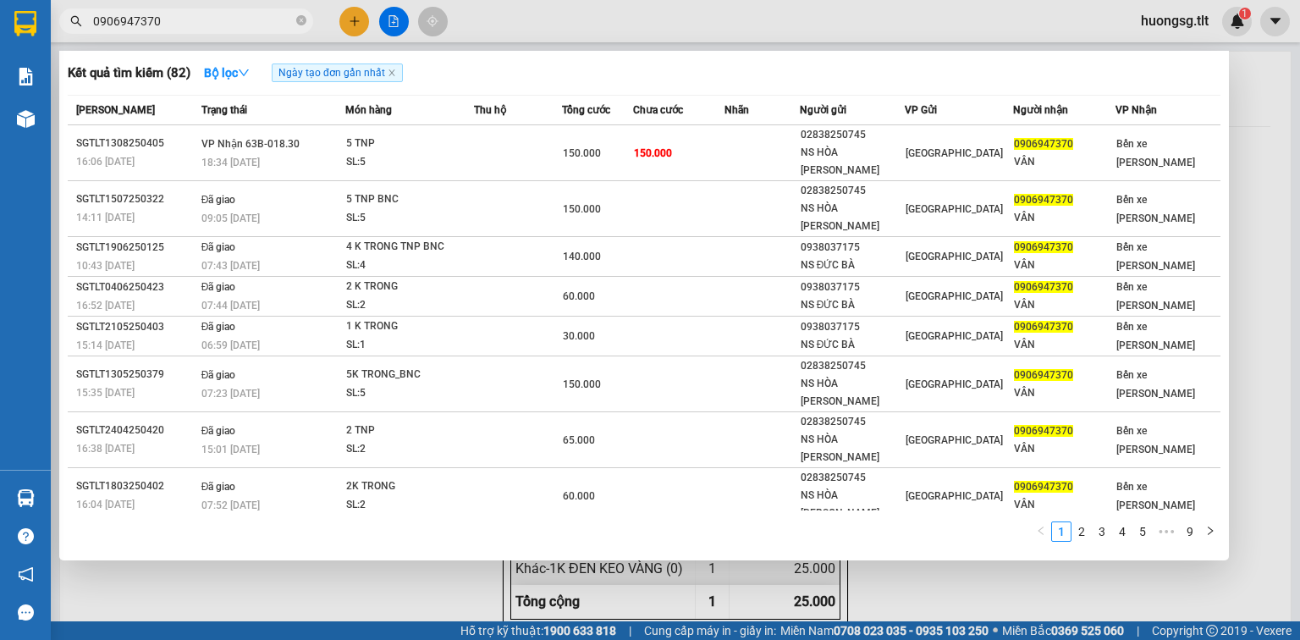
click at [171, 19] on input "0906947370" at bounding box center [193, 21] width 200 height 19
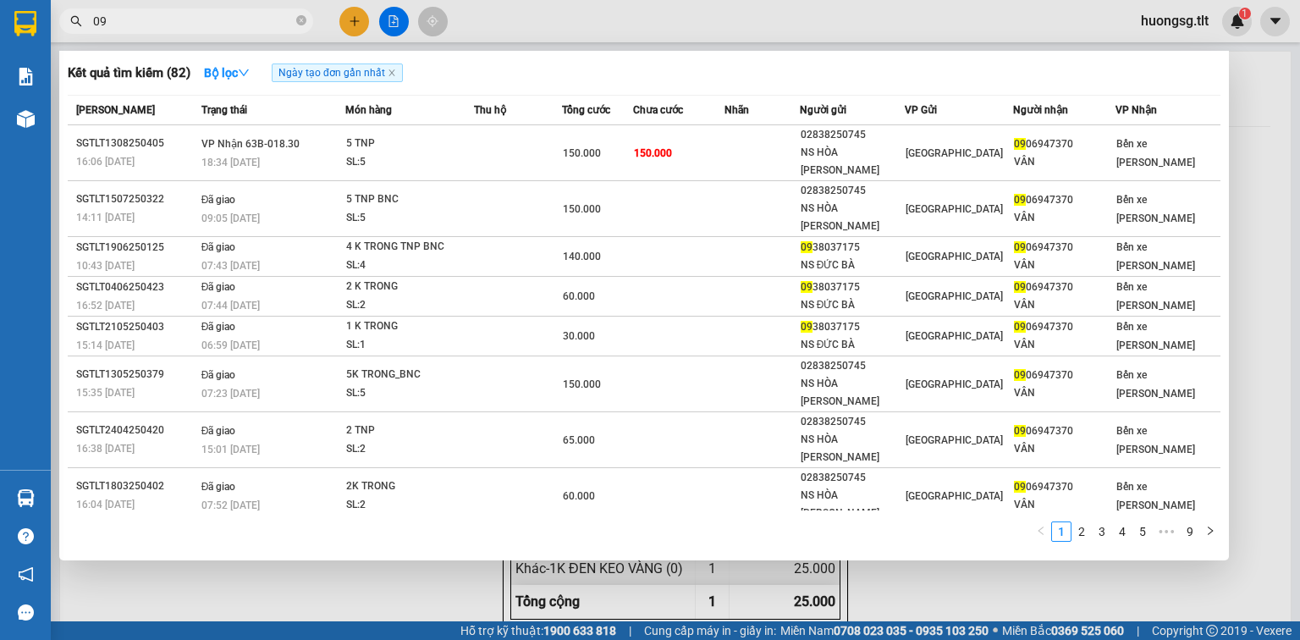
type input "0"
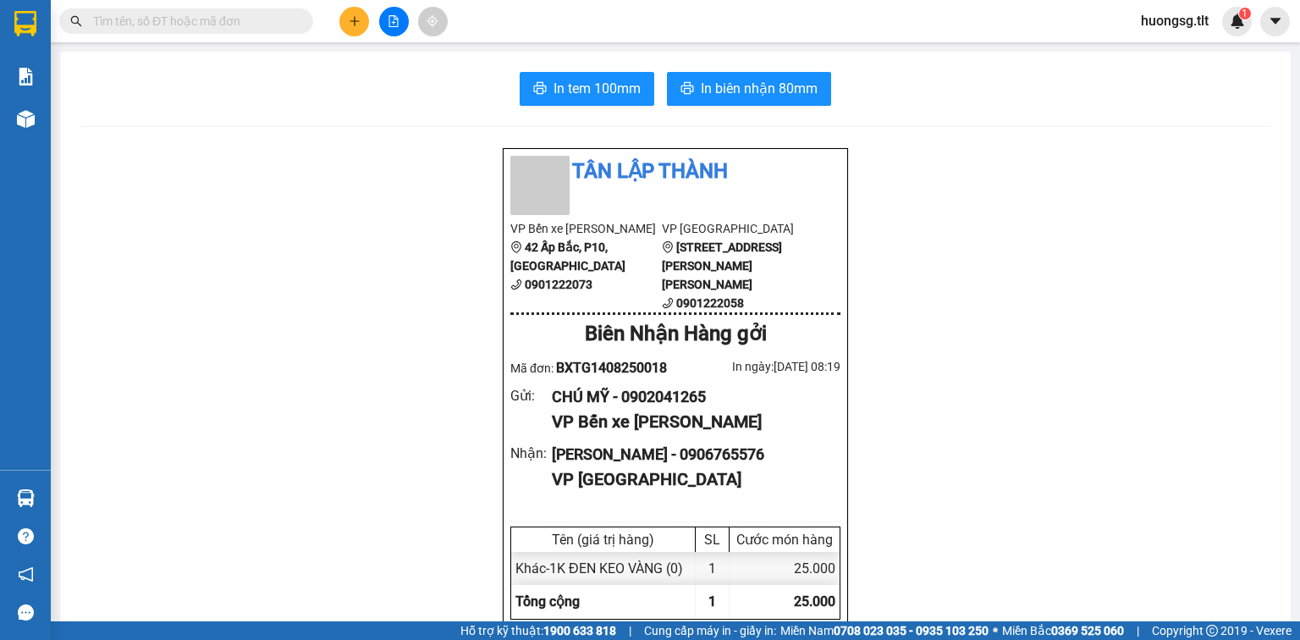
click at [228, 15] on input "text" at bounding box center [193, 21] width 200 height 19
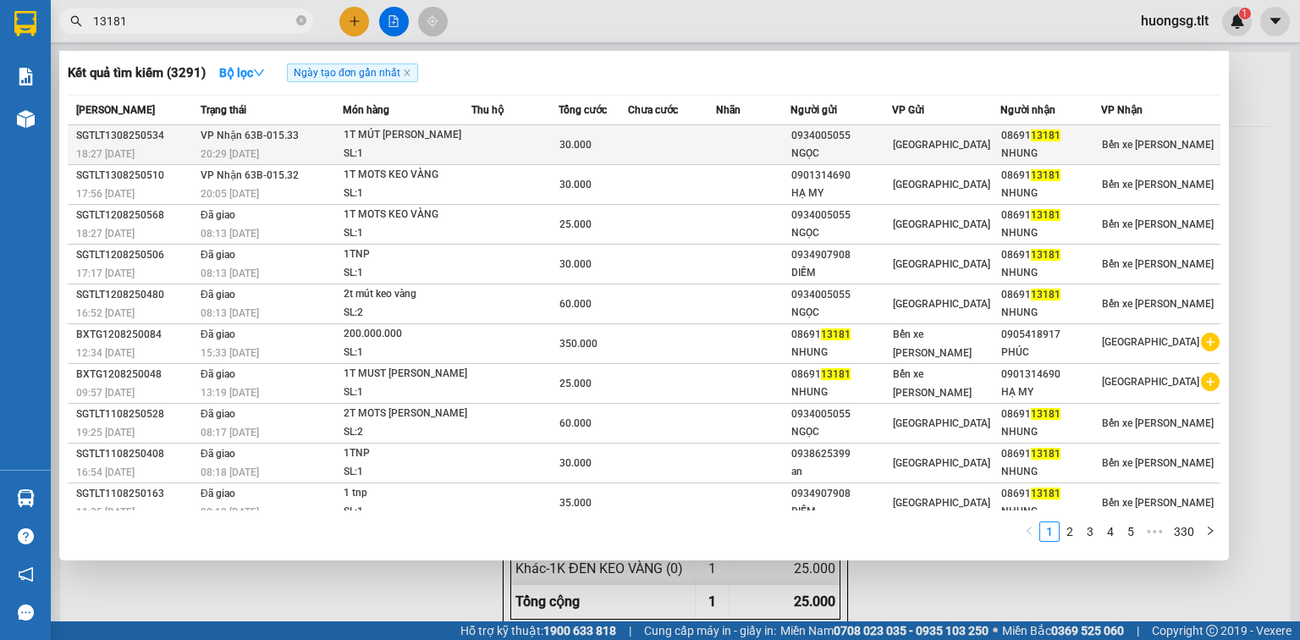
type input "13181"
click at [765, 137] on td at bounding box center [753, 145] width 74 height 40
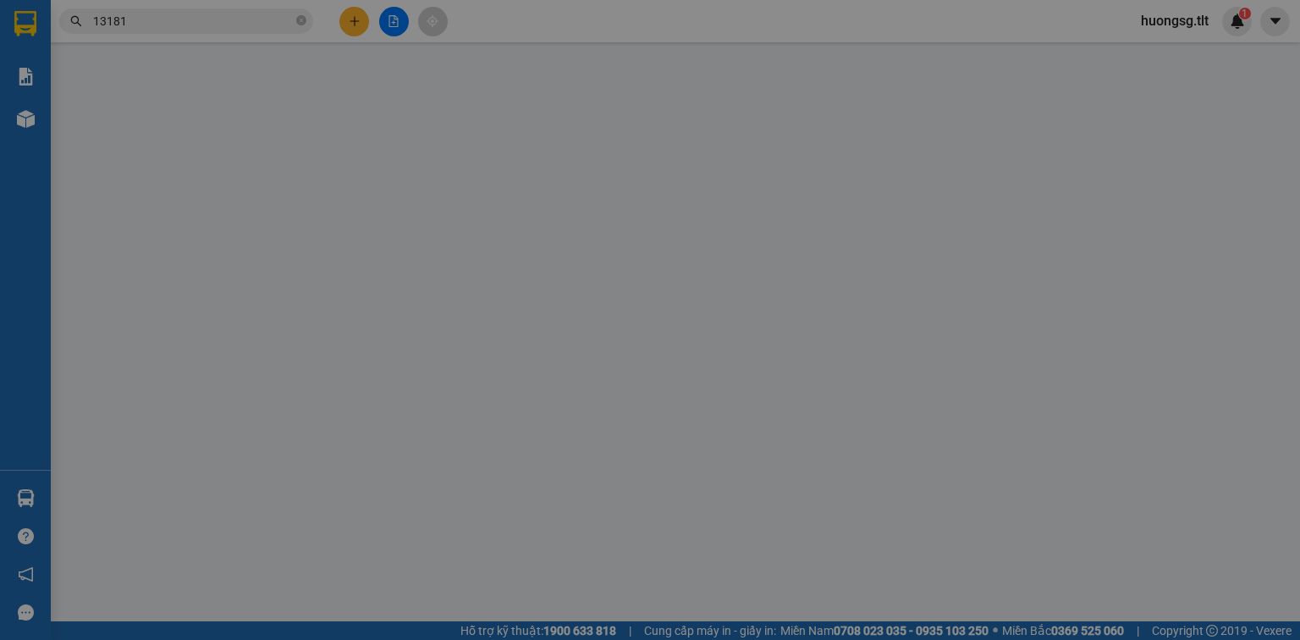
type input "0934005055"
type input "NGỌC"
type input "0869113181"
type input "NHUNG"
type input "30.000"
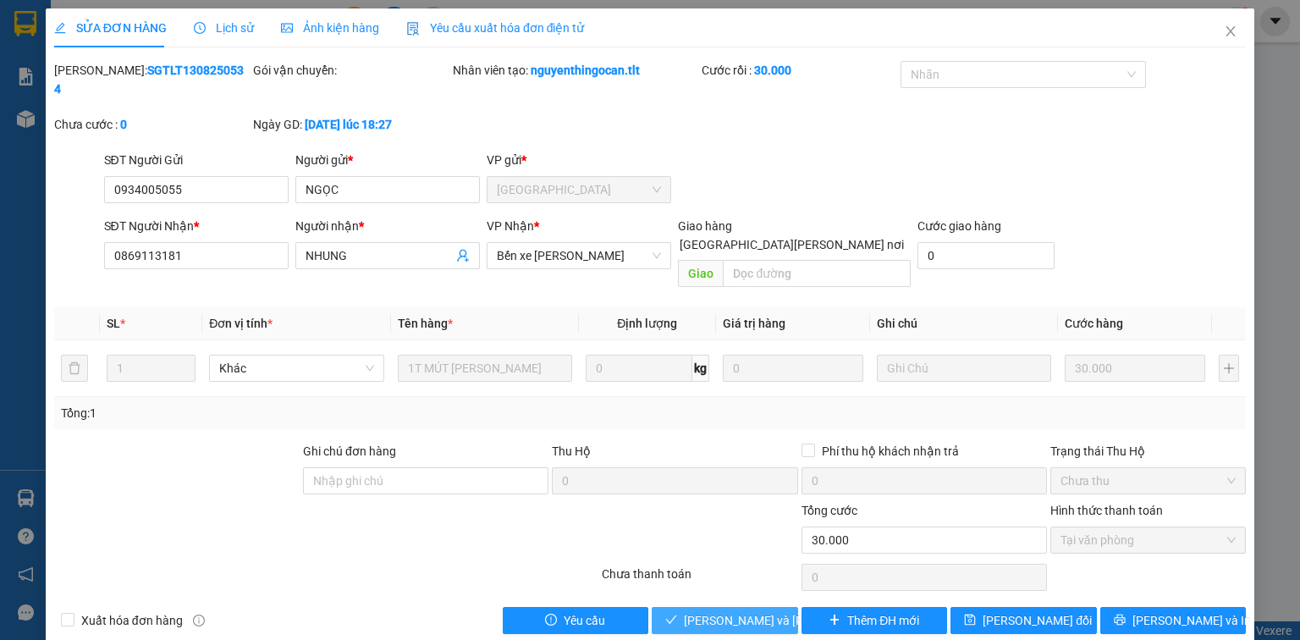
click at [704, 611] on span "[PERSON_NAME] và [PERSON_NAME] hàng" at bounding box center [798, 620] width 228 height 19
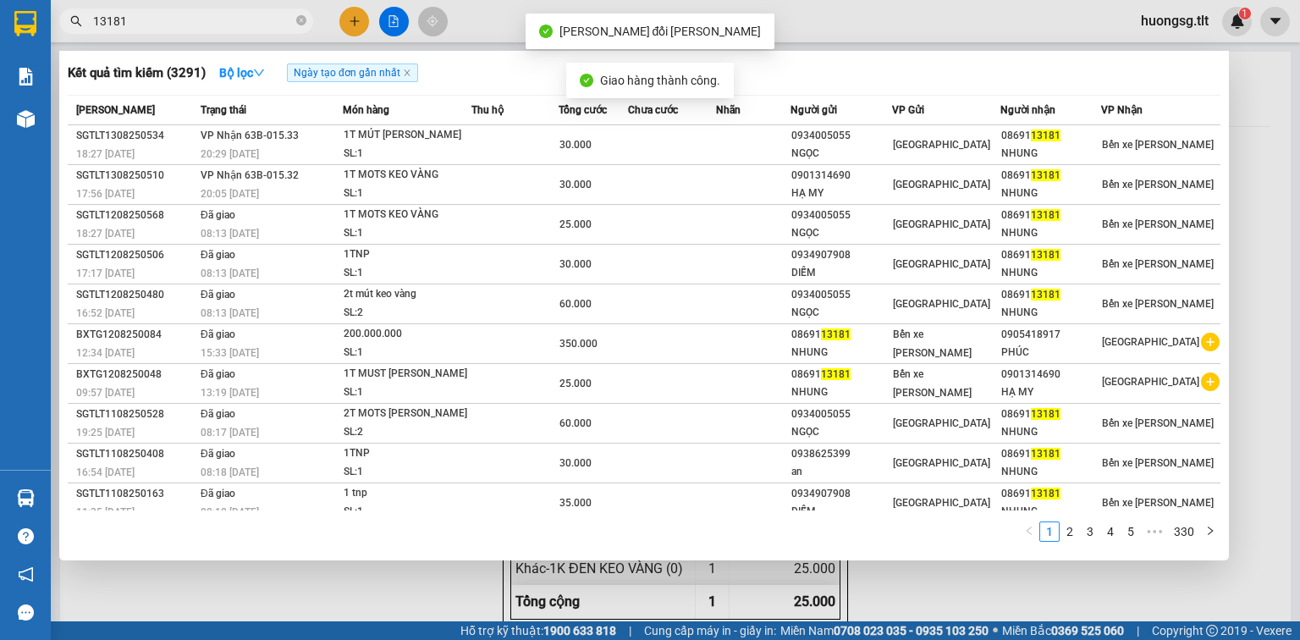
click at [143, 17] on input "13181" at bounding box center [193, 21] width 200 height 19
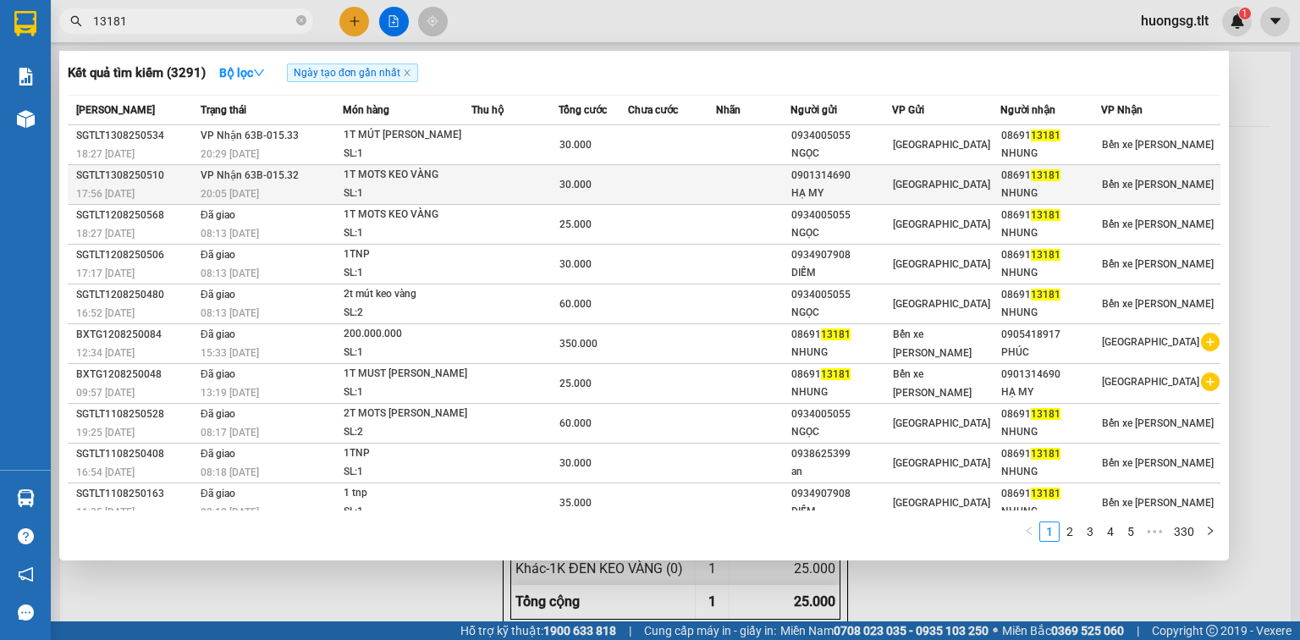
click at [854, 182] on div "0901314690" at bounding box center [841, 176] width 100 height 18
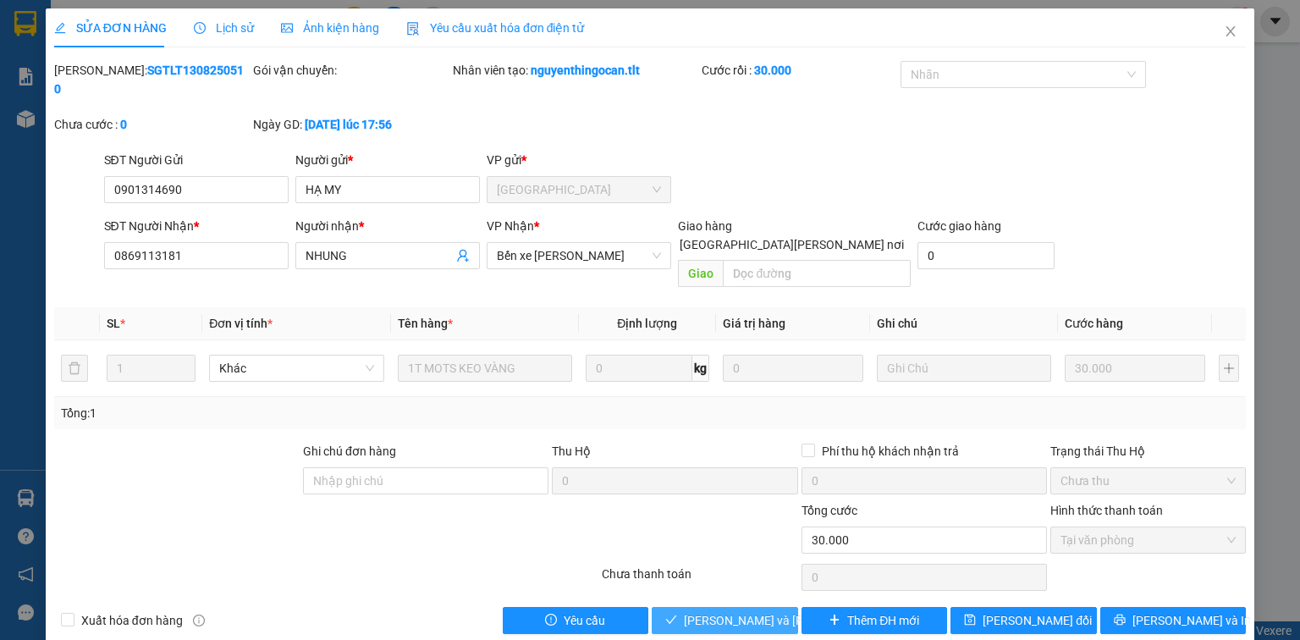
click at [734, 611] on span "[PERSON_NAME] và [PERSON_NAME] hàng" at bounding box center [798, 620] width 228 height 19
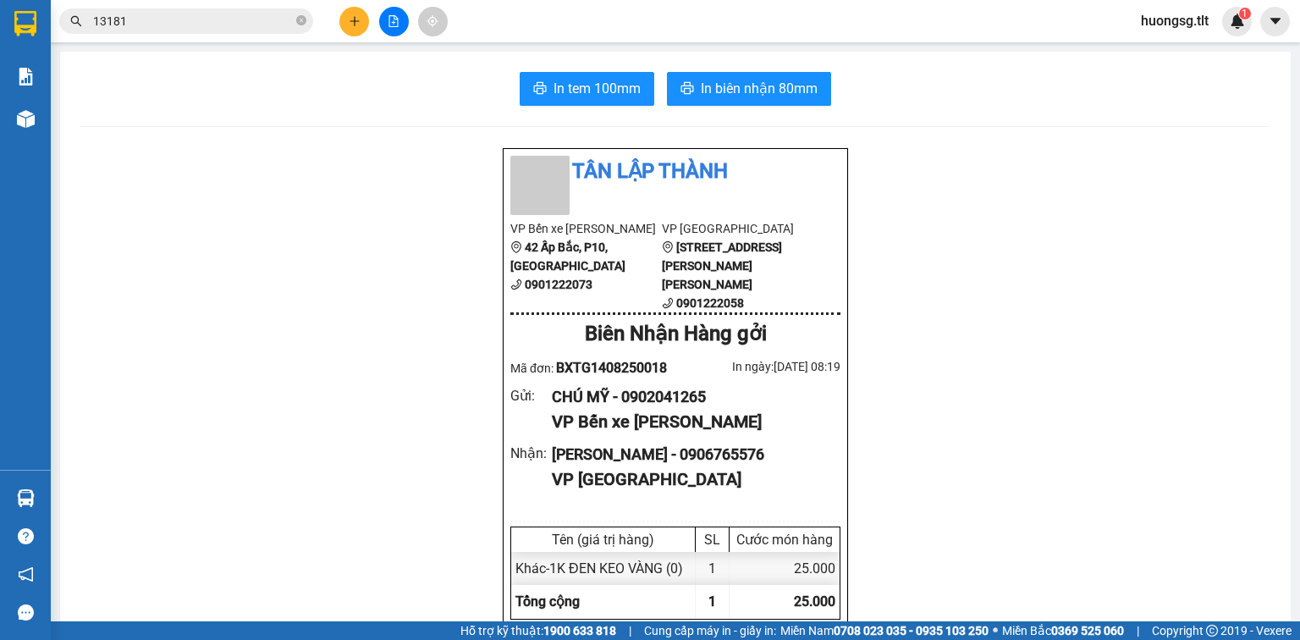
click at [159, 17] on input "13181" at bounding box center [193, 21] width 200 height 19
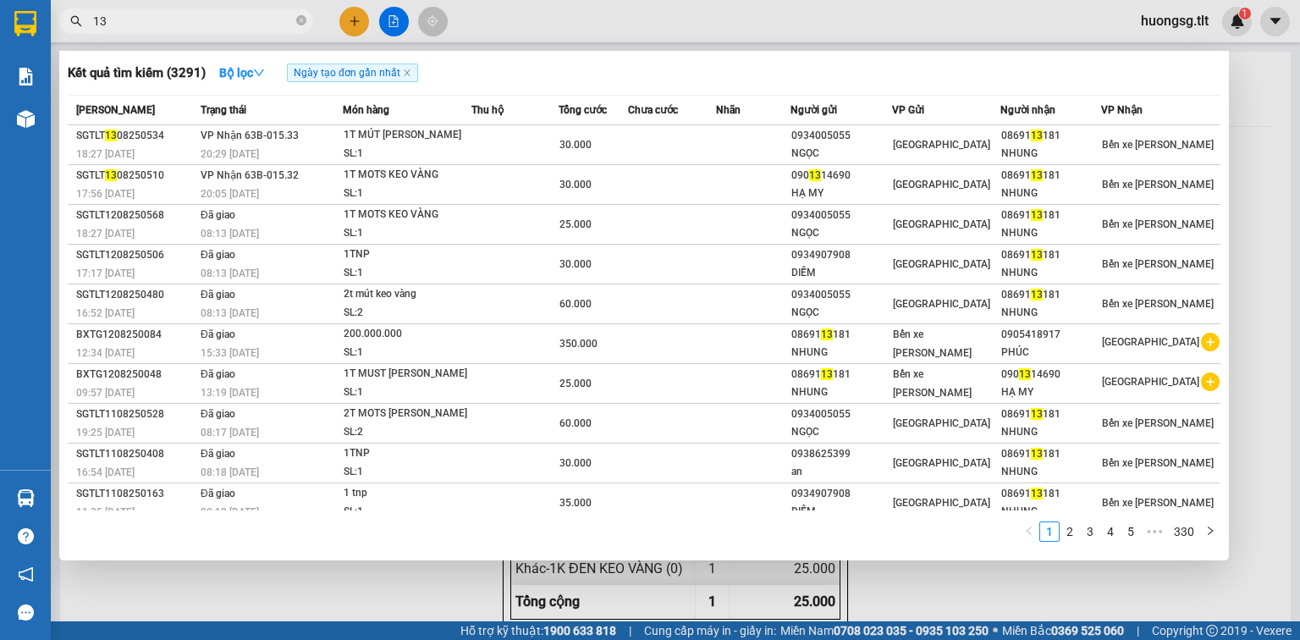
type input "1"
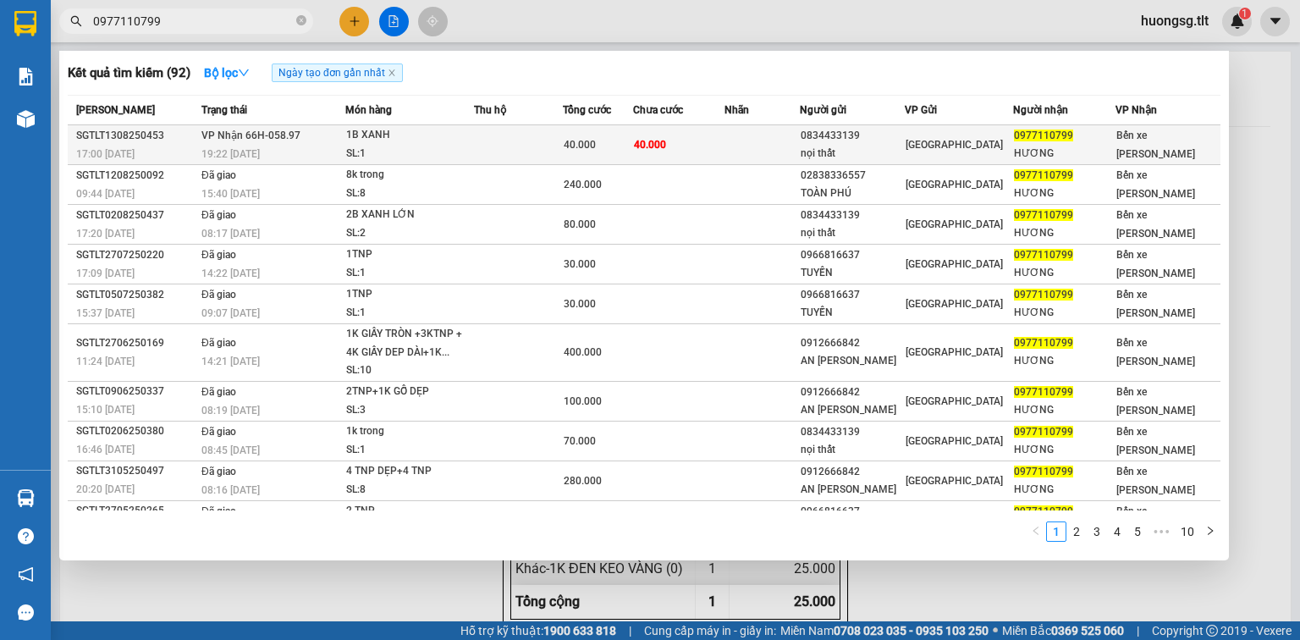
type input "0977110799"
click at [705, 149] on td "40.000" at bounding box center [678, 145] width 91 height 40
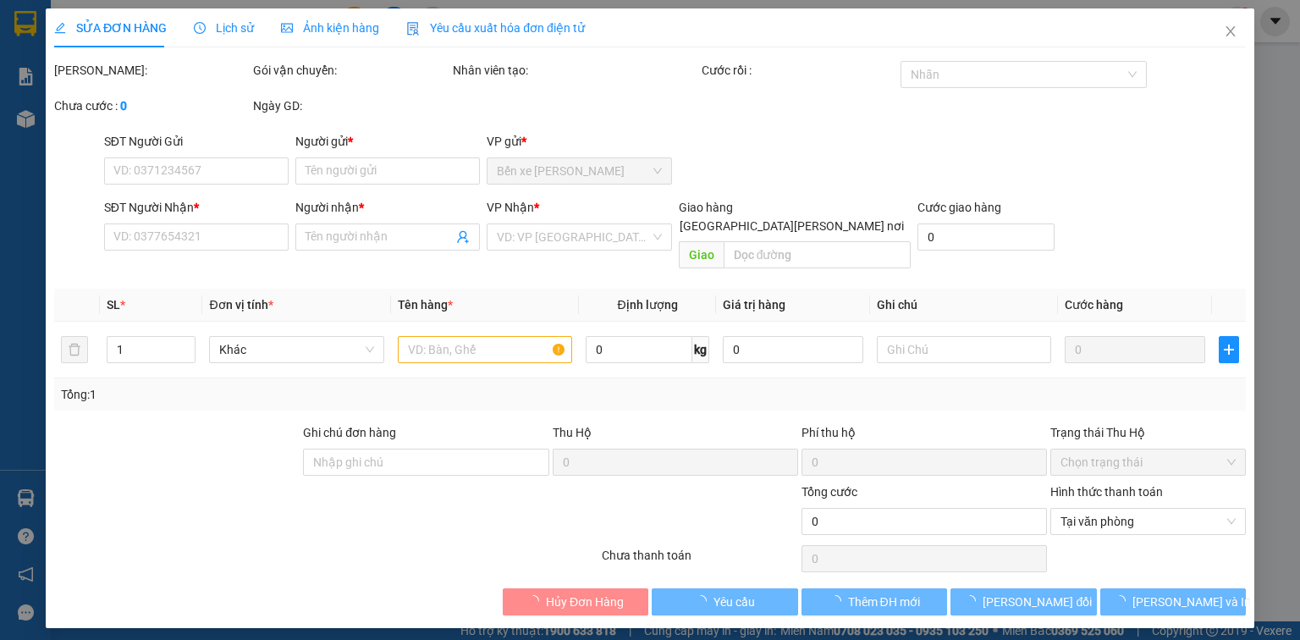
type input "0834433139"
type input "nọi thất"
type input "0977110799"
type input "HƯƠNG"
type input "40.000"
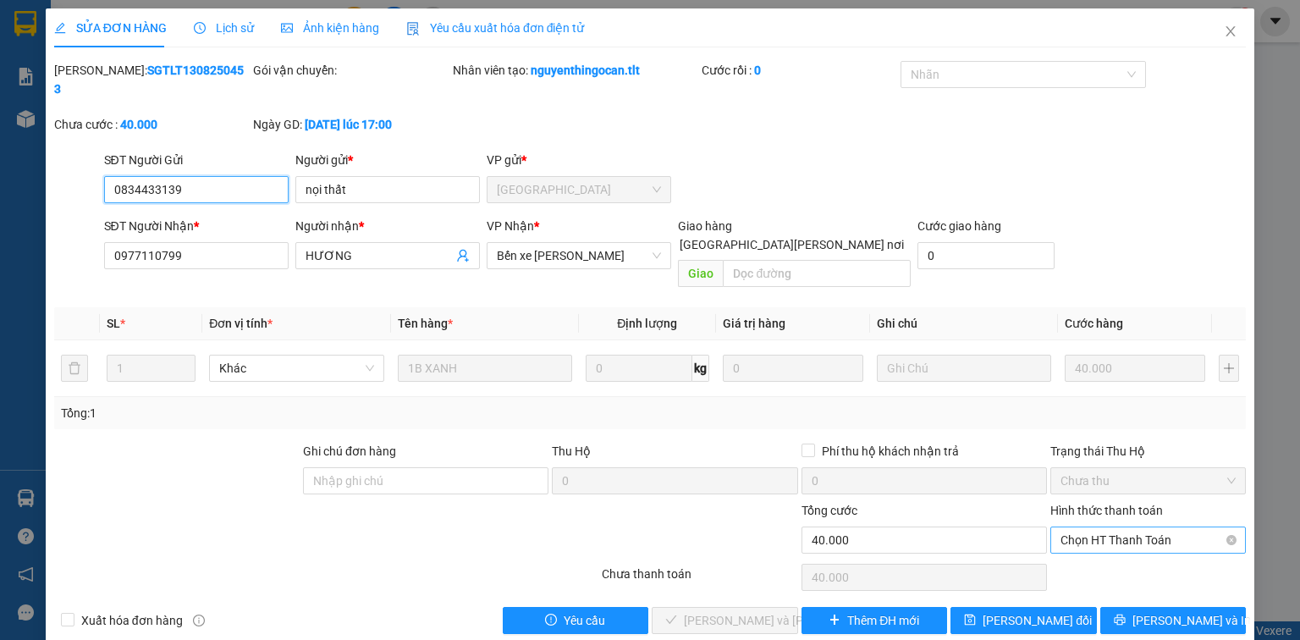
click at [1142, 527] on span "Chọn HT Thanh Toán" at bounding box center [1147, 539] width 175 height 25
click at [1134, 531] on div "Tại văn phòng" at bounding box center [1147, 535] width 175 height 19
type input "0"
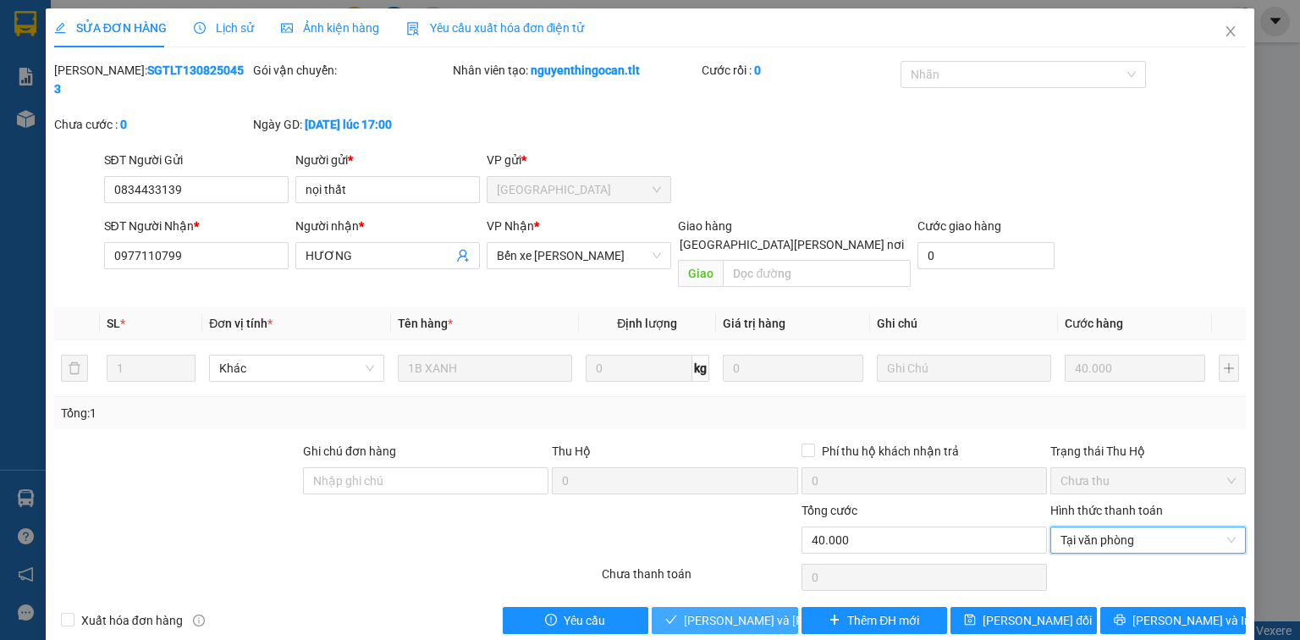
click at [734, 611] on span "[PERSON_NAME] và [PERSON_NAME] hàng" at bounding box center [798, 620] width 228 height 19
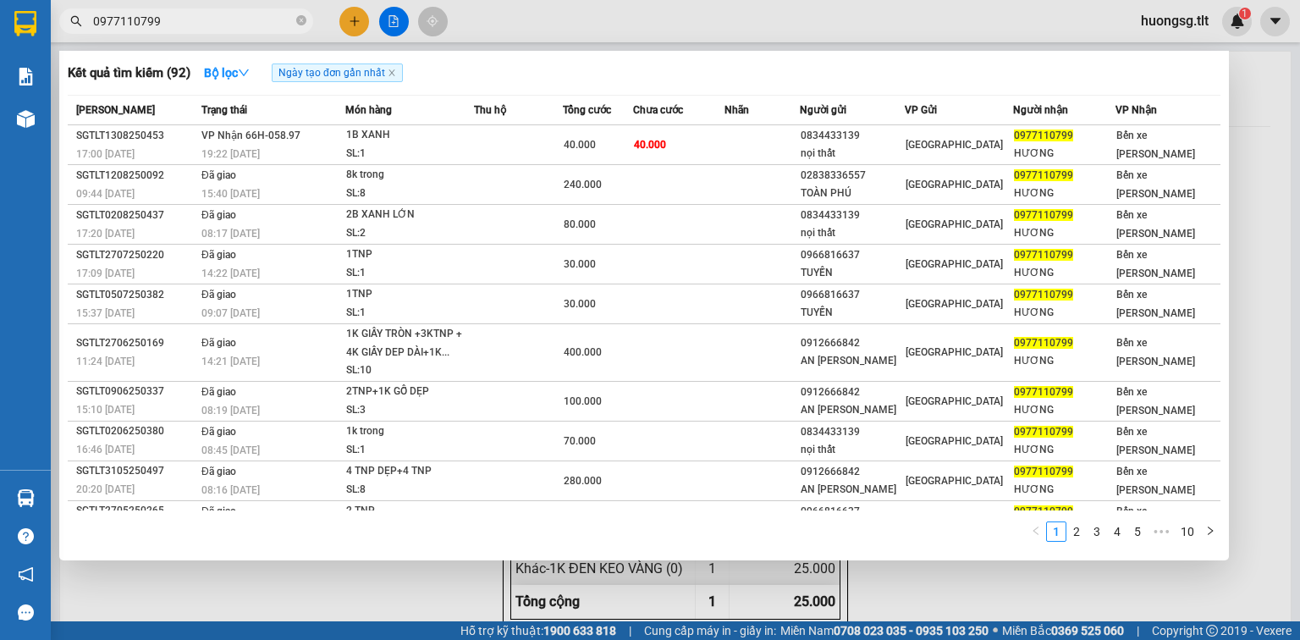
click at [169, 15] on input "0977110799" at bounding box center [193, 21] width 200 height 19
type input "0"
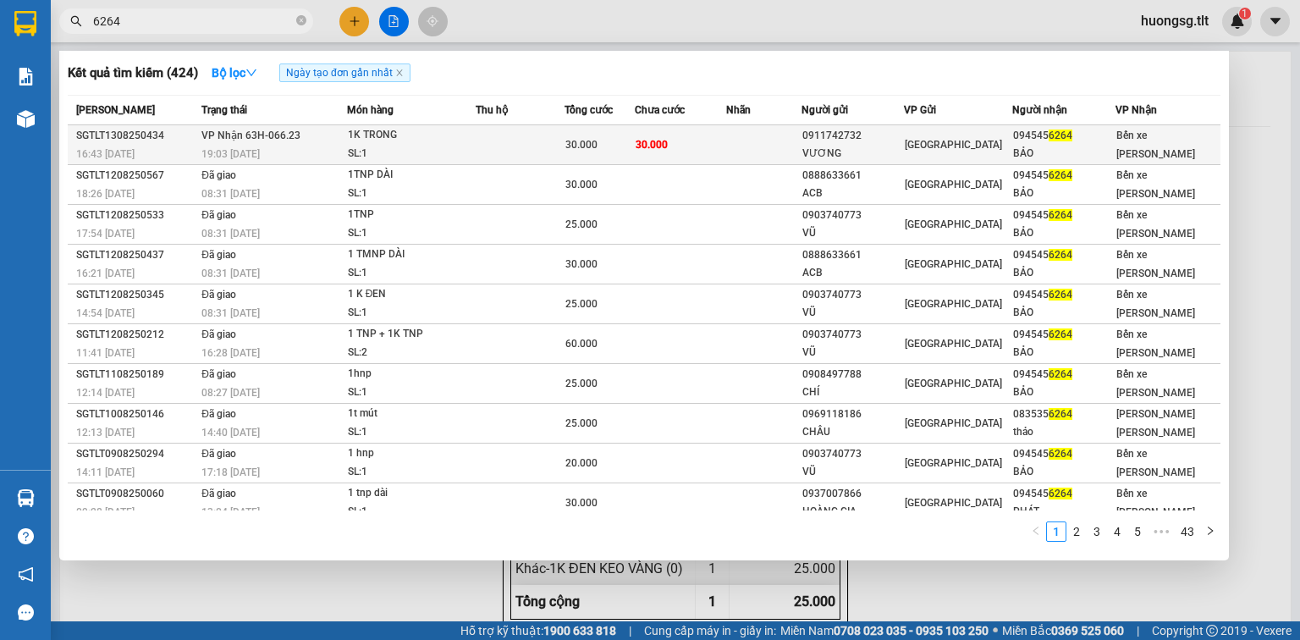
type input "6264"
click at [737, 148] on td at bounding box center [763, 145] width 75 height 40
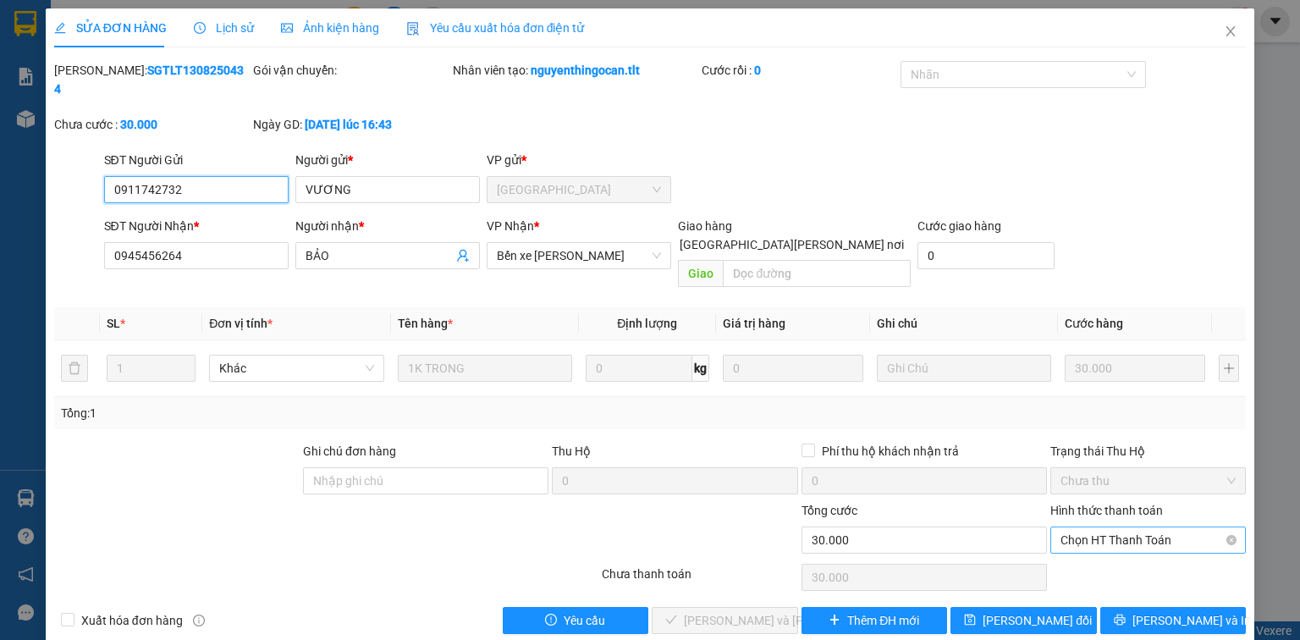
click at [1159, 527] on span "Chọn HT Thanh Toán" at bounding box center [1147, 539] width 175 height 25
click at [1140, 533] on div "Tại văn phòng" at bounding box center [1147, 535] width 175 height 19
type input "0"
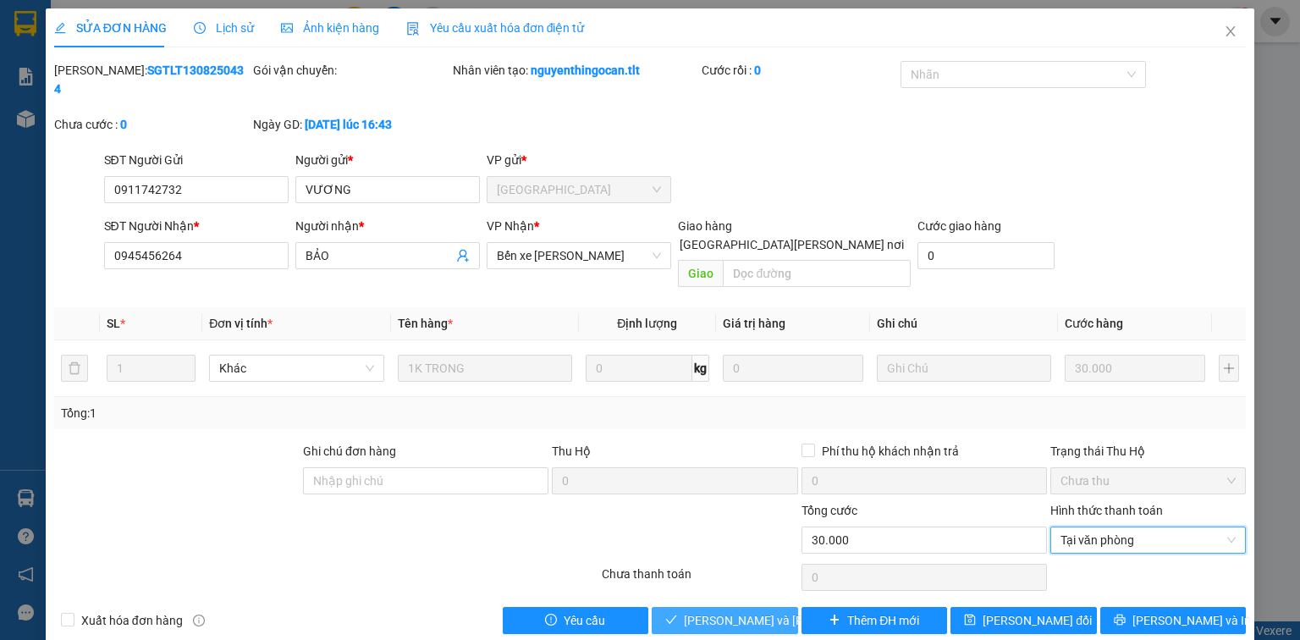
click at [690, 611] on span "[PERSON_NAME] và [PERSON_NAME] hàng" at bounding box center [798, 620] width 228 height 19
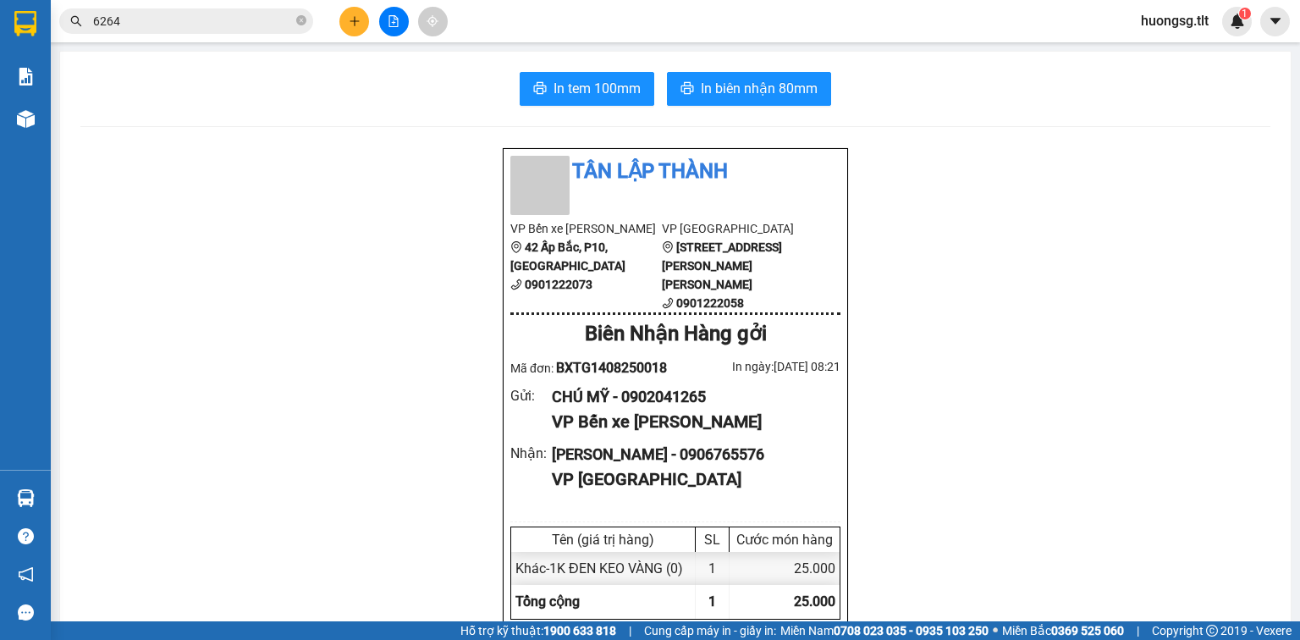
click at [136, 24] on input "6264" at bounding box center [193, 21] width 200 height 19
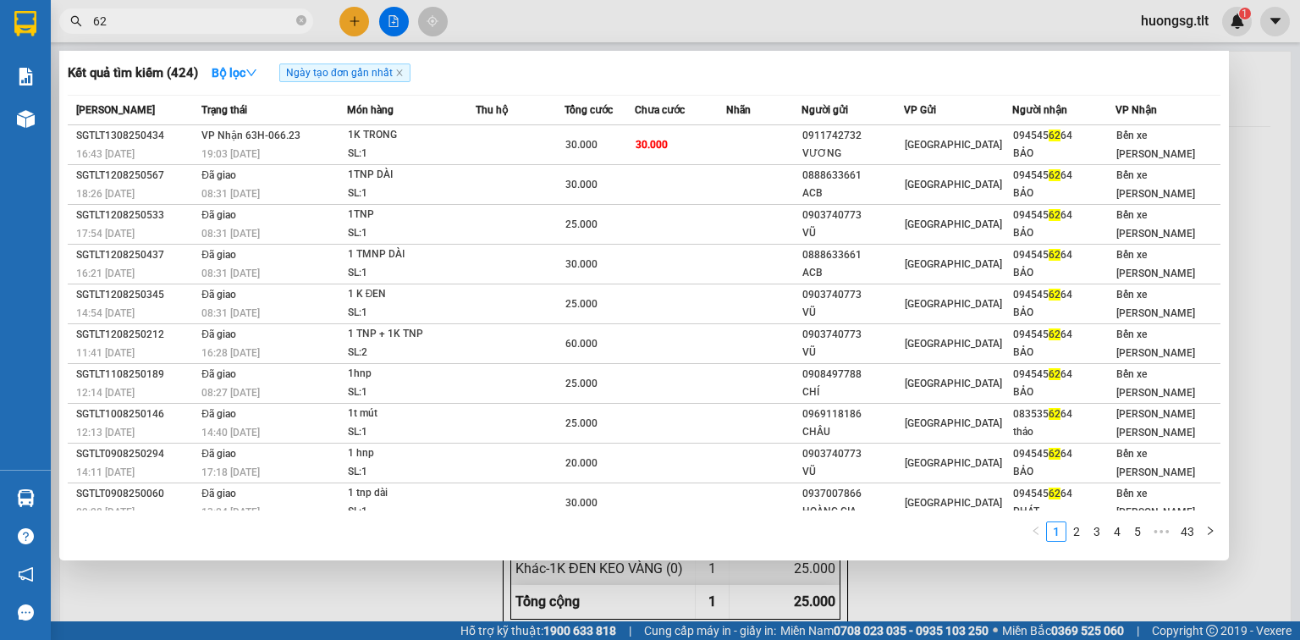
type input "6"
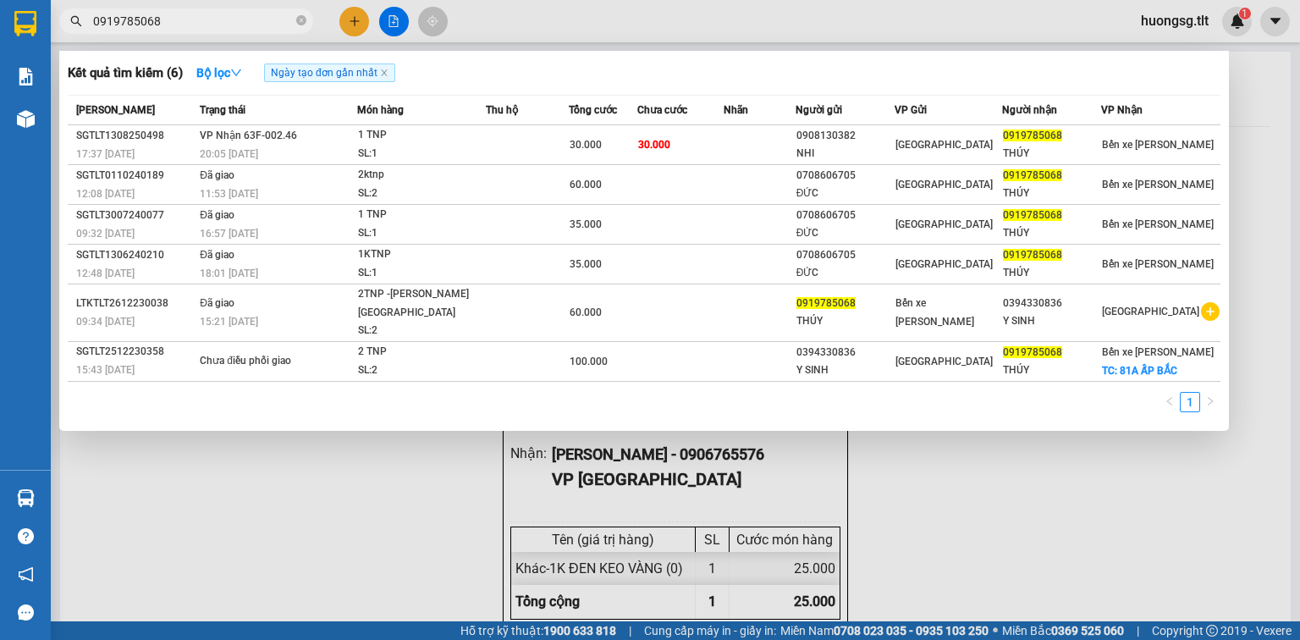
type input "0919785068"
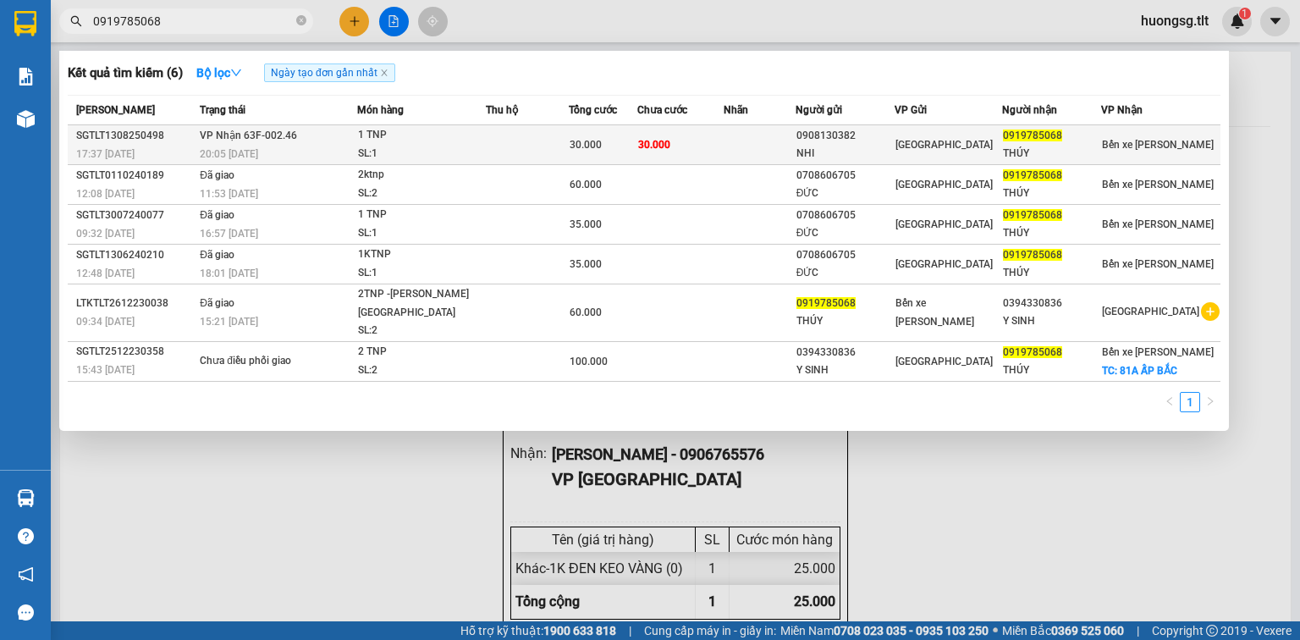
drag, startPoint x: 136, startPoint y: 24, endPoint x: 647, endPoint y: 150, distance: 526.3
click at [636, 150] on div "30.000" at bounding box center [602, 144] width 67 height 19
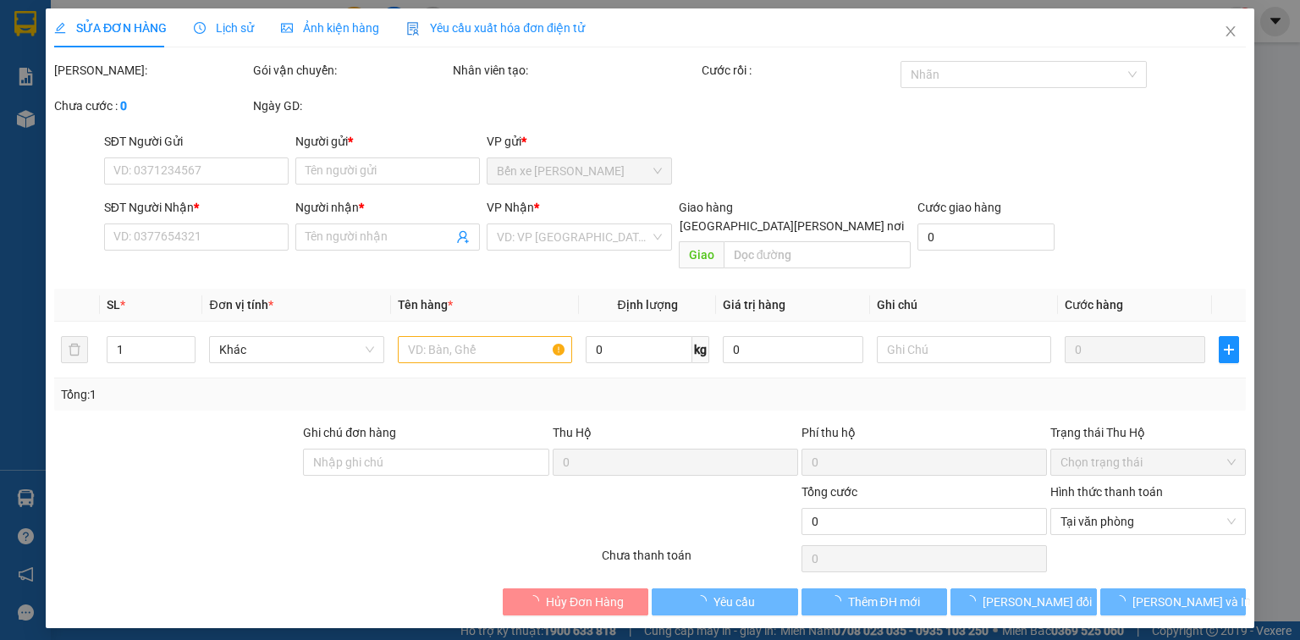
type input "0908130382"
type input "NHI"
type input "0919785068"
type input "THÚY"
type input "30.000"
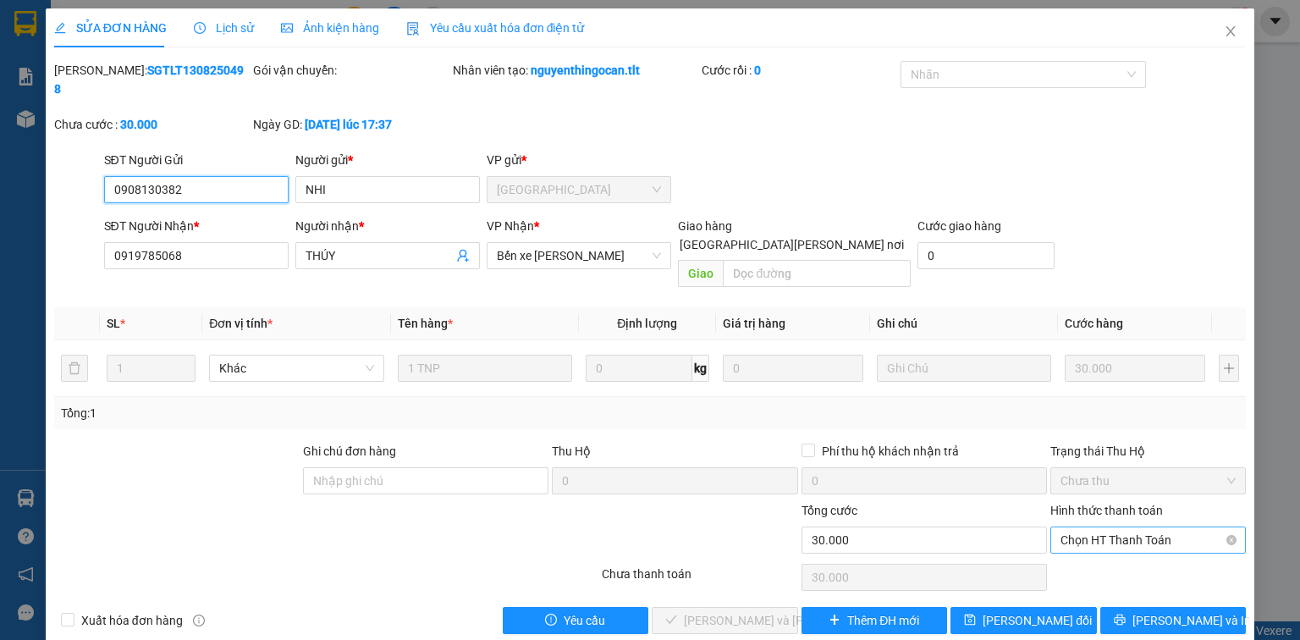
drag, startPoint x: 1110, startPoint y: 494, endPoint x: 1102, endPoint y: 514, distance: 20.9
click at [1107, 527] on span "Chọn HT Thanh Toán" at bounding box center [1147, 539] width 175 height 25
click at [1100, 534] on div "Tại văn phòng" at bounding box center [1147, 535] width 175 height 19
type input "0"
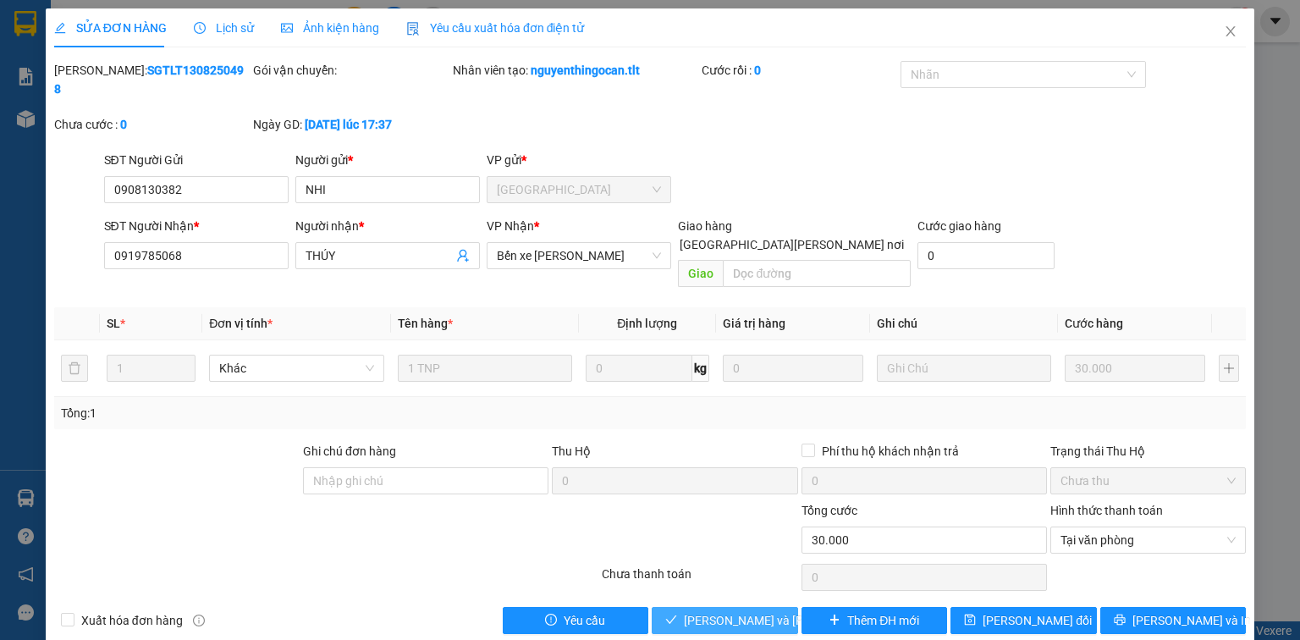
drag, startPoint x: 780, startPoint y: 584, endPoint x: 768, endPoint y: 582, distance: 12.0
click at [778, 607] on button "[PERSON_NAME] và [PERSON_NAME] hàng" at bounding box center [724, 620] width 146 height 27
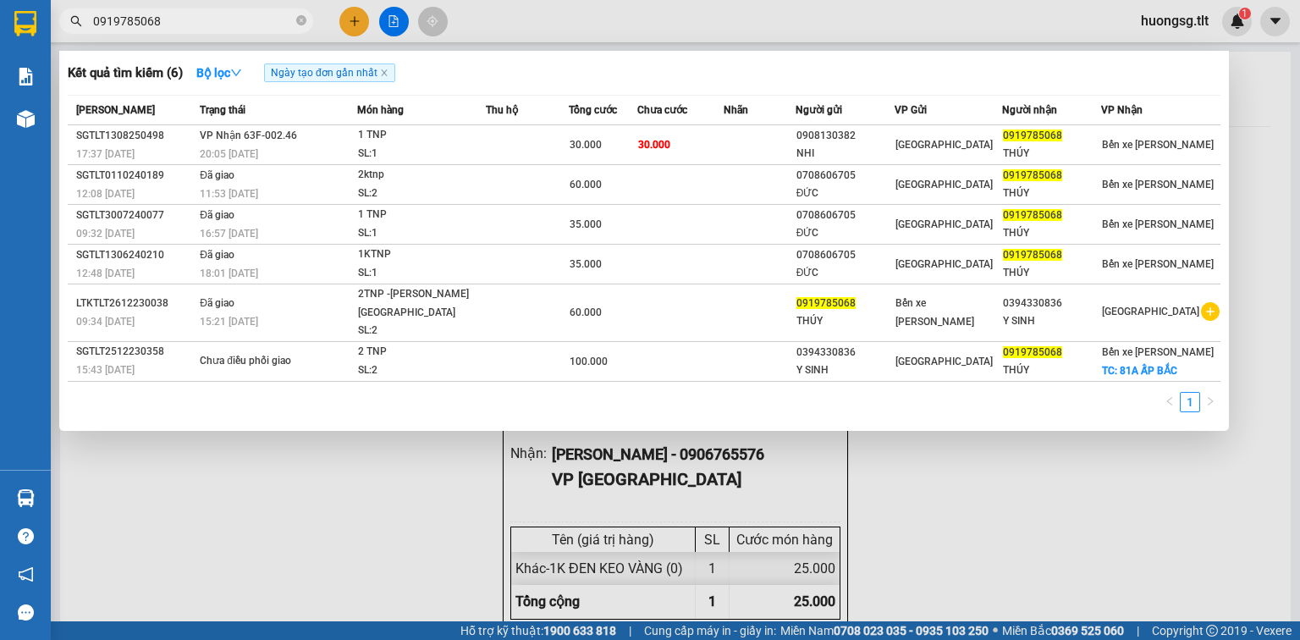
click at [170, 16] on input "0919785068" at bounding box center [193, 21] width 200 height 19
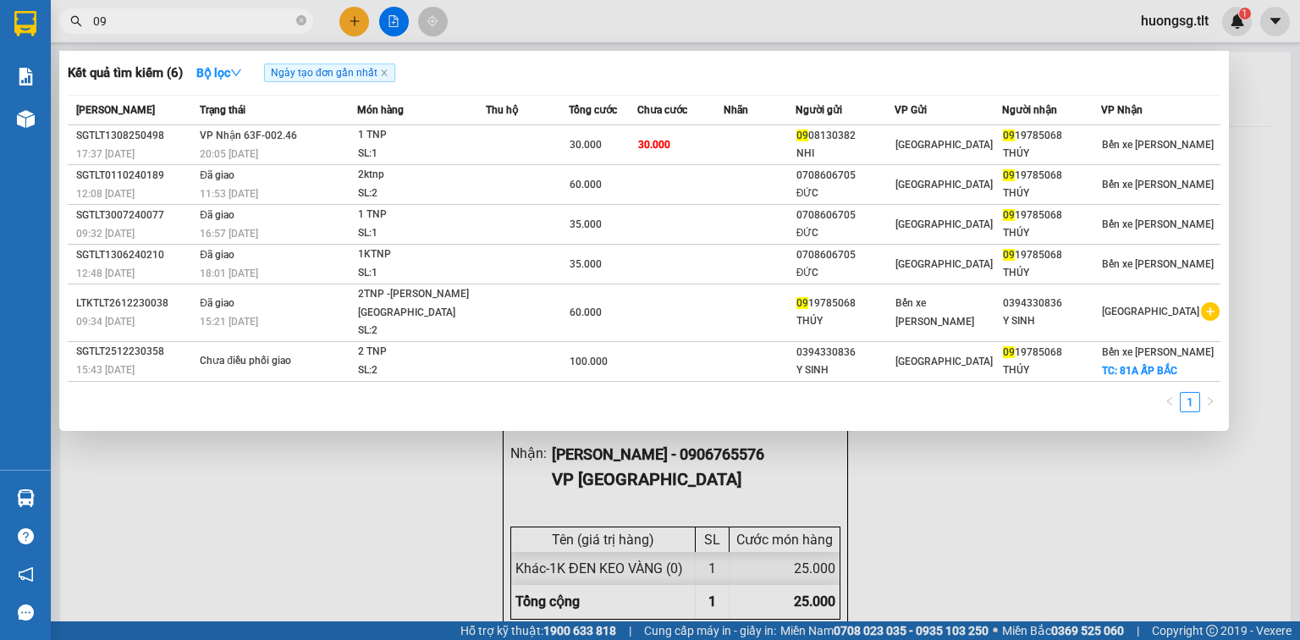
type input "0"
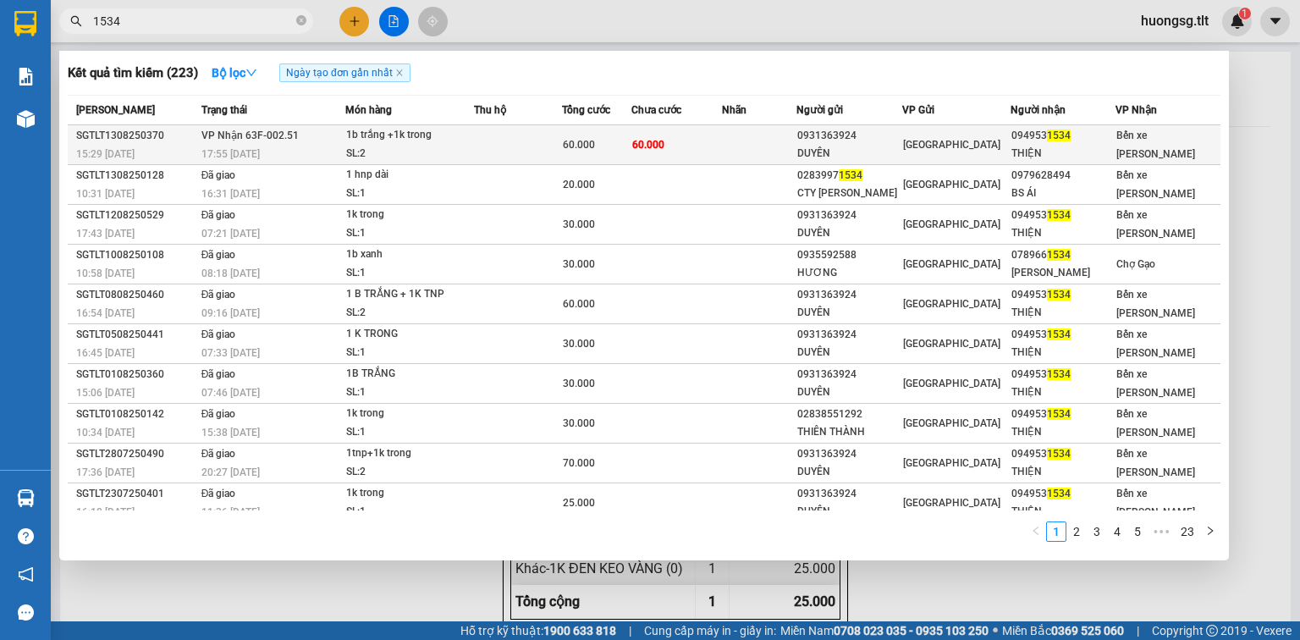
type input "1534"
click at [630, 137] on div "60.000" at bounding box center [597, 144] width 68 height 19
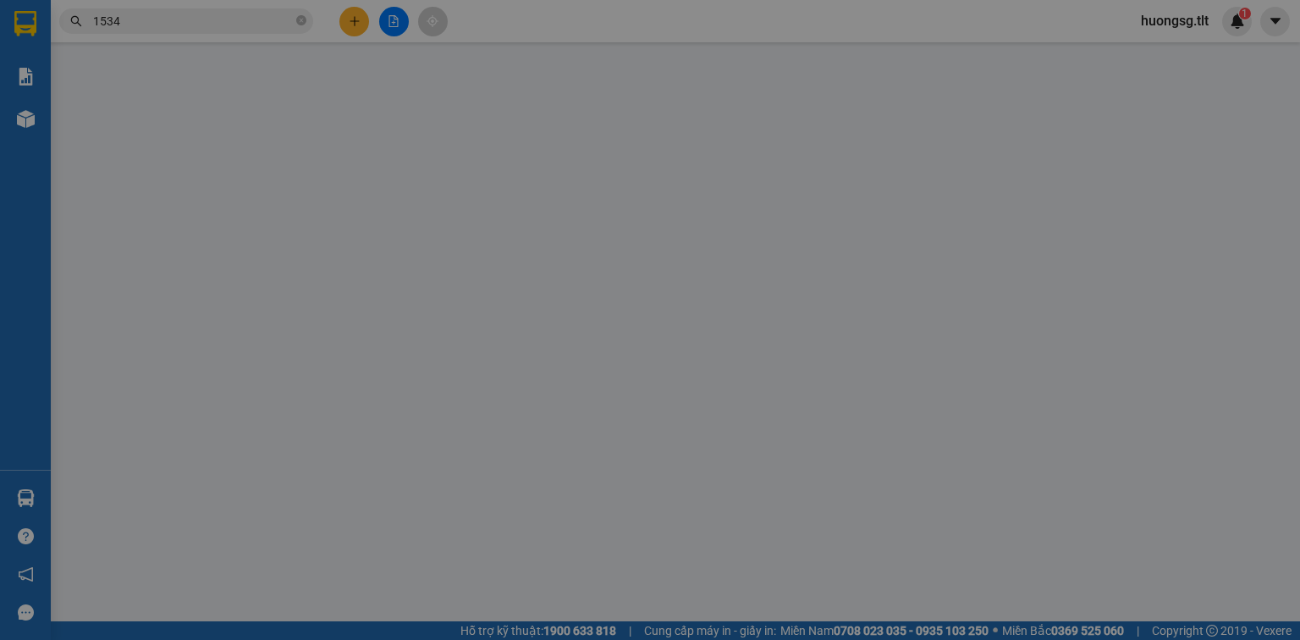
type input "0931363924"
type input "DUYÊN"
type input "0949531534"
type input "THIỆN"
type input "60.000"
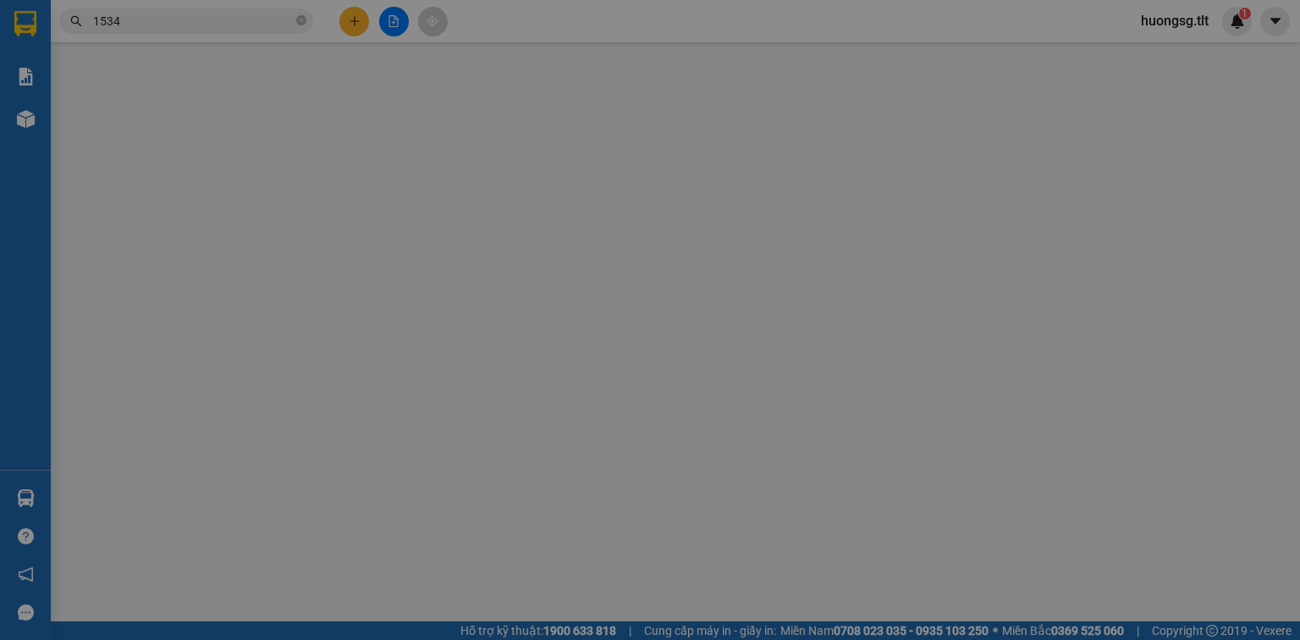
type input "60.000"
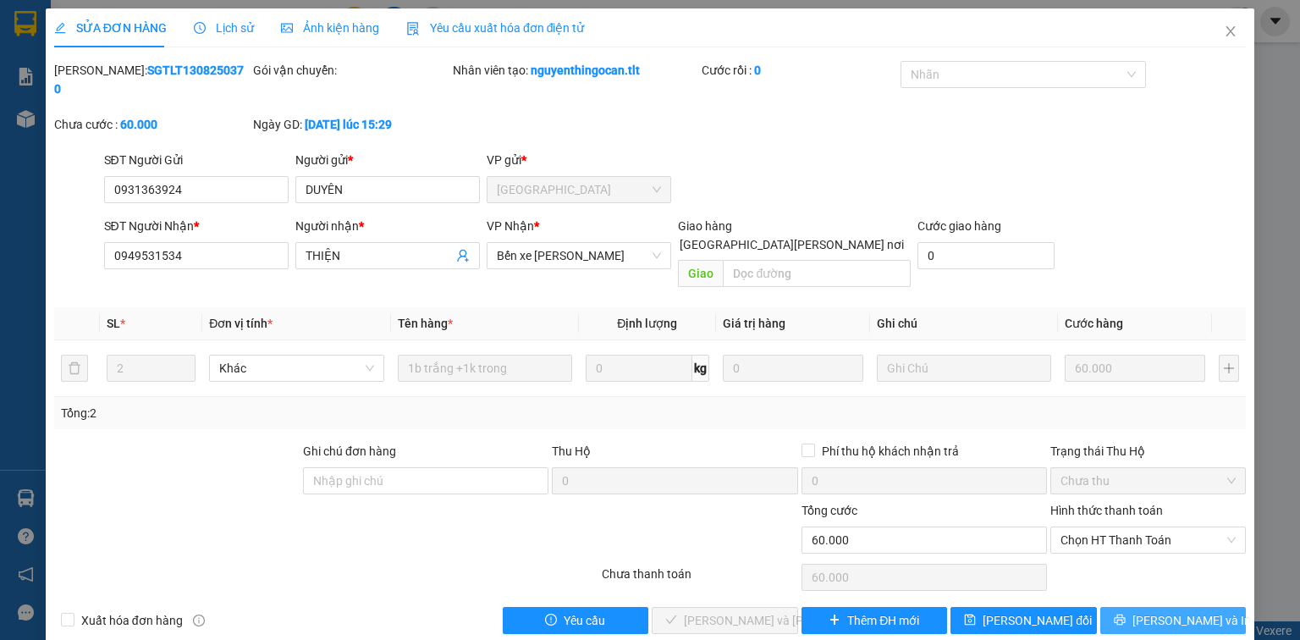
drag, startPoint x: 1168, startPoint y: 583, endPoint x: 1160, endPoint y: 580, distance: 9.1
click at [1166, 611] on span "[PERSON_NAME] và In" at bounding box center [1191, 620] width 118 height 19
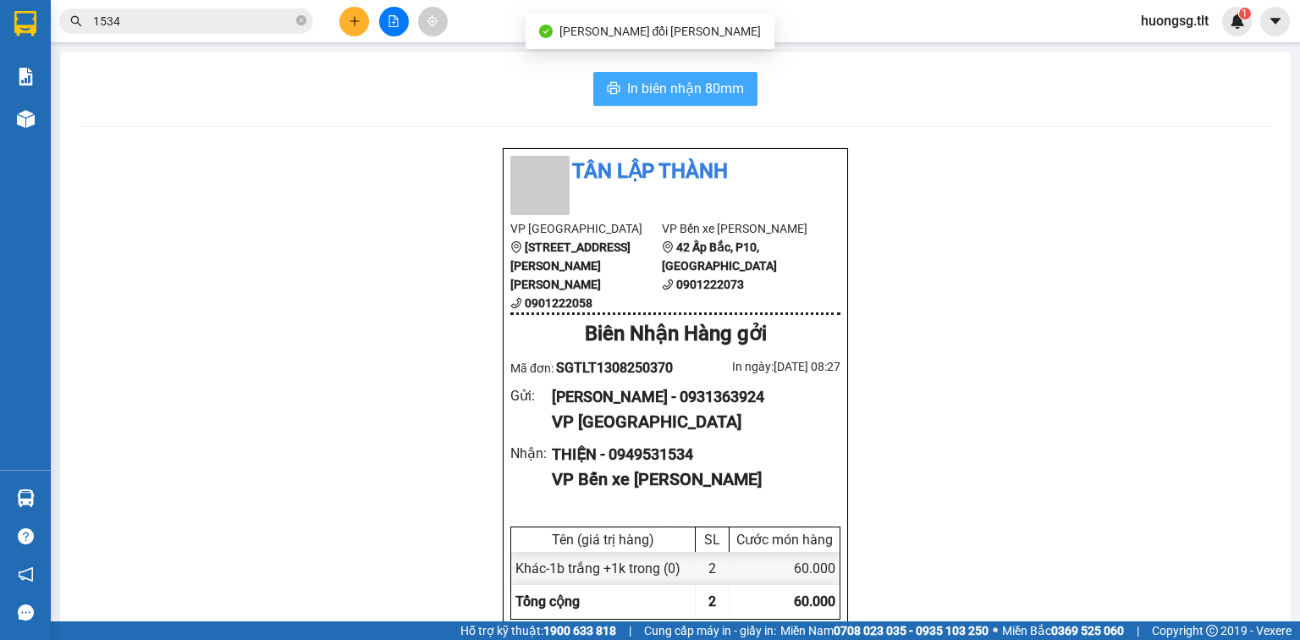
click at [658, 80] on span "In biên nhận 80mm" at bounding box center [685, 88] width 117 height 21
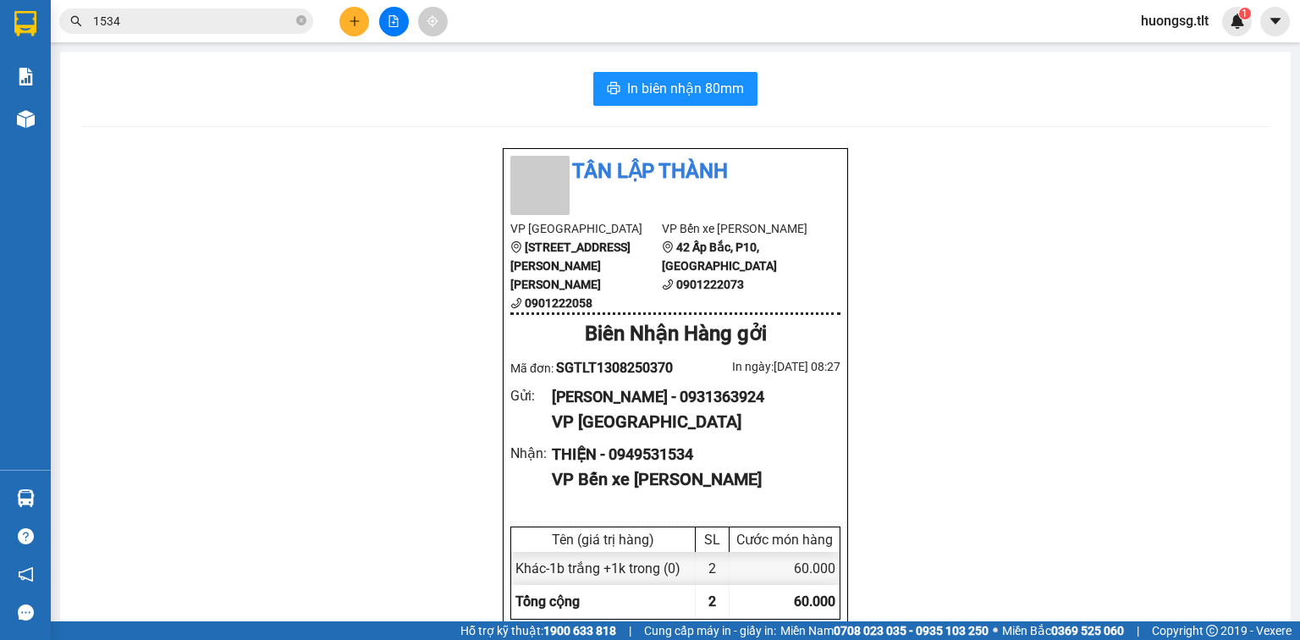
click at [226, 14] on input "1534" at bounding box center [193, 21] width 200 height 19
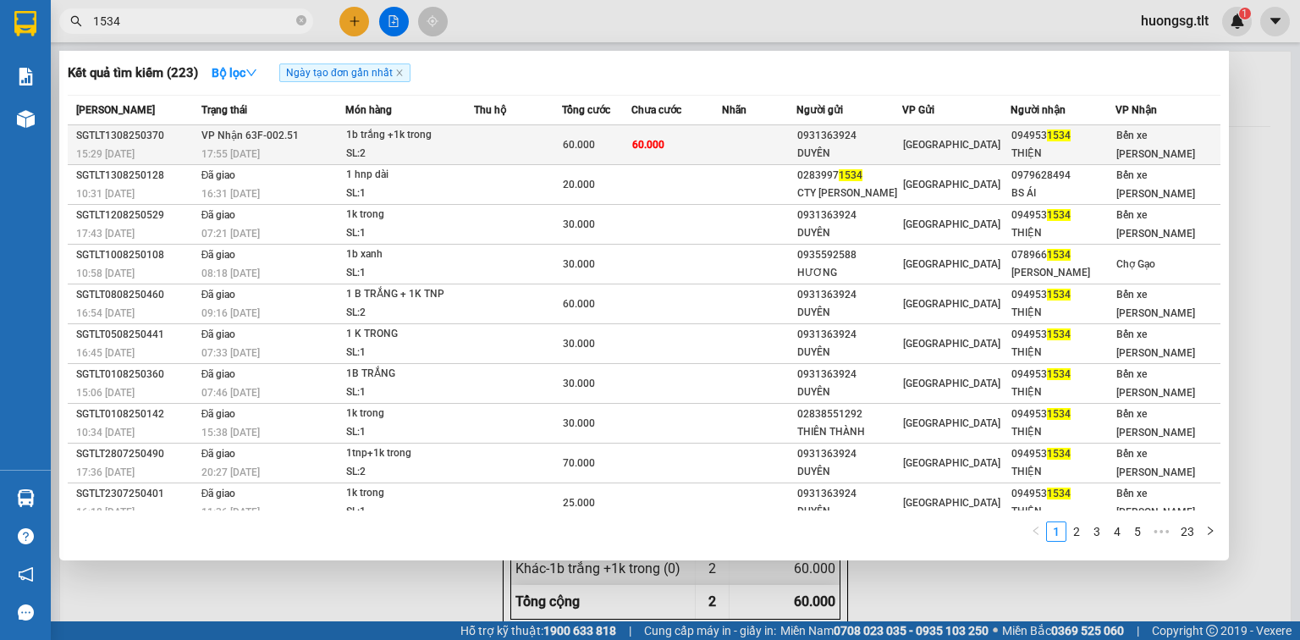
click at [766, 138] on td at bounding box center [759, 145] width 75 height 40
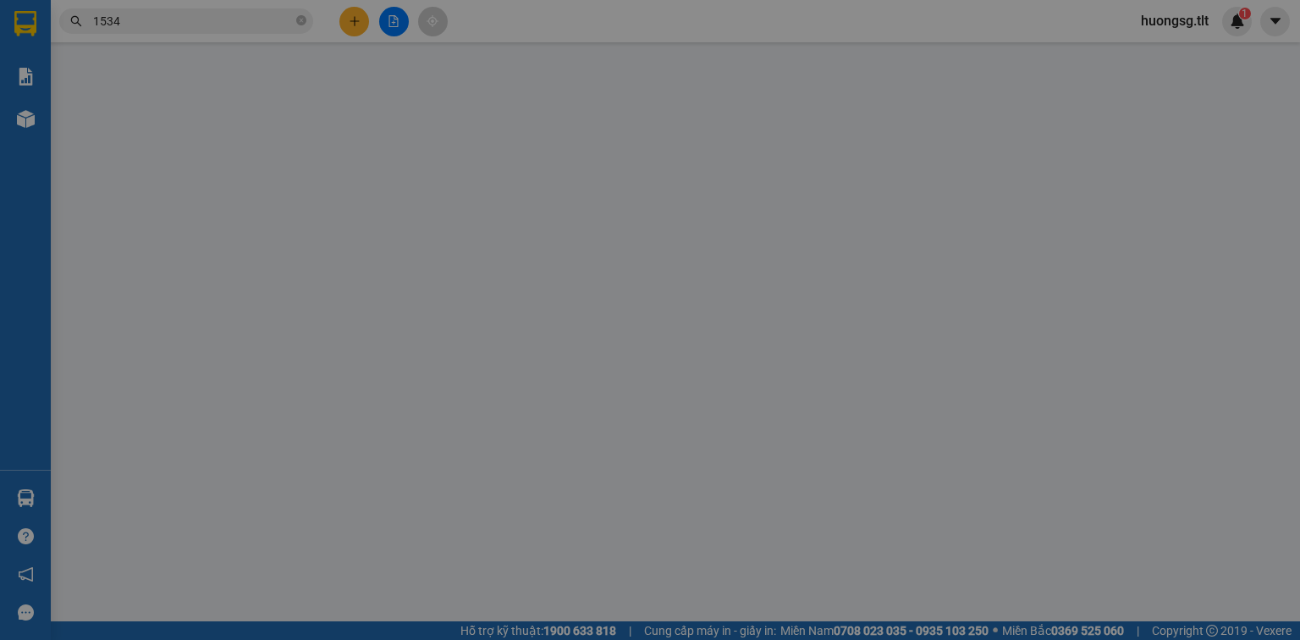
type input "0931363924"
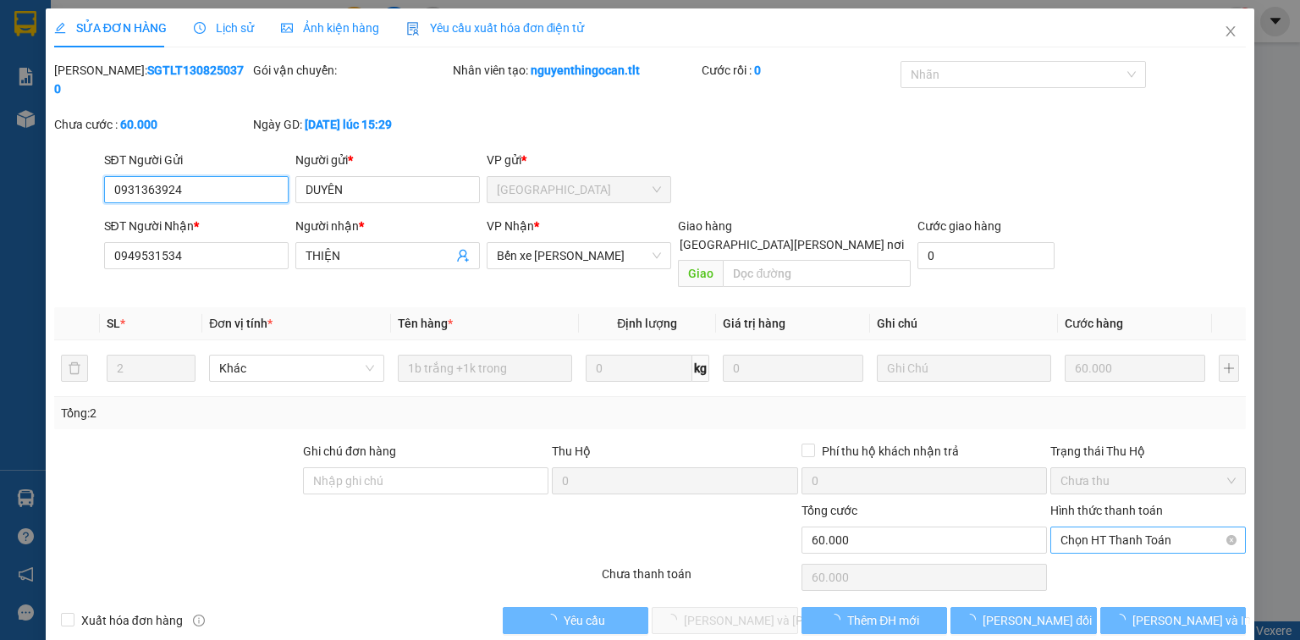
drag, startPoint x: 1182, startPoint y: 497, endPoint x: 1172, endPoint y: 514, distance: 19.7
click at [1181, 527] on span "Chọn HT Thanh Toán" at bounding box center [1147, 539] width 175 height 25
click at [1146, 560] on div "Chọn HT Thanh Toán" at bounding box center [1147, 577] width 199 height 34
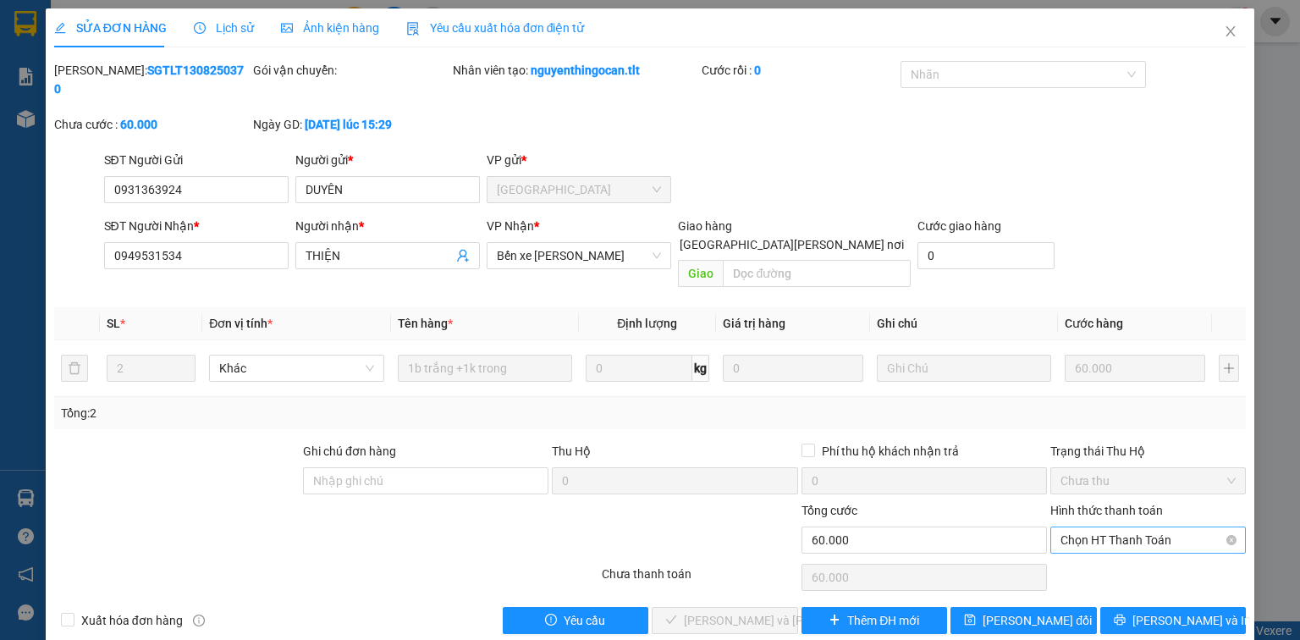
click at [1129, 527] on span "Chọn HT Thanh Toán" at bounding box center [1147, 539] width 175 height 25
click at [1146, 531] on div "Tại văn phòng" at bounding box center [1147, 535] width 175 height 19
click at [743, 611] on span "[PERSON_NAME] và [PERSON_NAME] hàng" at bounding box center [798, 620] width 228 height 19
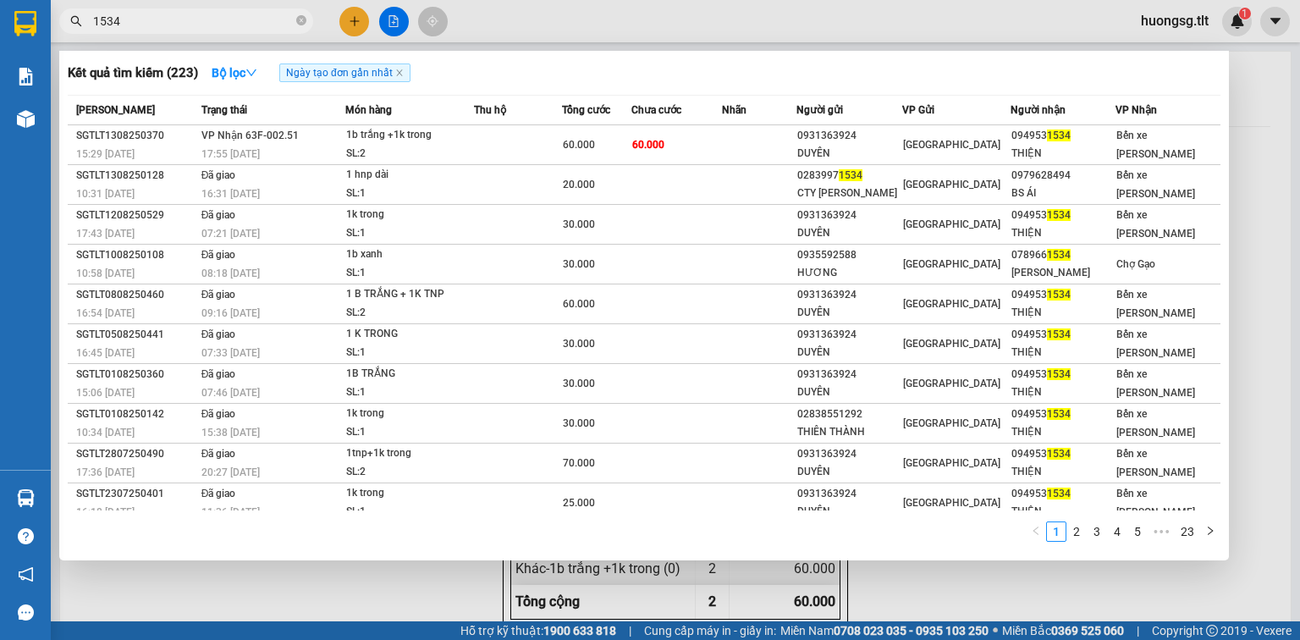
click at [162, 20] on input "1534" at bounding box center [193, 21] width 200 height 19
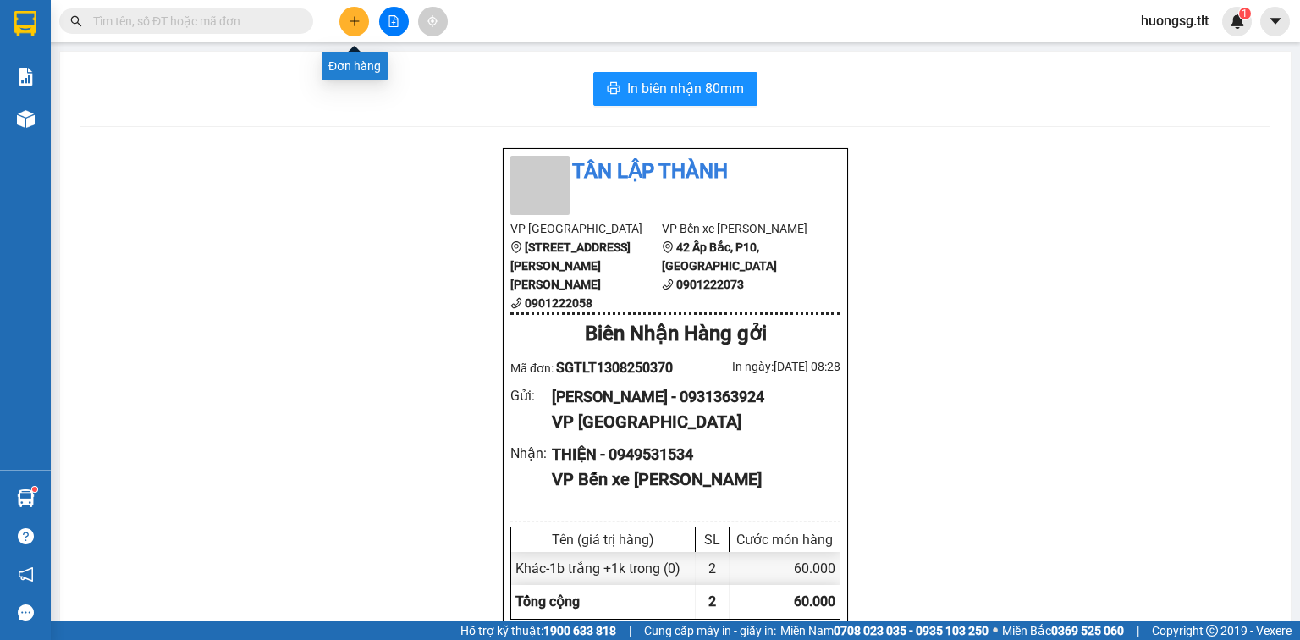
click at [344, 20] on button at bounding box center [354, 22] width 30 height 30
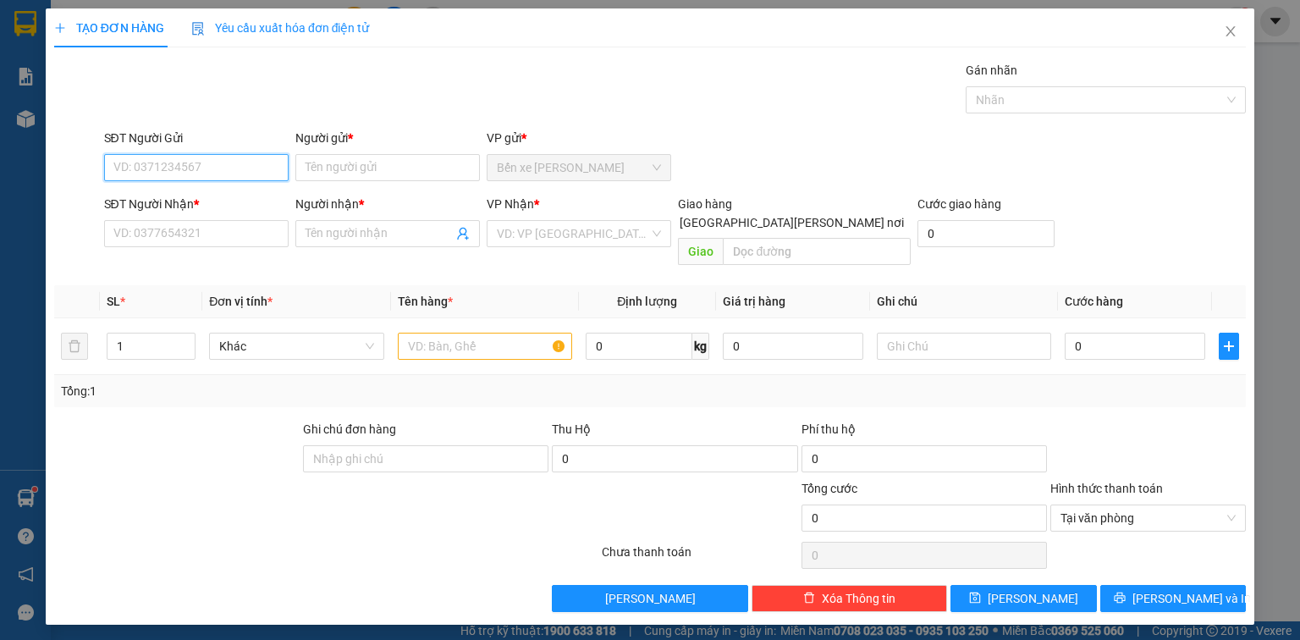
click at [176, 169] on input "SĐT Người Gửi" at bounding box center [196, 167] width 184 height 27
click at [198, 200] on div "0939381191 - ĐẠT" at bounding box center [196, 200] width 164 height 19
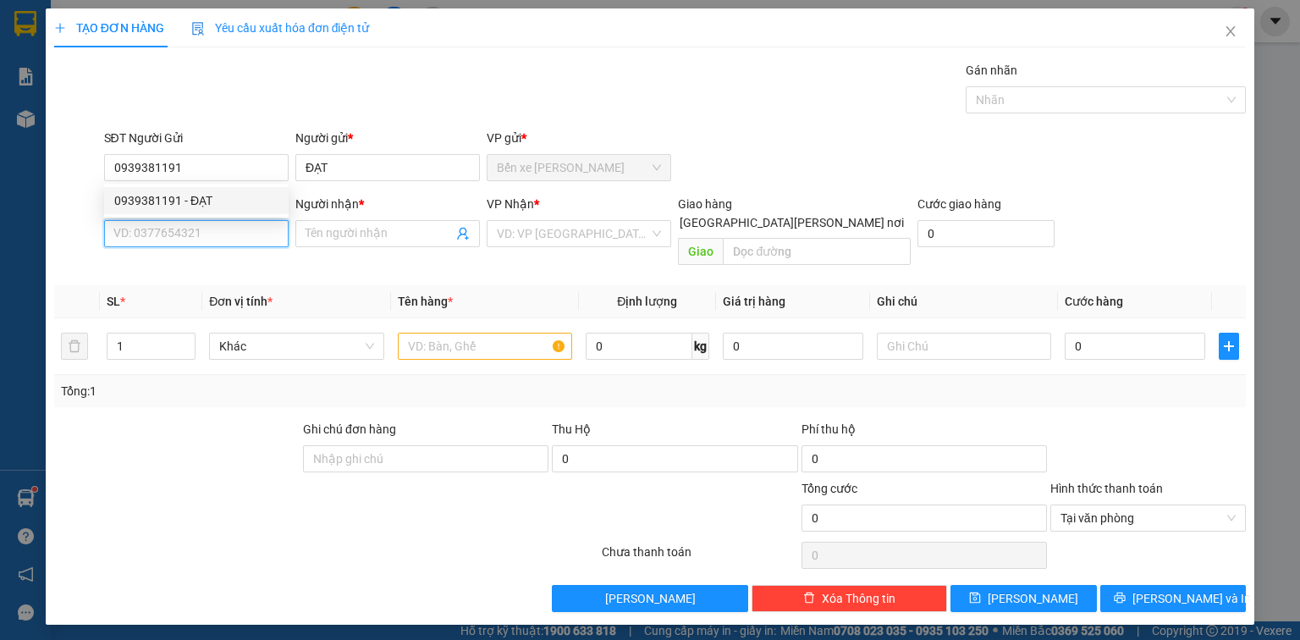
click at [215, 238] on input "SĐT Người Nhận *" at bounding box center [196, 233] width 184 height 27
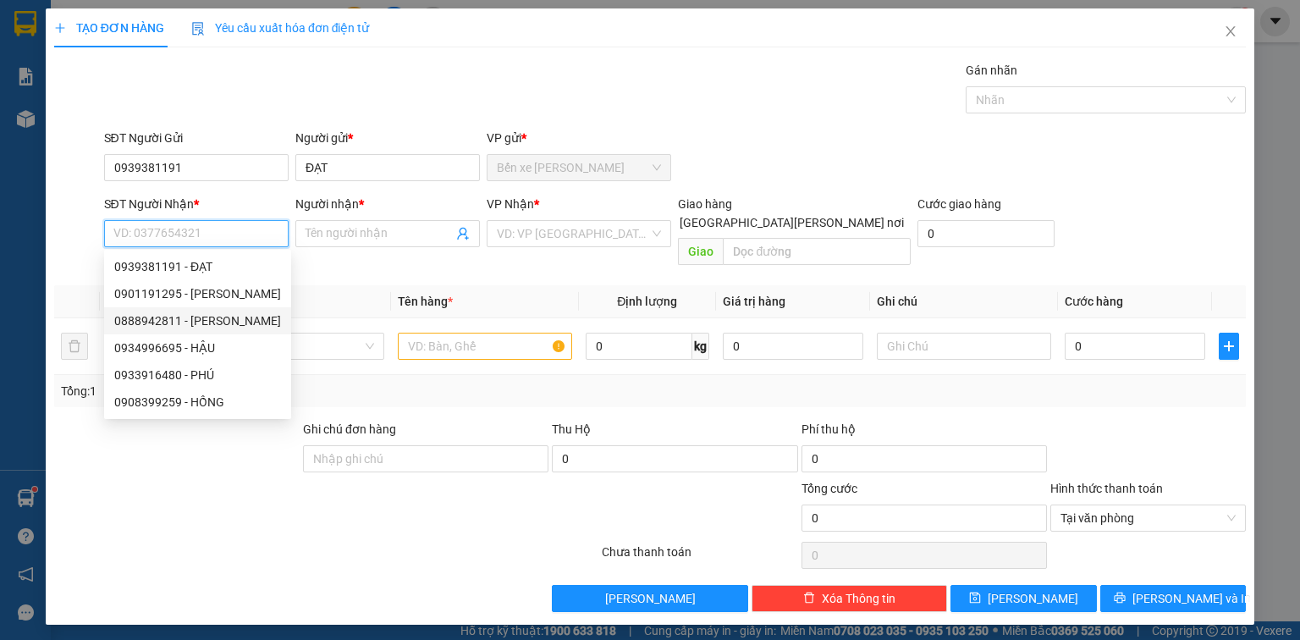
click at [234, 316] on div "0888942811 - [PERSON_NAME]" at bounding box center [197, 320] width 167 height 19
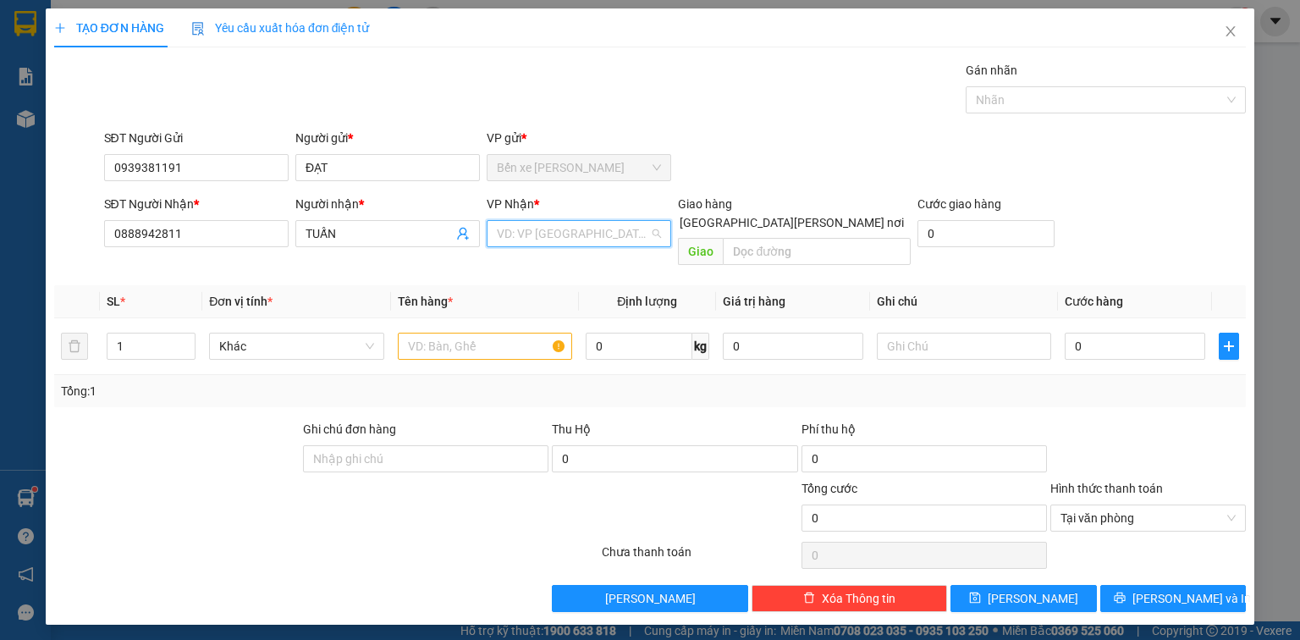
click at [518, 233] on input "search" at bounding box center [573, 233] width 152 height 25
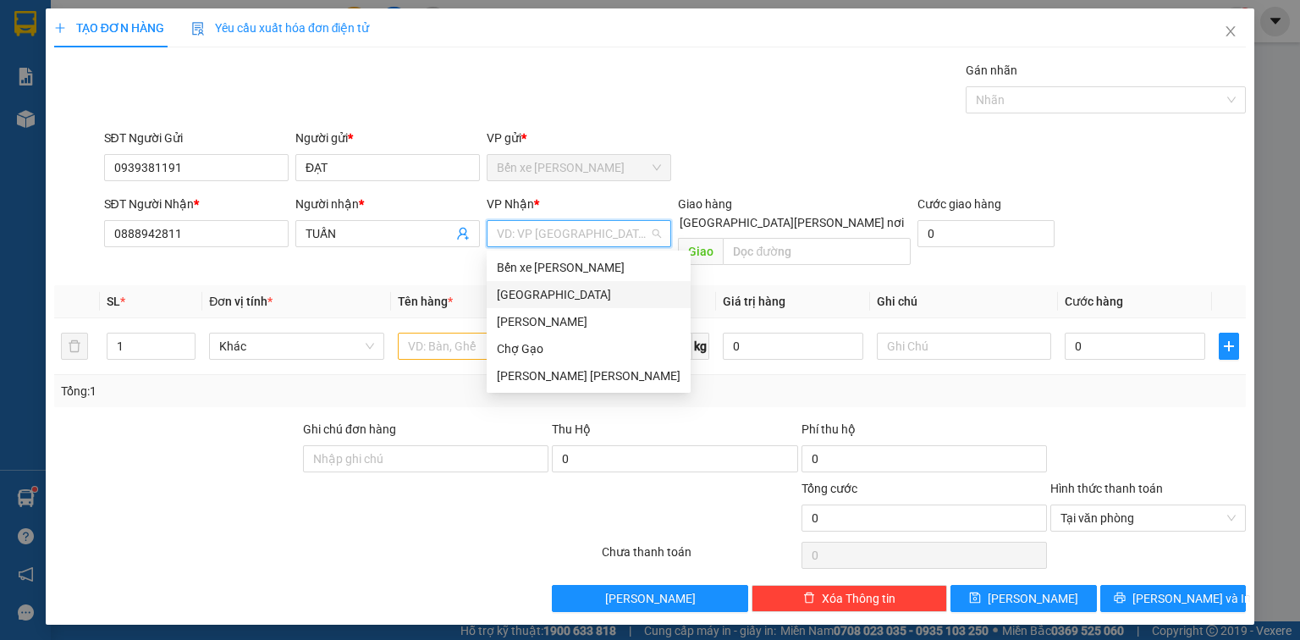
click at [530, 292] on div "[GEOGRAPHIC_DATA]" at bounding box center [589, 294] width 184 height 19
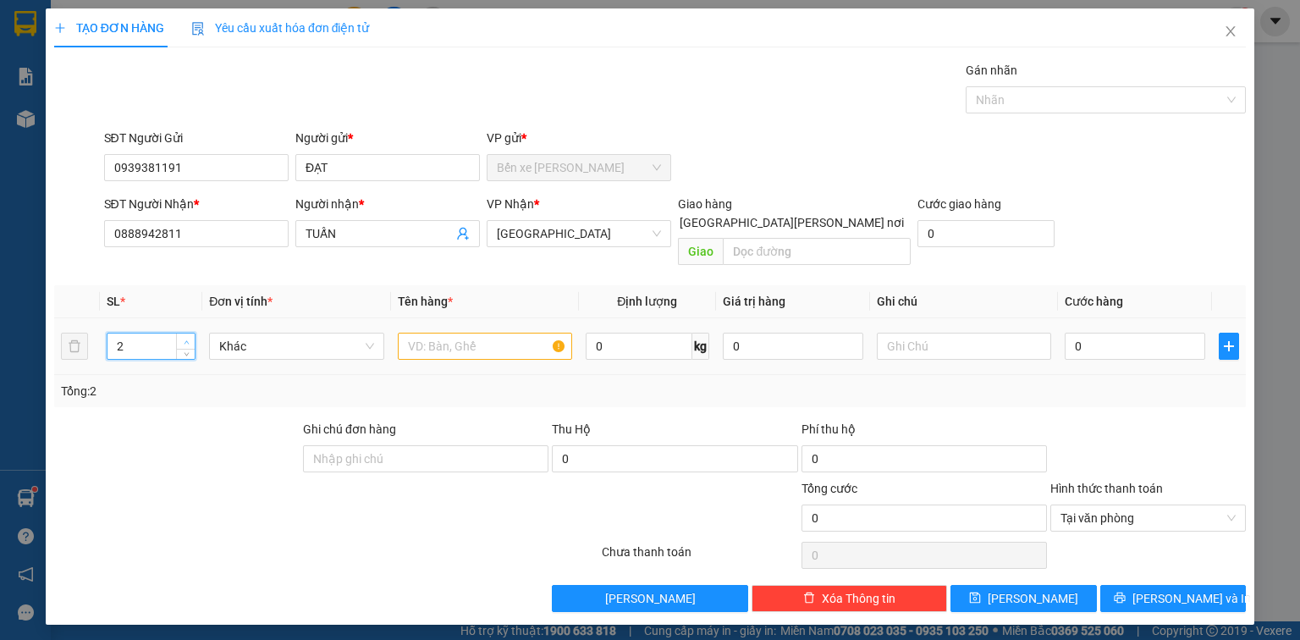
click at [190, 337] on span "up" at bounding box center [186, 342] width 10 height 10
click at [459, 332] on input "text" at bounding box center [485, 345] width 174 height 27
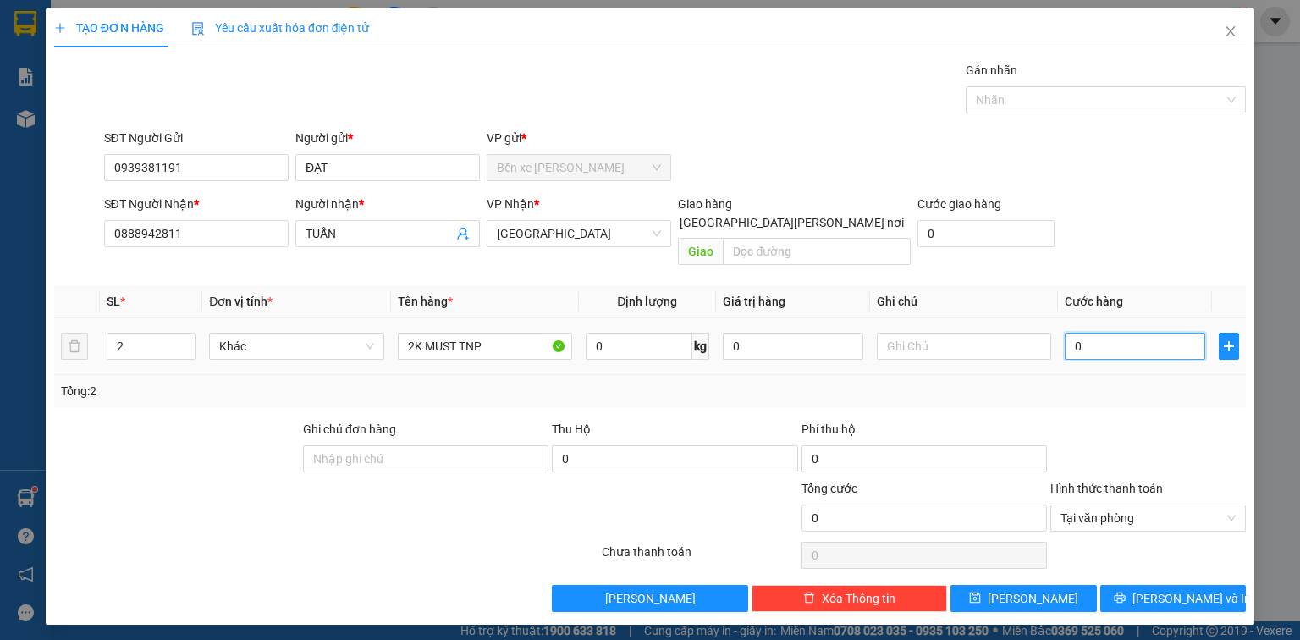
click at [1133, 332] on input "0" at bounding box center [1134, 345] width 140 height 27
click at [1215, 585] on button "[PERSON_NAME] và In" at bounding box center [1173, 598] width 146 height 27
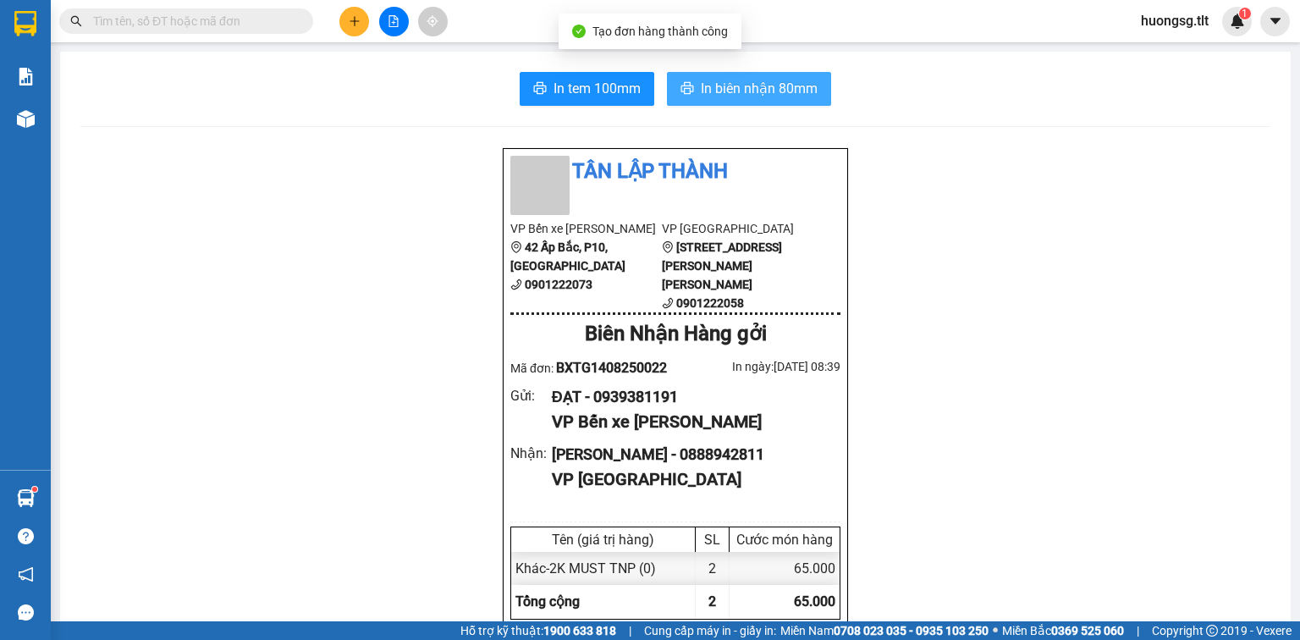
click at [715, 82] on span "In biên nhận 80mm" at bounding box center [759, 88] width 117 height 21
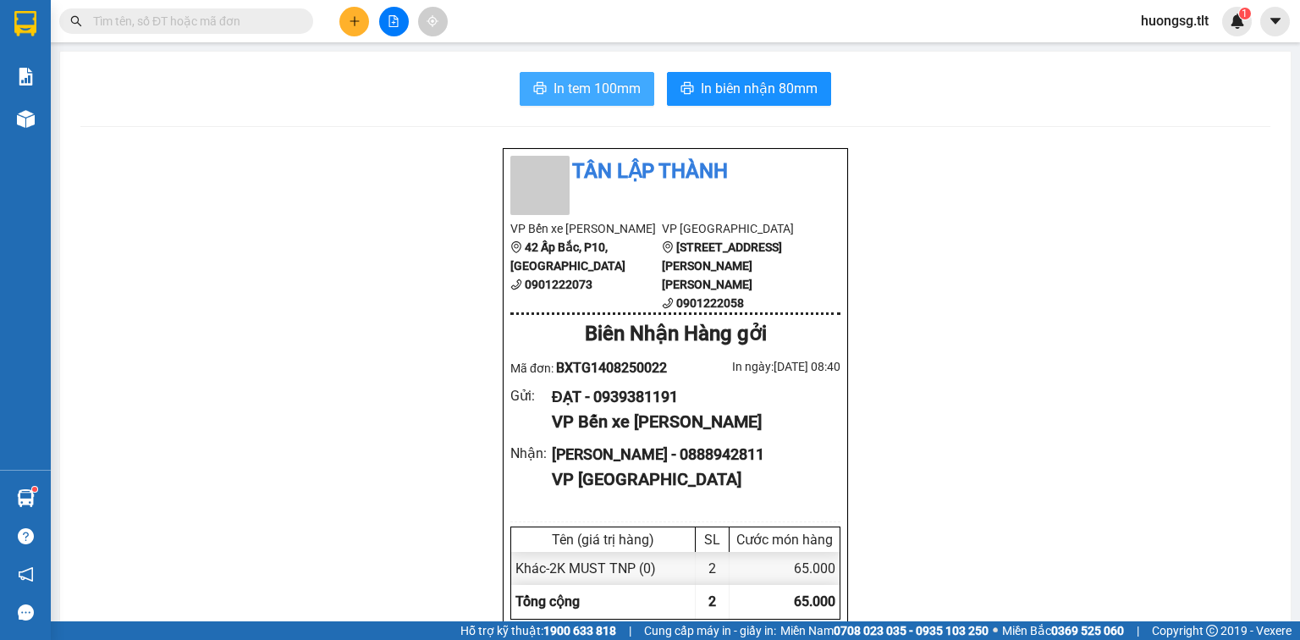
drag, startPoint x: 591, startPoint y: 85, endPoint x: 768, endPoint y: 223, distance: 223.7
click at [594, 91] on span "In tem 100mm" at bounding box center [596, 88] width 87 height 21
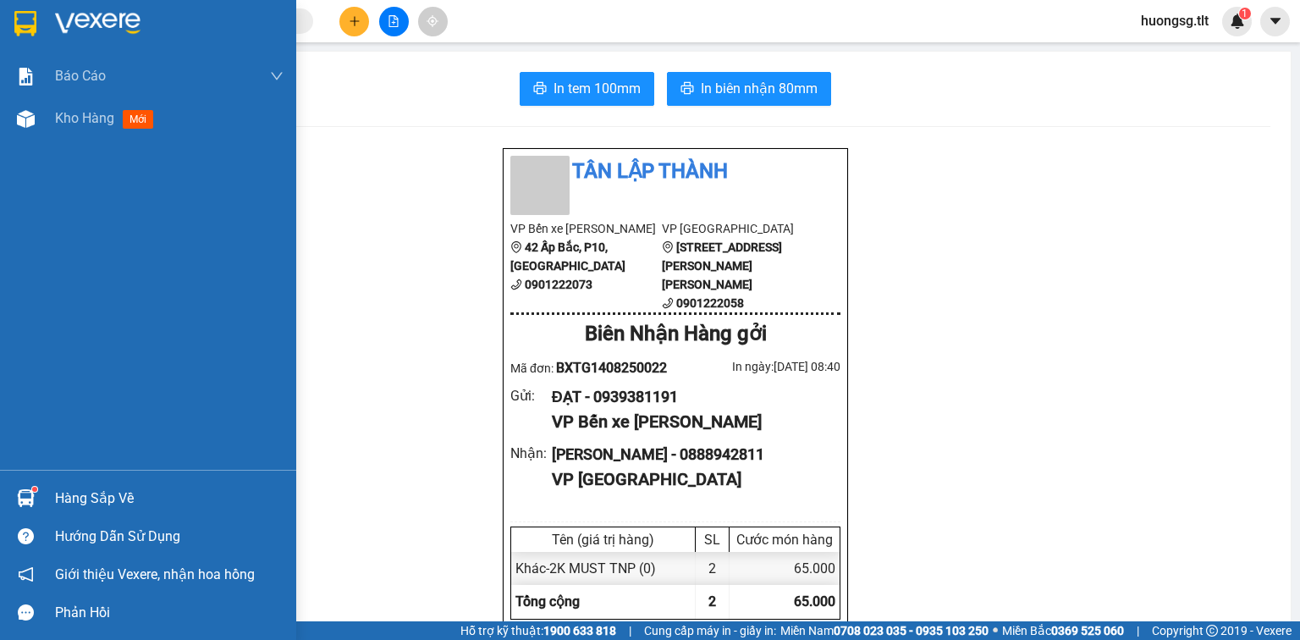
click at [88, 499] on div "Hàng sắp về" at bounding box center [169, 498] width 228 height 25
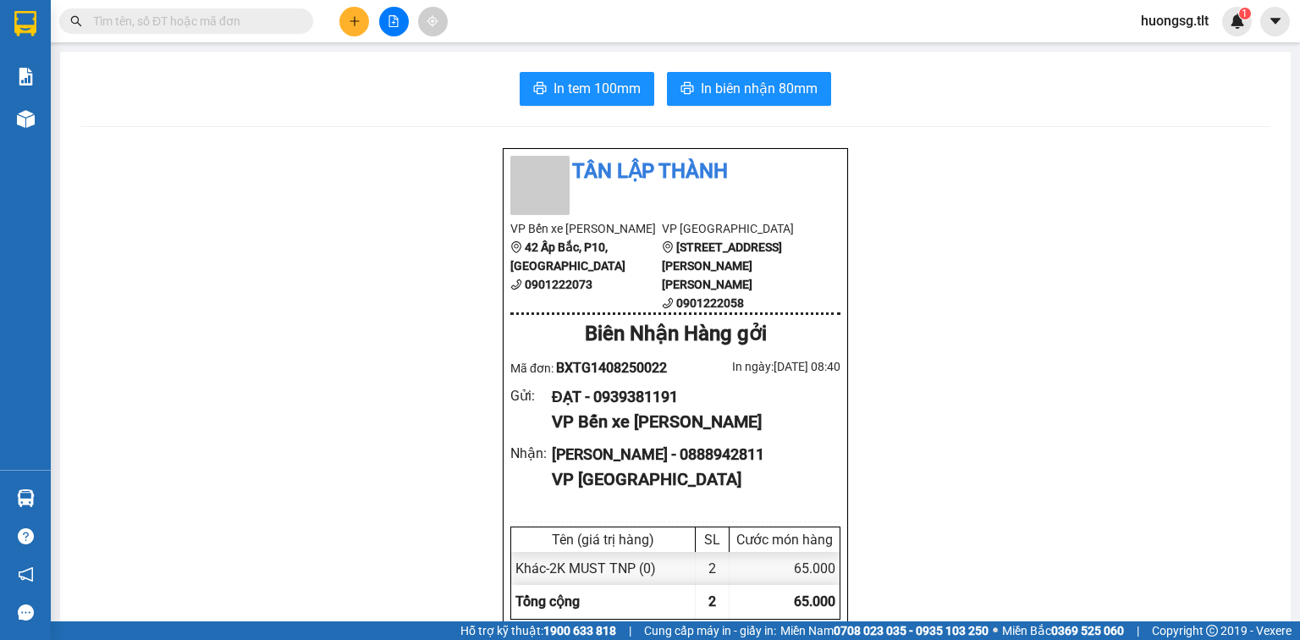
click at [922, 386] on section "Kết quả [PERSON_NAME] ( 223 ) Bộ lọc Ngày tạo [PERSON_NAME] nhất Mã ĐH Trạng th…" at bounding box center [650, 320] width 1300 height 640
click at [358, 15] on icon "plus" at bounding box center [355, 21] width 12 height 12
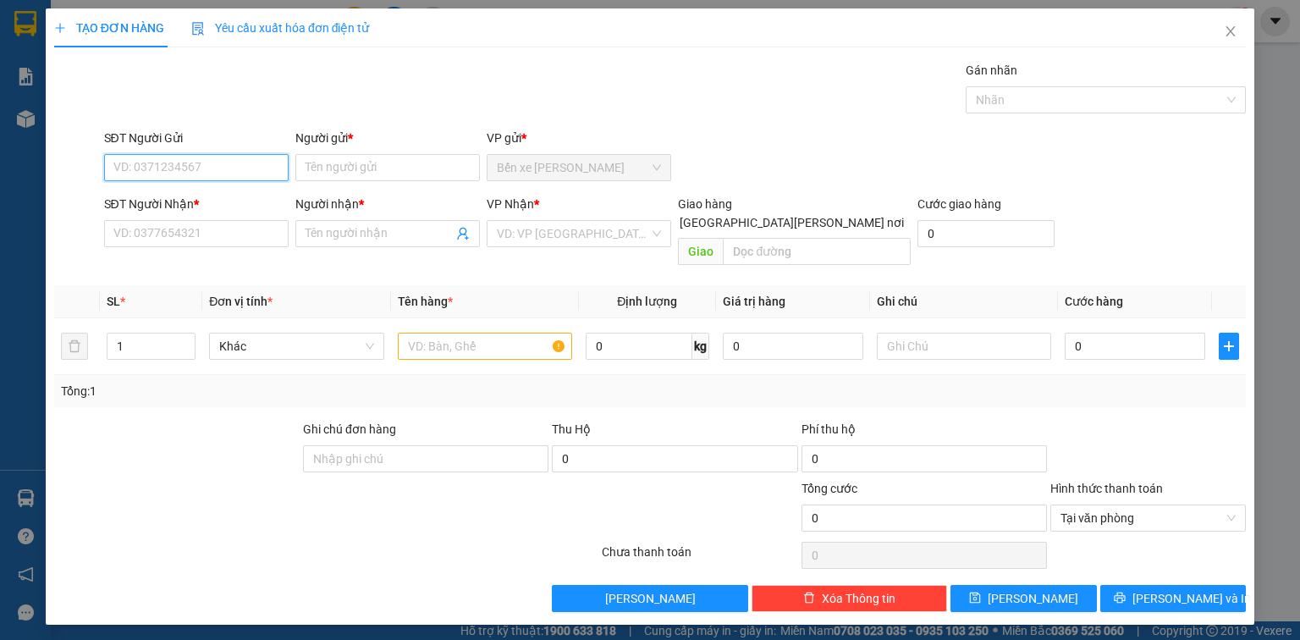
click at [166, 170] on input "SĐT Người Gửi" at bounding box center [196, 167] width 184 height 27
click at [333, 168] on input "Người gửi *" at bounding box center [387, 167] width 184 height 27
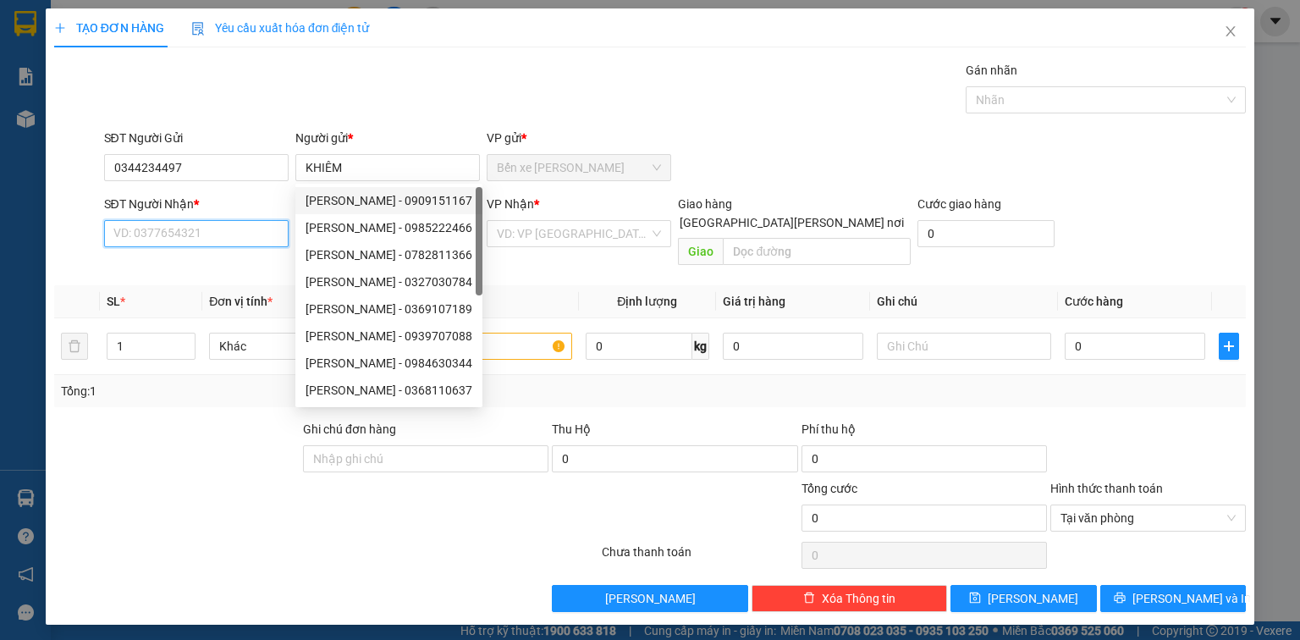
click at [140, 239] on input "SĐT Người Nhận *" at bounding box center [196, 233] width 184 height 27
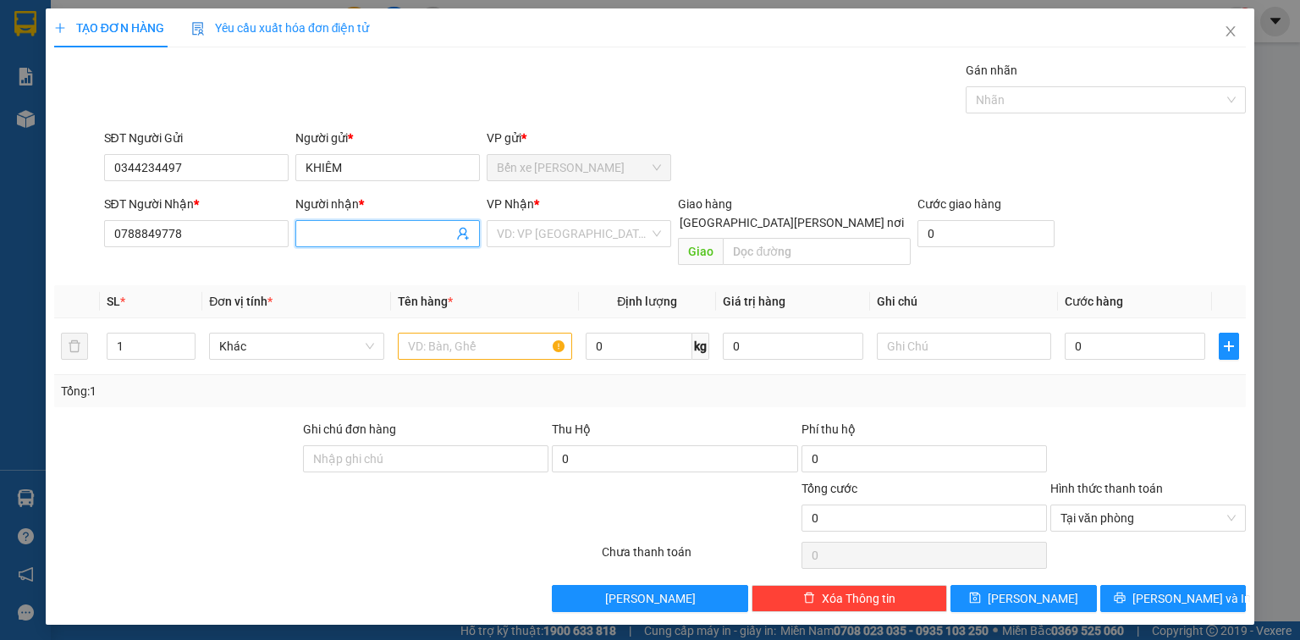
click at [355, 234] on input "Người nhận *" at bounding box center [378, 233] width 147 height 19
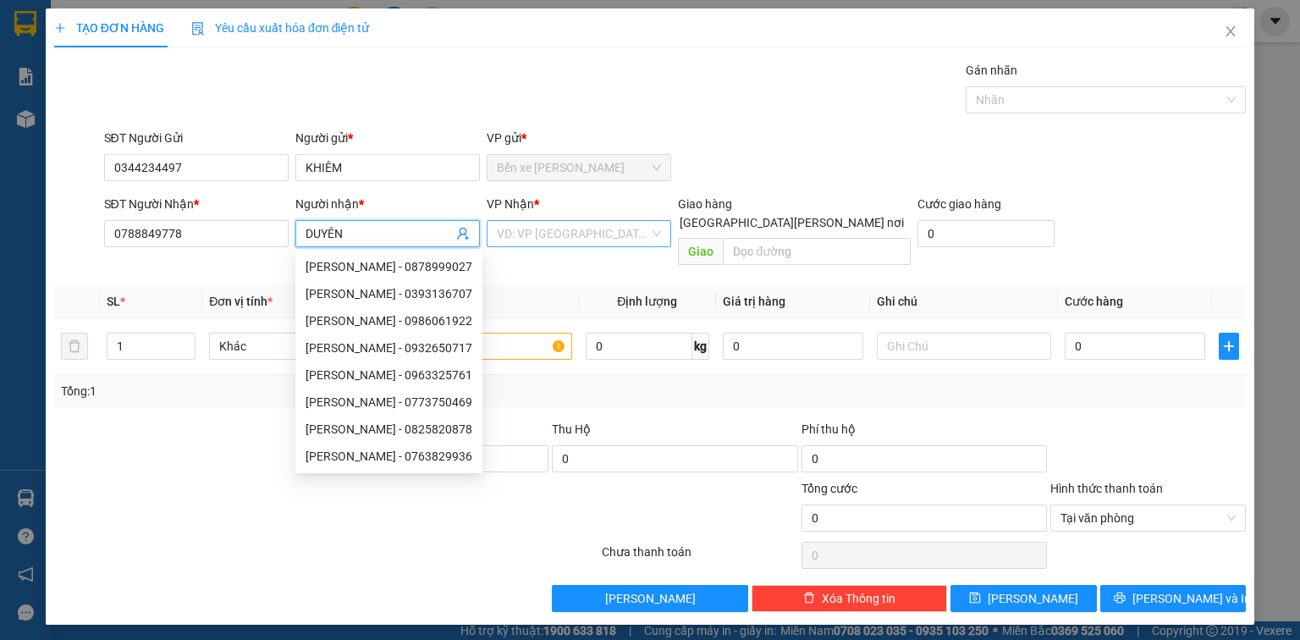
click at [595, 234] on input "search" at bounding box center [573, 233] width 152 height 25
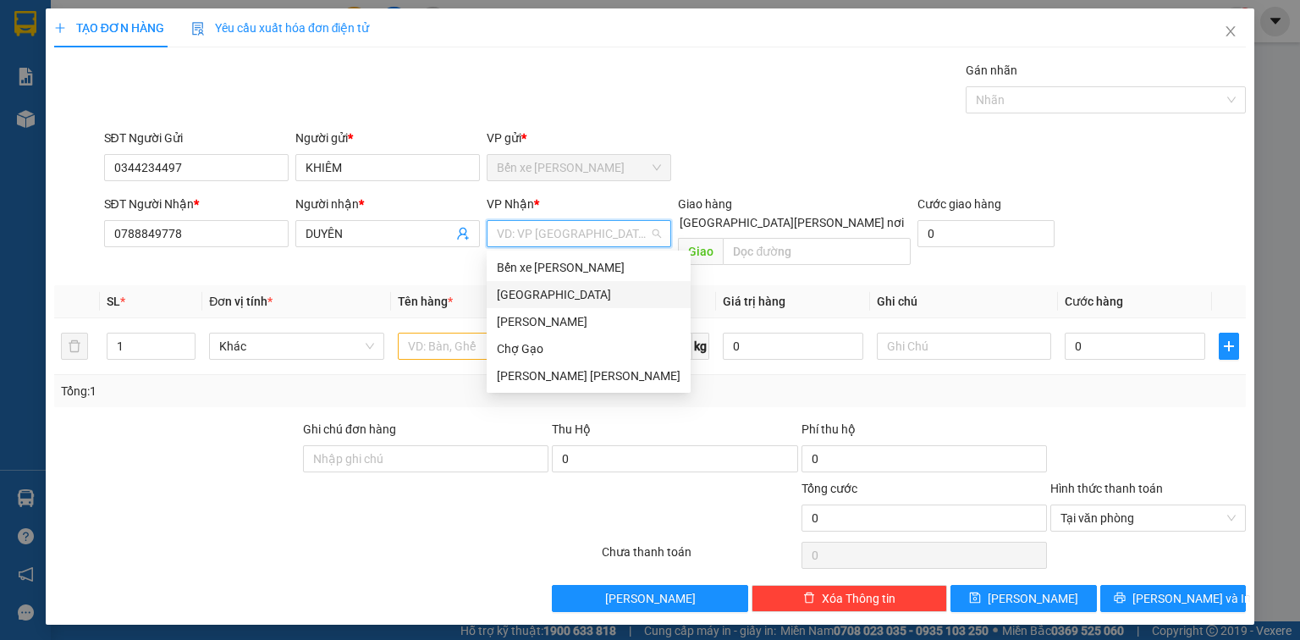
click at [574, 290] on div "[GEOGRAPHIC_DATA]" at bounding box center [589, 294] width 184 height 19
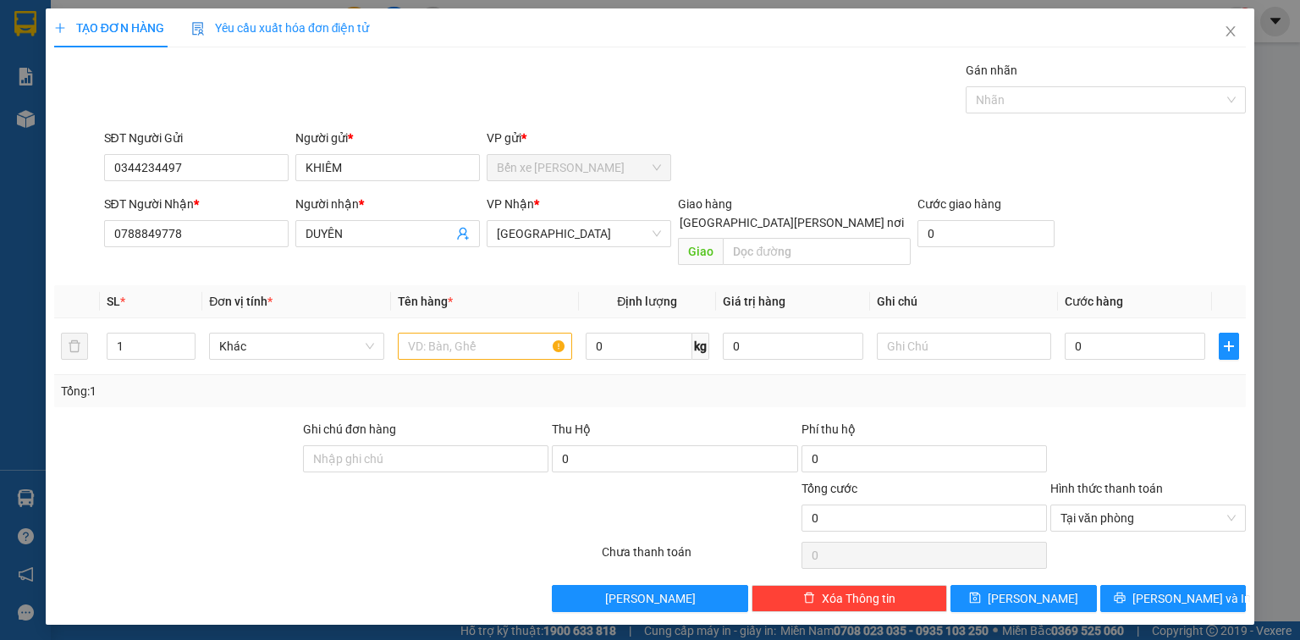
click at [671, 216] on input "[GEOGRAPHIC_DATA][PERSON_NAME] nơi" at bounding box center [665, 222] width 12 height 12
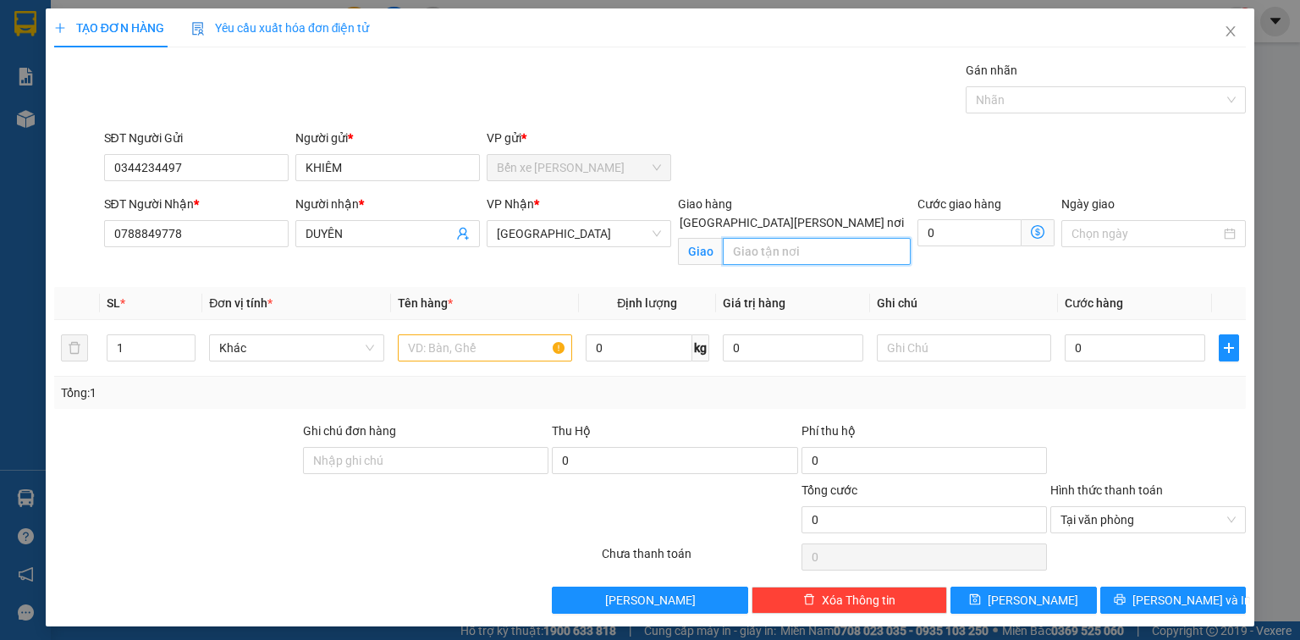
click at [770, 238] on input "text" at bounding box center [817, 251] width 188 height 27
click at [453, 343] on input "text" at bounding box center [485, 347] width 174 height 27
drag, startPoint x: 1141, startPoint y: 346, endPoint x: 1113, endPoint y: 355, distance: 30.2
click at [1140, 346] on input "0" at bounding box center [1134, 347] width 140 height 27
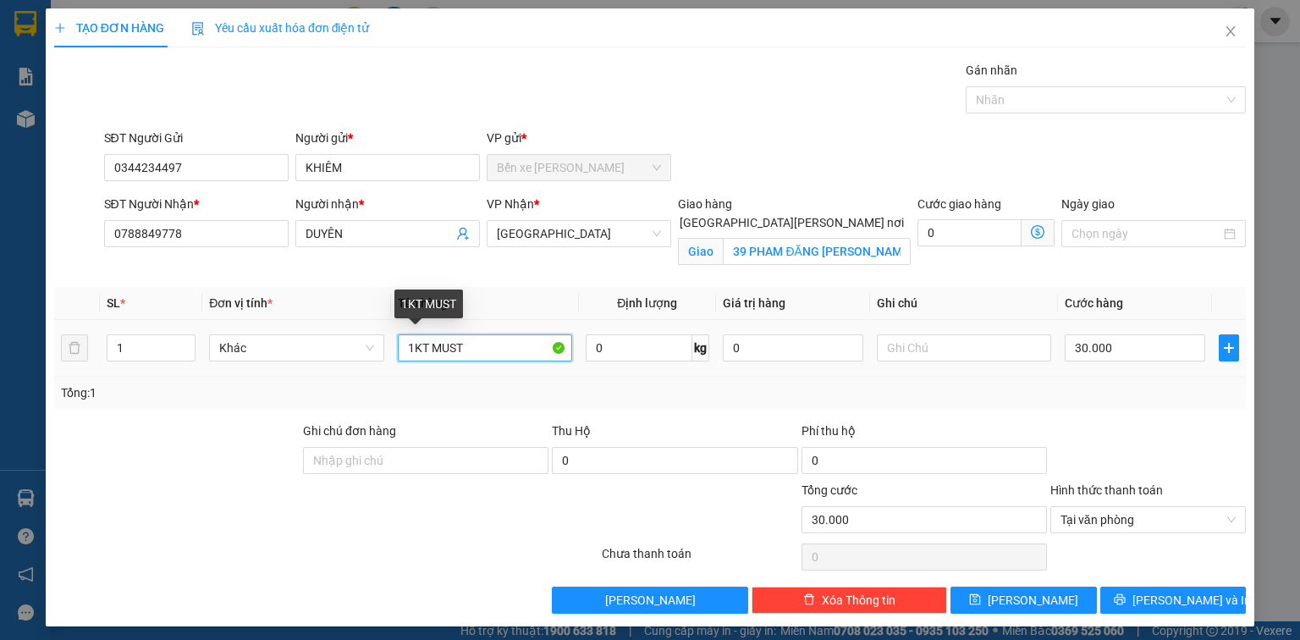
click at [475, 350] on input "1KT MUST" at bounding box center [485, 347] width 174 height 27
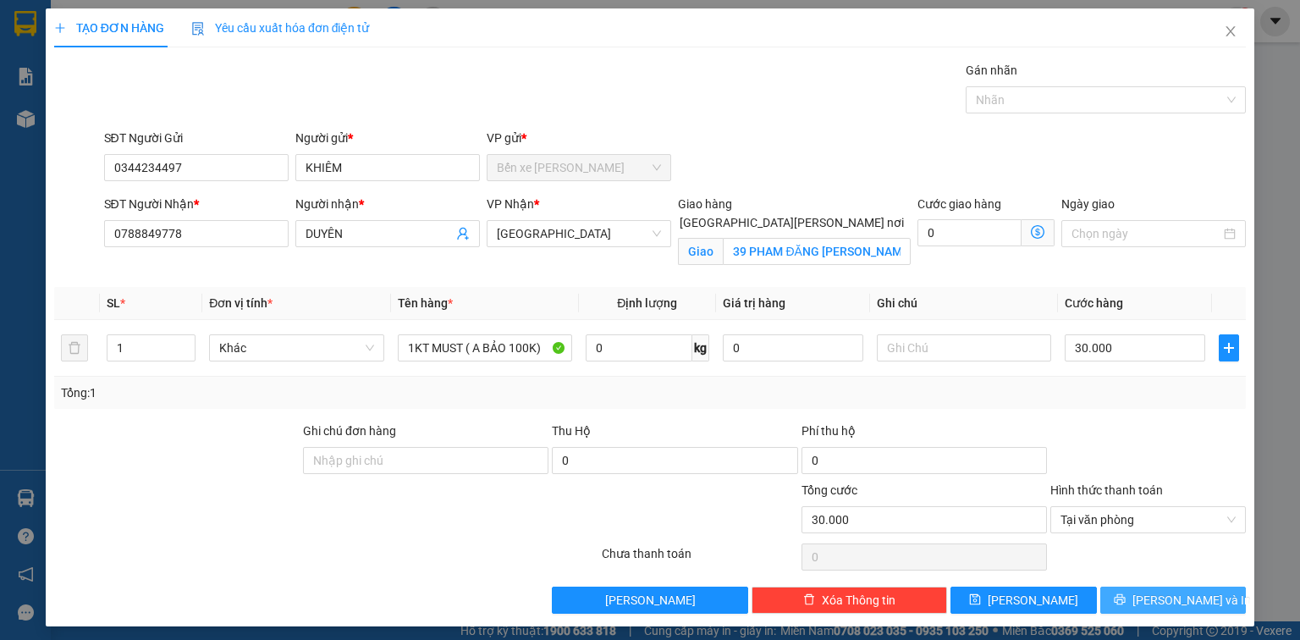
click at [1169, 600] on span "[PERSON_NAME] và In" at bounding box center [1191, 600] width 118 height 19
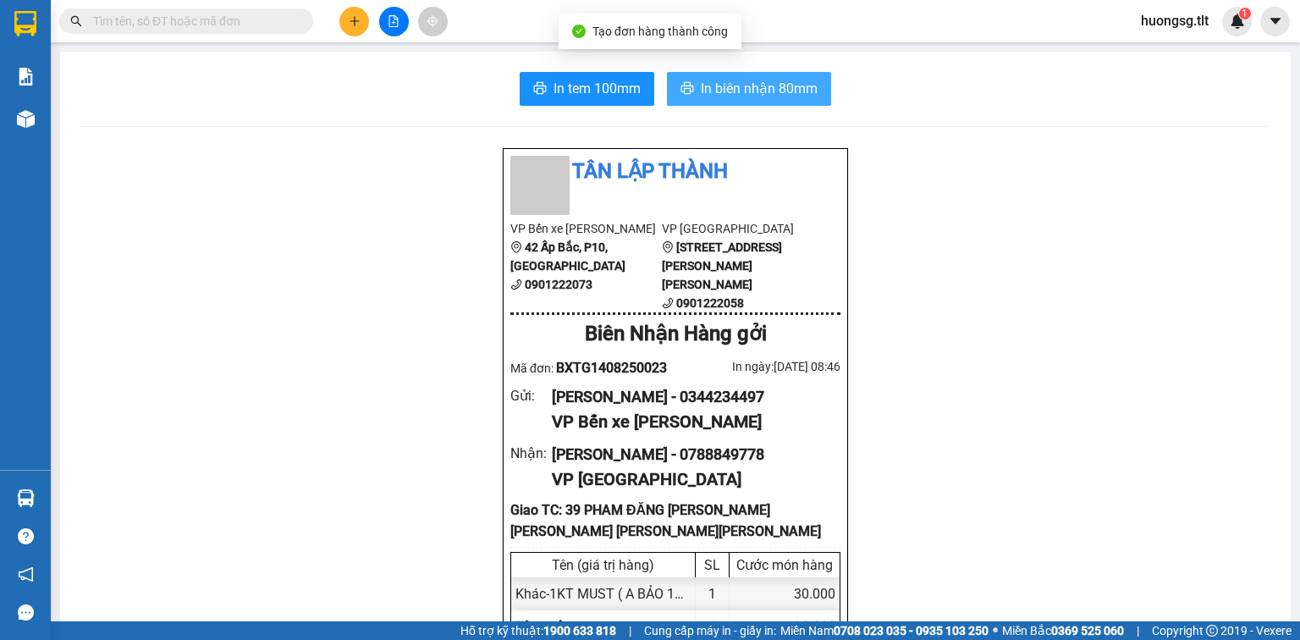
drag, startPoint x: 701, startPoint y: 68, endPoint x: 704, endPoint y: 76, distance: 9.1
click at [704, 76] on button "In biên nhận 80mm" at bounding box center [749, 89] width 164 height 34
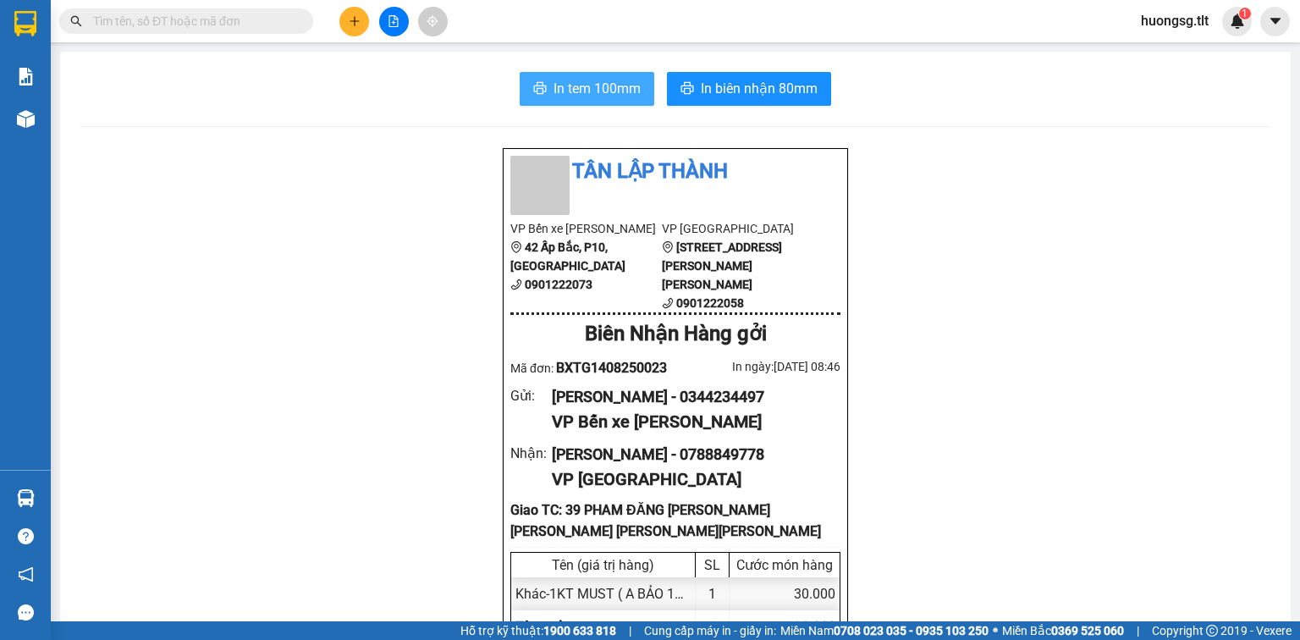
click at [582, 85] on span "In tem 100mm" at bounding box center [596, 88] width 87 height 21
click at [349, 17] on icon "plus" at bounding box center [355, 21] width 12 height 12
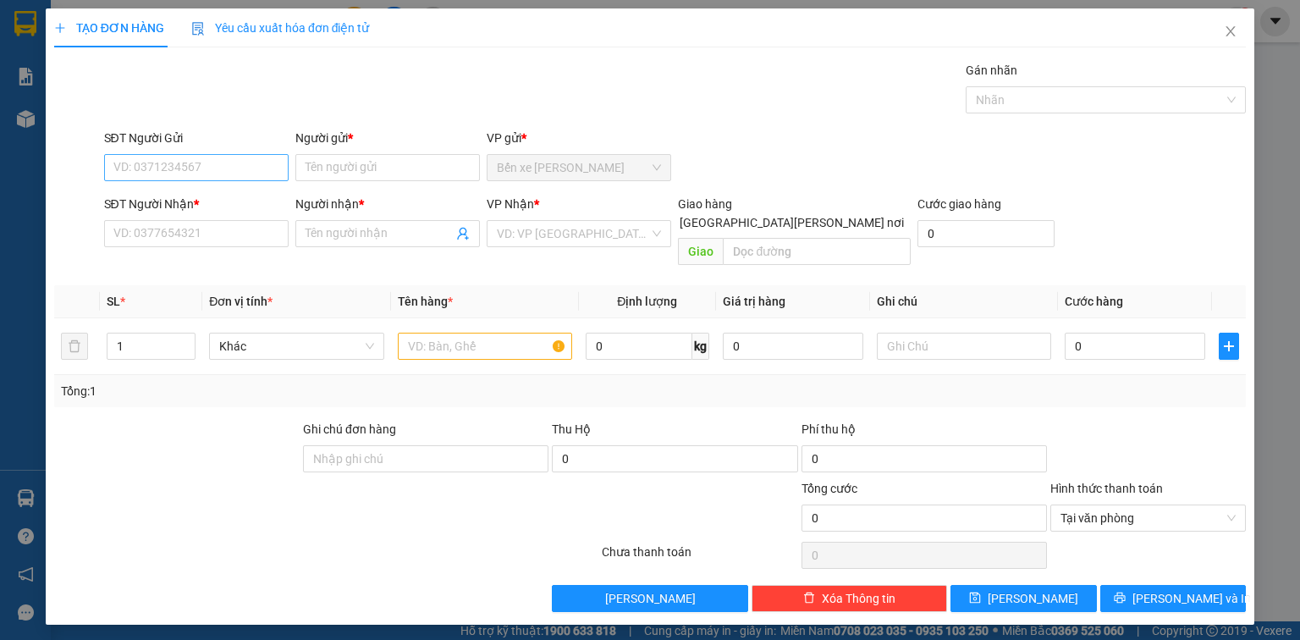
click at [206, 152] on div "SĐT Người Gửi" at bounding box center [196, 141] width 184 height 25
click at [207, 157] on input "SĐT Người Gửi" at bounding box center [196, 167] width 184 height 27
click at [217, 207] on div "0787886880 - BÍCH" at bounding box center [196, 200] width 164 height 19
click at [217, 217] on div "SĐT Người Nhận *" at bounding box center [196, 207] width 184 height 25
click at [217, 221] on input "SĐT Người Nhận *" at bounding box center [196, 233] width 184 height 27
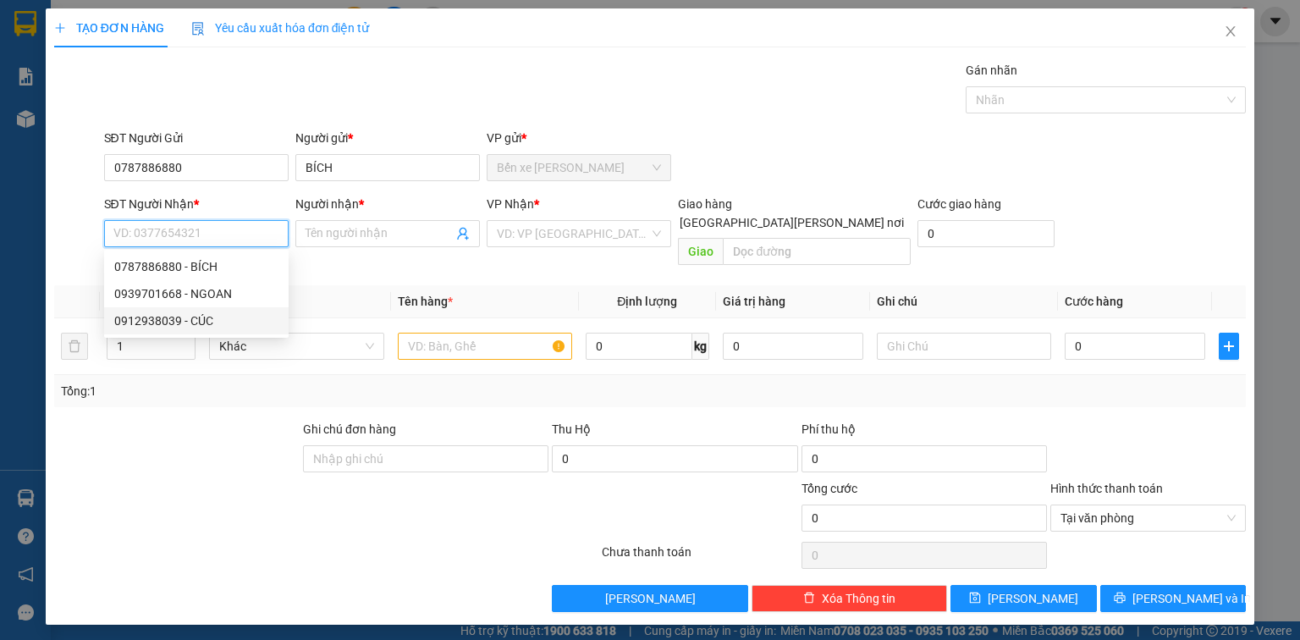
click at [201, 322] on div "0912938039 - CÚC" at bounding box center [196, 320] width 164 height 19
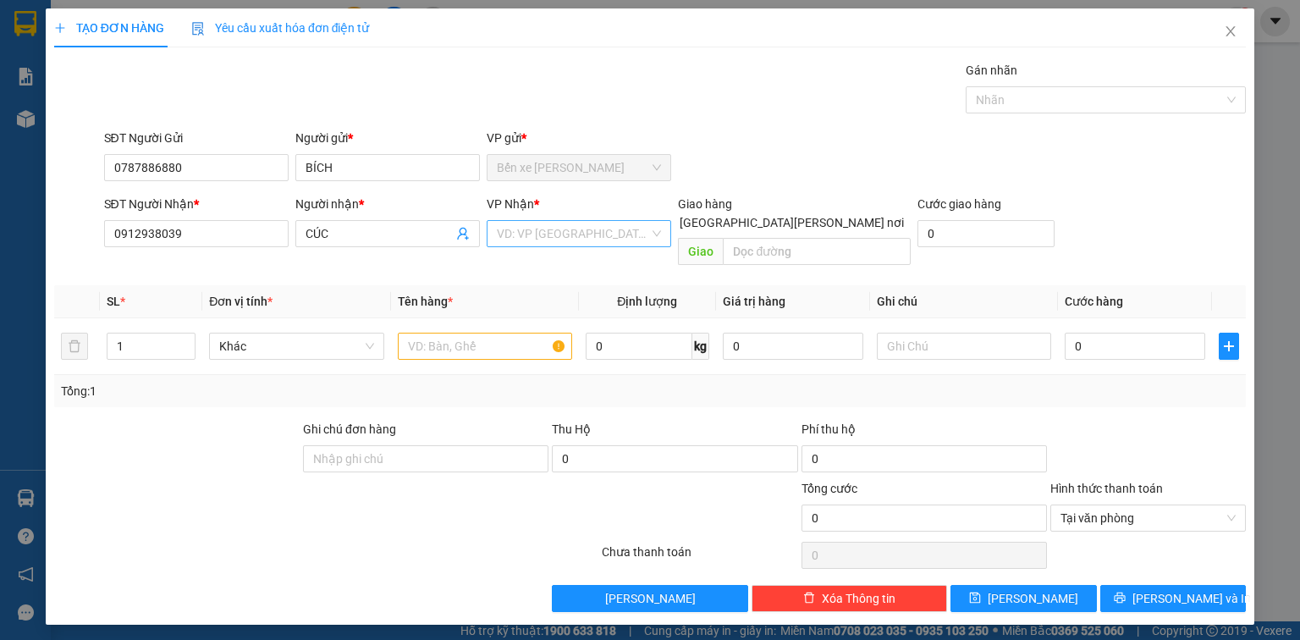
drag, startPoint x: 528, startPoint y: 234, endPoint x: 528, endPoint y: 244, distance: 9.3
click at [528, 237] on input "search" at bounding box center [573, 233] width 152 height 25
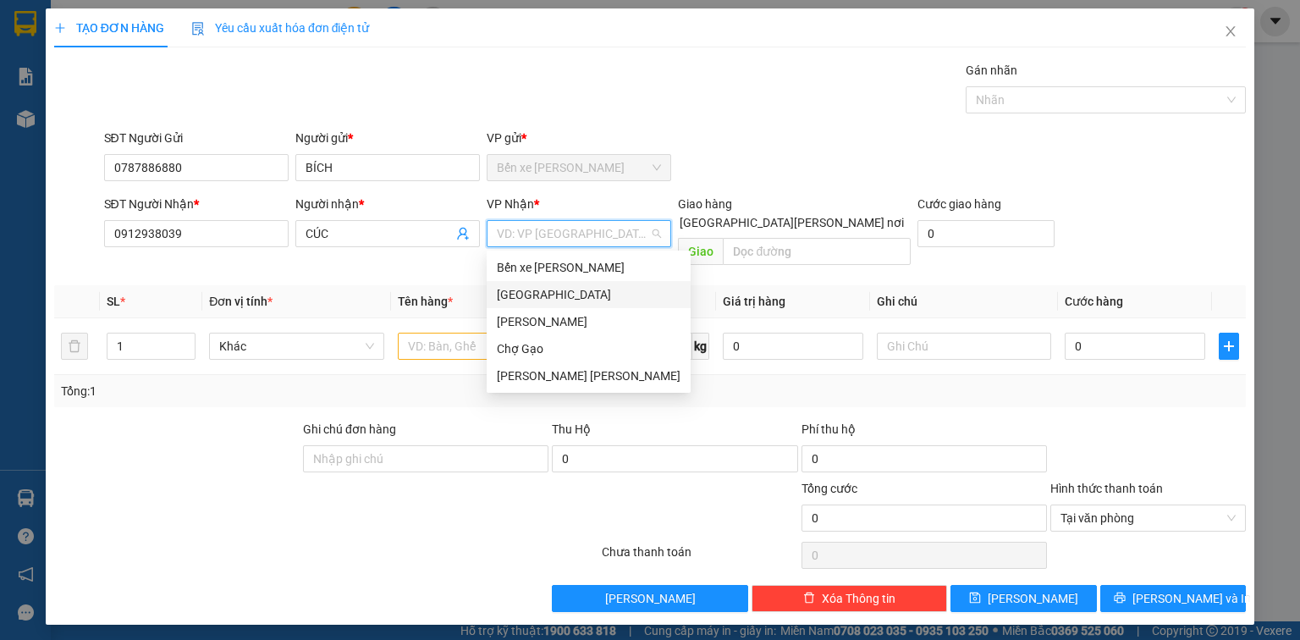
click at [526, 296] on div "[GEOGRAPHIC_DATA]" at bounding box center [589, 294] width 184 height 19
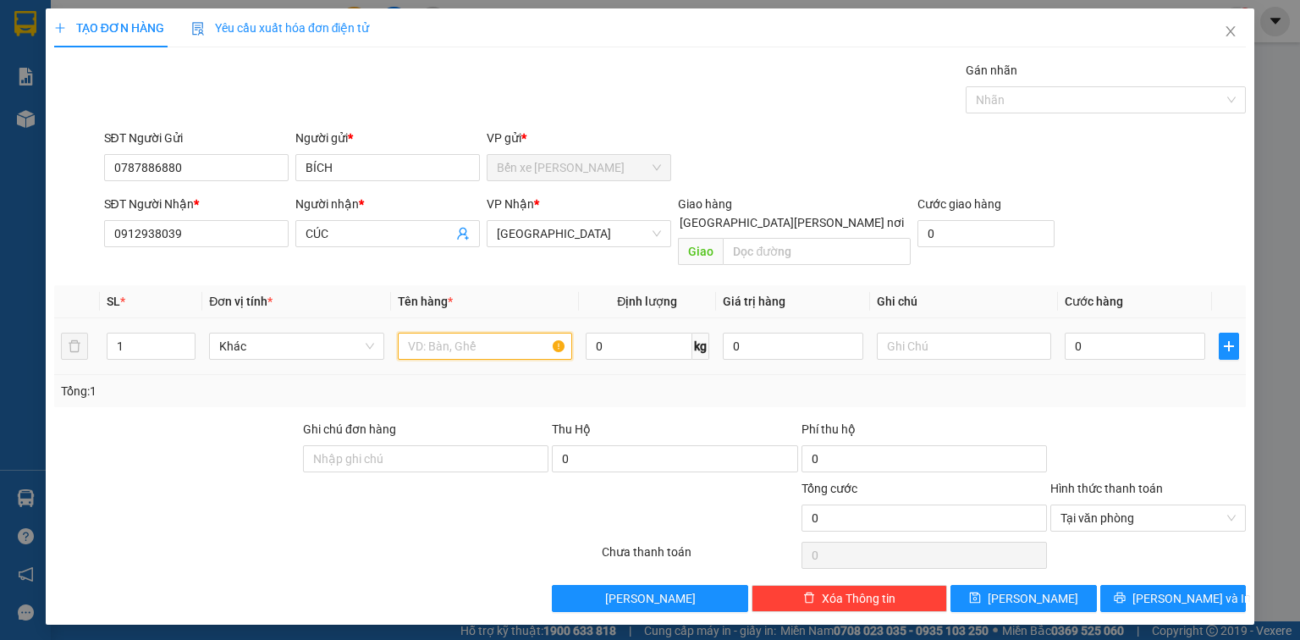
click at [433, 332] on input "text" at bounding box center [485, 345] width 174 height 27
click at [1147, 332] on input "0" at bounding box center [1134, 345] width 140 height 27
click at [1162, 585] on button "[PERSON_NAME] và In" at bounding box center [1173, 598] width 146 height 27
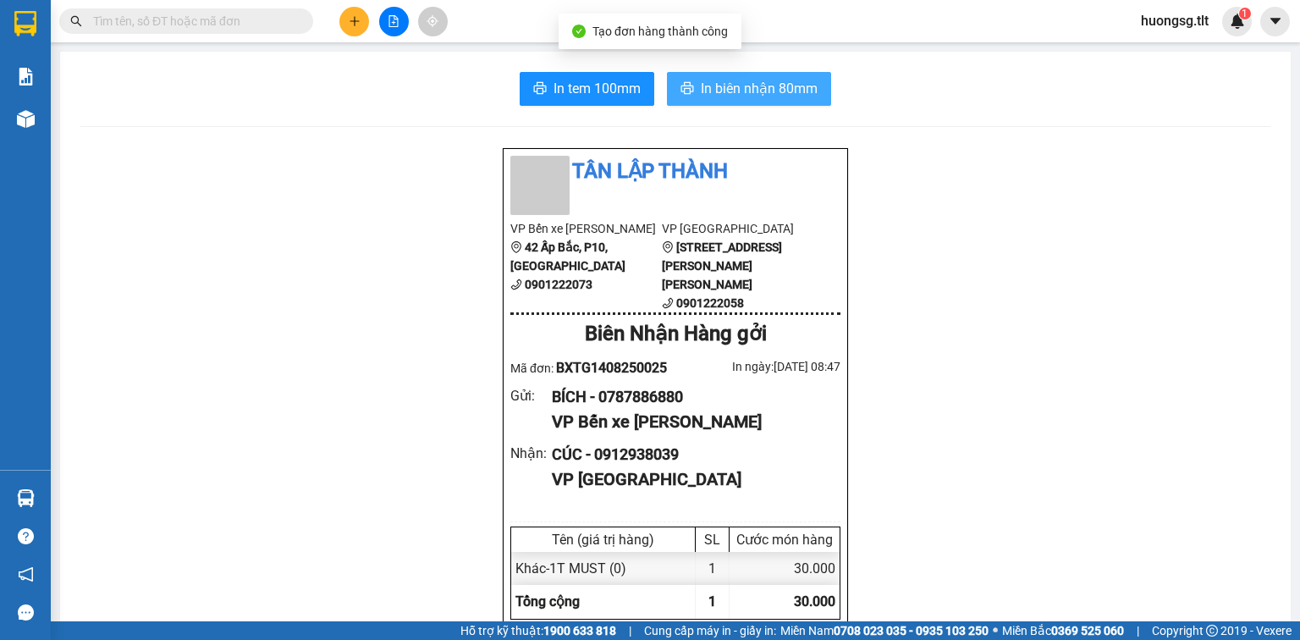
click at [785, 85] on span "In biên nhận 80mm" at bounding box center [759, 88] width 117 height 21
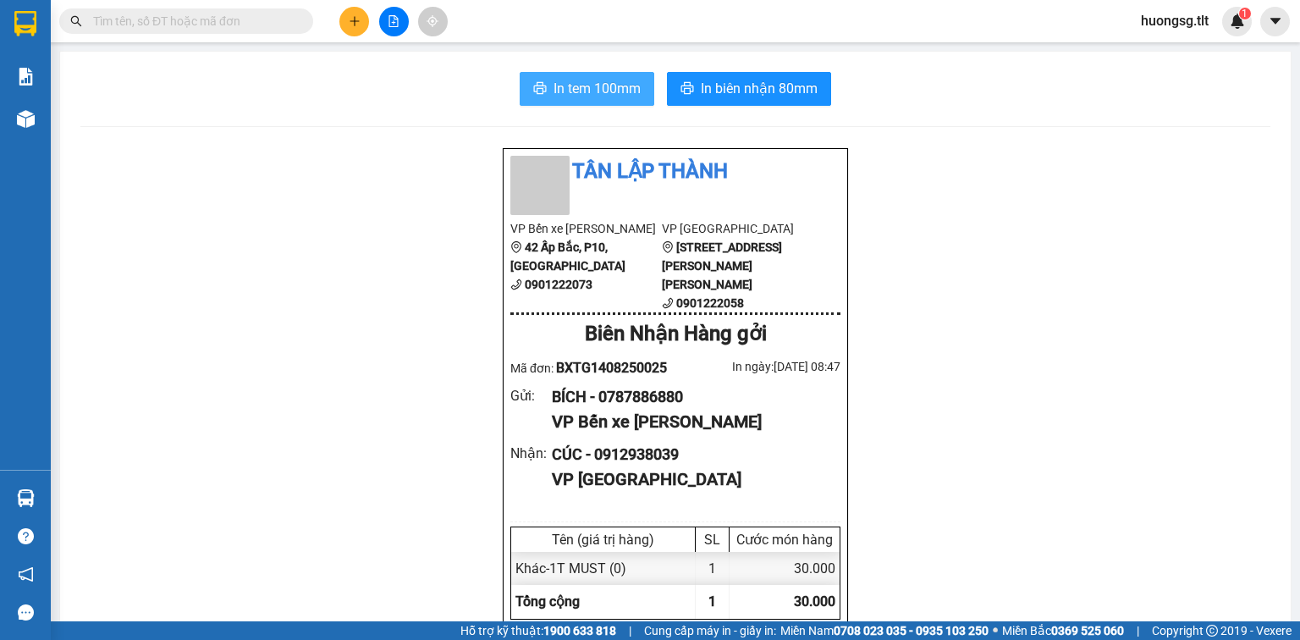
click at [607, 91] on span "In tem 100mm" at bounding box center [596, 88] width 87 height 21
drag, startPoint x: 997, startPoint y: 580, endPoint x: 142, endPoint y: 14, distance: 1025.6
click at [142, 14] on input "text" at bounding box center [193, 21] width 200 height 19
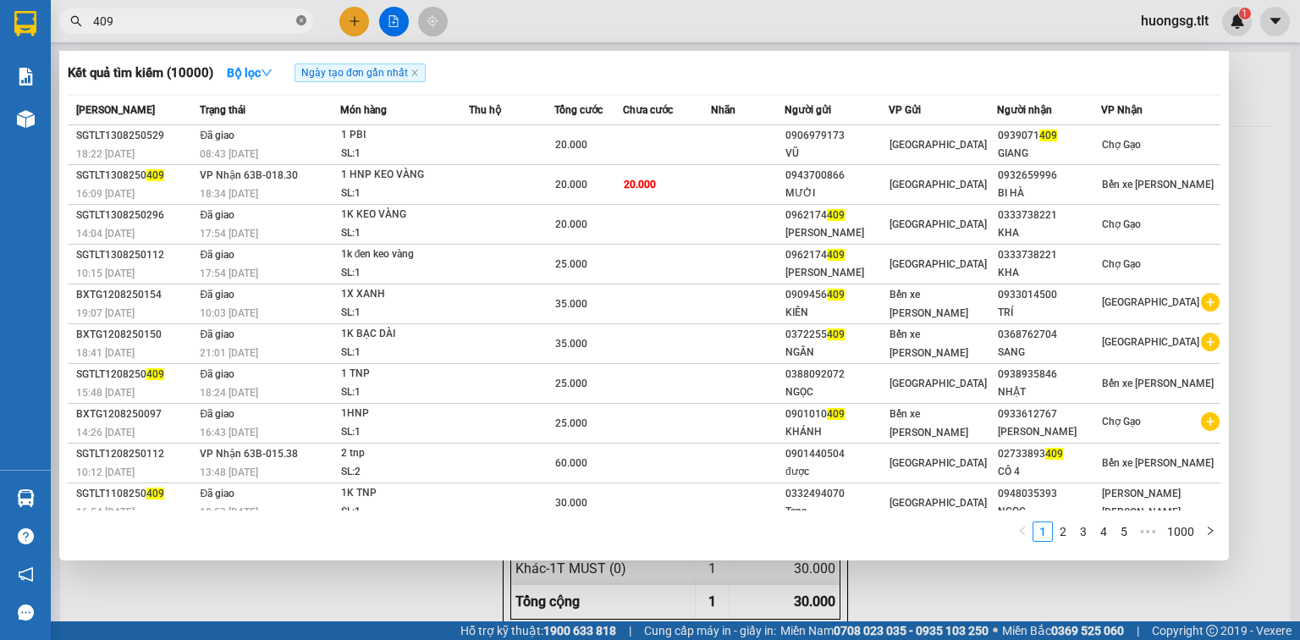
click at [301, 19] on icon "close-circle" at bounding box center [301, 20] width 10 height 10
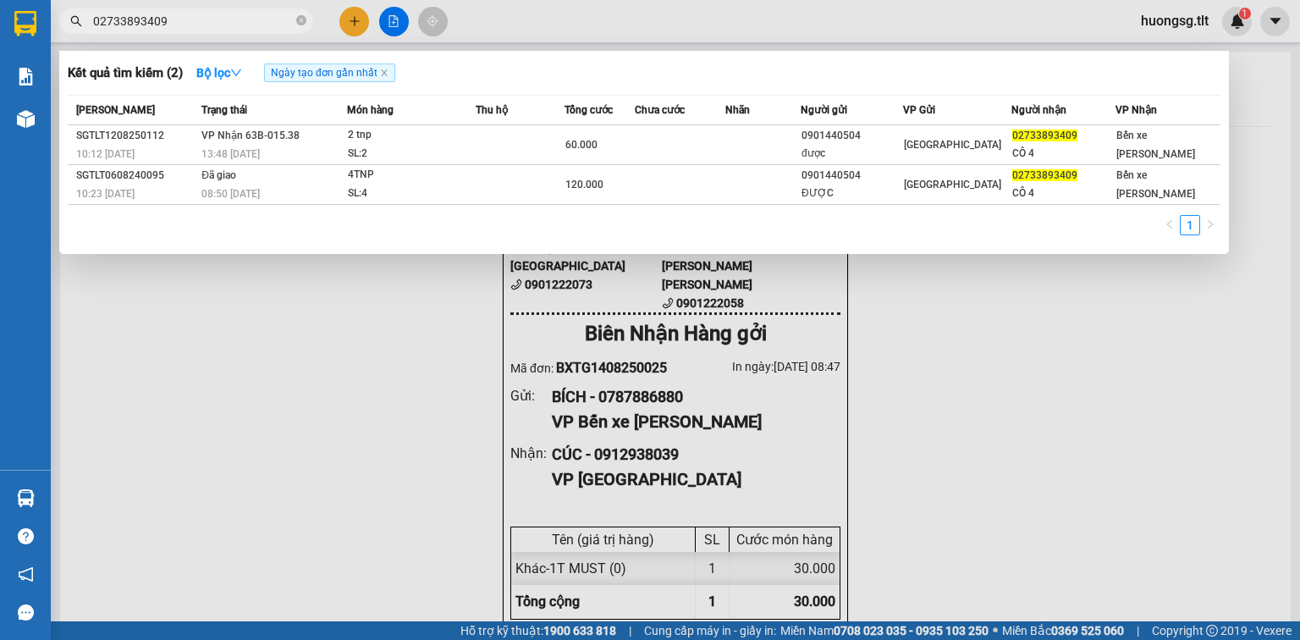
click at [915, 393] on div at bounding box center [650, 320] width 1300 height 640
drag, startPoint x: 165, startPoint y: 16, endPoint x: 81, endPoint y: 13, distance: 83.8
click at [81, 13] on span "02733893409" at bounding box center [186, 20] width 254 height 25
